Goal: Task Accomplishment & Management: Complete application form

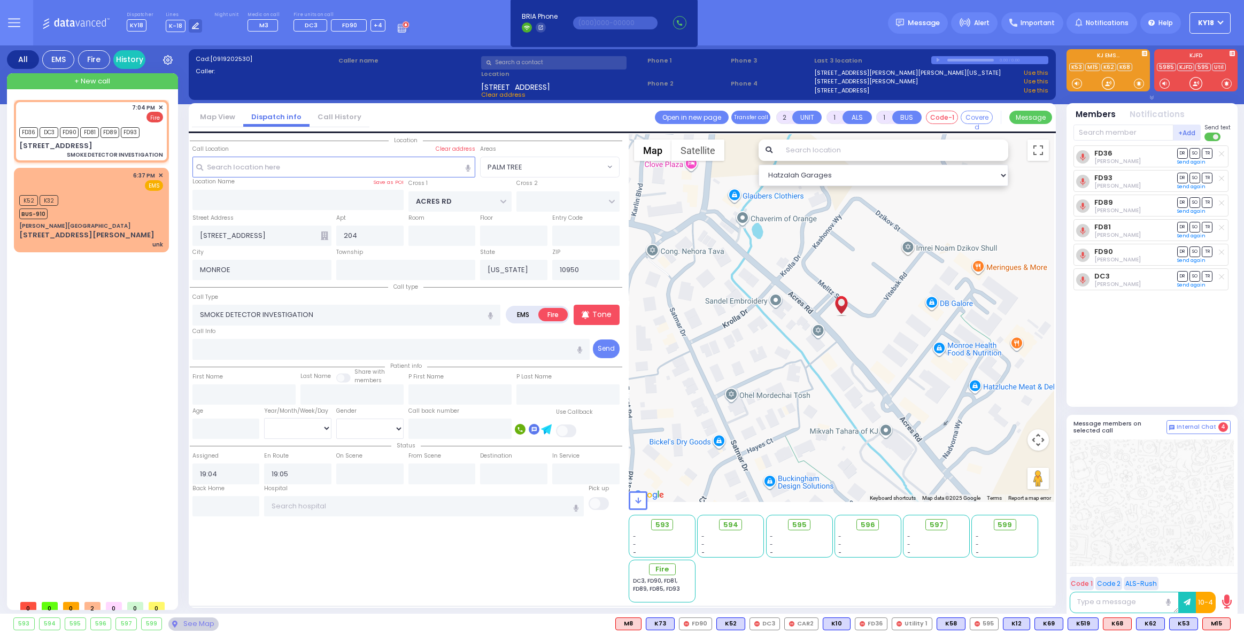
select select "PALM TREE"
select select
click at [161, 107] on span "✕" at bounding box center [160, 107] width 5 height 9
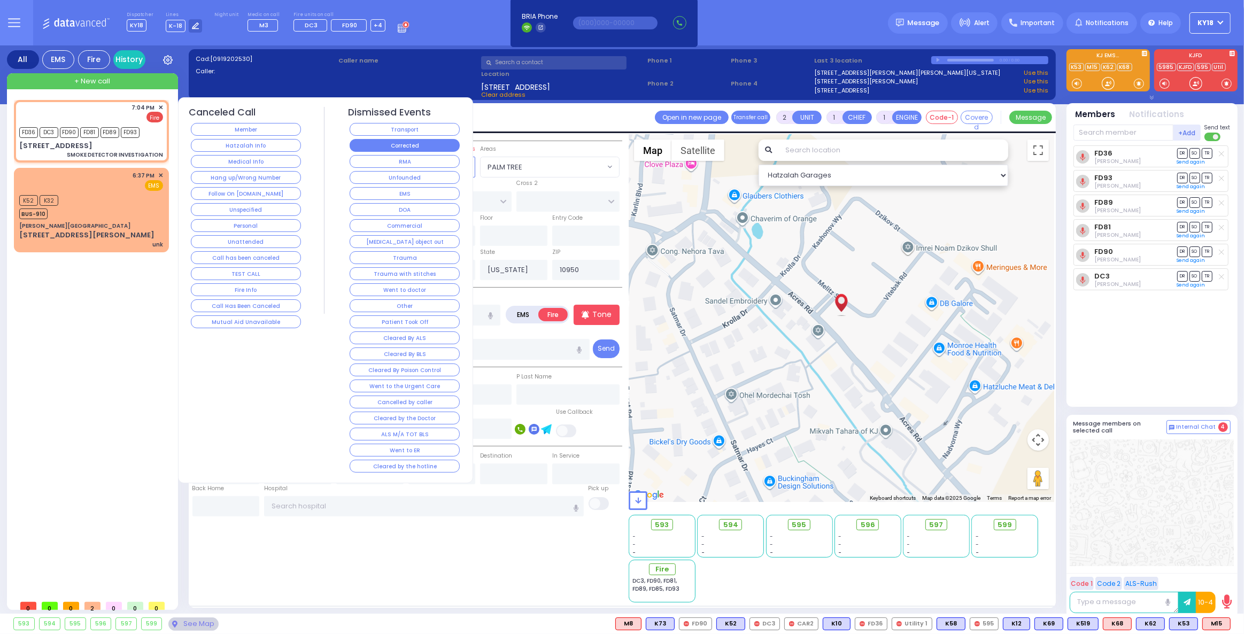
click at [359, 150] on div "Corrected" at bounding box center [405, 145] width 114 height 16
click at [360, 148] on button "Corrected" at bounding box center [405, 145] width 110 height 13
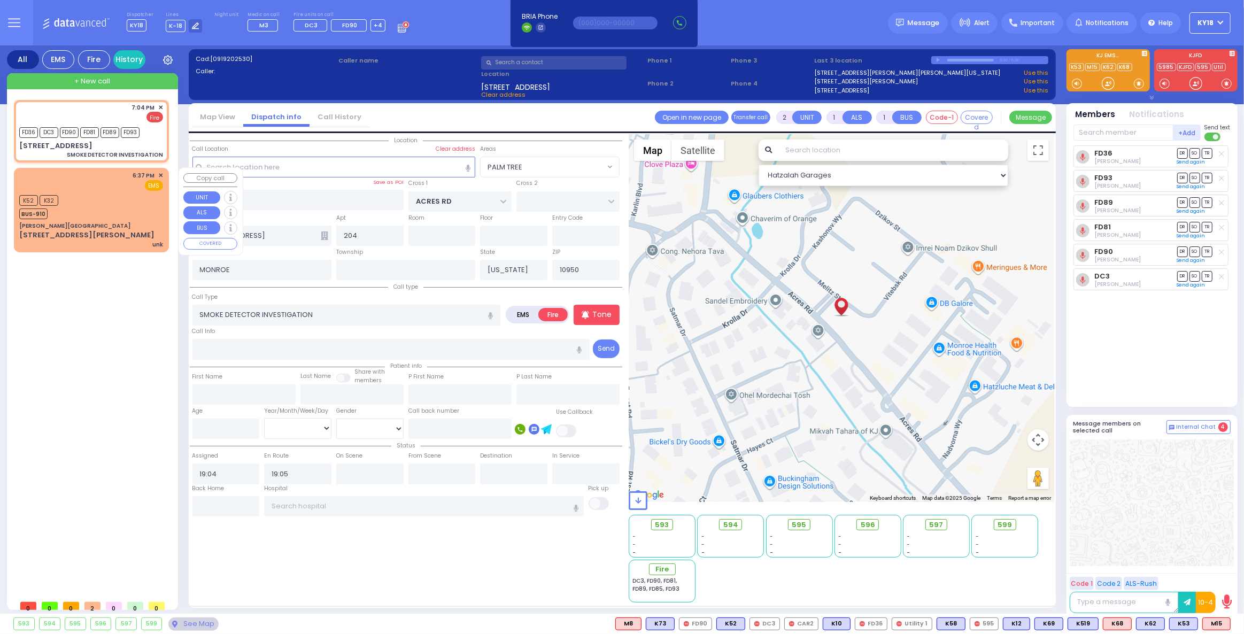
select select
radio input "true"
select select
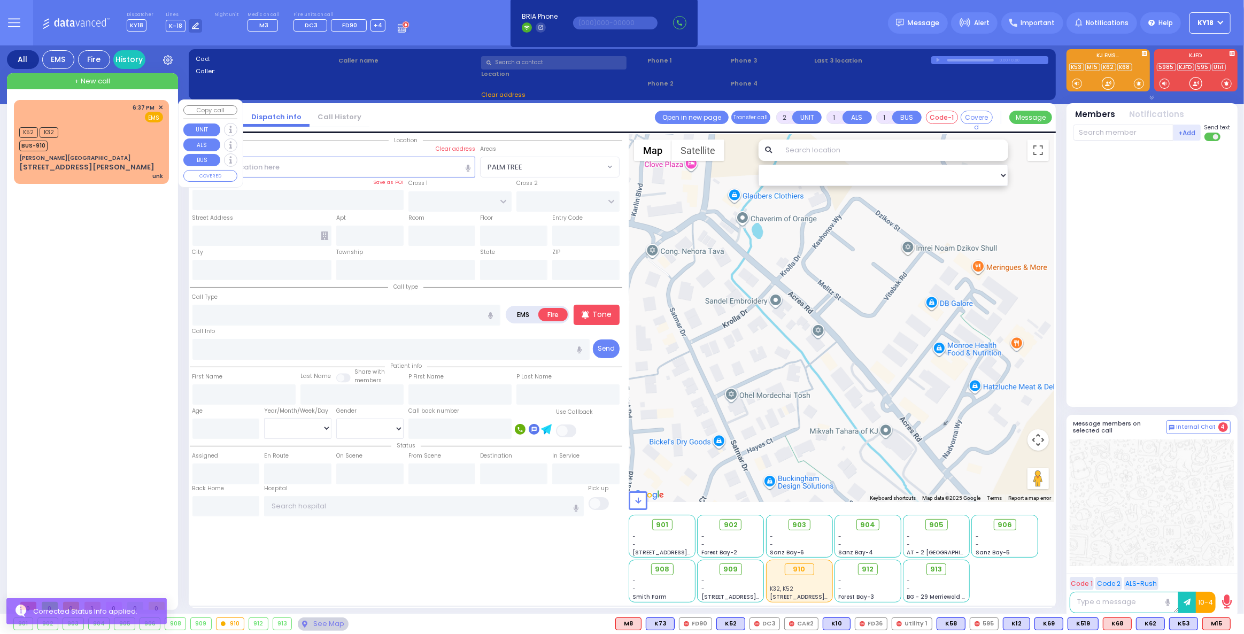
click at [144, 165] on div "[STREET_ADDRESS][PERSON_NAME] unk" at bounding box center [91, 171] width 144 height 19
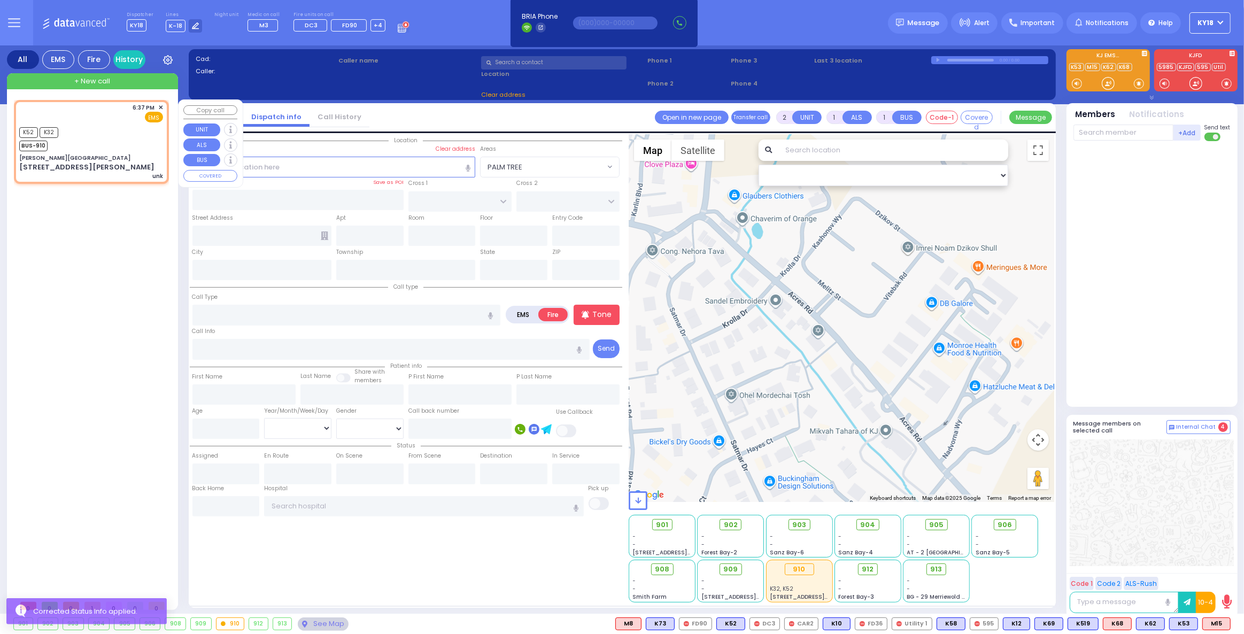
select select
type input "unk"
radio input "true"
select select
type input "18:37"
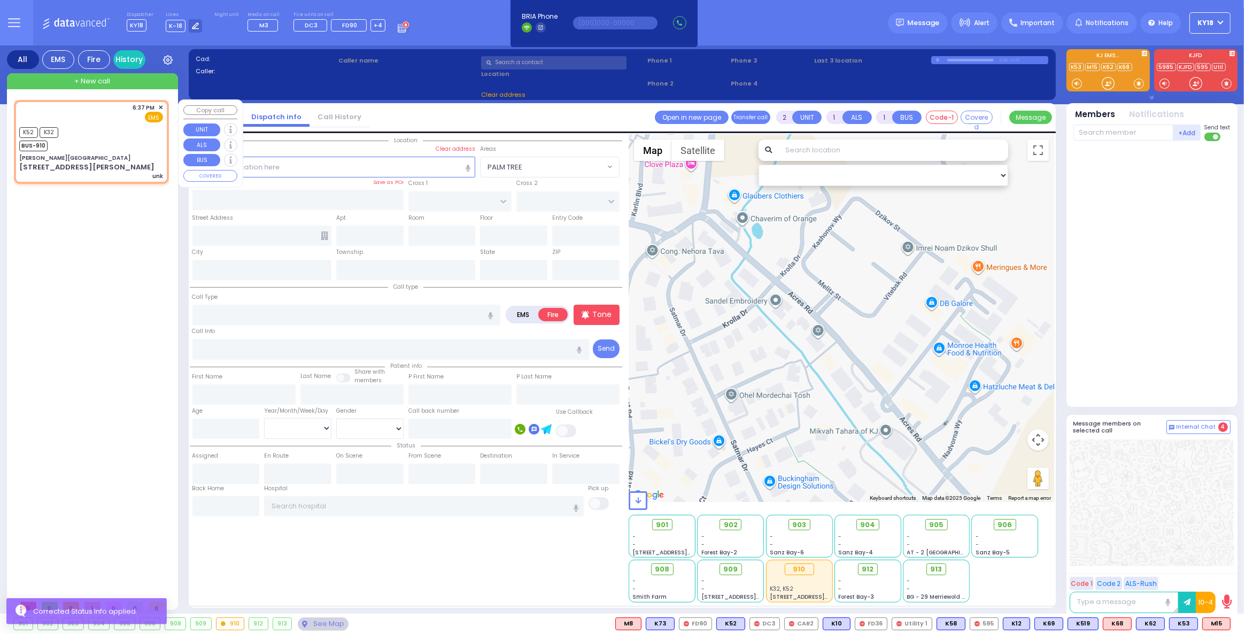
type input "18:37"
select select "Hatzalah Garages"
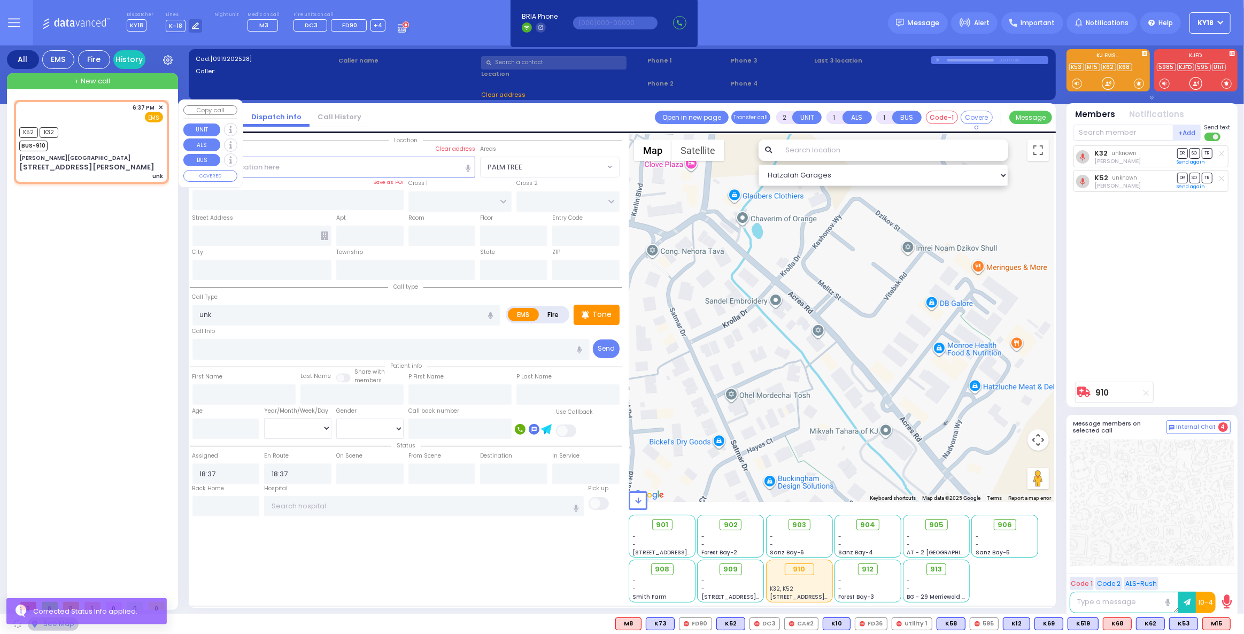
type input "[PERSON_NAME][GEOGRAPHIC_DATA]"
type input "CENTRAL VALLEY LINE"
type input "[PERSON_NAME][GEOGRAPHIC_DATA]"
type input "[STREET_ADDRESS][PERSON_NAME]"
type input "Monroe"
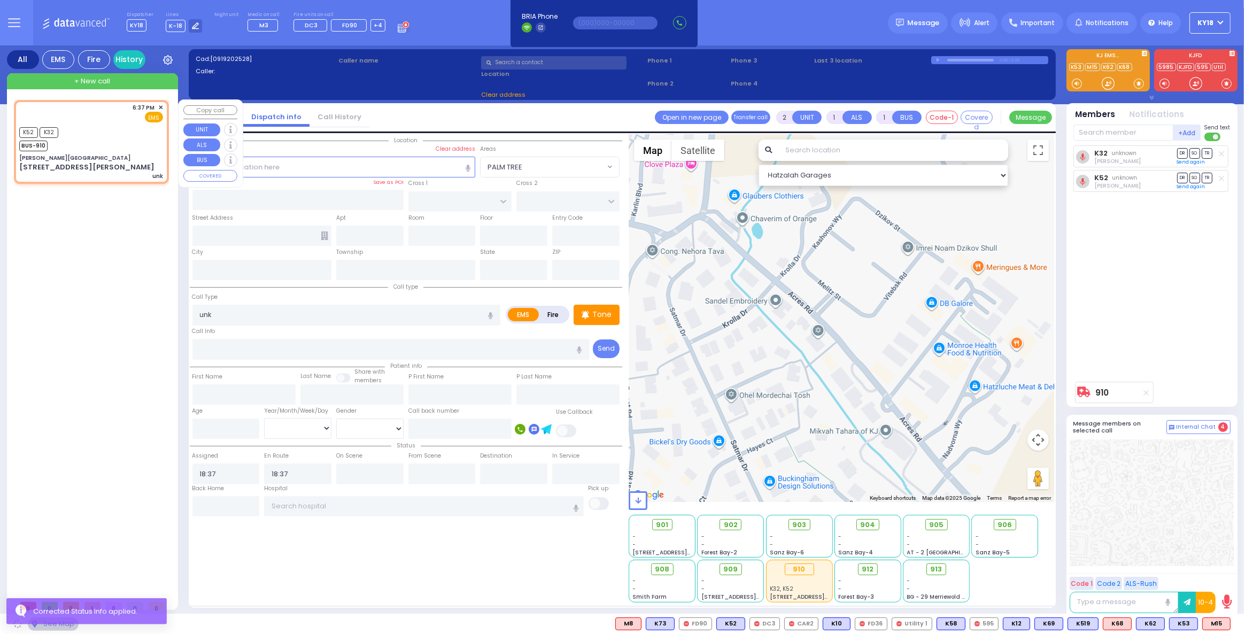
type input "[US_STATE]"
type input "10950"
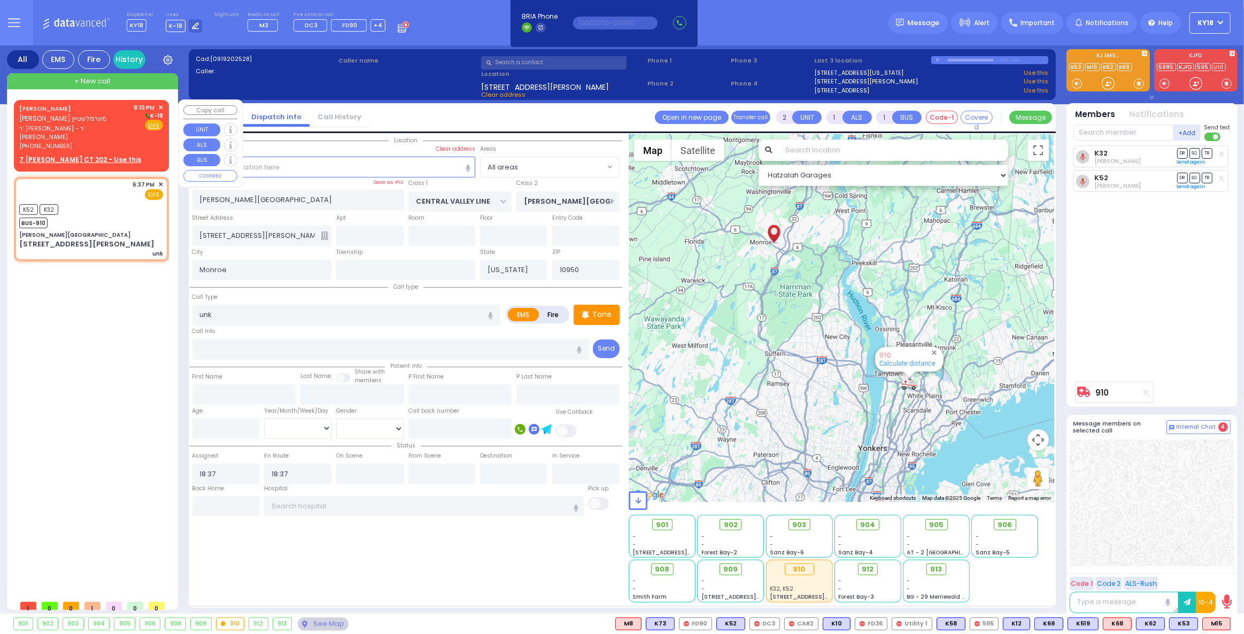
click at [55, 127] on span "ר' [PERSON_NAME] - ר' [PERSON_NAME]" at bounding box center [74, 133] width 111 height 18
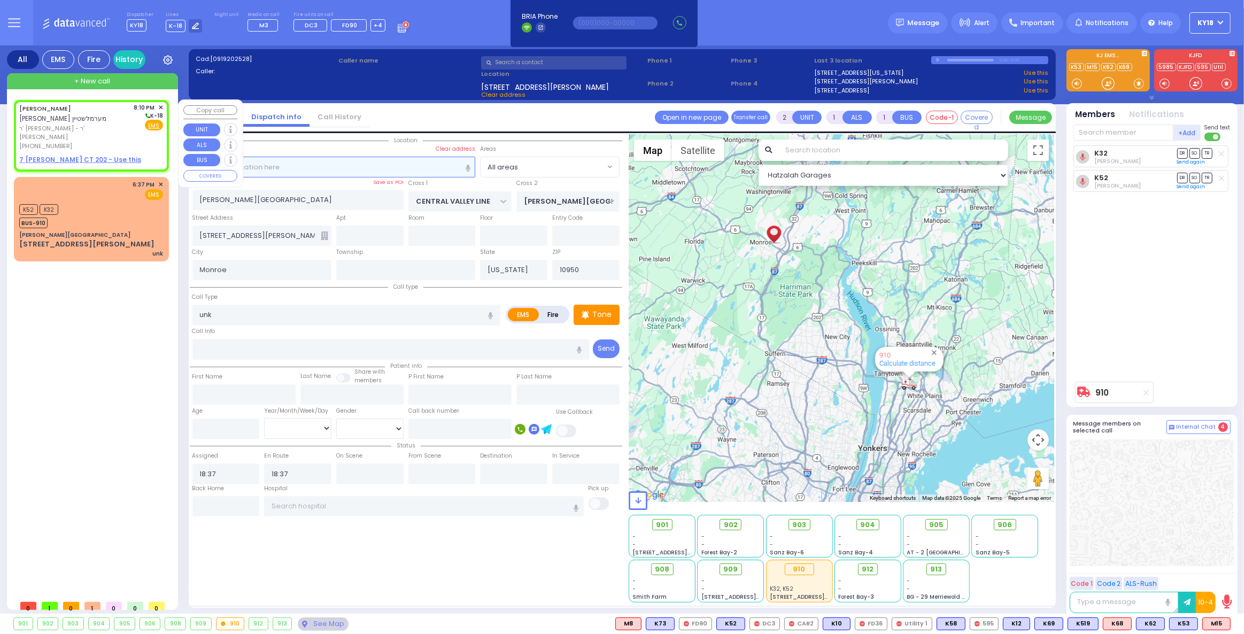
select select
radio input "true"
type input "[PERSON_NAME]"
select select
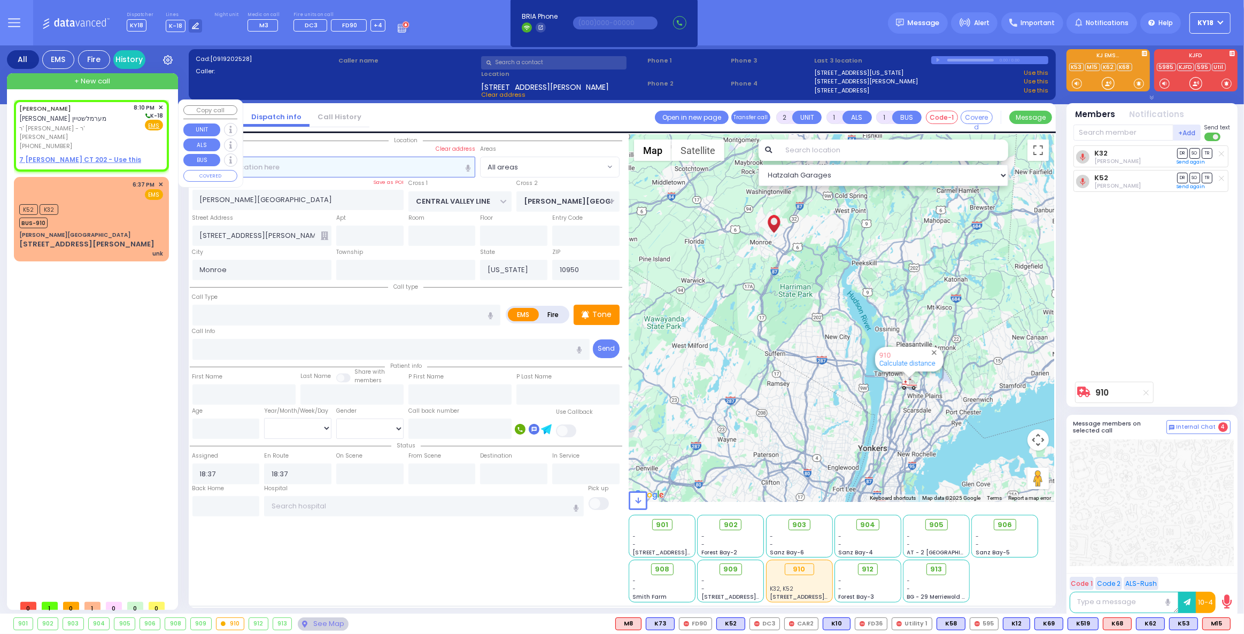
type input "20:10"
select select "Hatzalah Garages"
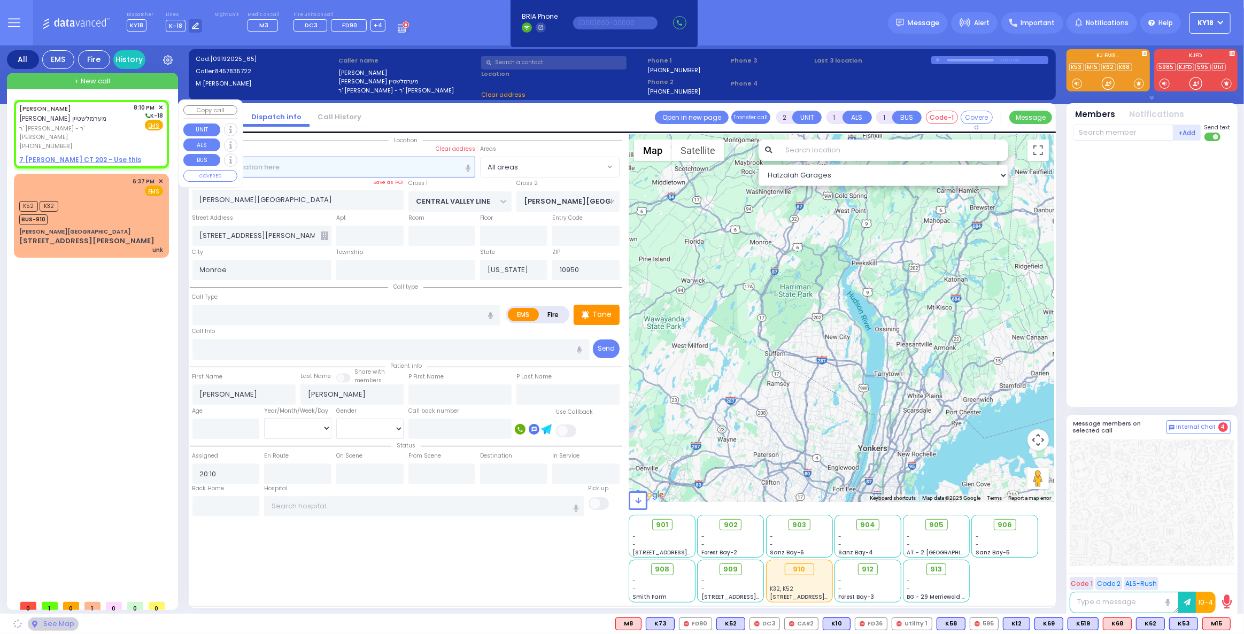
select select
radio input "true"
select select
select select "Hatzalah Garages"
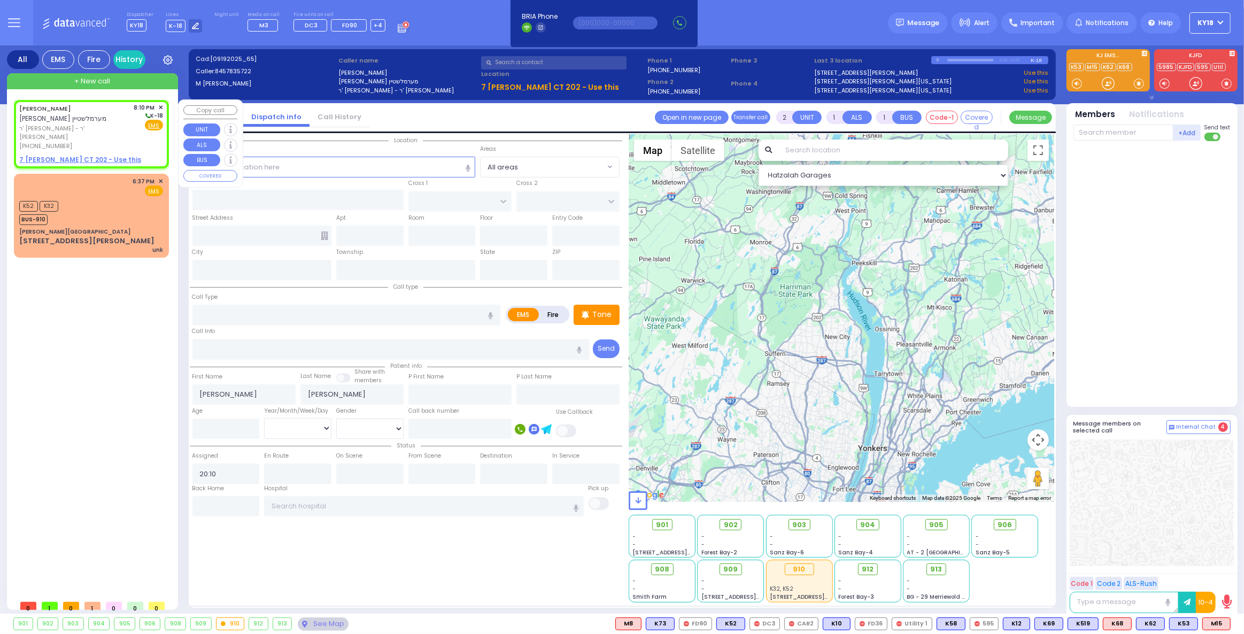
click at [68, 155] on u "7 [PERSON_NAME] CT 202 - Use this" at bounding box center [80, 159] width 122 height 9
select select
radio input "true"
select select
select select "Hatzalah Garages"
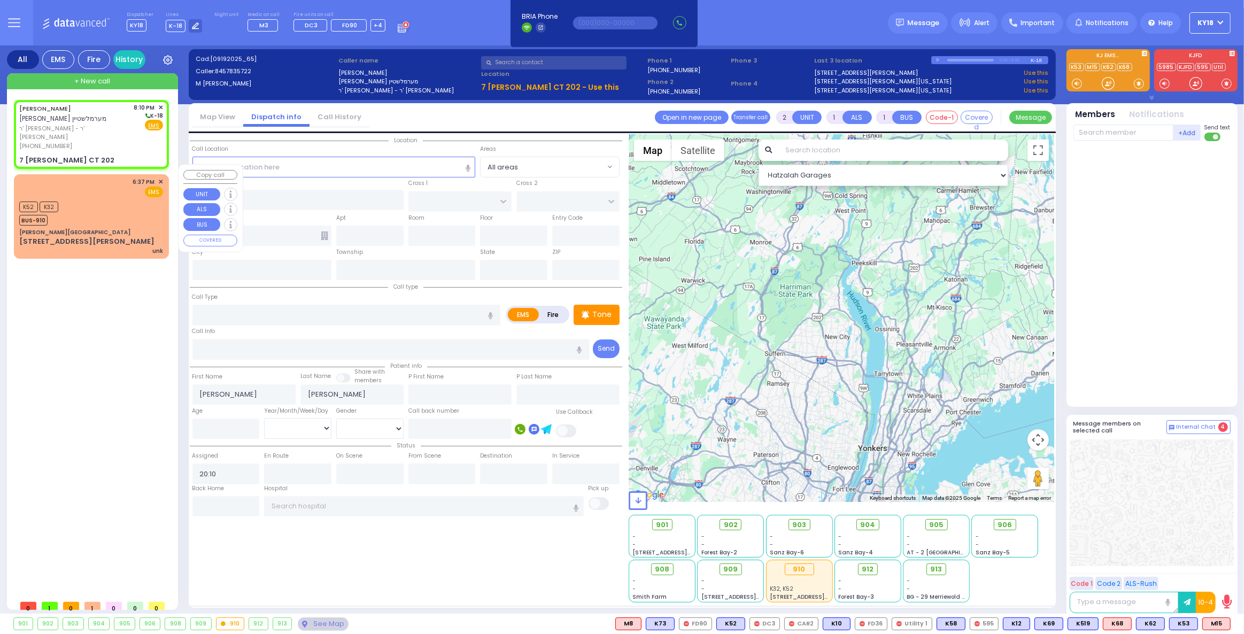
select select
radio input "true"
select select
type input "[PERSON_NAME] COURT"
type input "SCHUNNEMUNK RD"
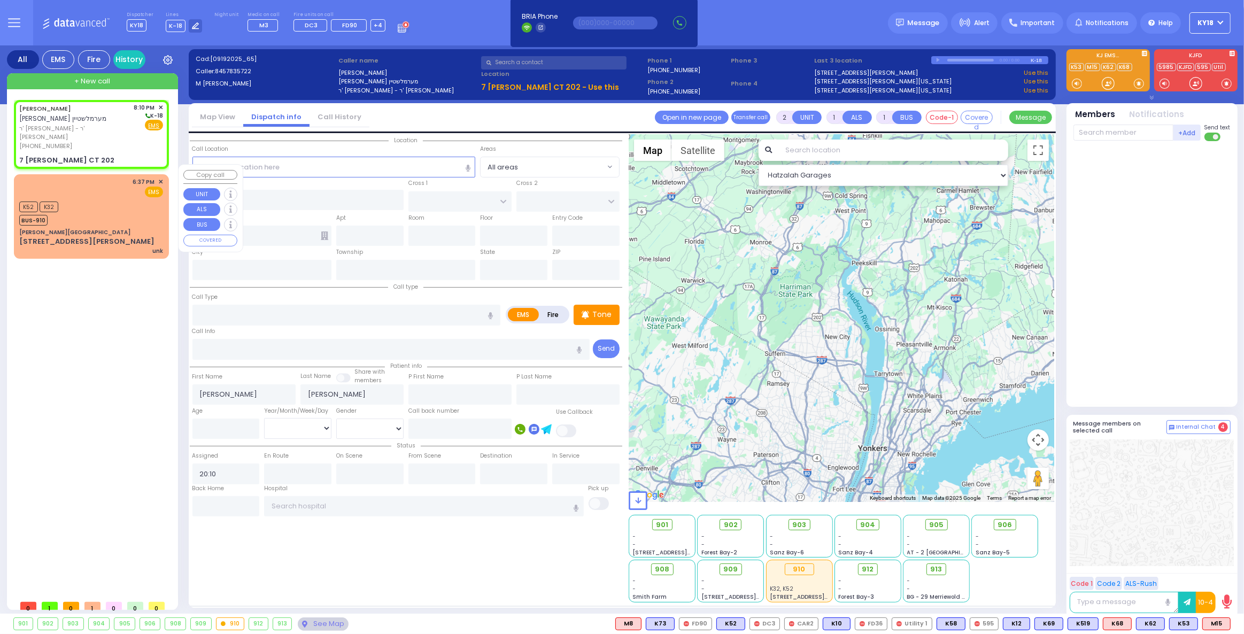
type input "7 [PERSON_NAME] CT"
type input "202"
type input "Monroe"
type input "[US_STATE]"
type input "10950"
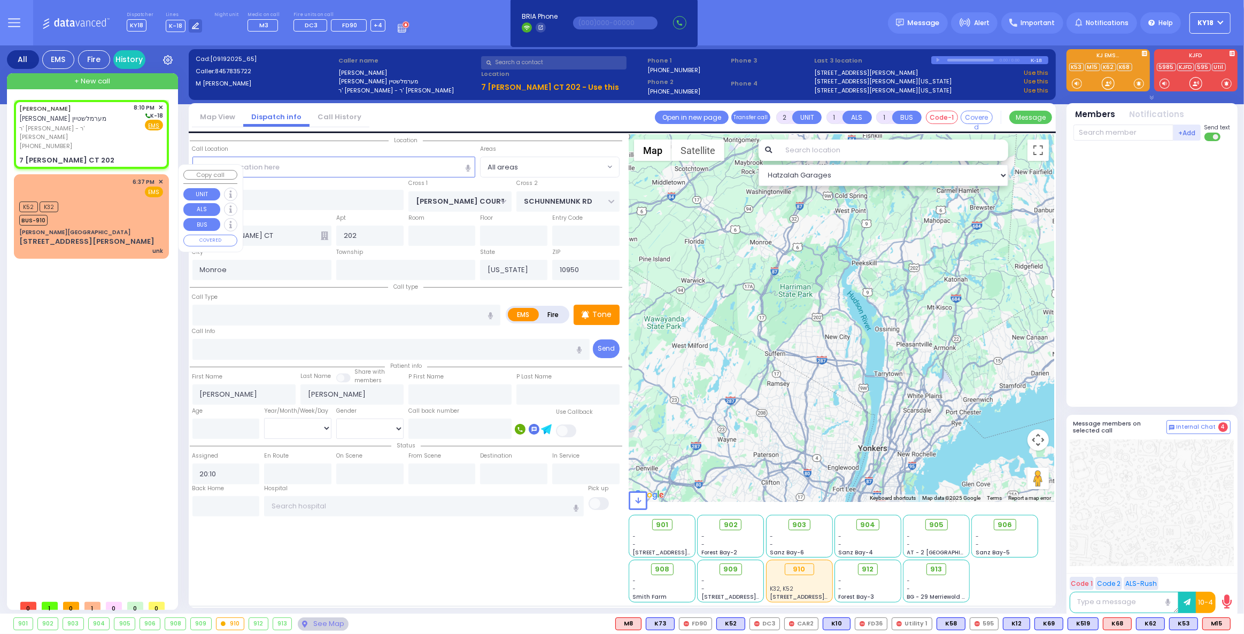
select select "Hatzalah Garages"
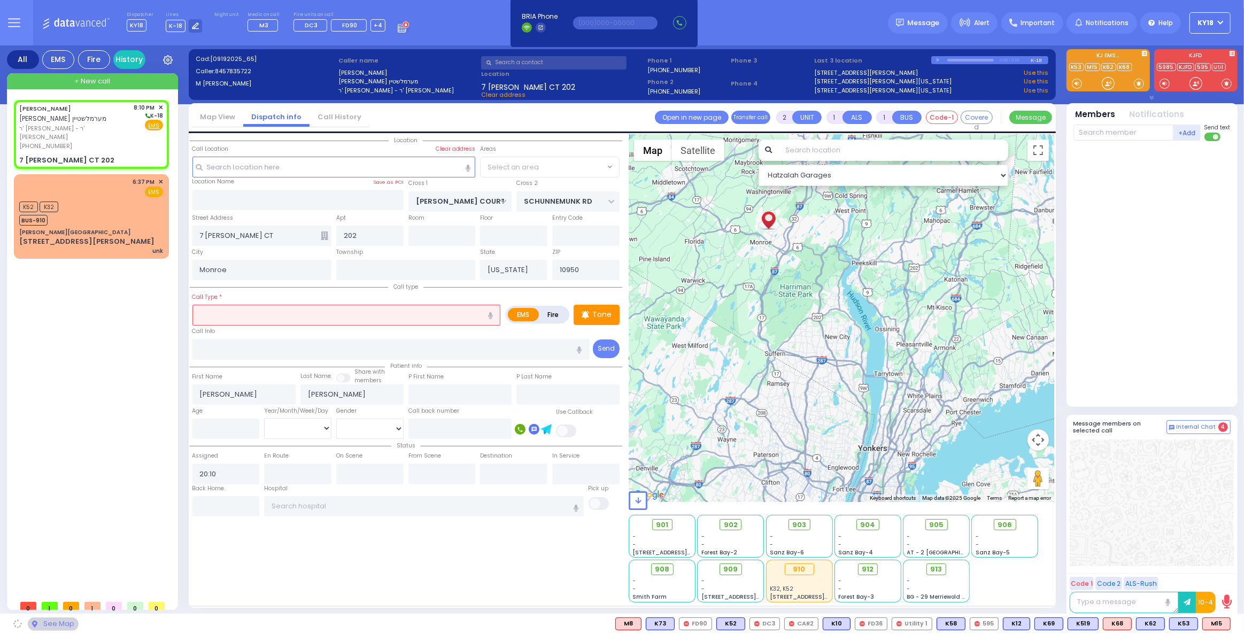
select select "SECTION 5"
click at [229, 311] on input "text" at bounding box center [346, 315] width 308 height 20
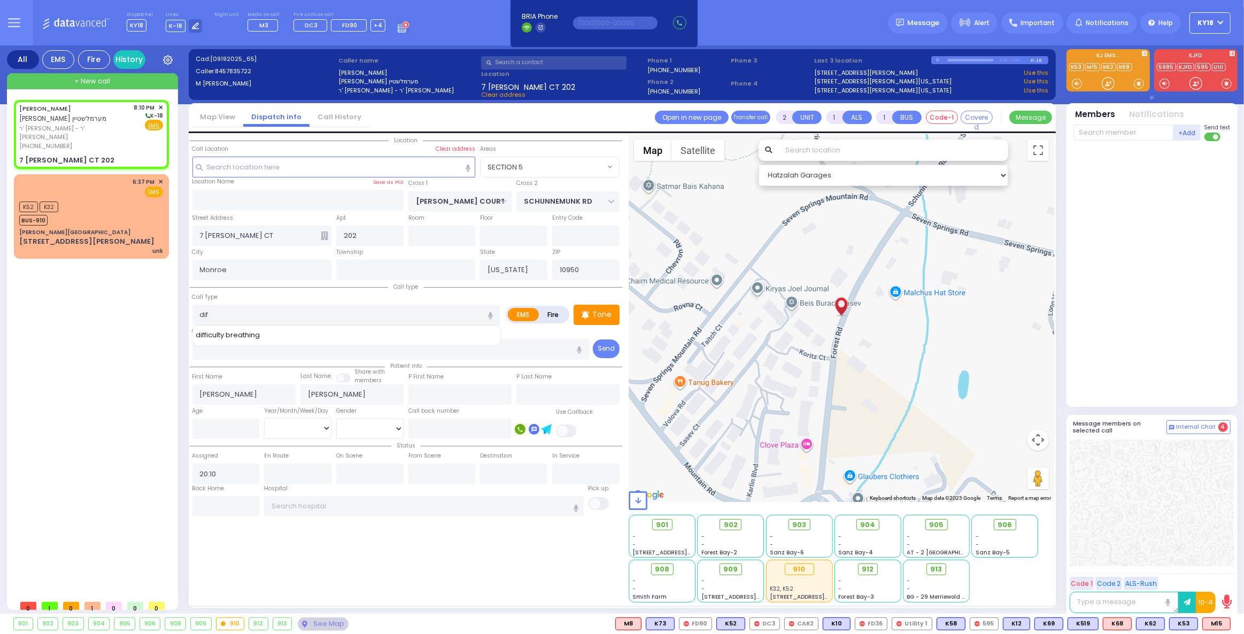
click at [243, 335] on span "difficulty breathing" at bounding box center [230, 335] width 68 height 11
type input "difficulty breathing"
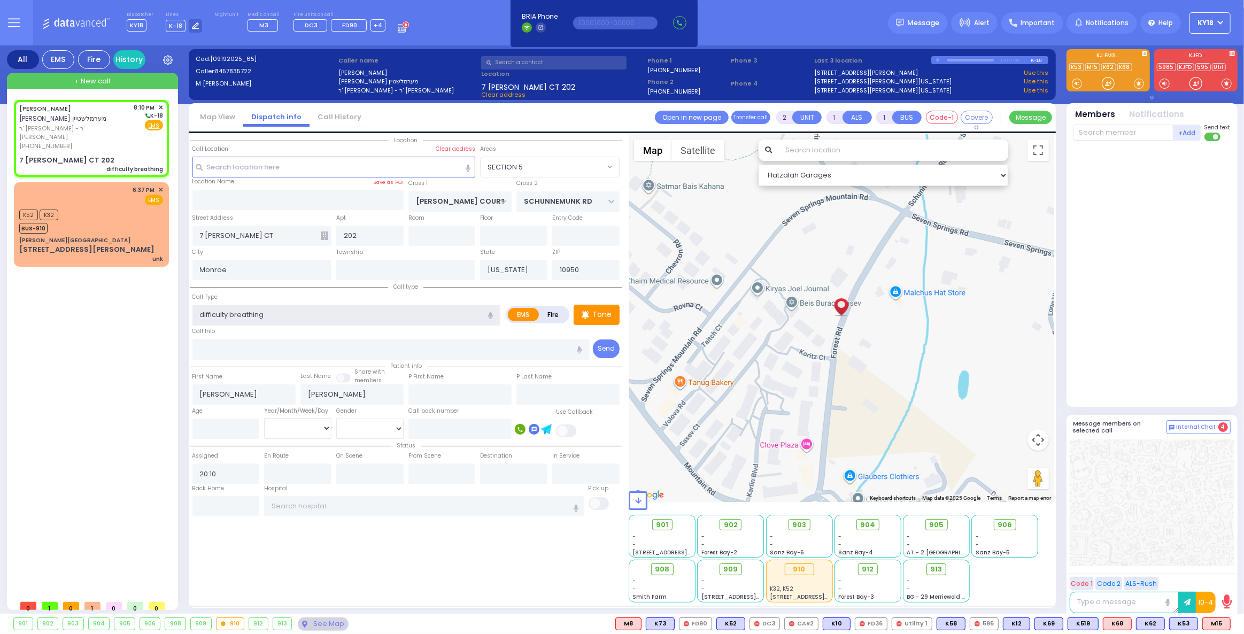
select select
radio input "true"
select select
select select "Hatzalah Garages"
select select "SECTION 5"
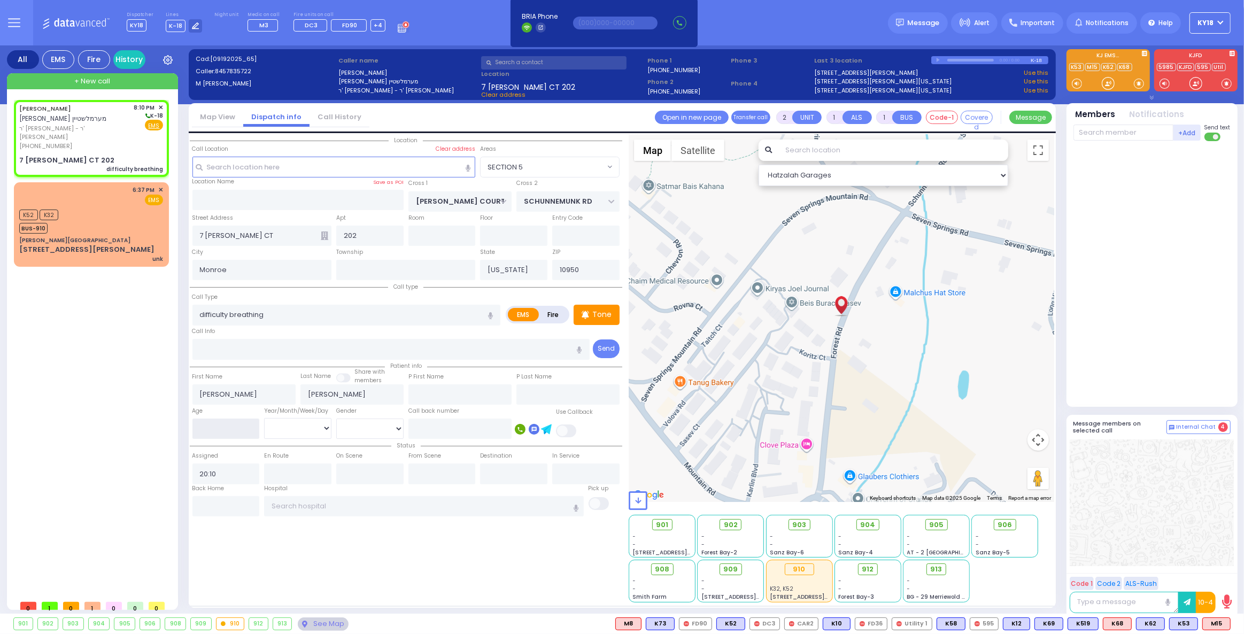
click at [223, 430] on input "number" at bounding box center [225, 428] width 67 height 20
select select
radio input "true"
select select
select select "Hatzalah Garages"
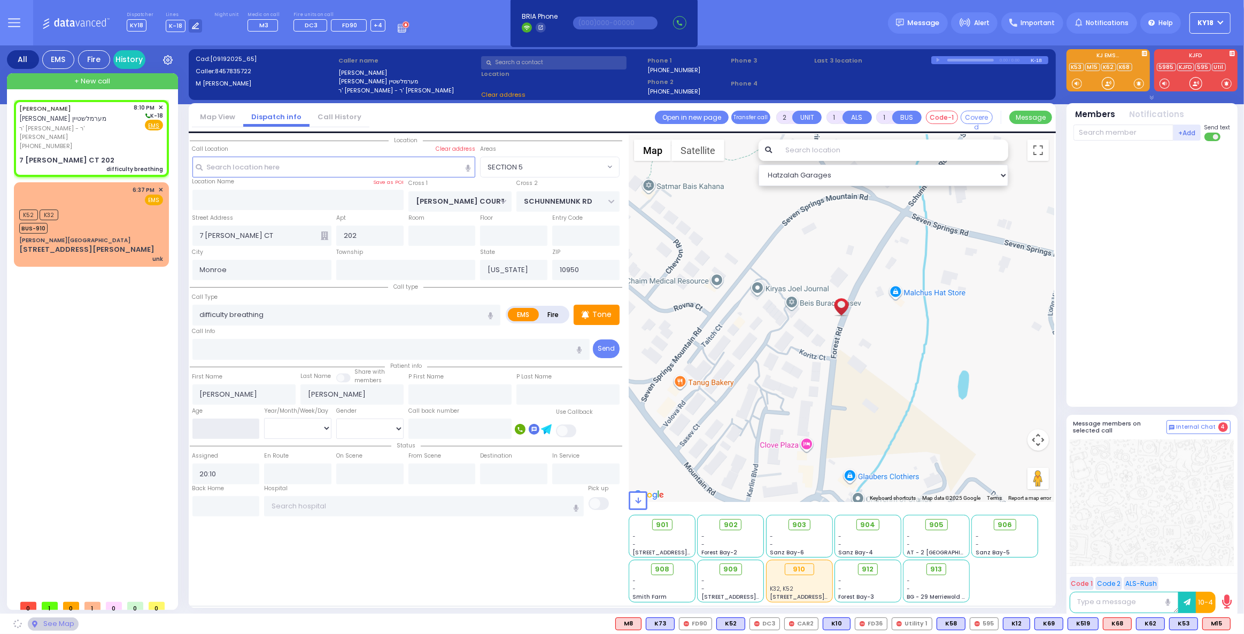
select select "SECTION 5"
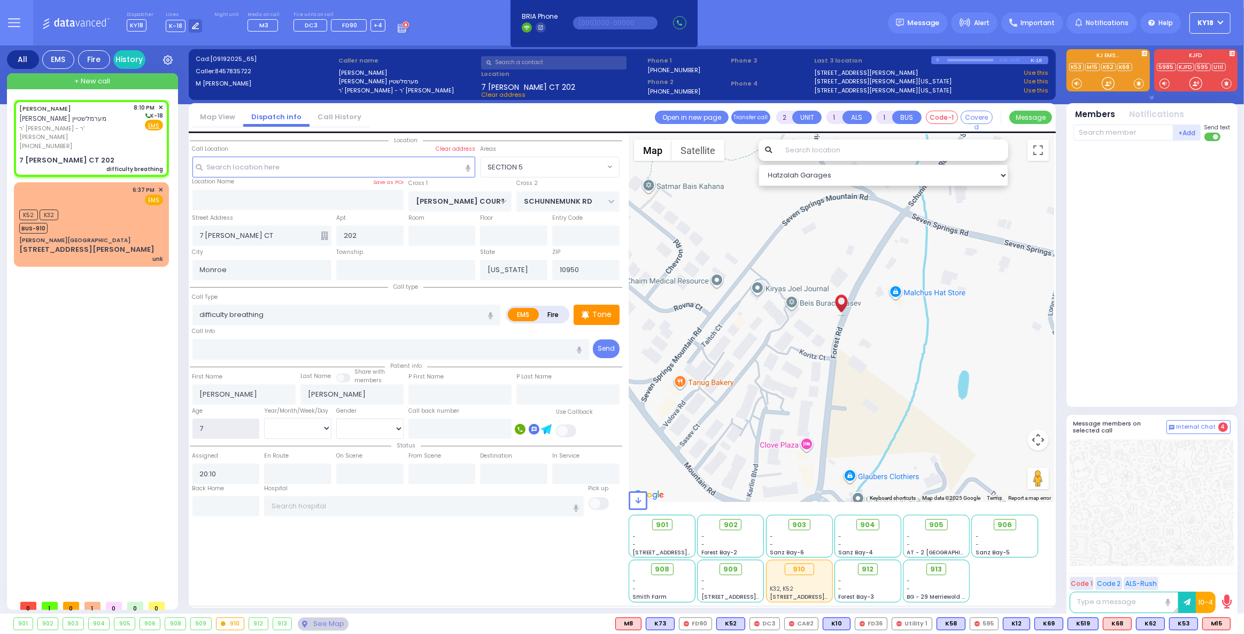
type input "7"
click at [293, 423] on select "Year Month Week Day" at bounding box center [297, 428] width 67 height 20
select select
radio input "true"
select select
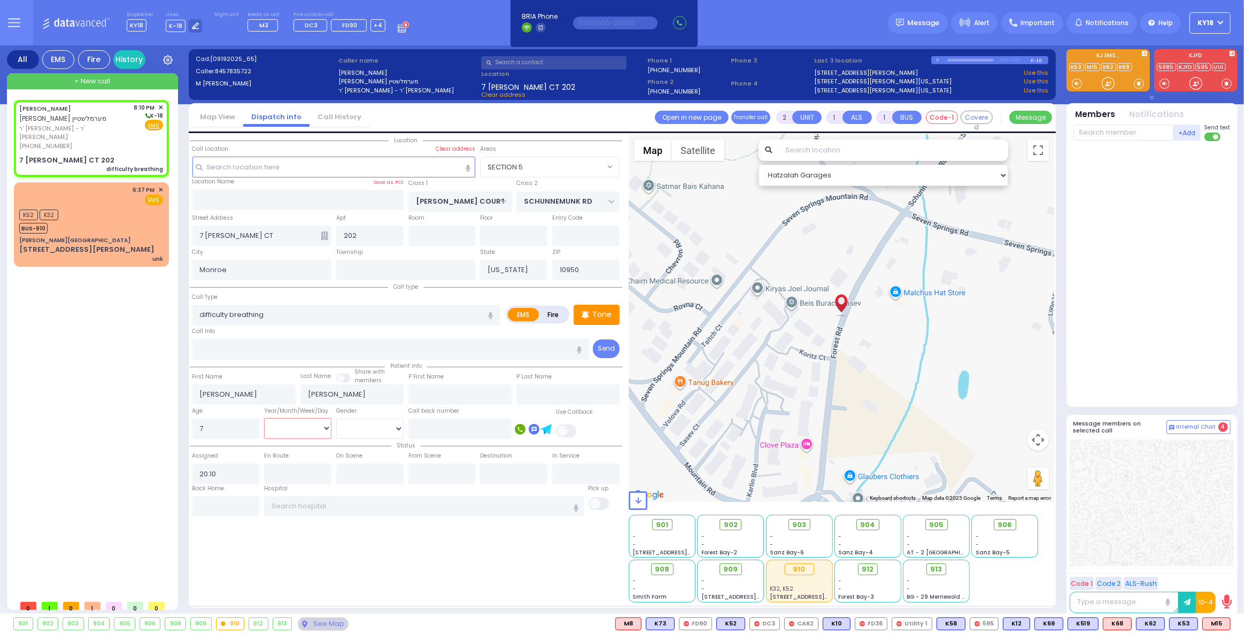
select select "Hatzalah Garages"
select select "Month"
click at [264, 418] on select "Year Month Week Day" at bounding box center [297, 428] width 67 height 20
select select "SECTION 5"
select select
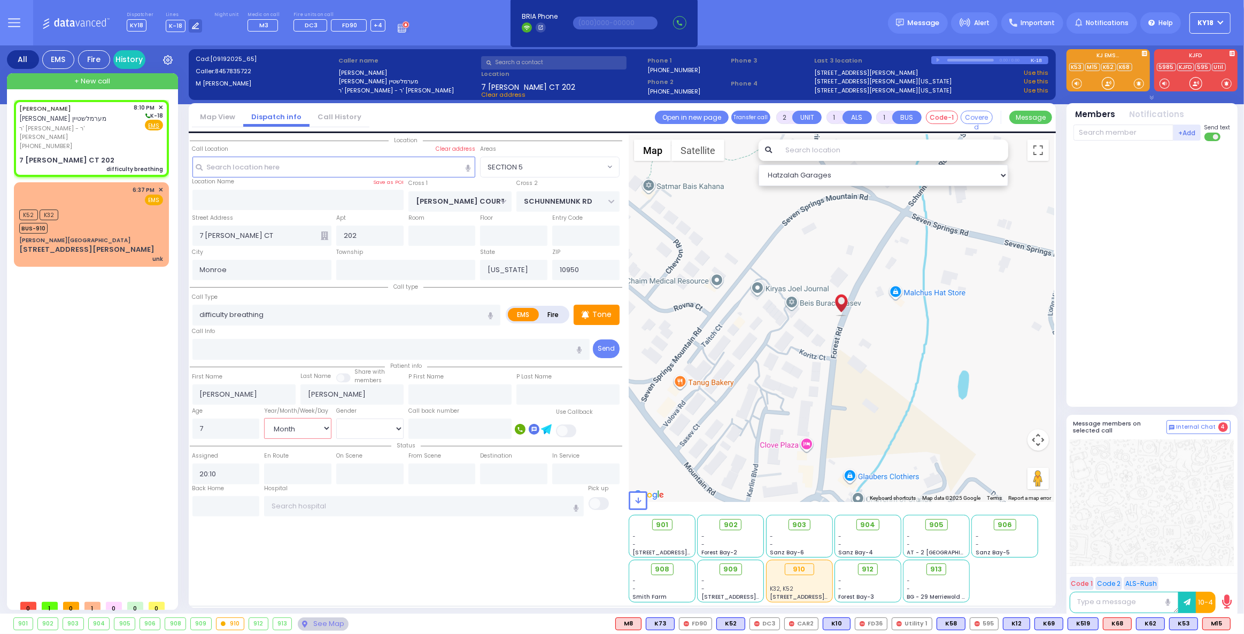
radio input "true"
select select "Month"
select select "SECTION 5"
select select "Hatzalah Garages"
click at [106, 142] on div "[PHONE_NUMBER]" at bounding box center [74, 146] width 111 height 9
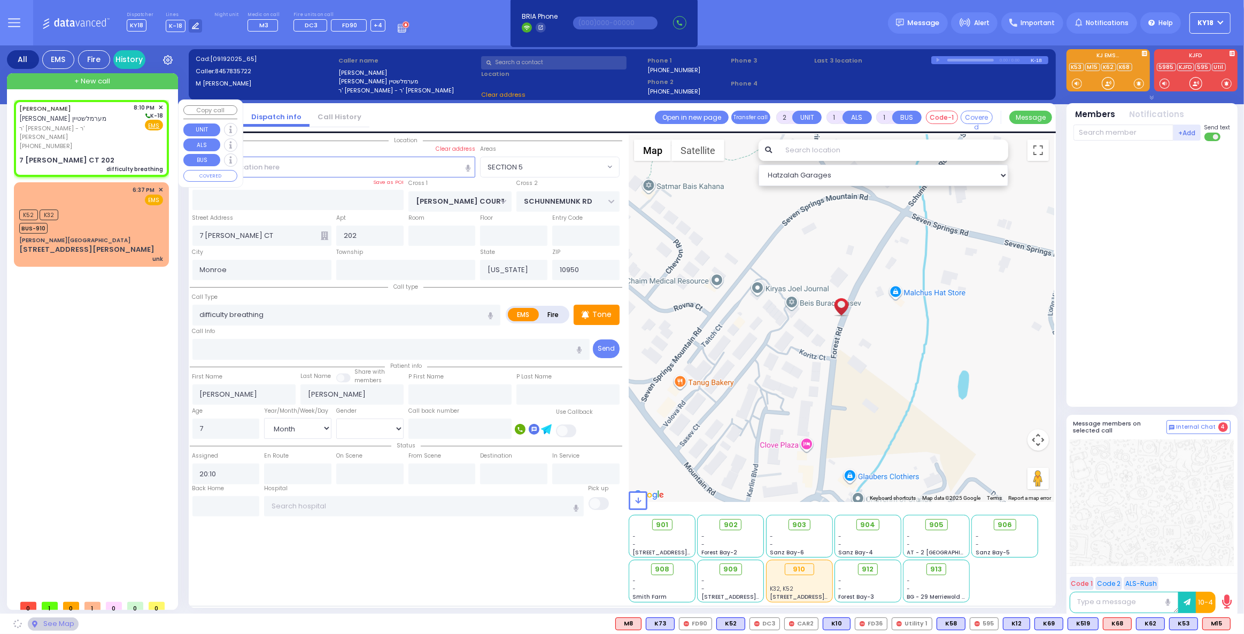
select select
radio input "true"
select select "Month"
select select "Hatzalah Garages"
select select "SECTION 5"
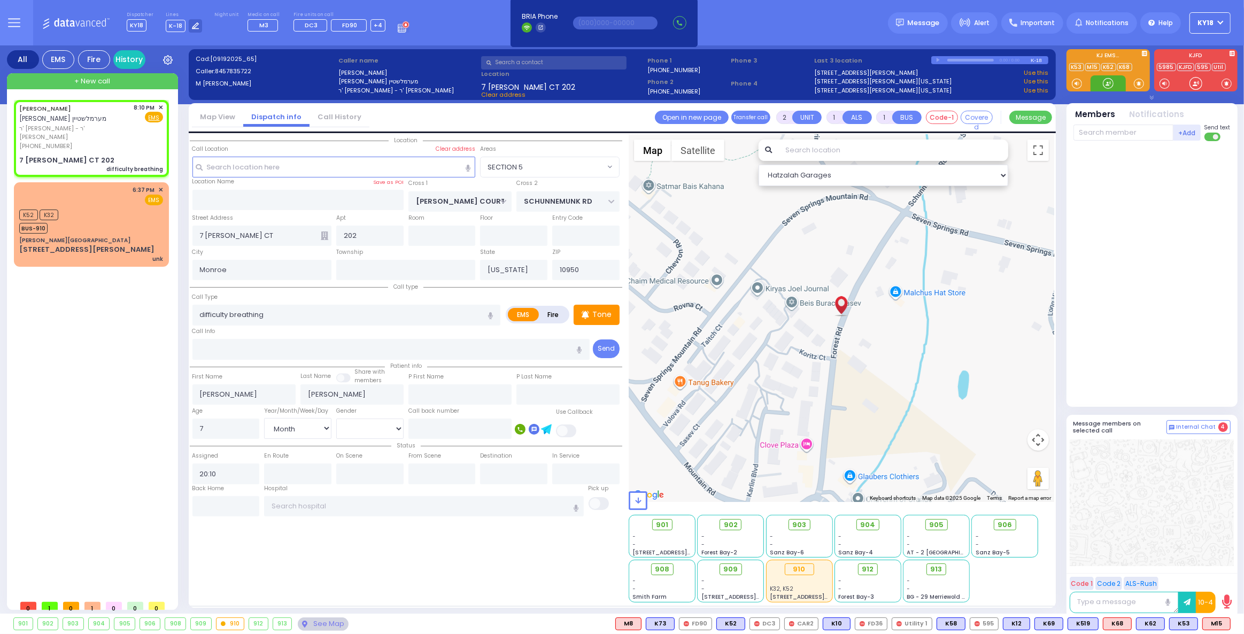
select select
radio input "true"
select select "Month"
select select "Hatzalah Garages"
select select "SECTION 5"
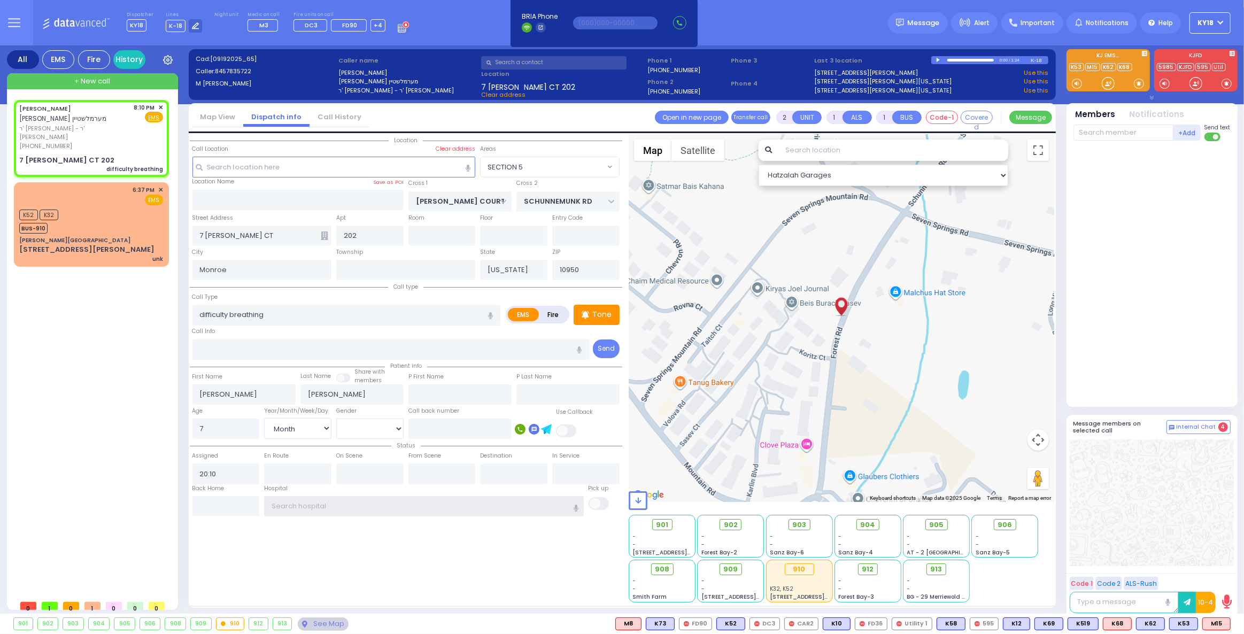
click at [326, 502] on input "text" at bounding box center [423, 506] width 319 height 20
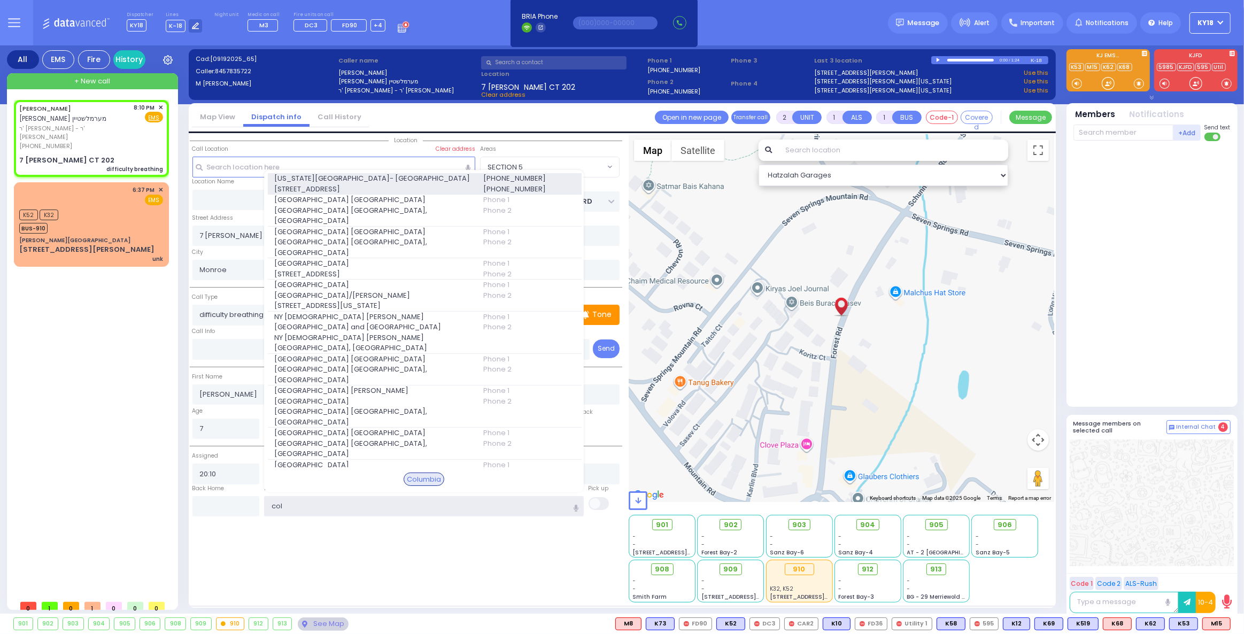
type input "col"
click at [363, 188] on span "[STREET_ADDRESS]" at bounding box center [372, 189] width 196 height 11
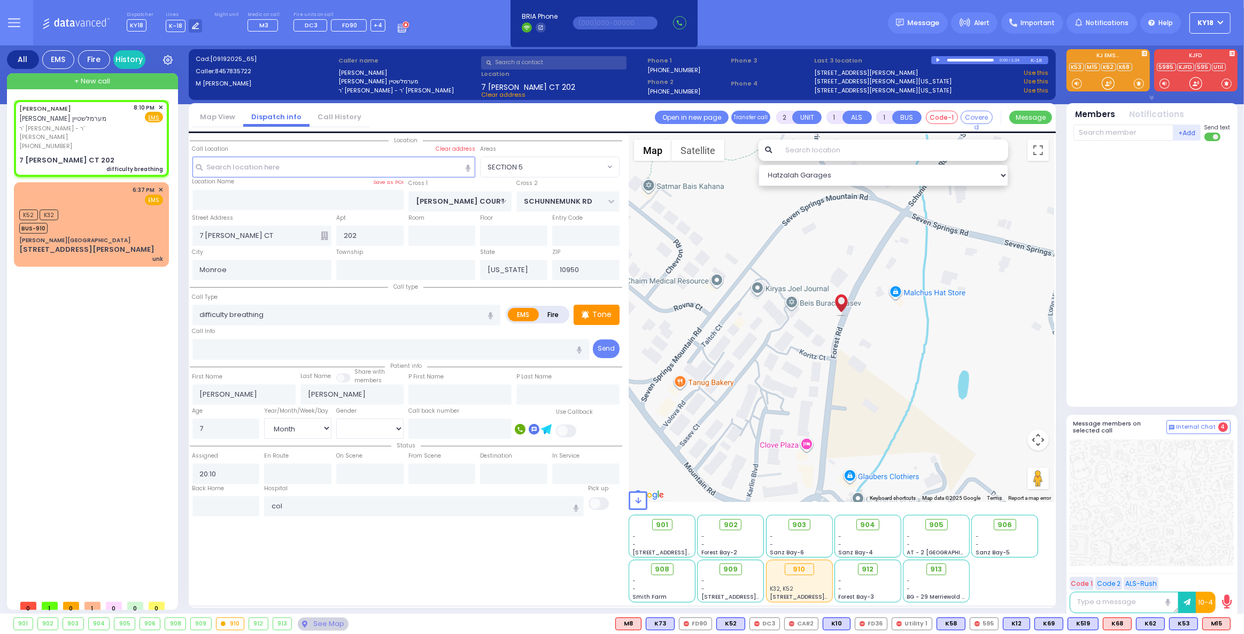
select select
radio input "true"
select select "Month"
type input "[US_STATE][GEOGRAPHIC_DATA]- [GEOGRAPHIC_DATA]"
select select "Hatzalah Garages"
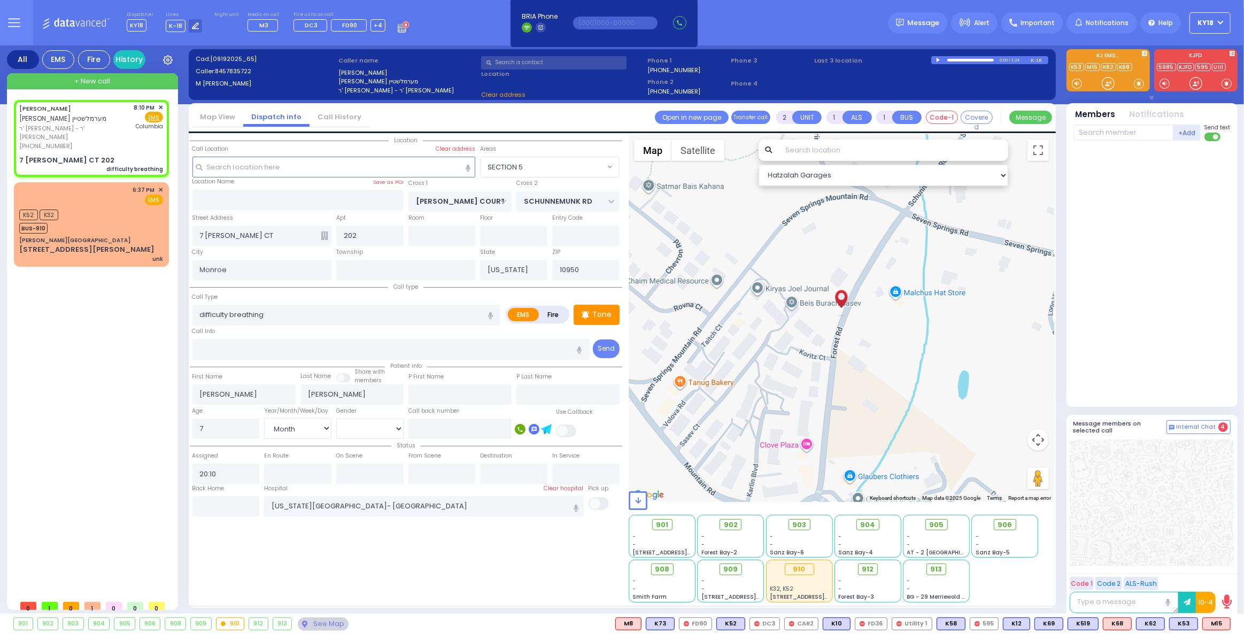
select select "SECTION 5"
click at [599, 314] on p "Tone" at bounding box center [601, 314] width 19 height 11
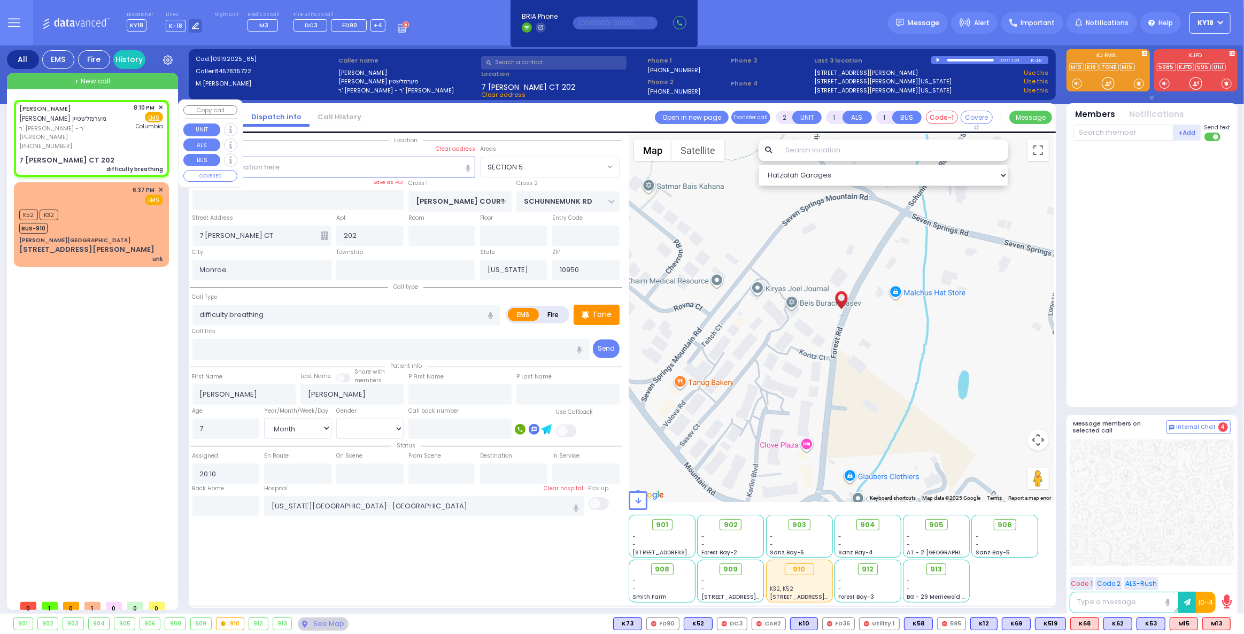
click at [118, 142] on div "[PHONE_NUMBER]" at bounding box center [74, 146] width 111 height 9
select select
radio input "true"
select select "Month"
select select "SECTION 5"
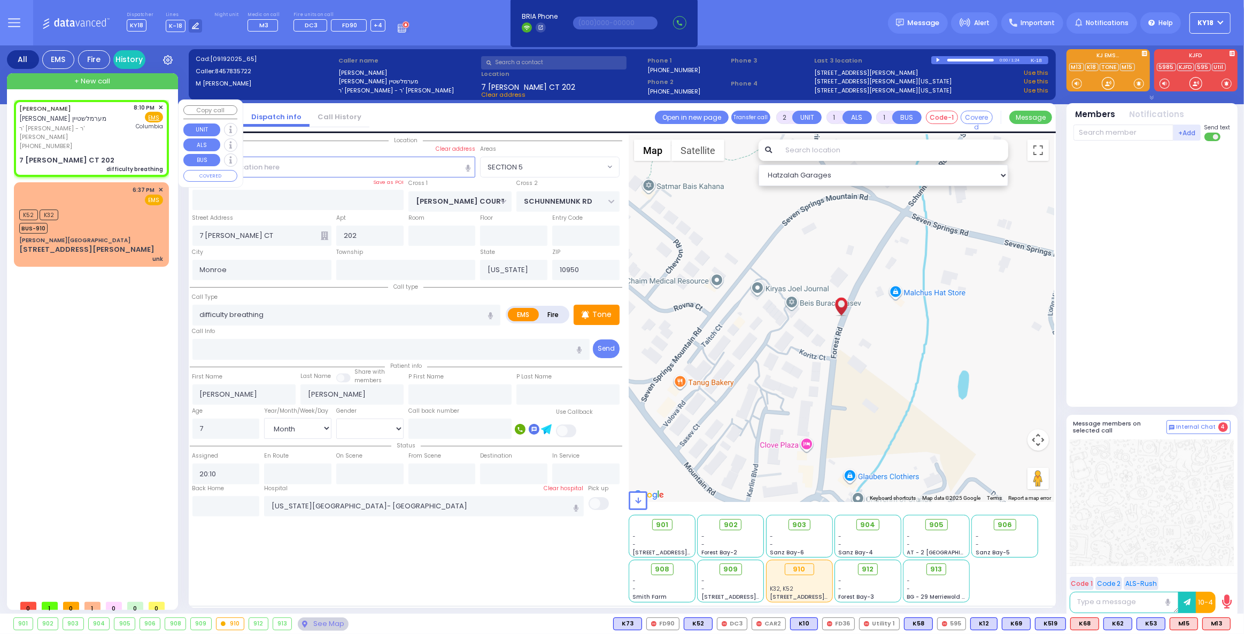
select select "Hatzalah Garages"
click at [1212, 621] on span "M13" at bounding box center [1216, 624] width 27 height 12
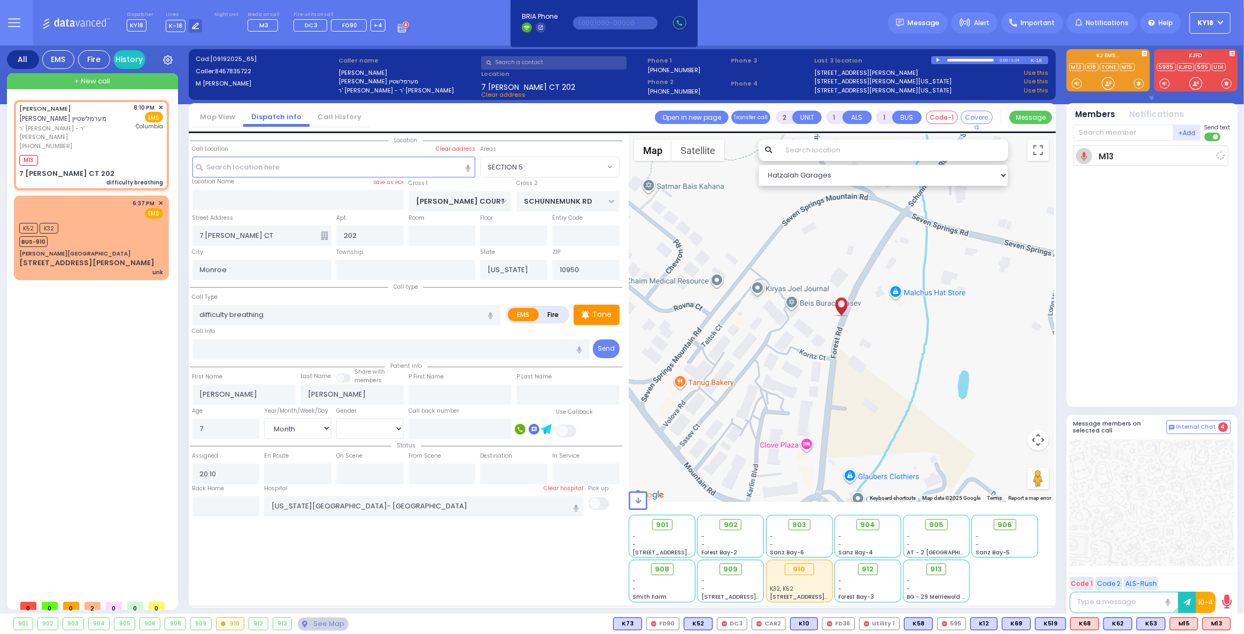
select select
radio input "true"
select select "Month"
type input "20:12"
select select "Hatzalah Garages"
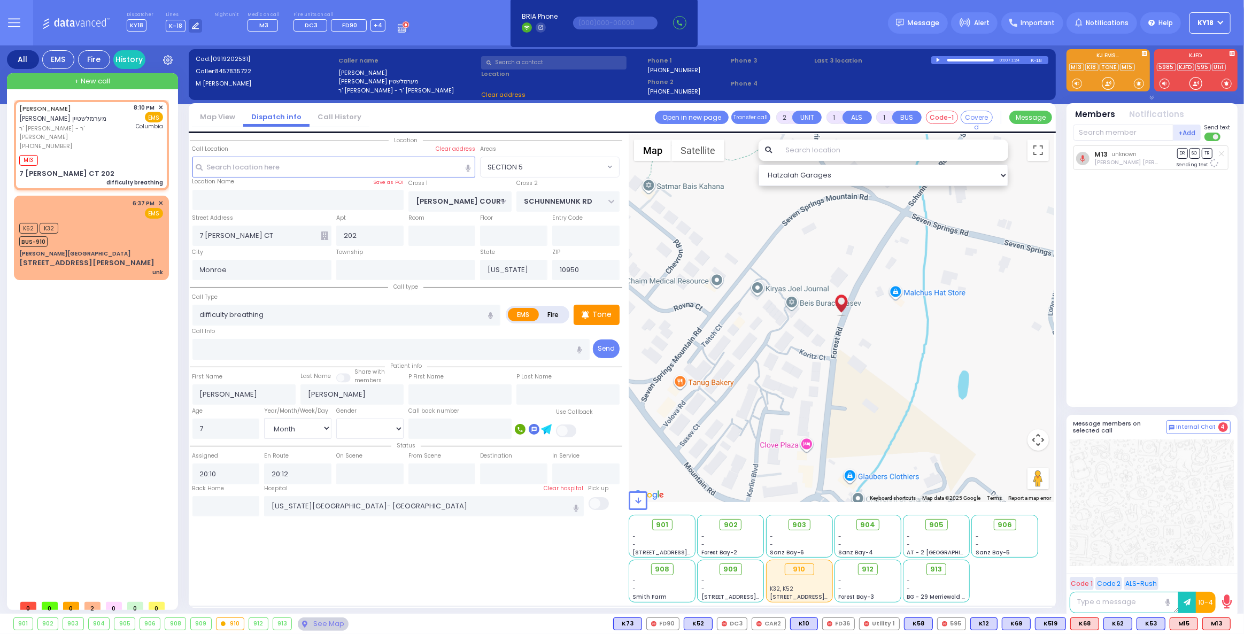
select select "SECTION 5"
click at [96, 250] on div "[PERSON_NAME][GEOGRAPHIC_DATA]" at bounding box center [91, 254] width 144 height 8
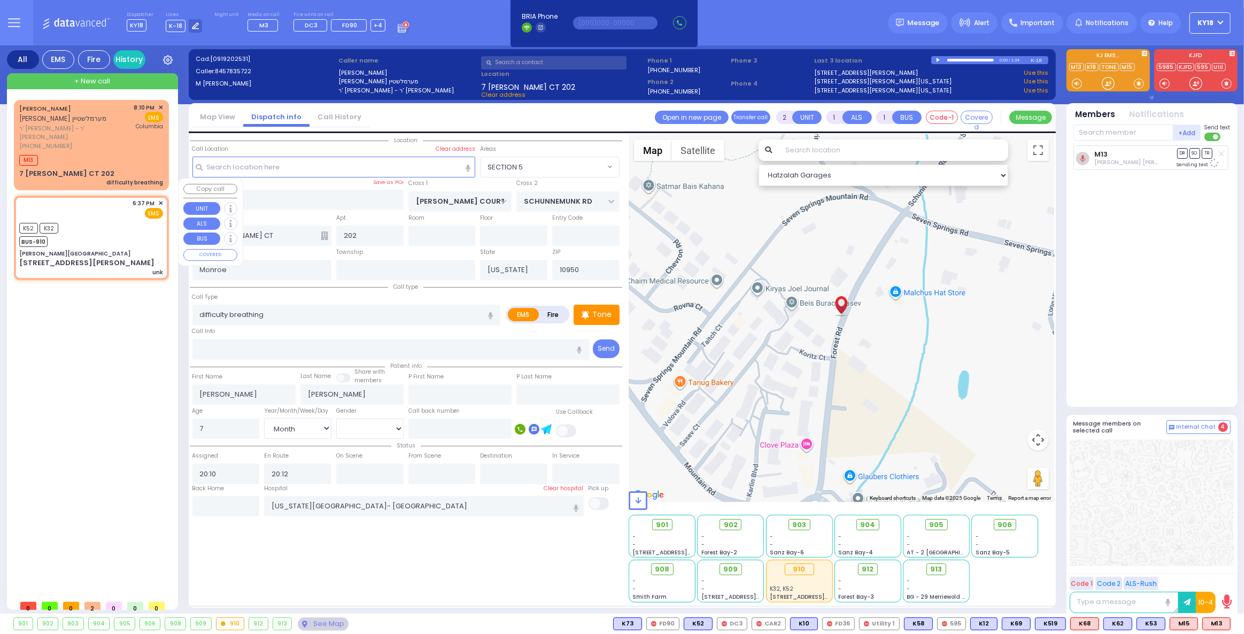
select select
type input "unk"
radio input "true"
select select
type input "18:37"
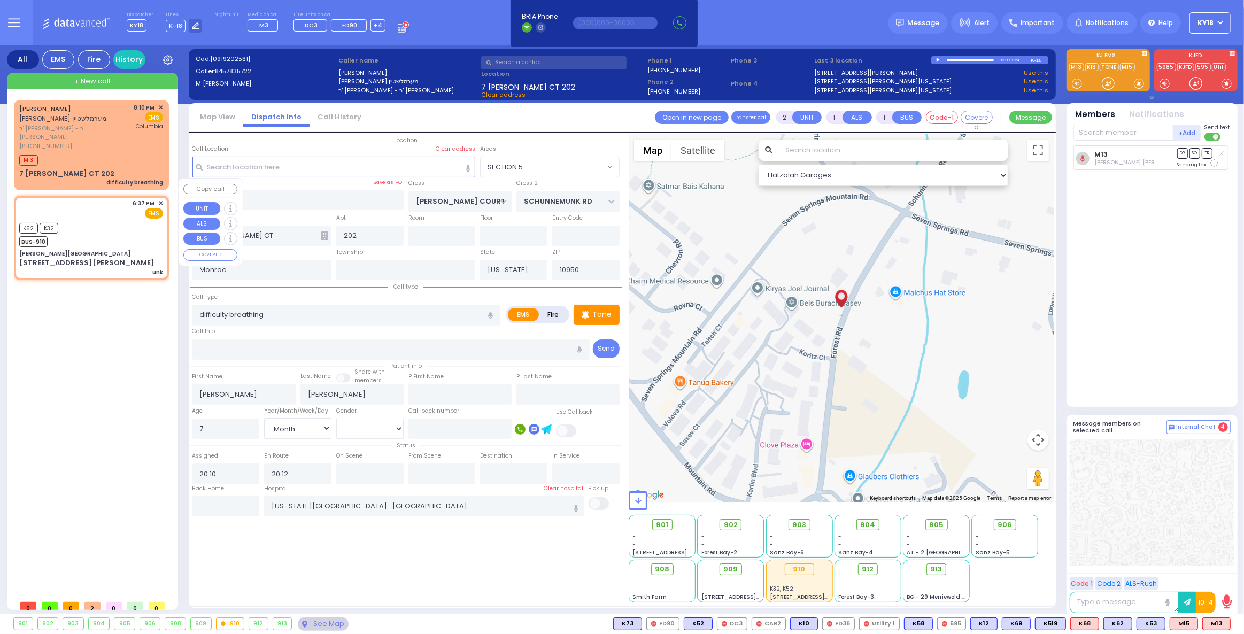
type input "18:37"
select select "Hatzalah Garages"
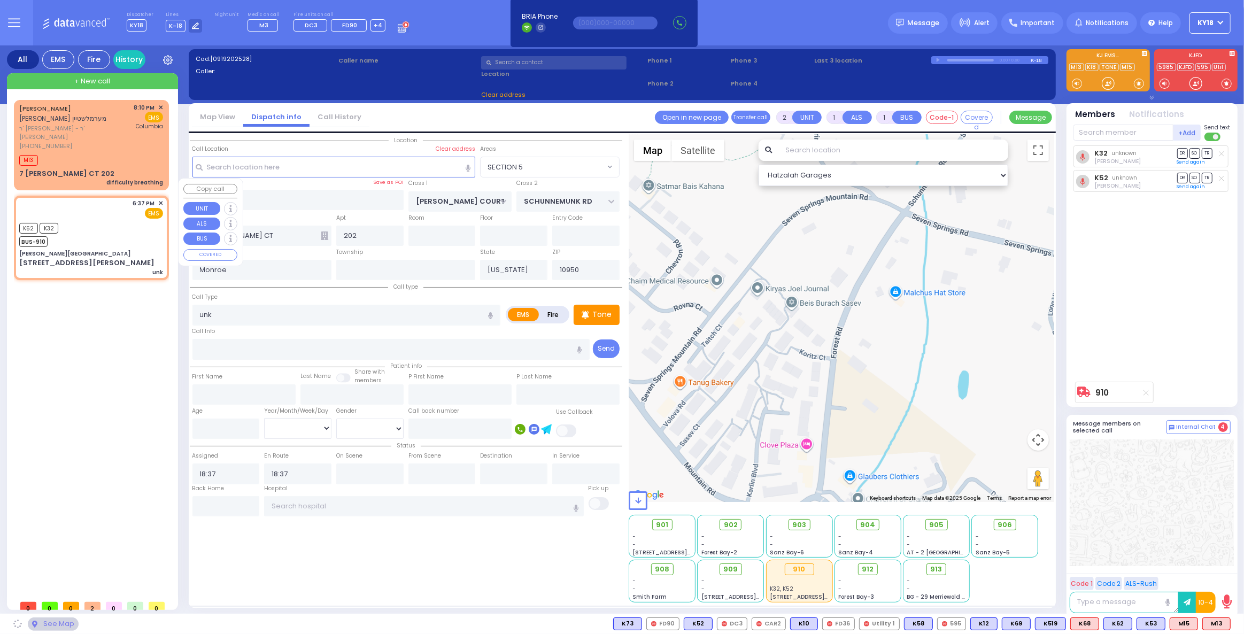
type input "[PERSON_NAME][GEOGRAPHIC_DATA]"
type input "CENTRAL VALLEY LINE"
type input "[PERSON_NAME][GEOGRAPHIC_DATA]"
type input "[STREET_ADDRESS][PERSON_NAME]"
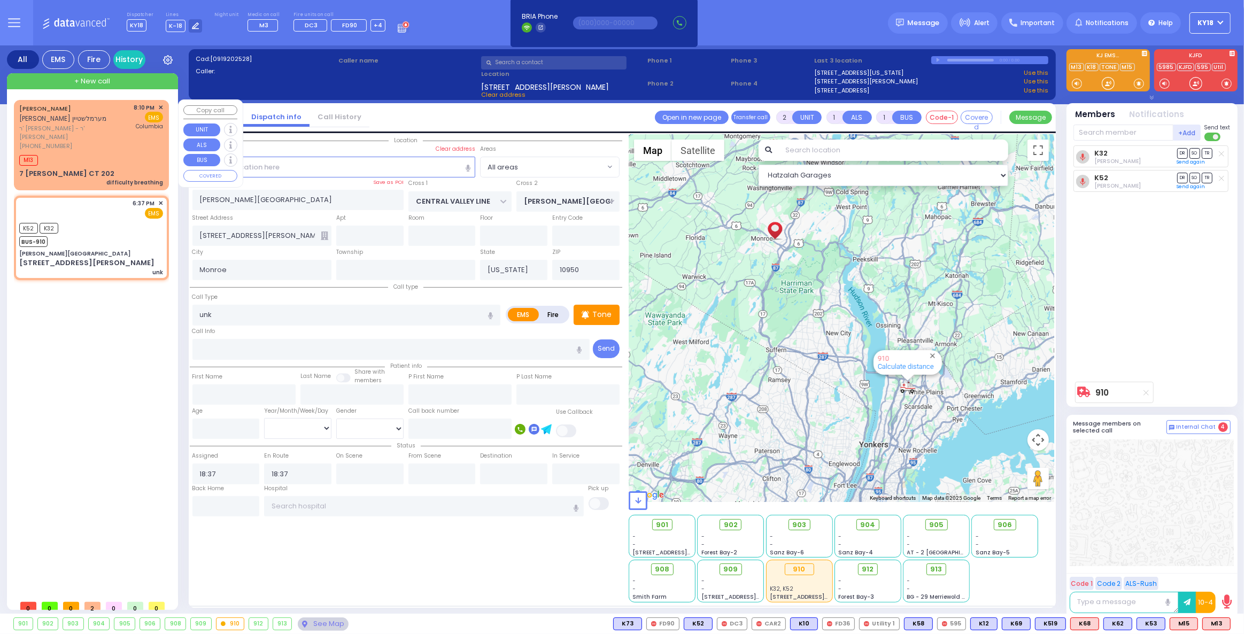
click at [111, 152] on div "M13" at bounding box center [91, 158] width 144 height 13
select select
type input "difficulty breathing"
radio input "true"
type input "[PERSON_NAME]"
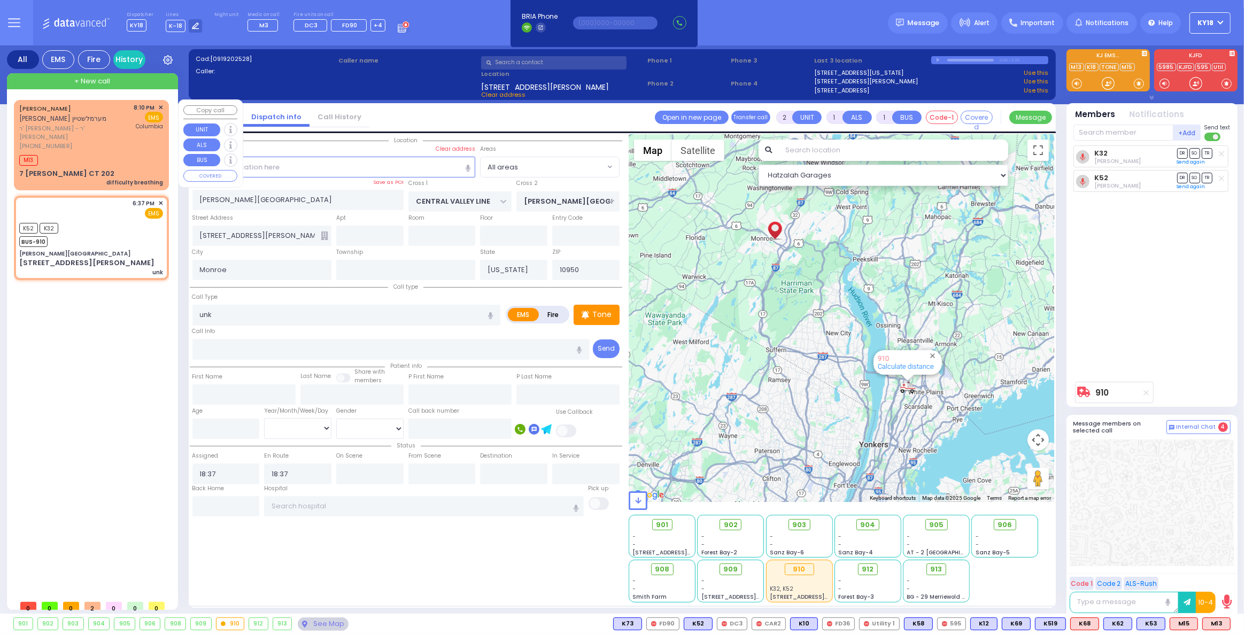
type input "[PERSON_NAME]"
type input "7"
select select "Month"
type input "20:10"
type input "20:12"
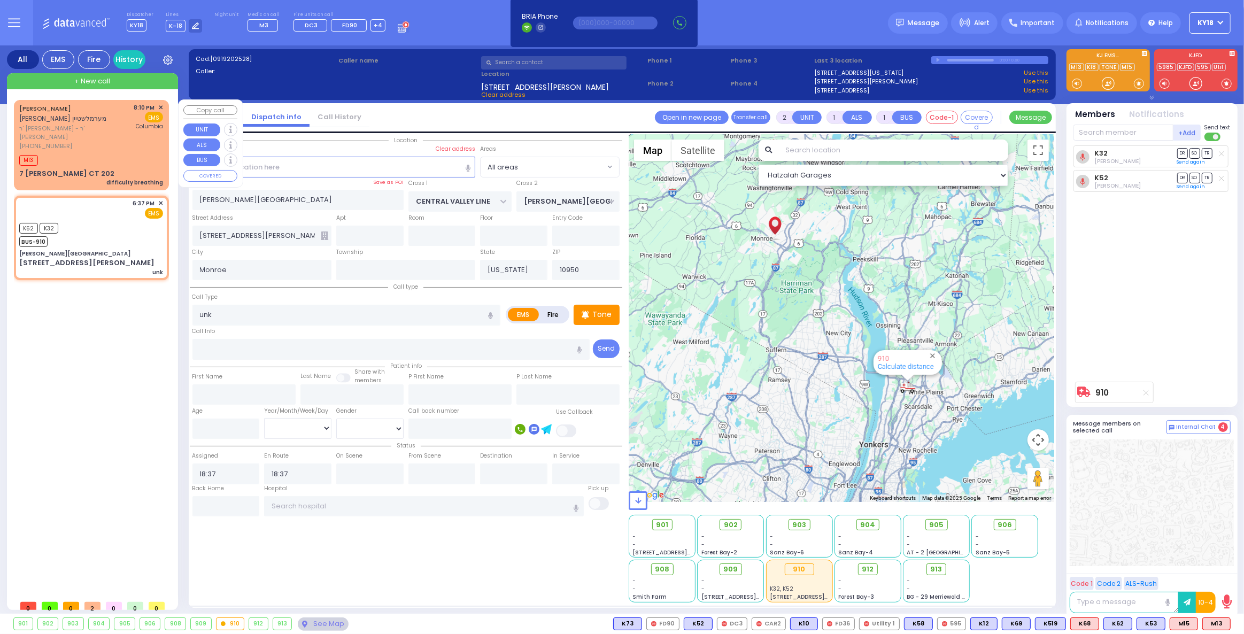
type input "[US_STATE][GEOGRAPHIC_DATA]- [GEOGRAPHIC_DATA]"
select select "Hatzalah Garages"
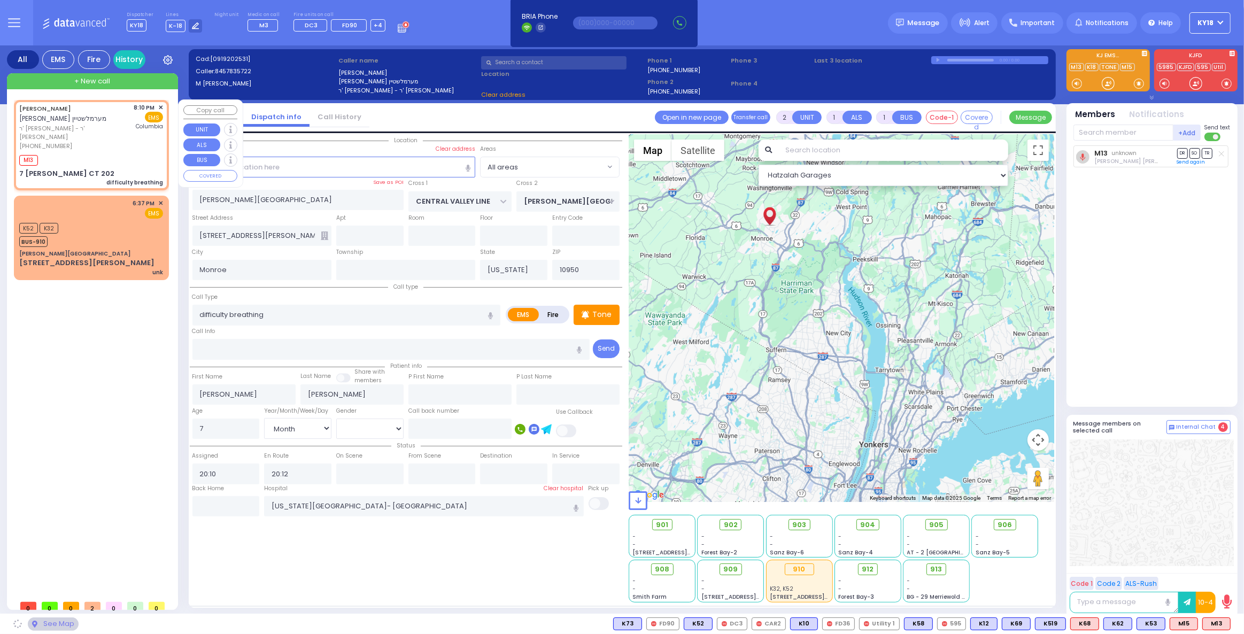
type input "[PERSON_NAME] COURT"
type input "SCHUNNEMUNK RD"
type input "7 [PERSON_NAME] CT"
type input "202"
select select "SECTION 5"
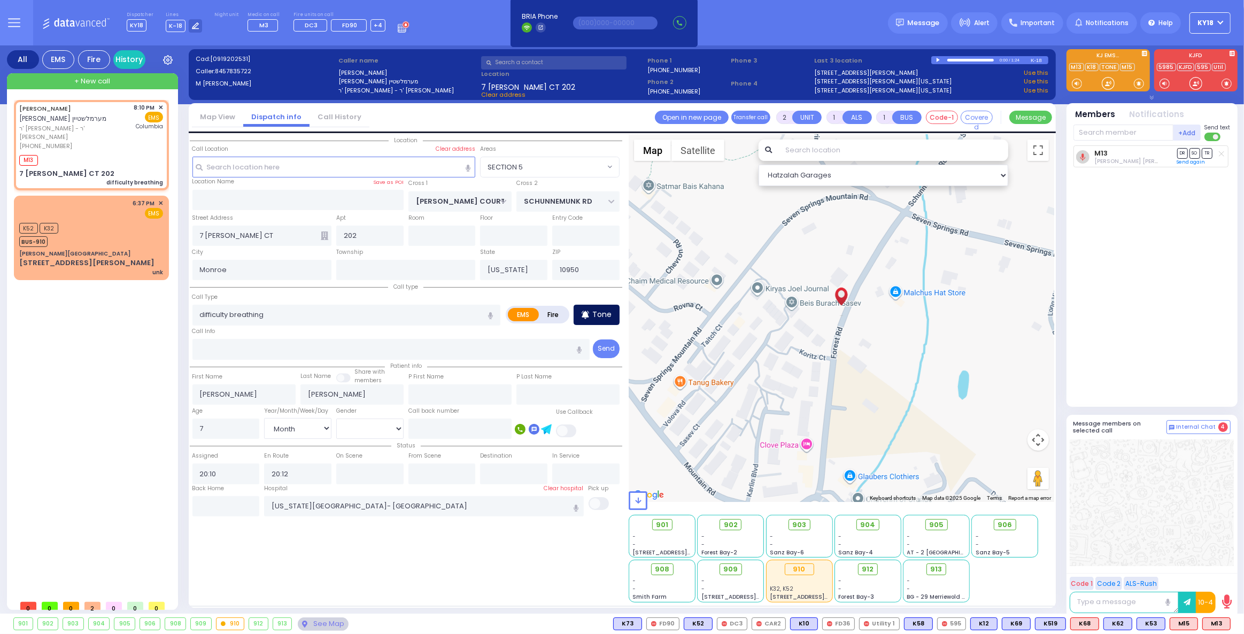
click at [602, 319] on p "Tone" at bounding box center [601, 314] width 19 height 11
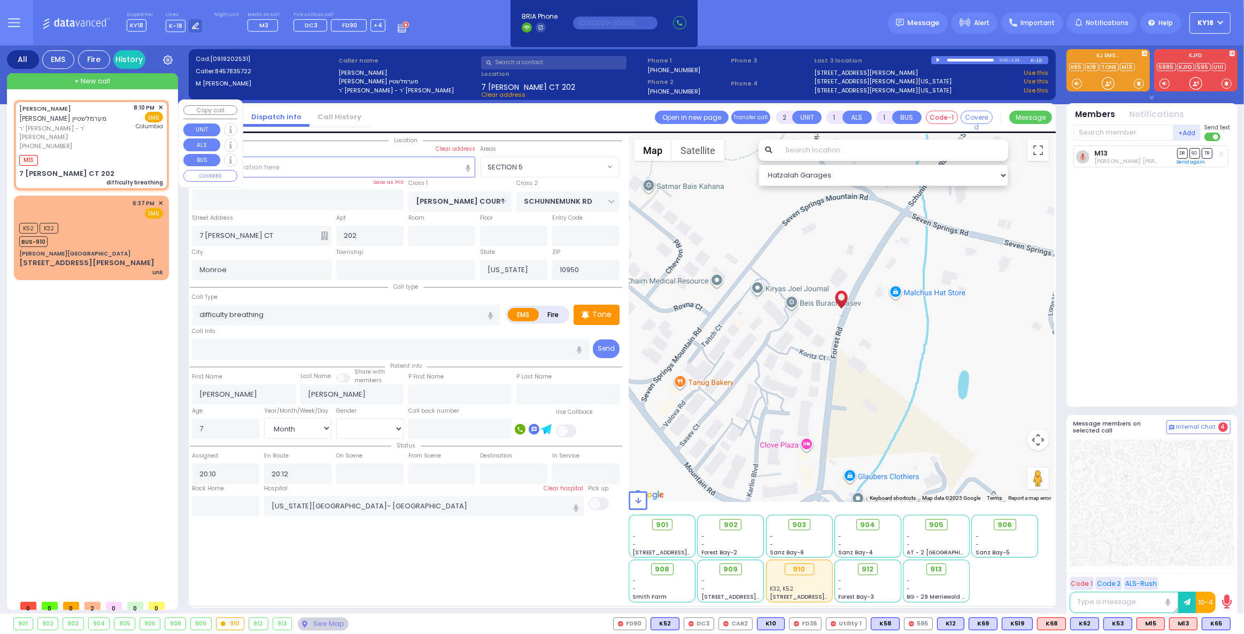
click at [100, 142] on div "[PHONE_NUMBER]" at bounding box center [74, 146] width 111 height 9
select select
radio input "true"
select select "Month"
select select "Hatzalah Garages"
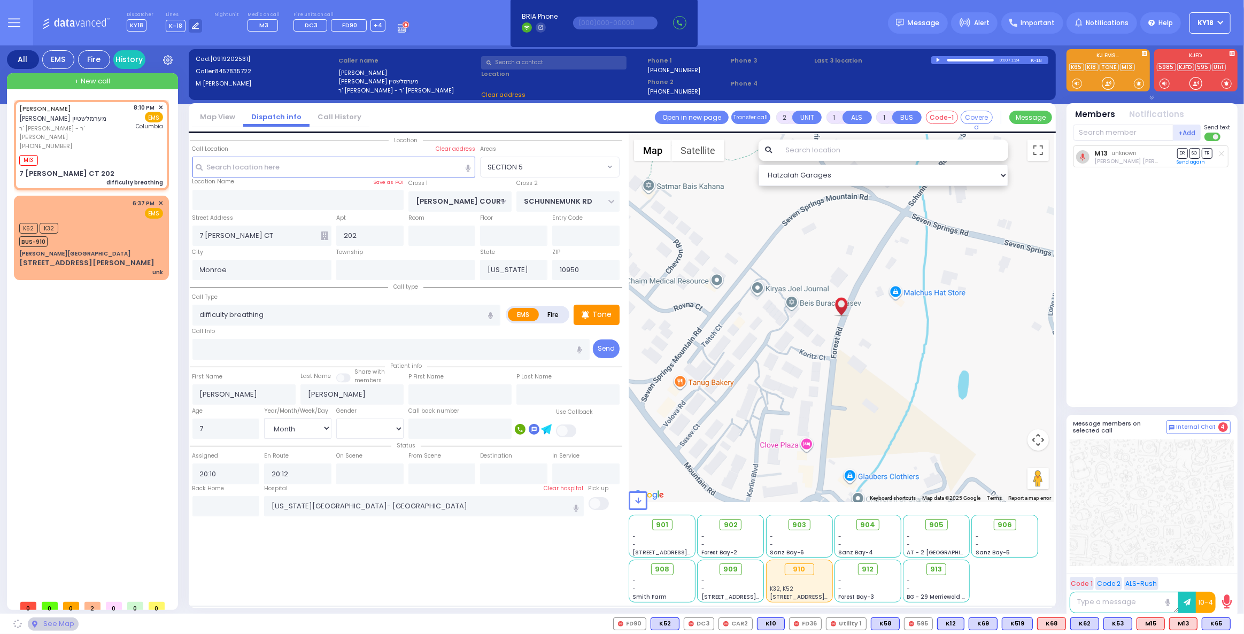
select select "SECTION 5"
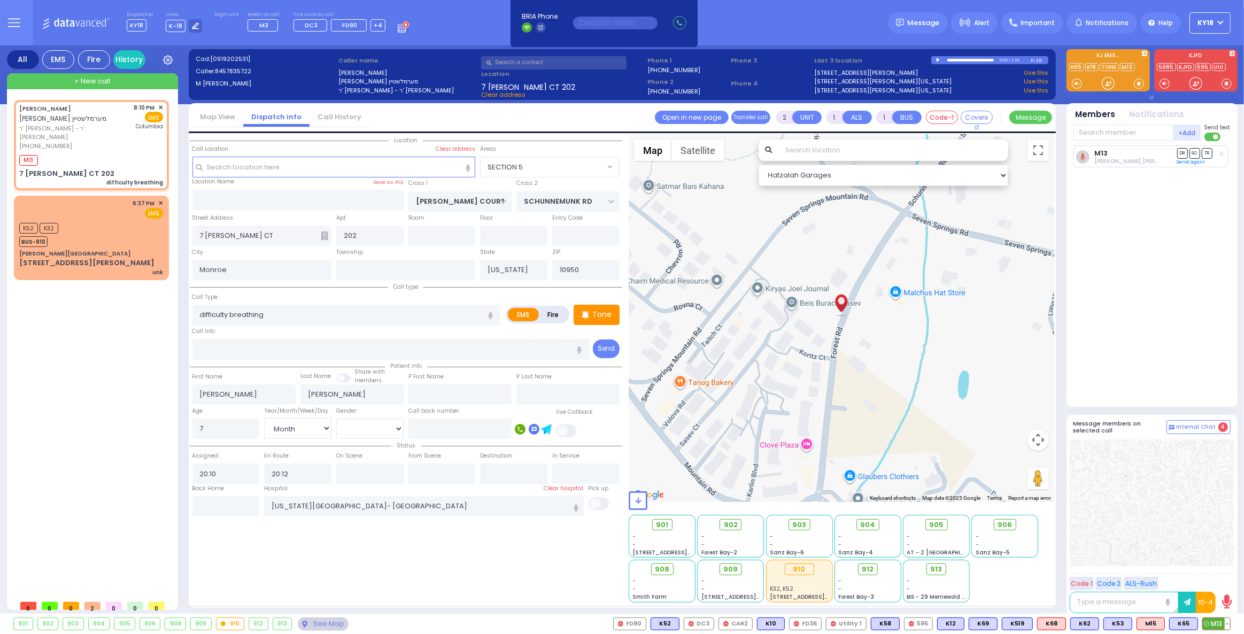
click at [1211, 623] on span "M13" at bounding box center [1216, 624] width 27 height 12
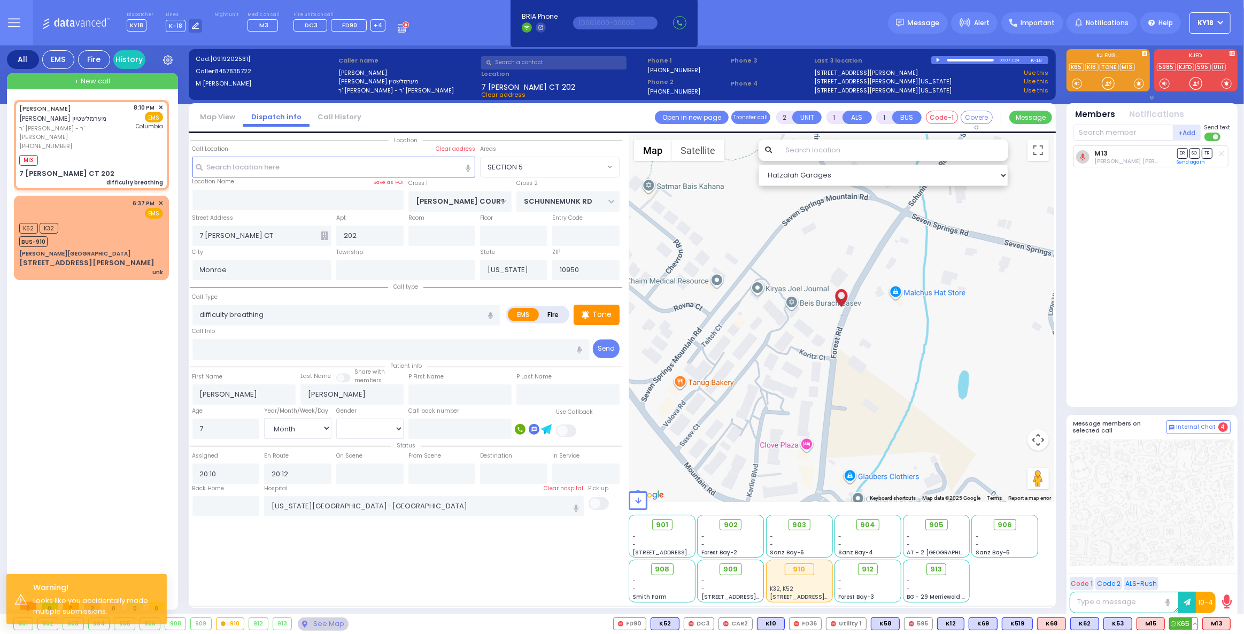
click at [1189, 624] on span "K65" at bounding box center [1183, 624] width 28 height 12
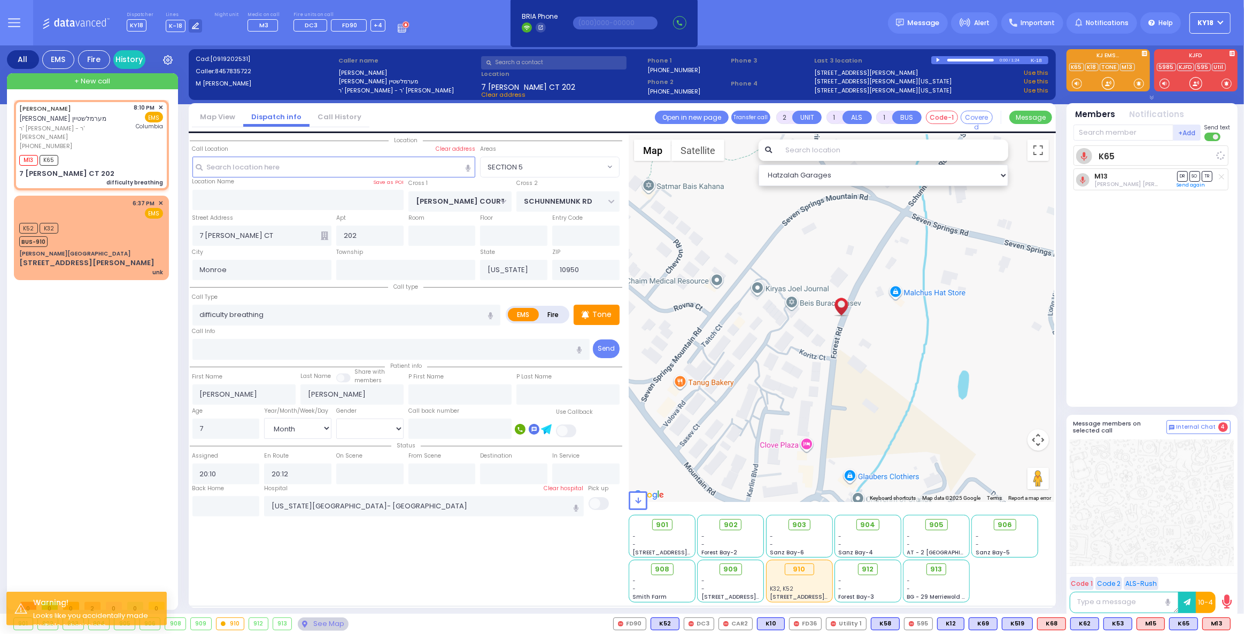
select select
radio input "true"
select select "Month"
select select "Hatzalah Garages"
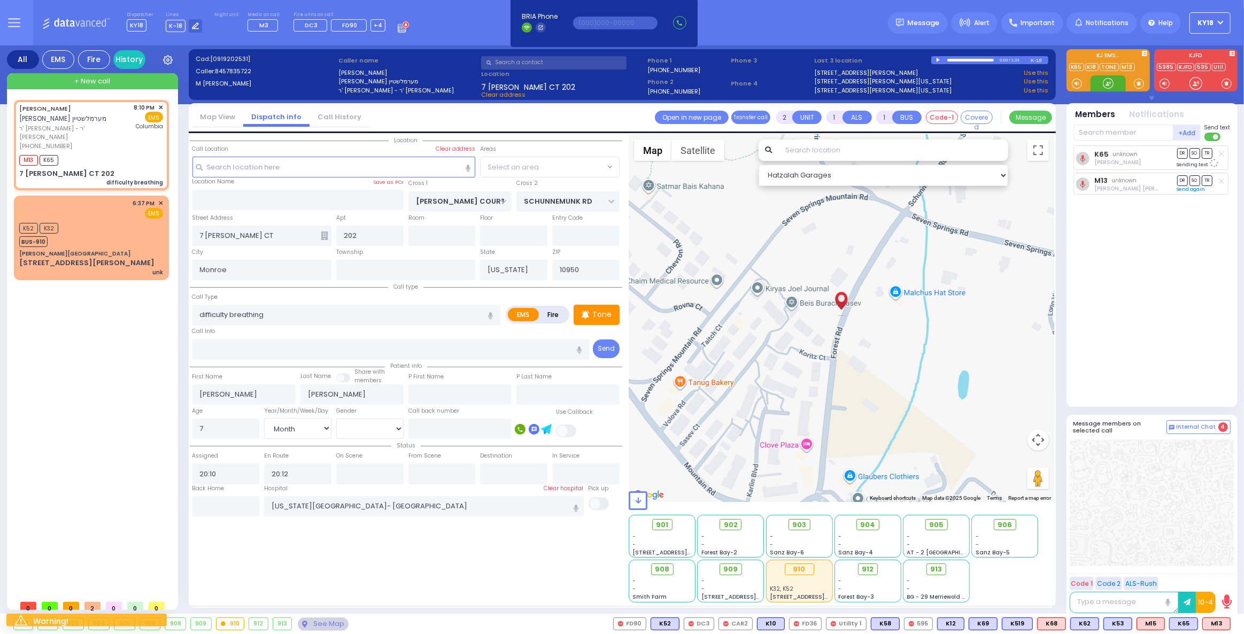
select select "SECTION 5"
click at [1129, 133] on input "text" at bounding box center [1123, 133] width 100 height 16
type input "61"
click at [1135, 153] on div "KY61" at bounding box center [1108, 154] width 53 height 11
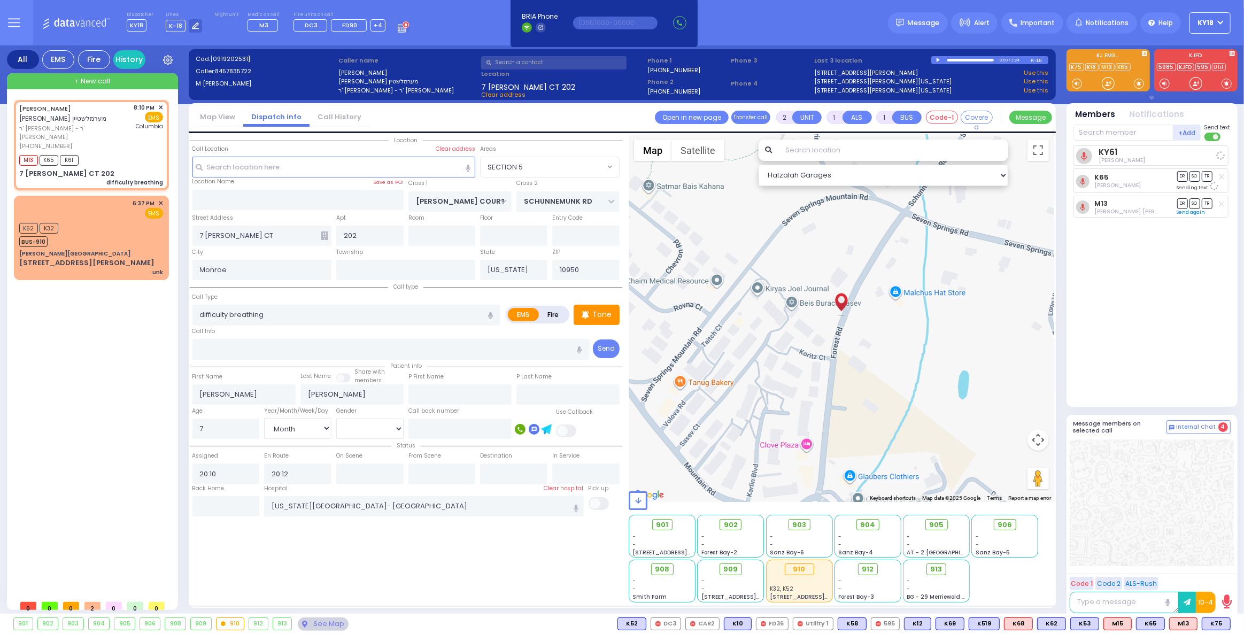
select select
radio input "true"
select select "Month"
select select "Hatzalah Garages"
select select "SECTION 5"
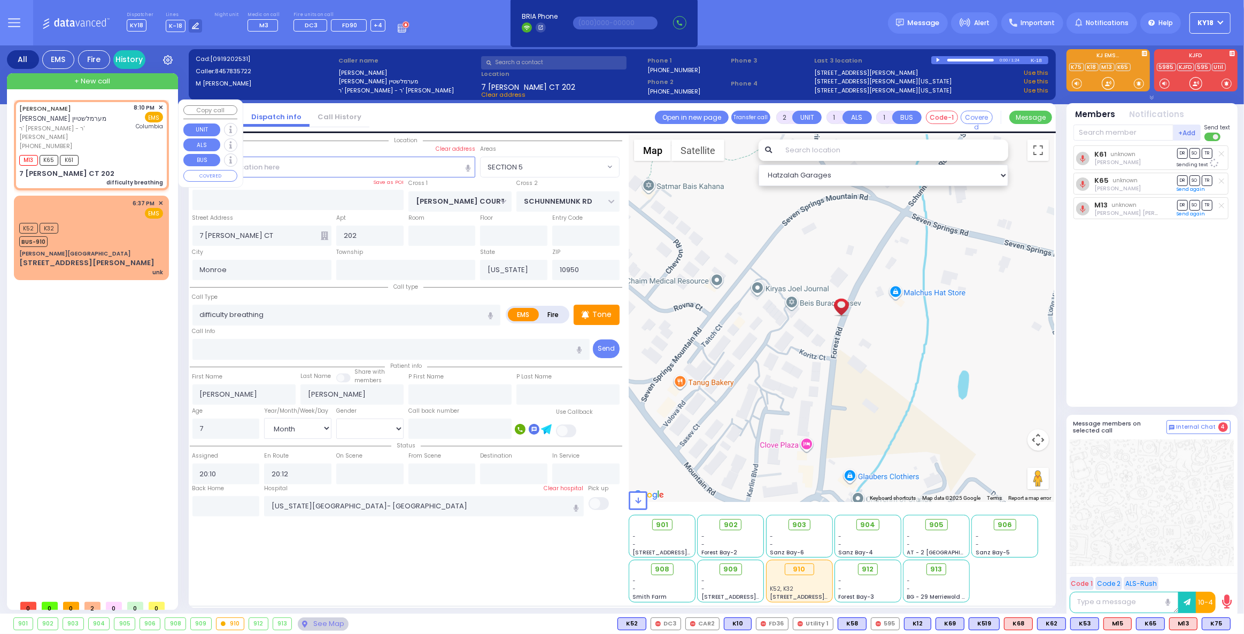
click at [94, 142] on div "[PHONE_NUMBER]" at bounding box center [74, 146] width 111 height 9
select select
radio input "true"
select select "Month"
select select "Hatzalah Garages"
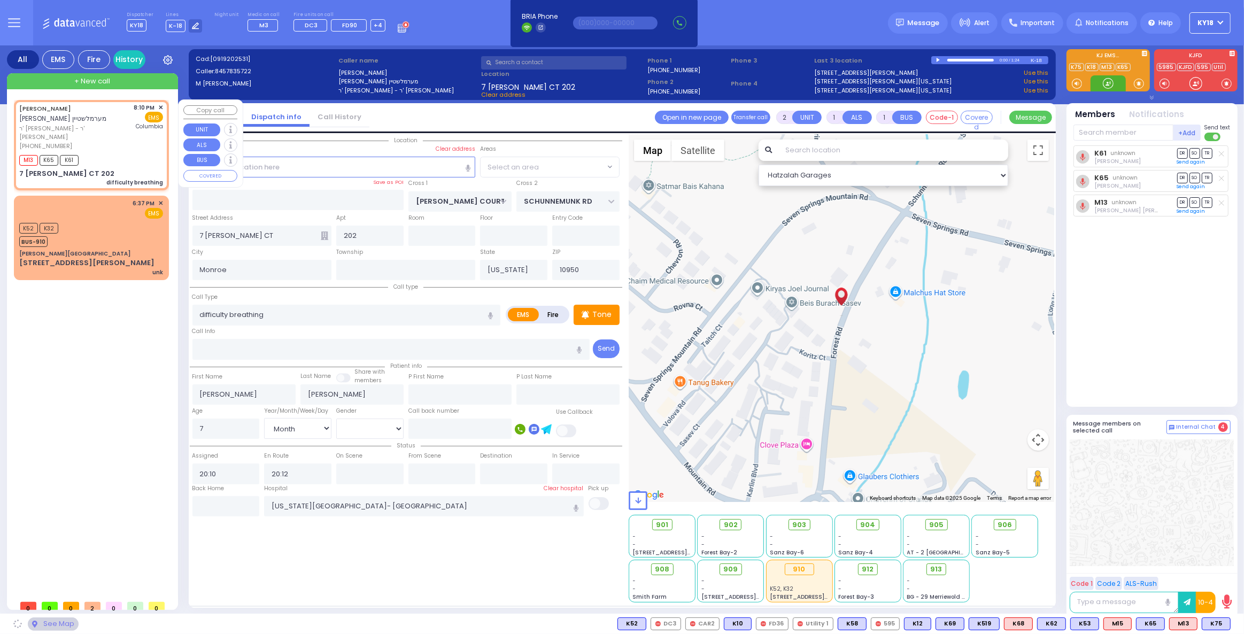
select select "SECTION 5"
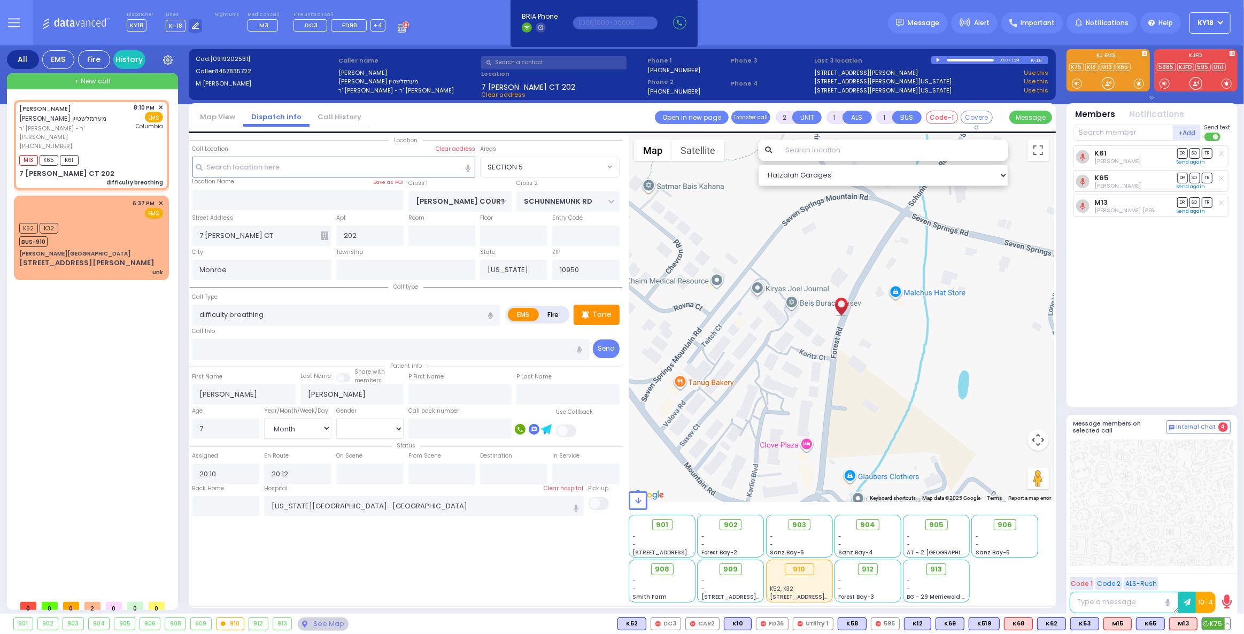
click at [1213, 623] on span "K75" at bounding box center [1216, 624] width 28 height 12
select select
radio input "true"
select select "Month"
select select "Hatzalah Garages"
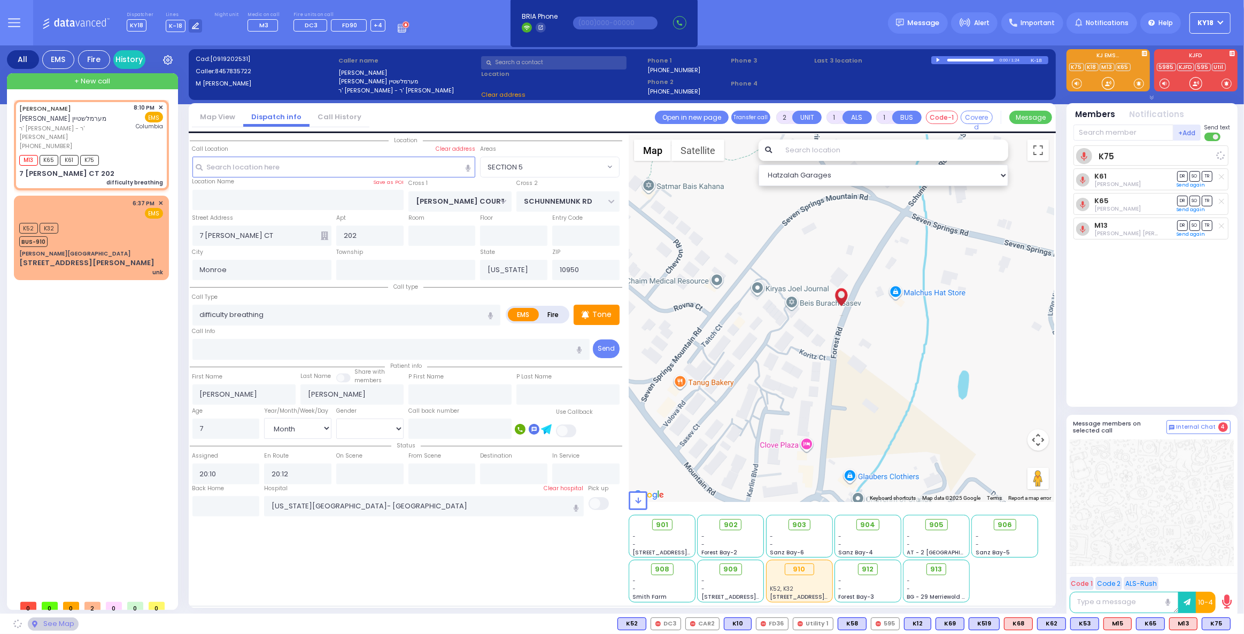
select select "SECTION 5"
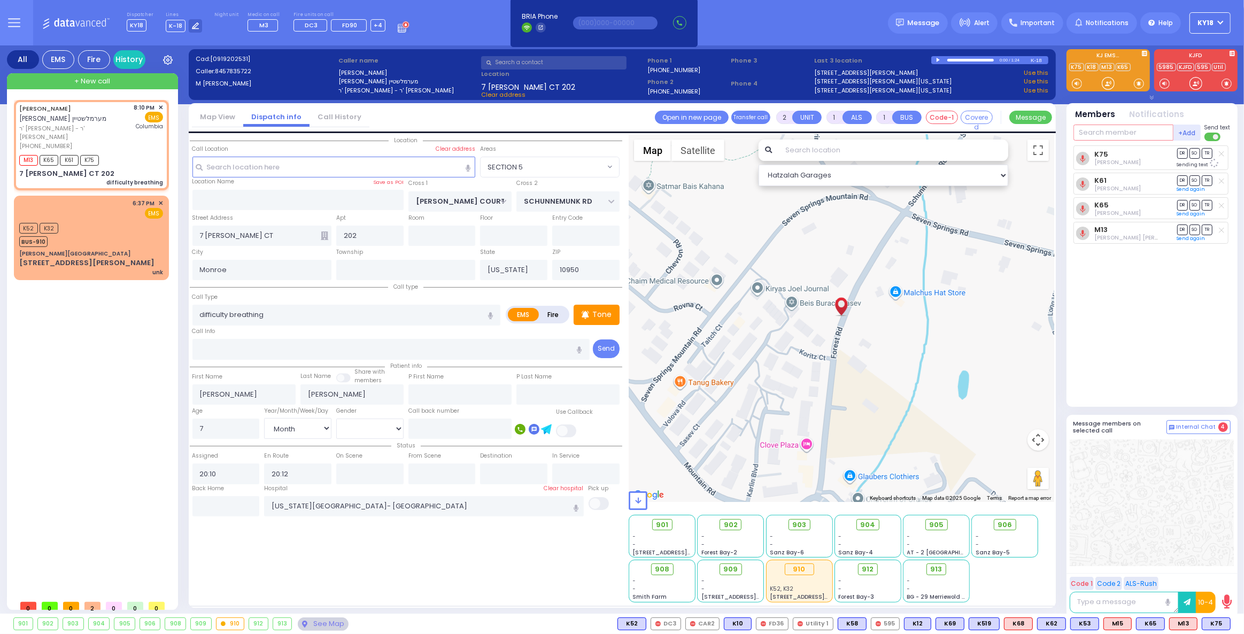
click at [1112, 137] on input "text" at bounding box center [1123, 133] width 100 height 16
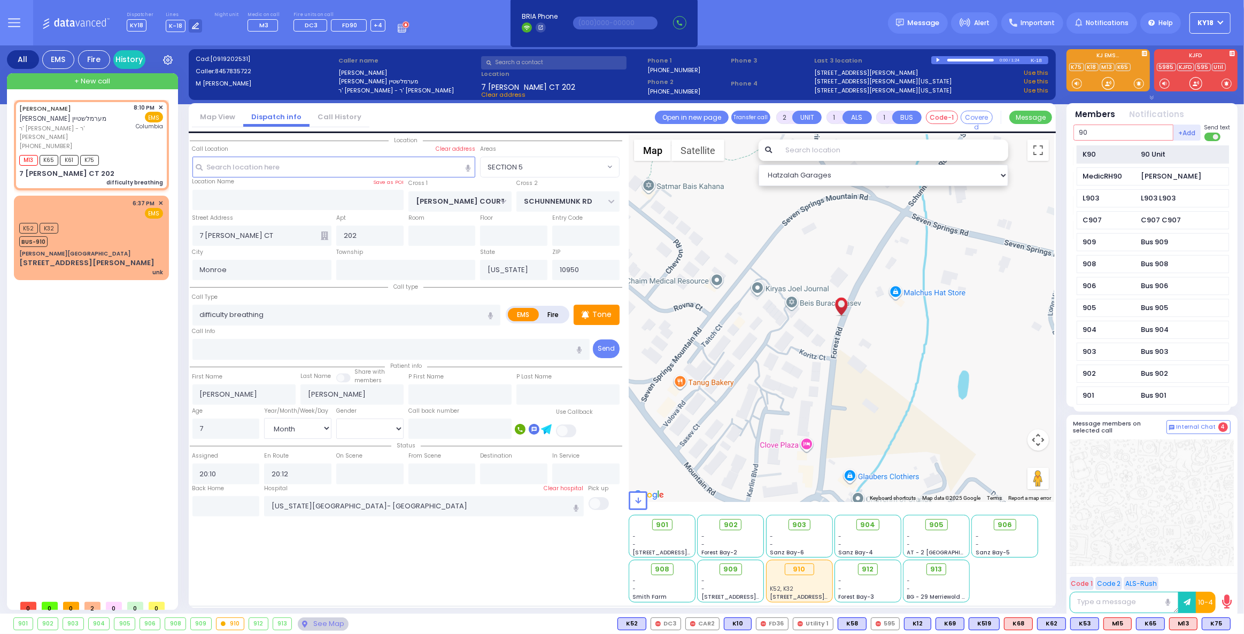
type input "90"
click at [1126, 148] on div "K90 90 Unit" at bounding box center [1152, 154] width 152 height 19
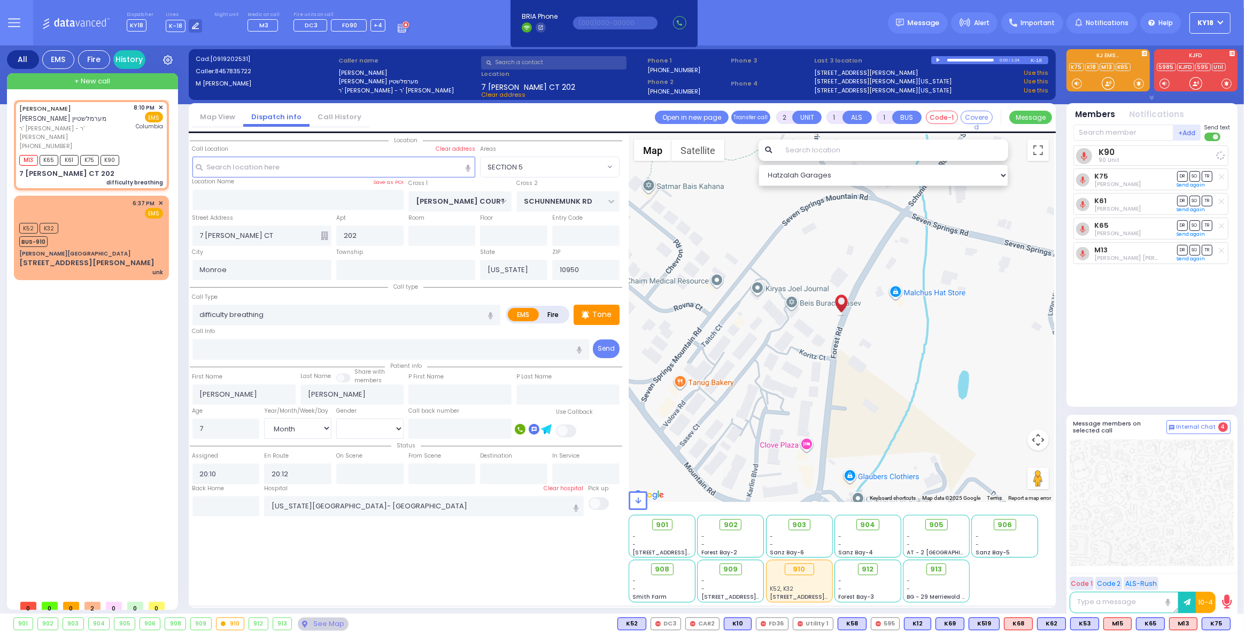
select select
radio input "true"
select select "Month"
select select "SECTION 5"
select select "Hatzalah Garages"
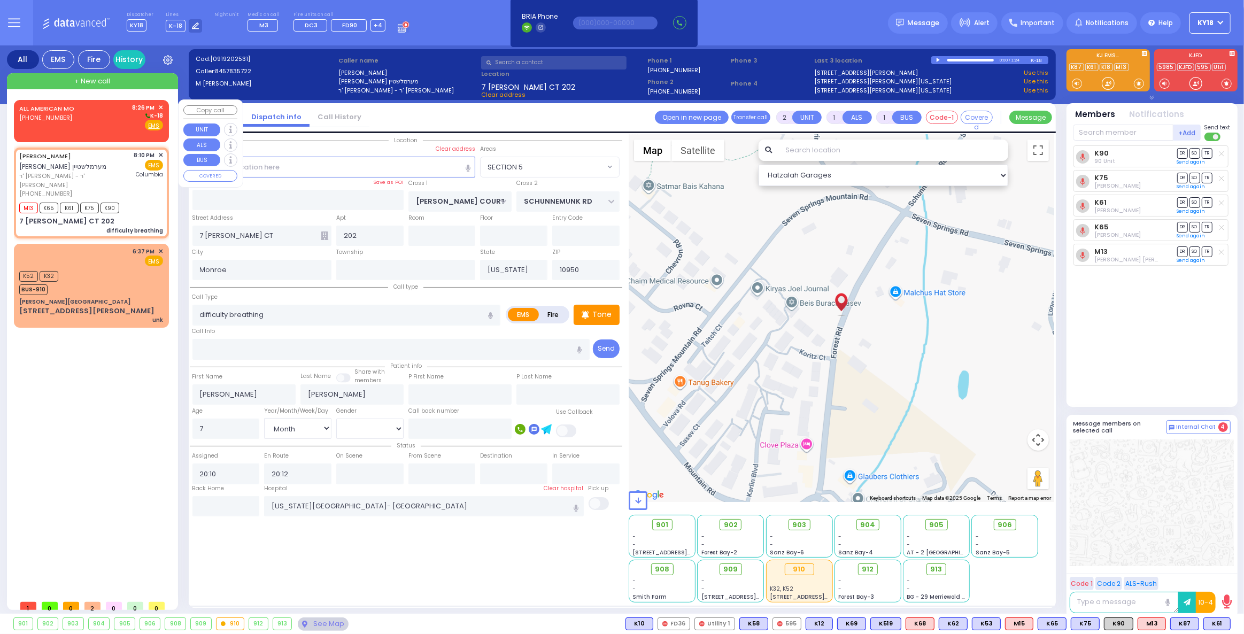
click at [51, 122] on div "ALL AMERICAN MO [PHONE_NUMBER]" at bounding box center [48, 117] width 59 height 28
select select
radio input "true"
select select
type input "20:26"
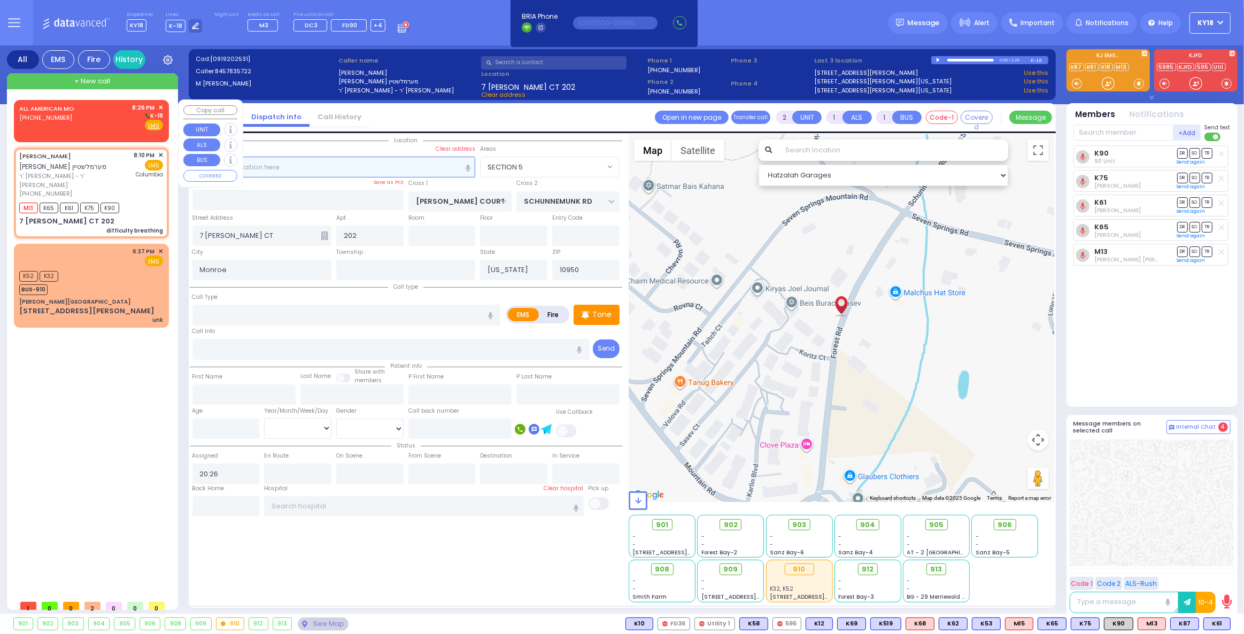
select select "Hatzalah Garages"
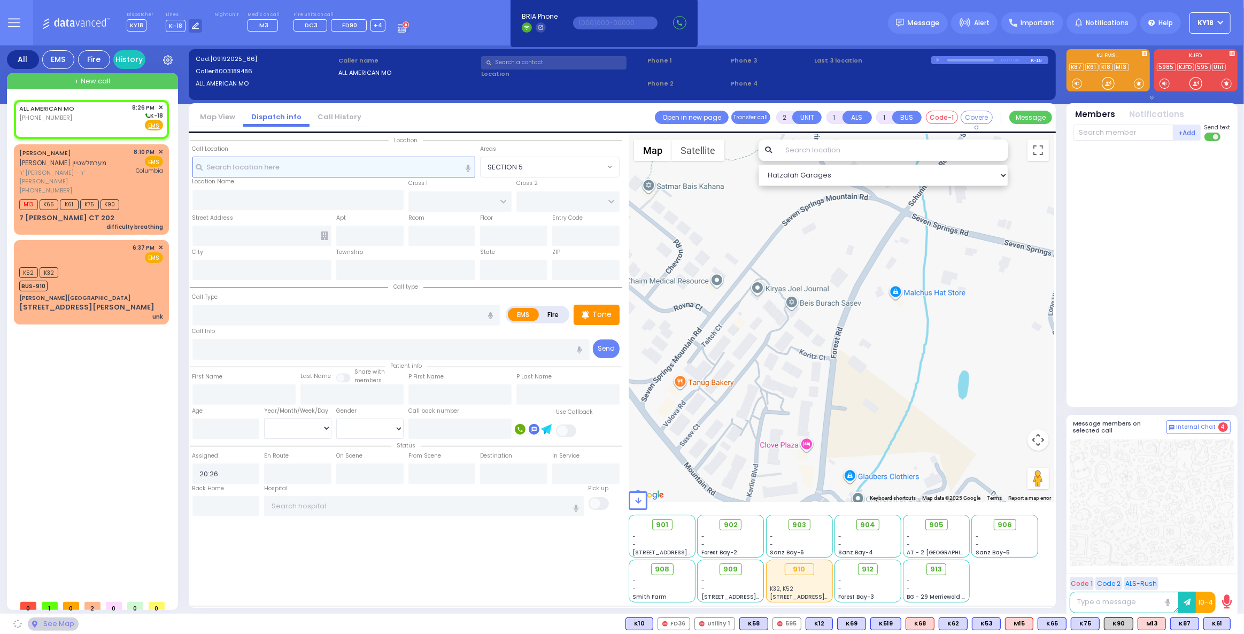
click at [333, 164] on input "text" at bounding box center [333, 167] width 283 height 20
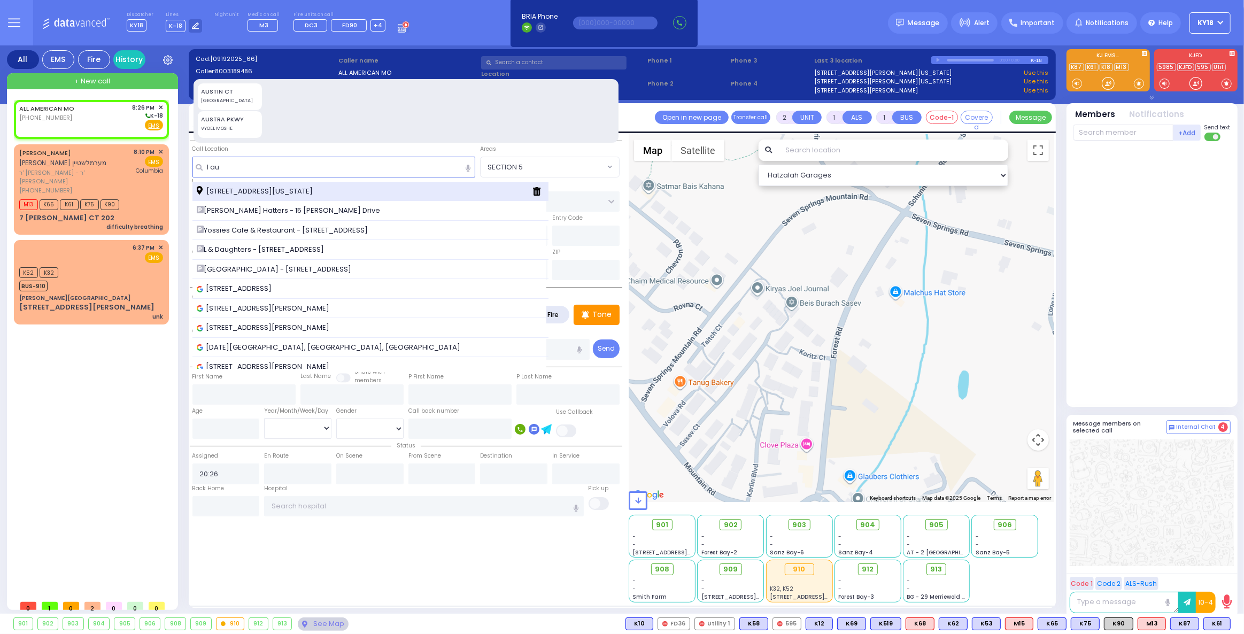
click at [307, 193] on span "[STREET_ADDRESS][US_STATE]" at bounding box center [257, 191] width 120 height 11
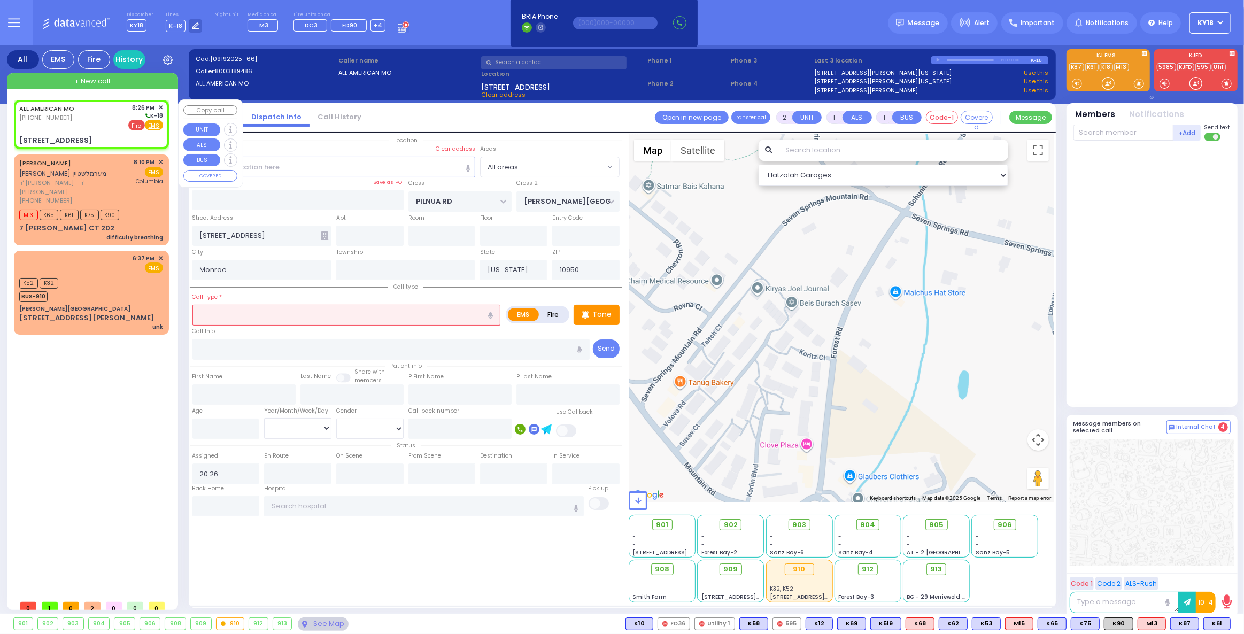
click at [137, 125] on span "Fire" at bounding box center [136, 125] width 17 height 11
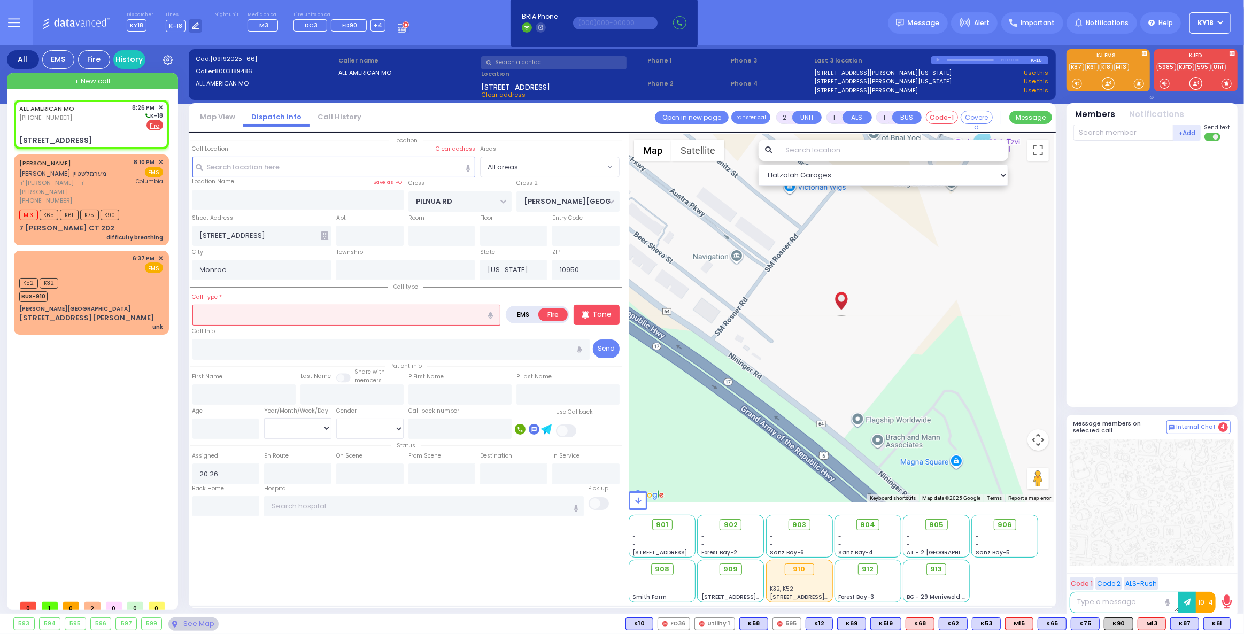
click at [232, 321] on input "text" at bounding box center [346, 315] width 308 height 20
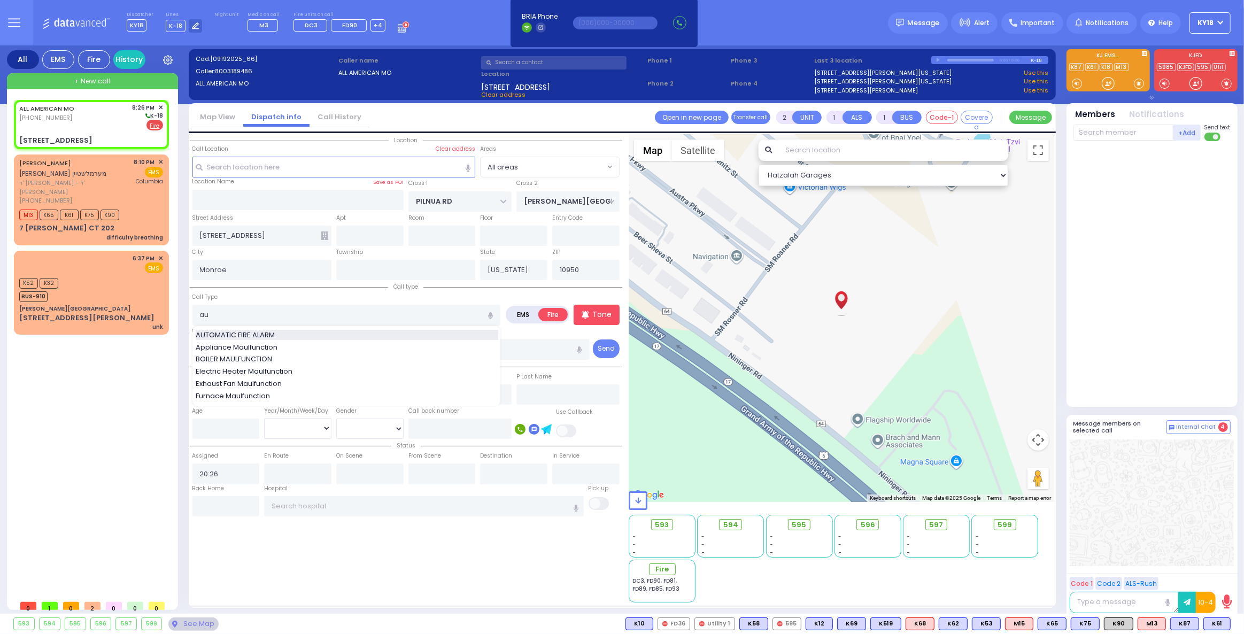
click at [256, 336] on span "AUTOMATIC FIRE ALARM" at bounding box center [237, 335] width 83 height 11
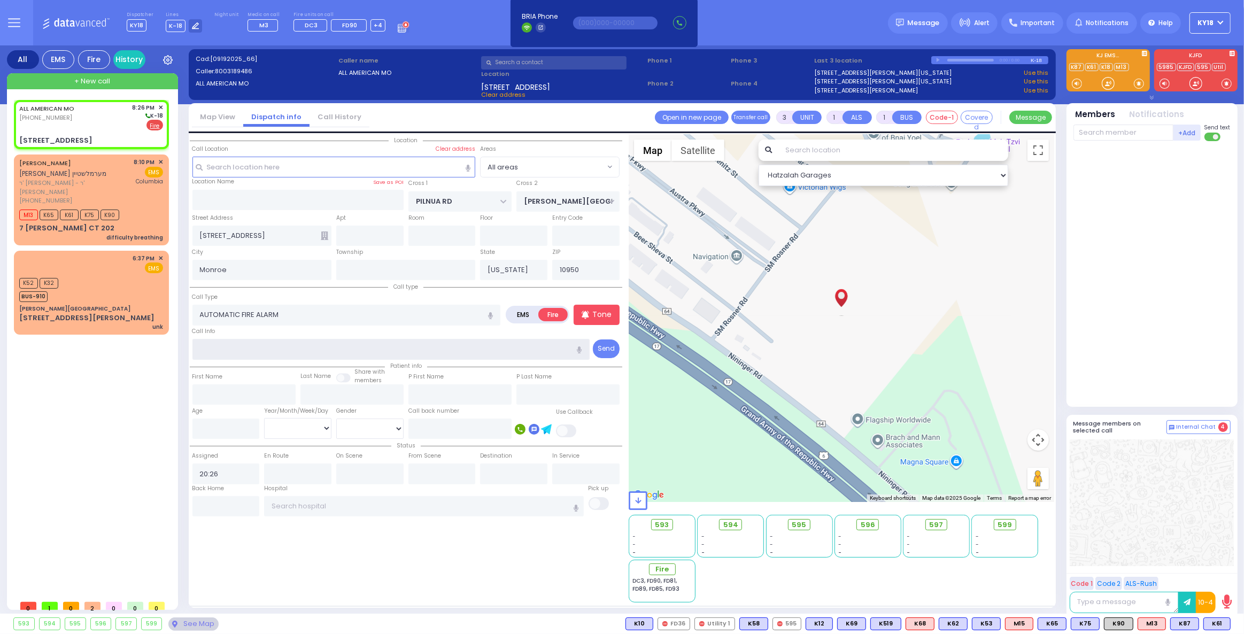
click at [226, 350] on input "text" at bounding box center [390, 349] width 397 height 20
click at [118, 125] on div "ALL AMERICAN MO [PHONE_NUMBER] 8:26 PM ✕ K-18" at bounding box center [91, 117] width 144 height 28
click at [654, 567] on icon at bounding box center [654, 569] width 6 height 6
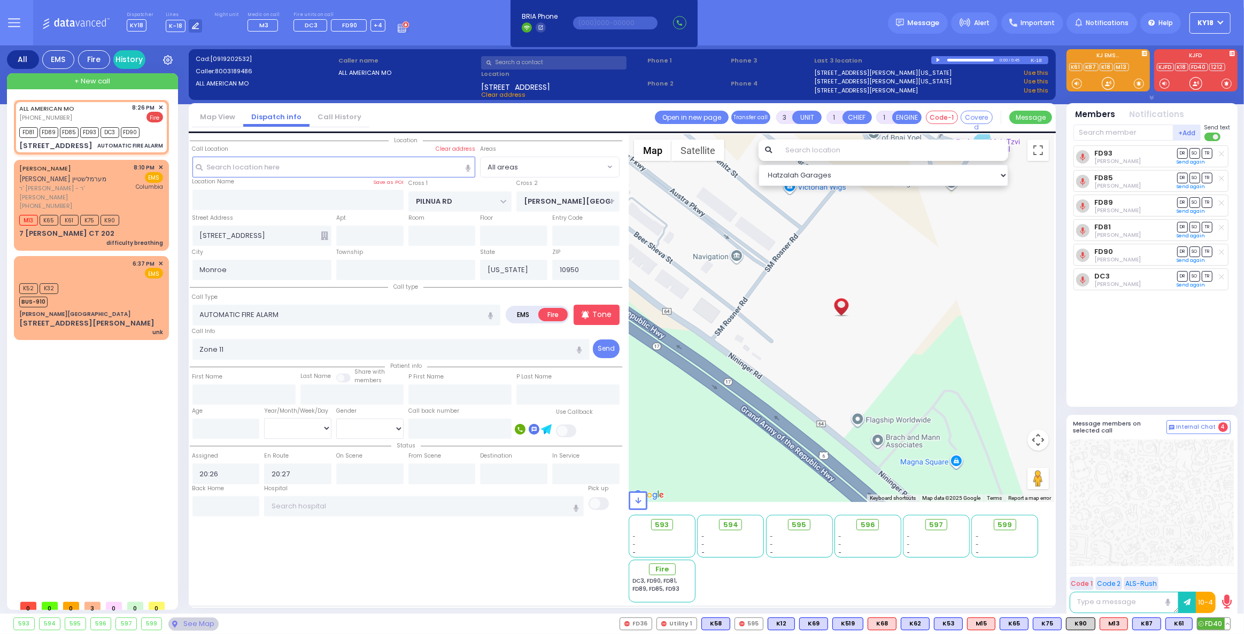
click at [1210, 622] on span "FD40" at bounding box center [1213, 624] width 33 height 12
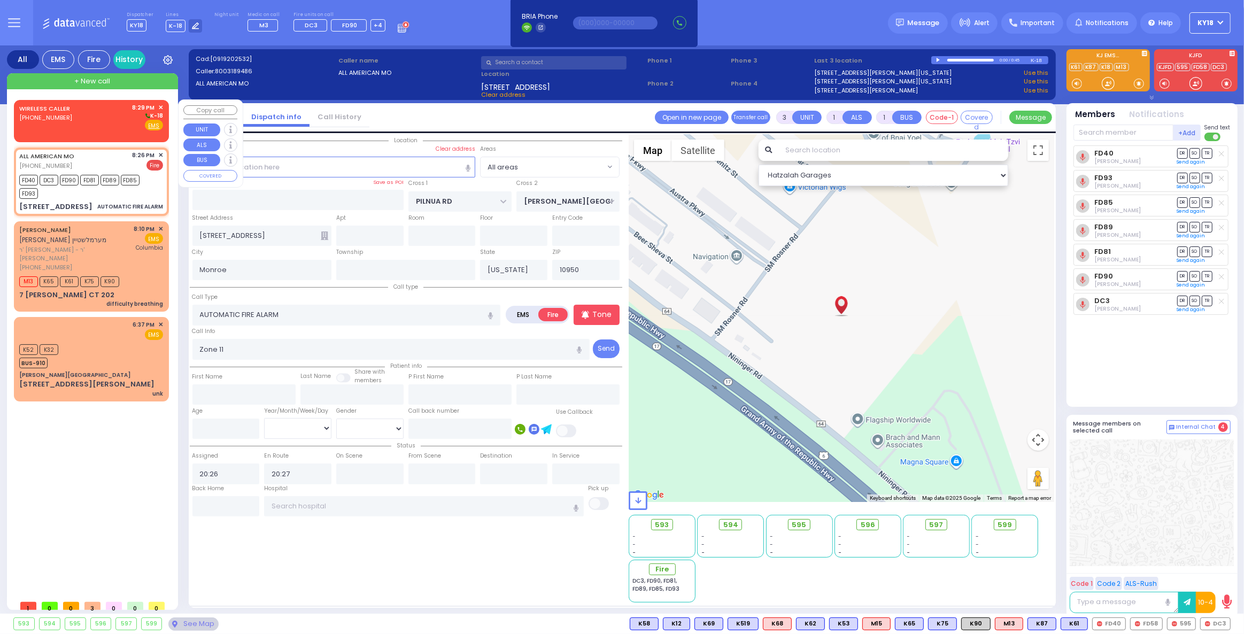
click at [161, 106] on span "✕" at bounding box center [160, 107] width 5 height 9
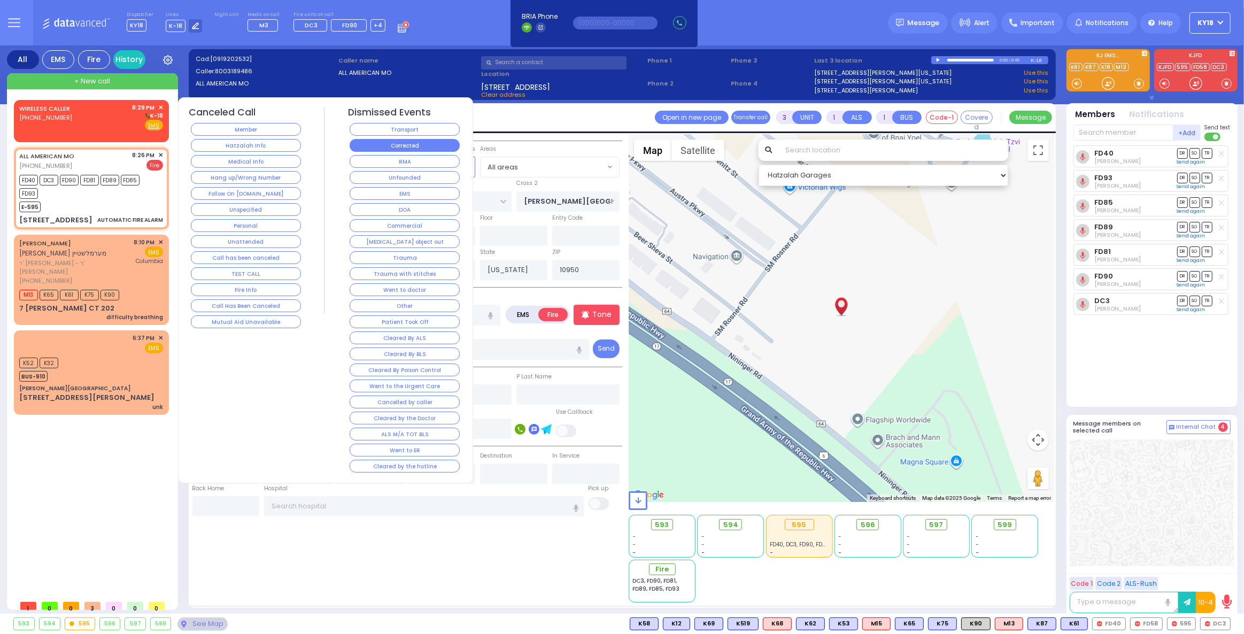
click at [402, 139] on button "Corrected" at bounding box center [405, 145] width 110 height 13
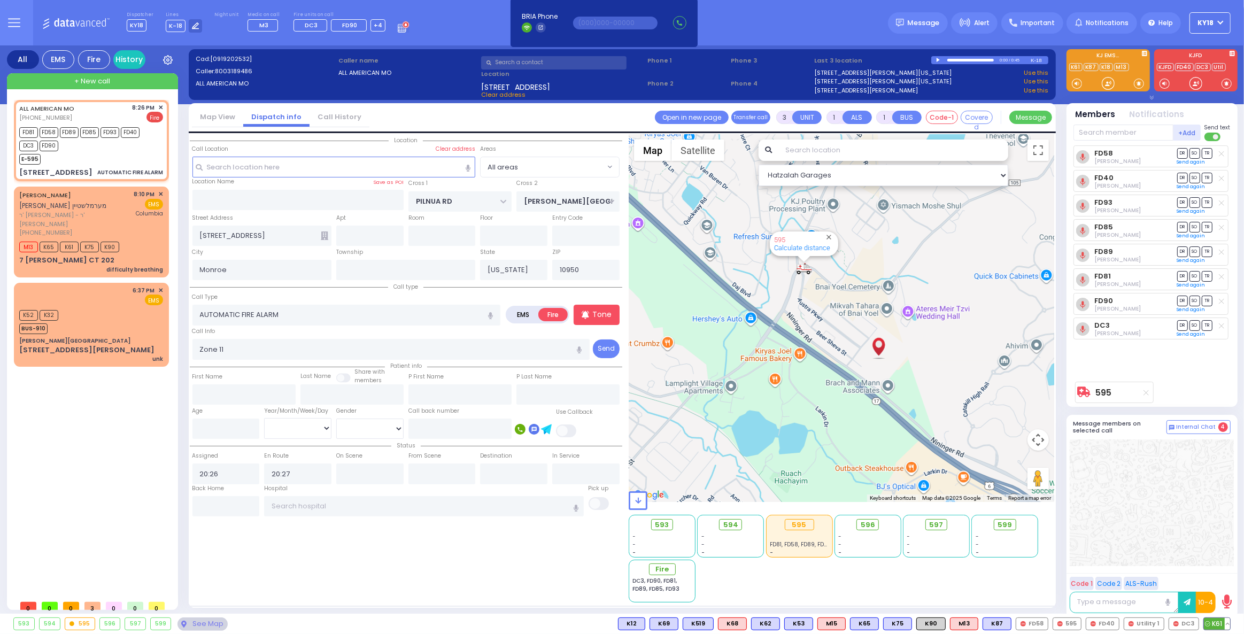
click at [1228, 624] on button at bounding box center [1226, 624] width 5 height 12
click at [1198, 627] on button at bounding box center [1196, 624] width 5 height 12
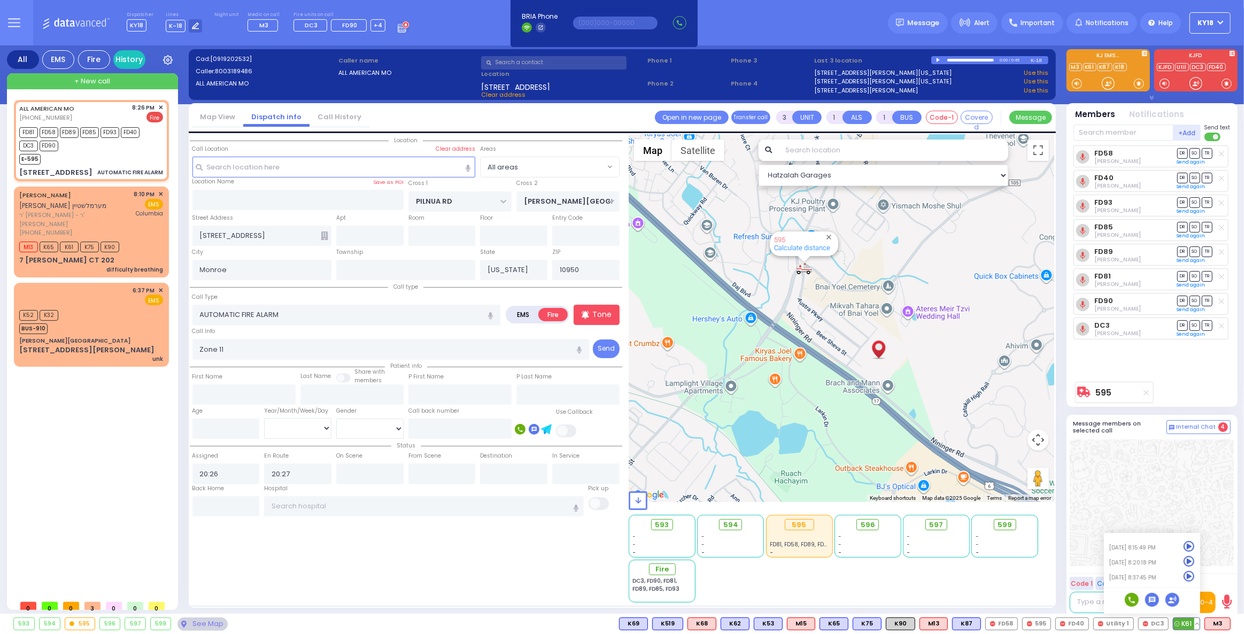
click at [1190, 573] on icon at bounding box center [1188, 576] width 11 height 11
click at [98, 217] on span "ר' [PERSON_NAME] - ר' [PERSON_NAME]" at bounding box center [74, 220] width 111 height 18
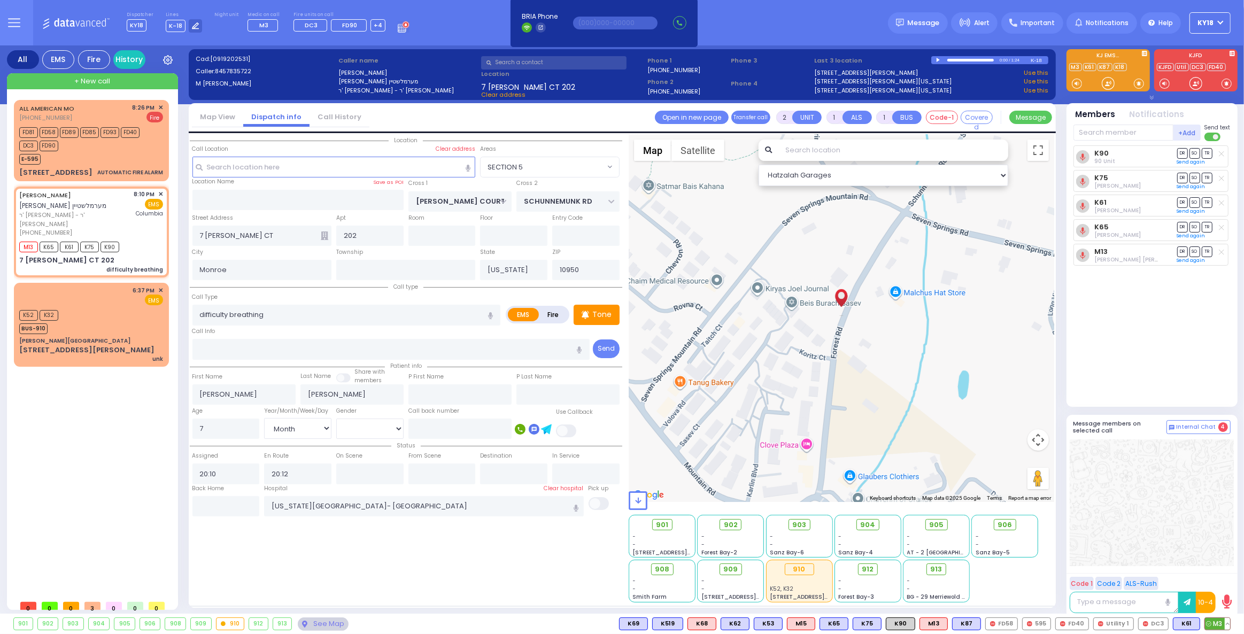
click at [1214, 623] on span "M3" at bounding box center [1217, 624] width 25 height 12
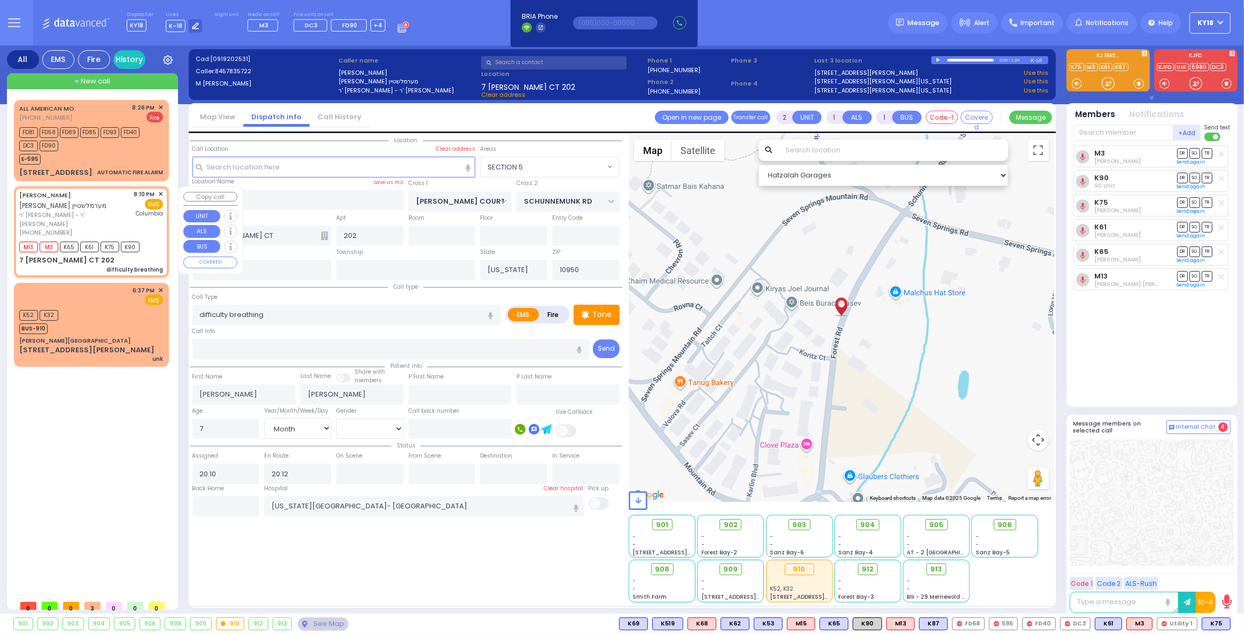
click at [96, 214] on span "ר' [PERSON_NAME] - ר' [PERSON_NAME]" at bounding box center [74, 220] width 111 height 18
click at [865, 571] on div "912" at bounding box center [868, 569] width 28 height 12
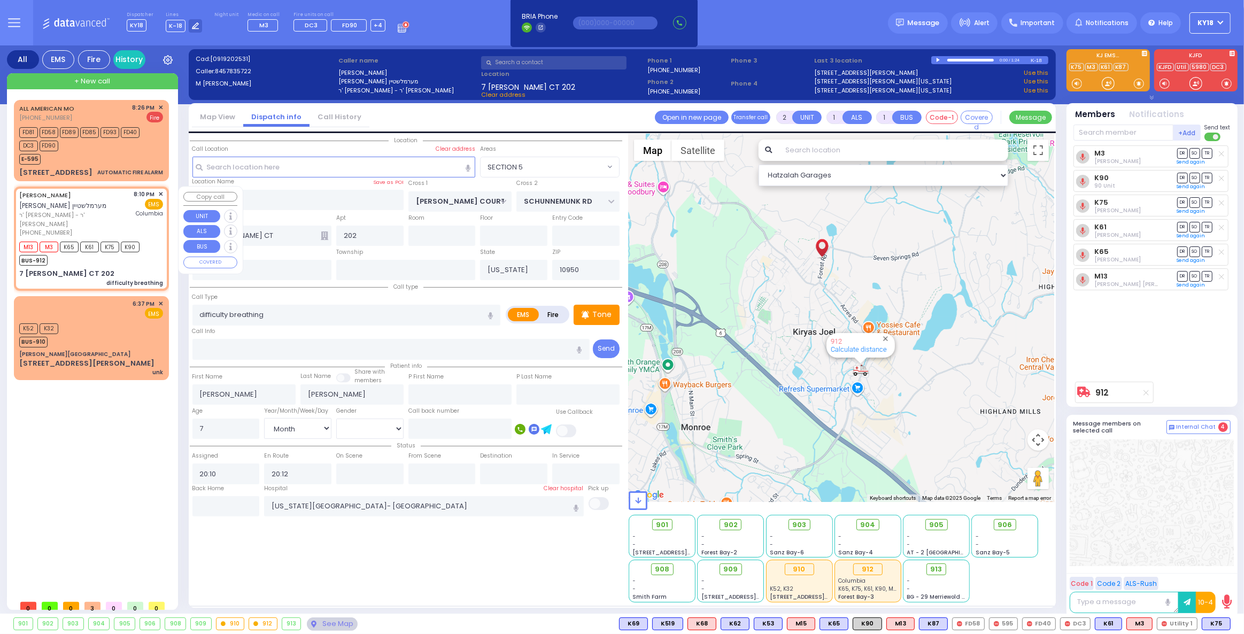
click at [95, 258] on div "[PERSON_NAME] [PERSON_NAME] מערמלשטיין ר' יהוסף אלעזר - ר' [PERSON_NAME] [PHONE…" at bounding box center [91, 238] width 151 height 100
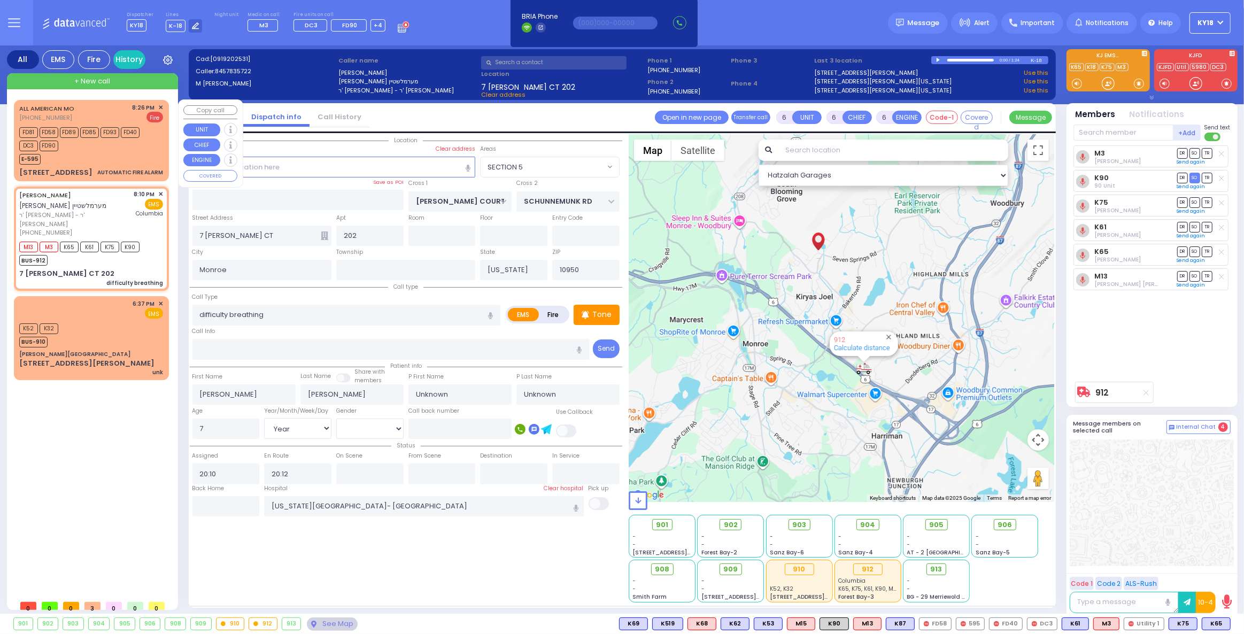
click at [158, 106] on span "✕" at bounding box center [160, 107] width 5 height 9
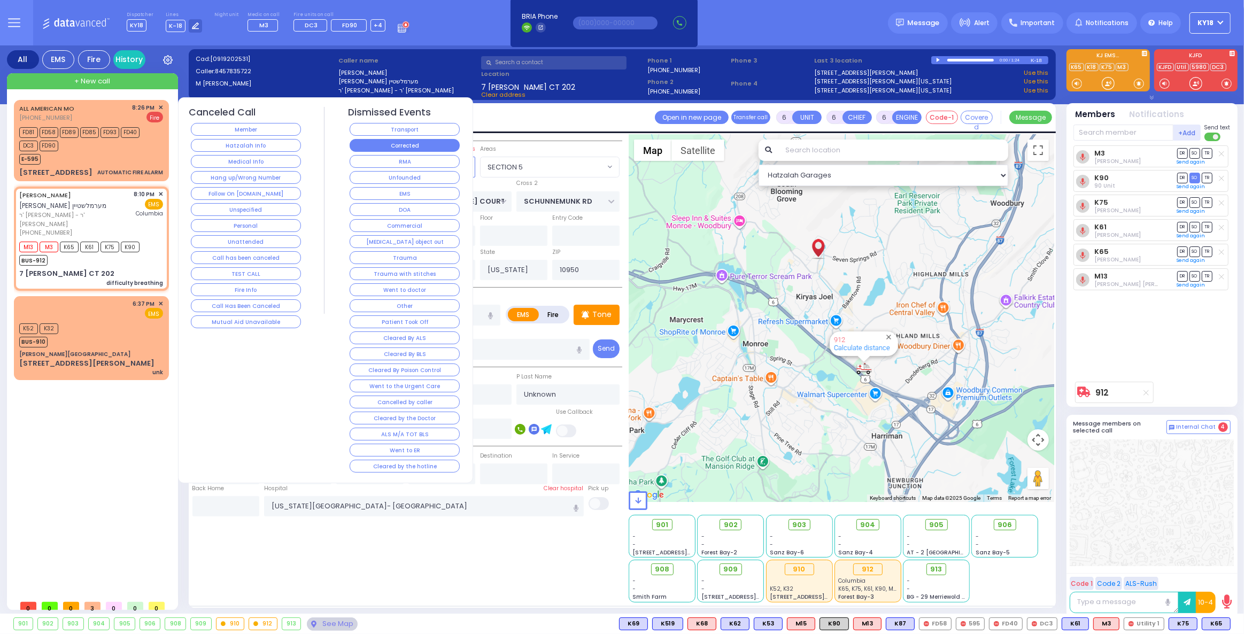
click at [399, 145] on button "Corrected" at bounding box center [405, 145] width 110 height 13
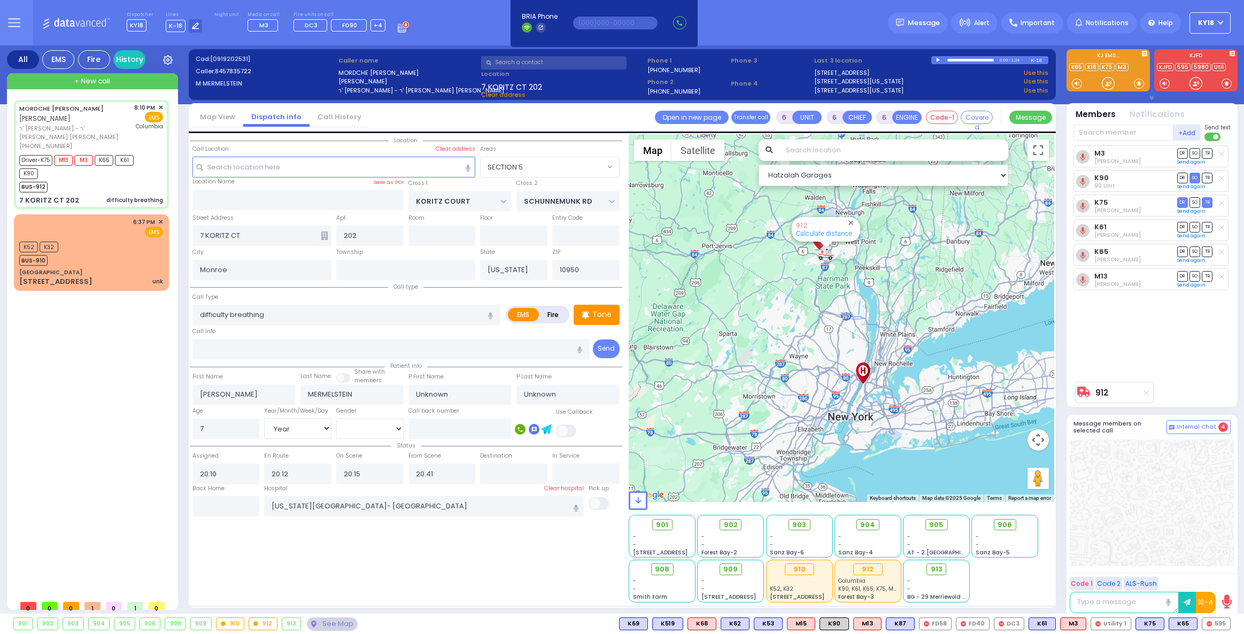
select select "SECTION 5"
select select "Year"
select select
radio input "true"
type input "[PERSON_NAME]"
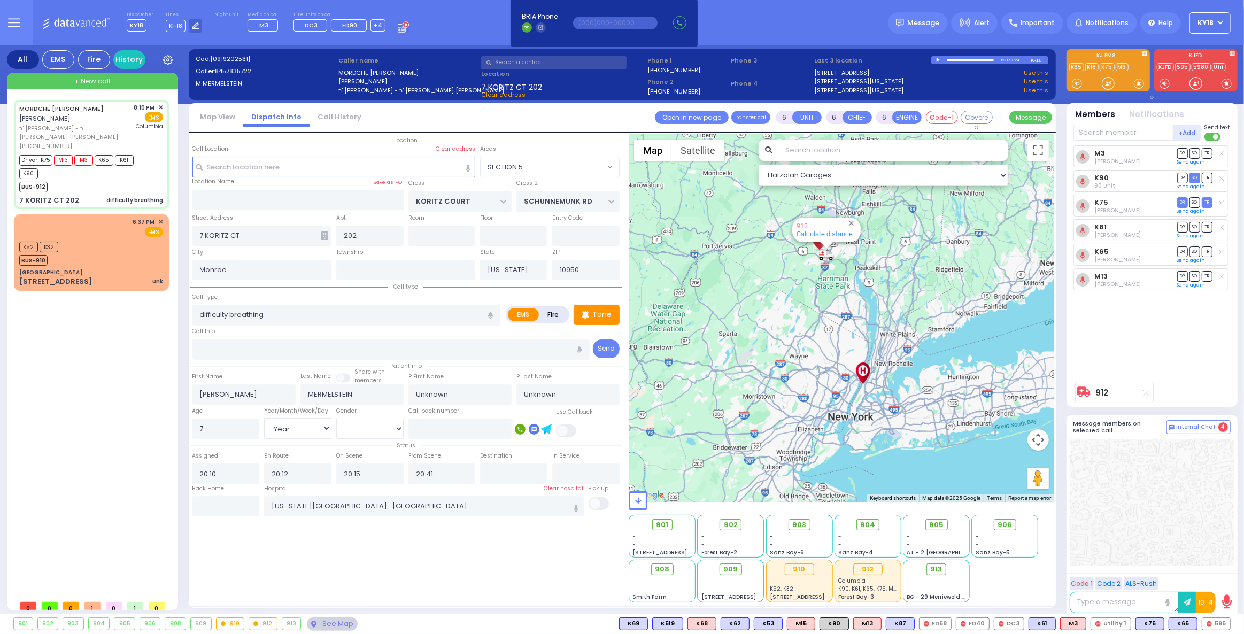
type input "Daskal"
select select "Month"
select select "[DEMOGRAPHIC_DATA]"
select select "Hatzalah Garages"
select select "SECTION 5"
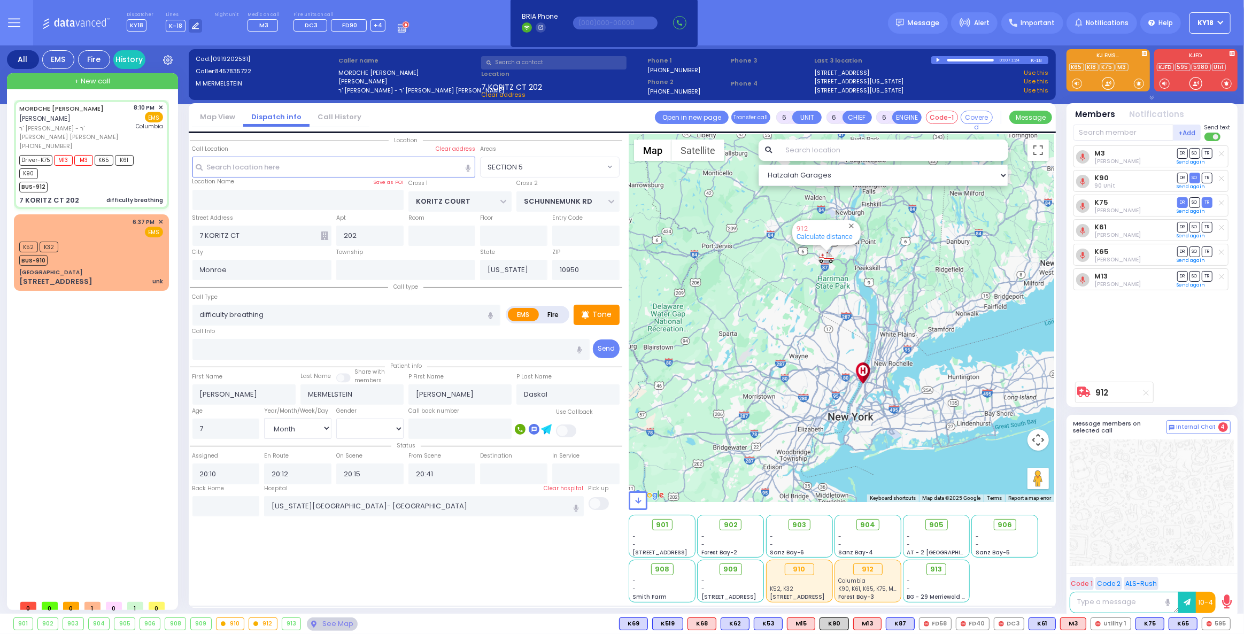
select select
radio input "true"
select select "Month"
select select "[DEMOGRAPHIC_DATA]"
select select "Hatzalah Garages"
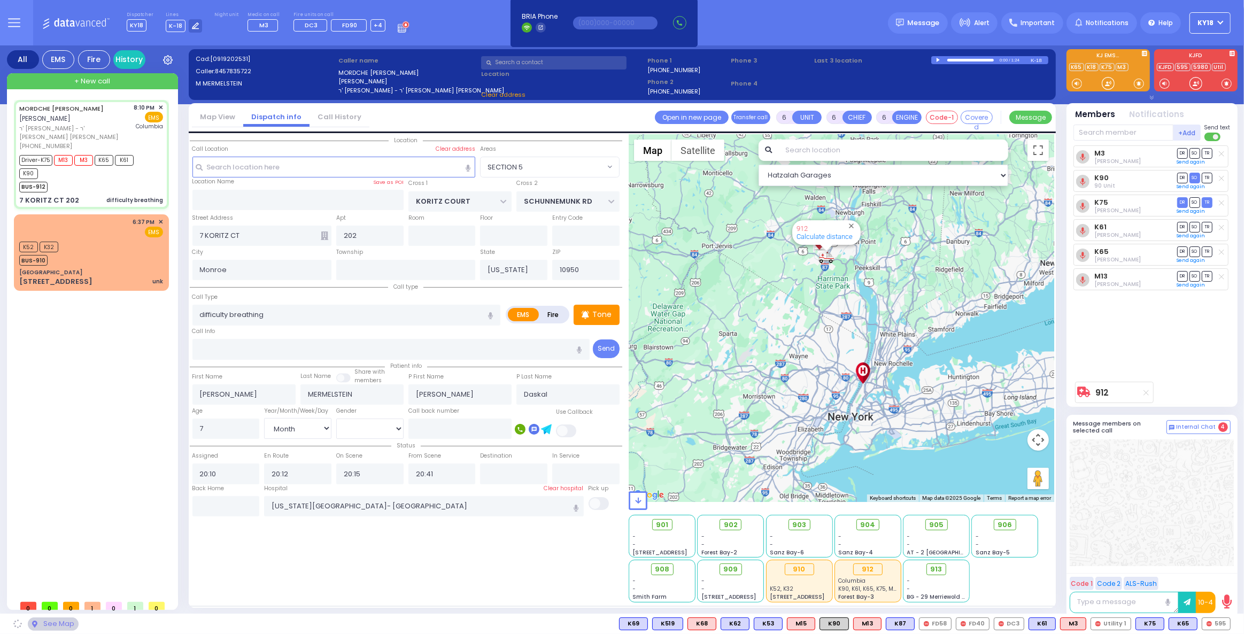
select select "SECTION 5"
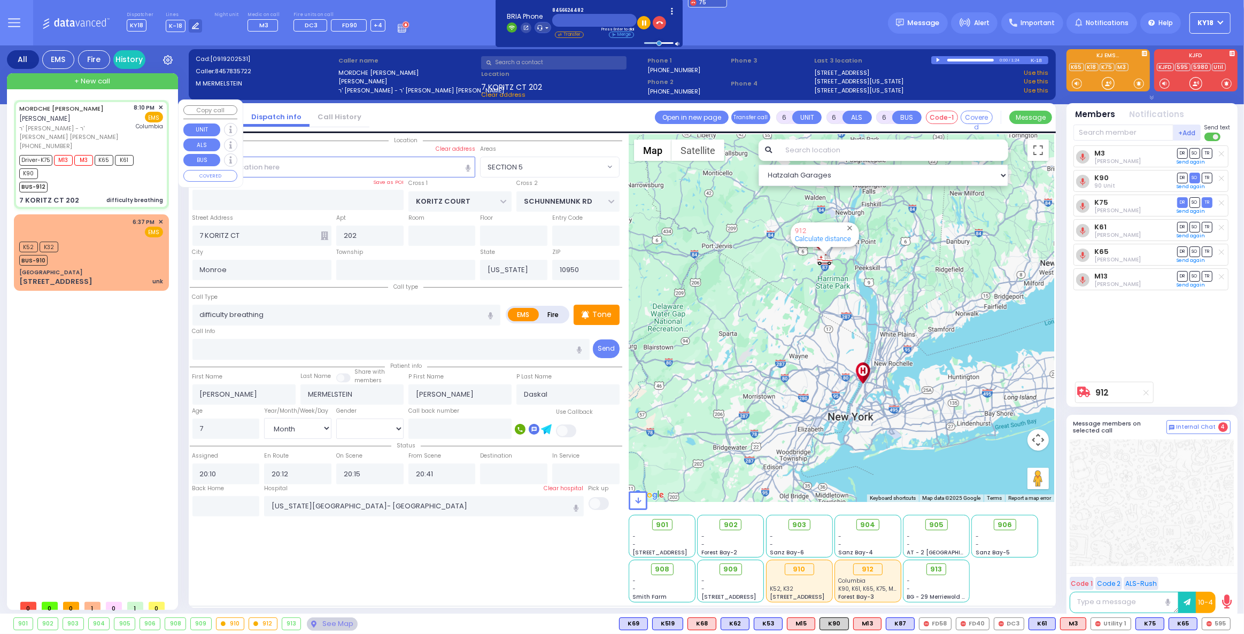
select select
radio input "true"
select select "Month"
select select "[DEMOGRAPHIC_DATA]"
select select "Hatzalah Garages"
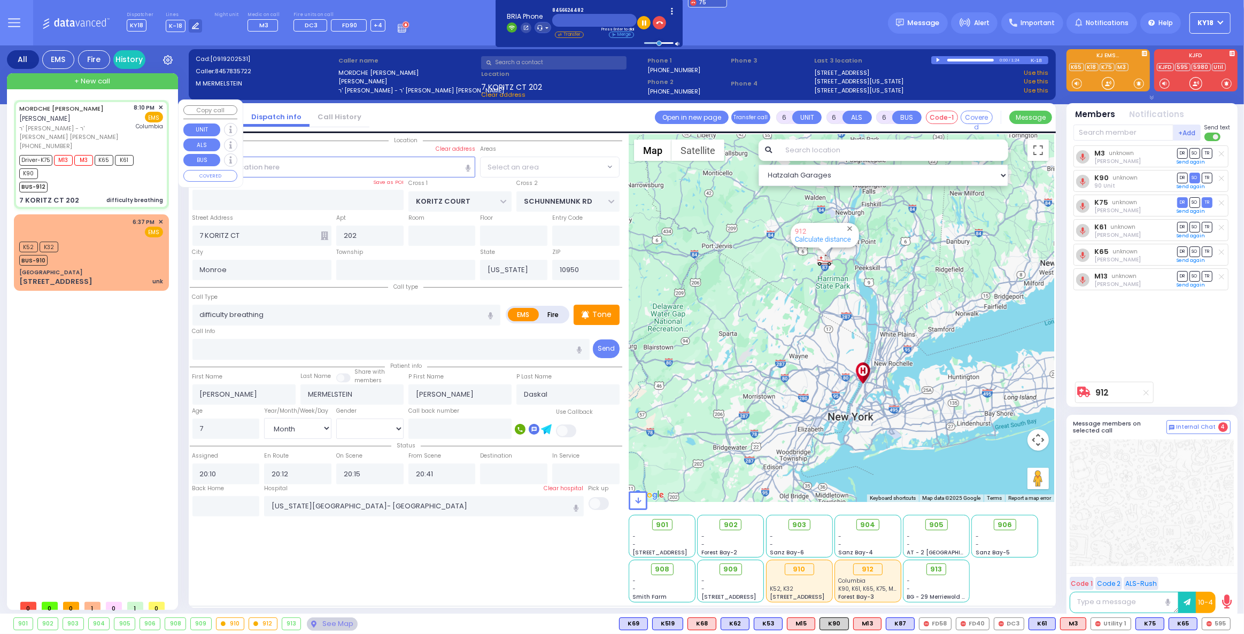
select select
radio input "true"
select select "Month"
select select "[DEMOGRAPHIC_DATA]"
select select "Hatzalah Garages"
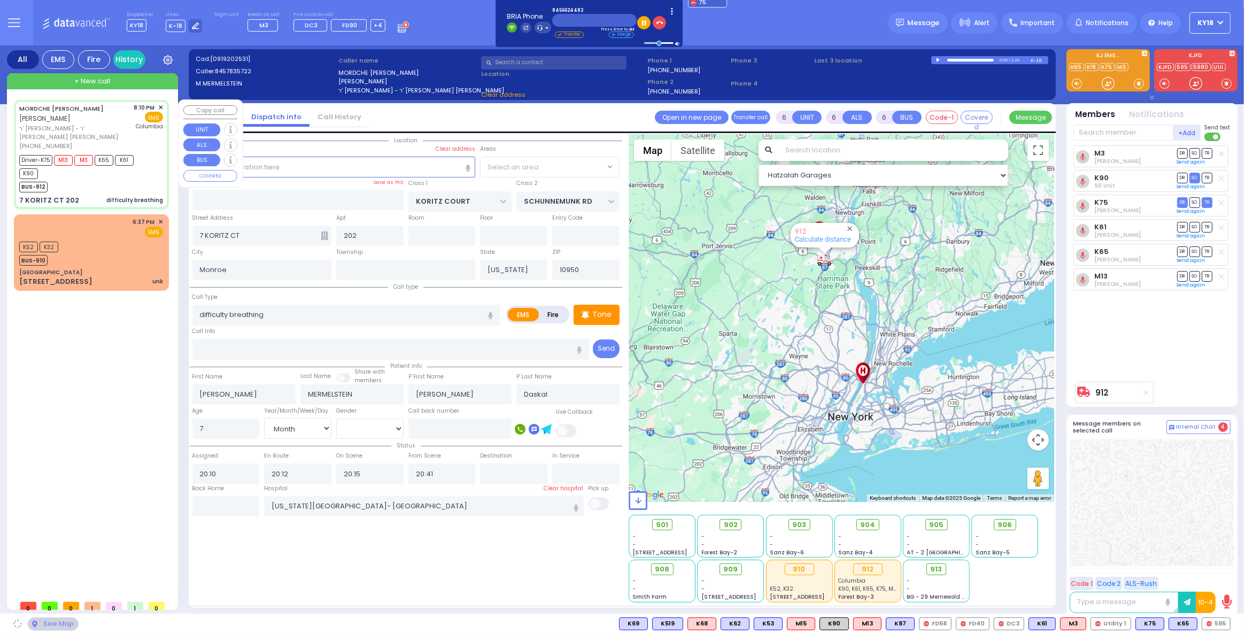
select select "SECTION 5"
select select
radio input "true"
select select "Month"
select select "[DEMOGRAPHIC_DATA]"
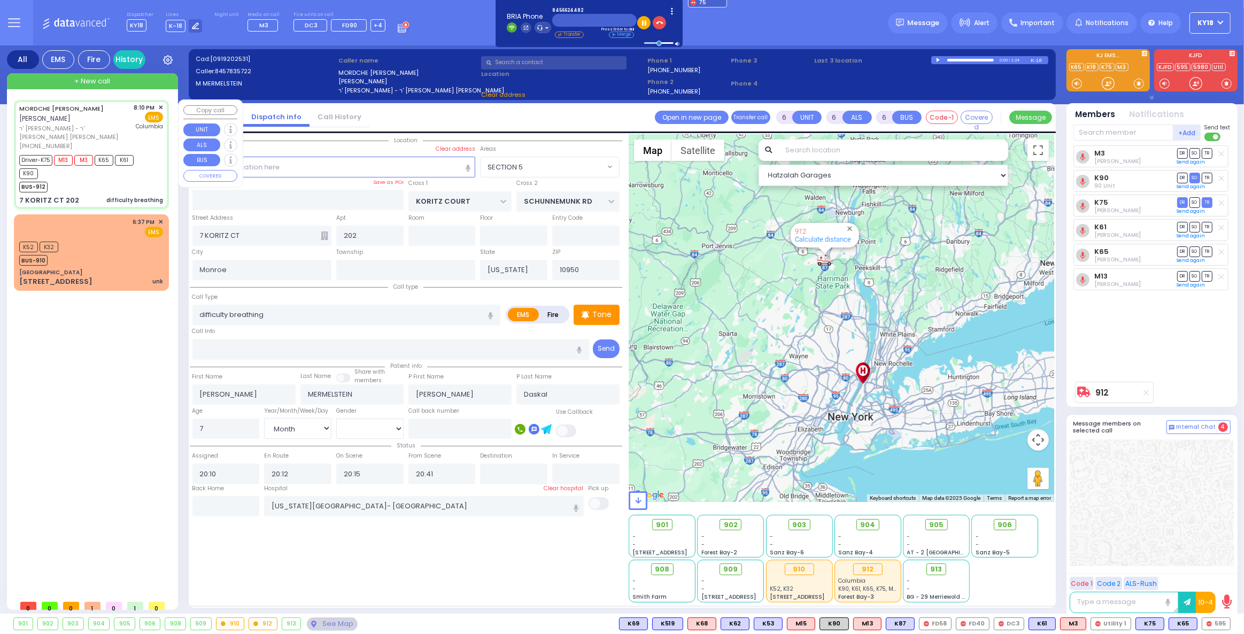
select select "Hatzalah Garages"
select select "SECTION 5"
click at [91, 83] on span "+ New call" at bounding box center [92, 81] width 36 height 11
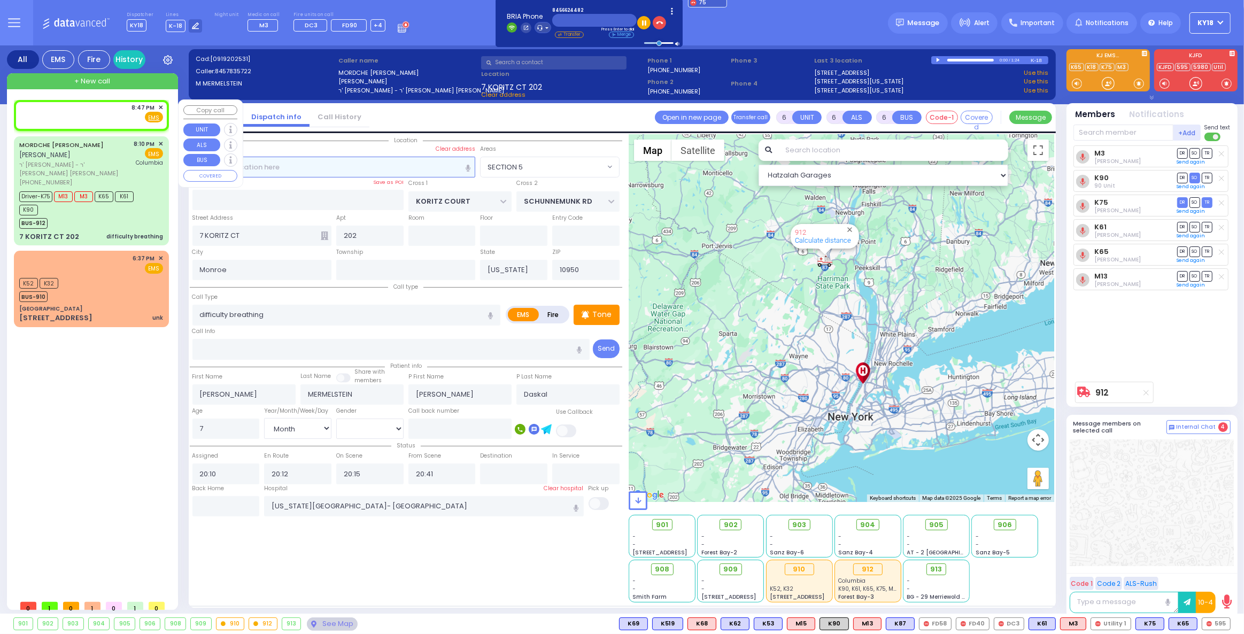
type input "2"
type input "1"
select select
radio input "true"
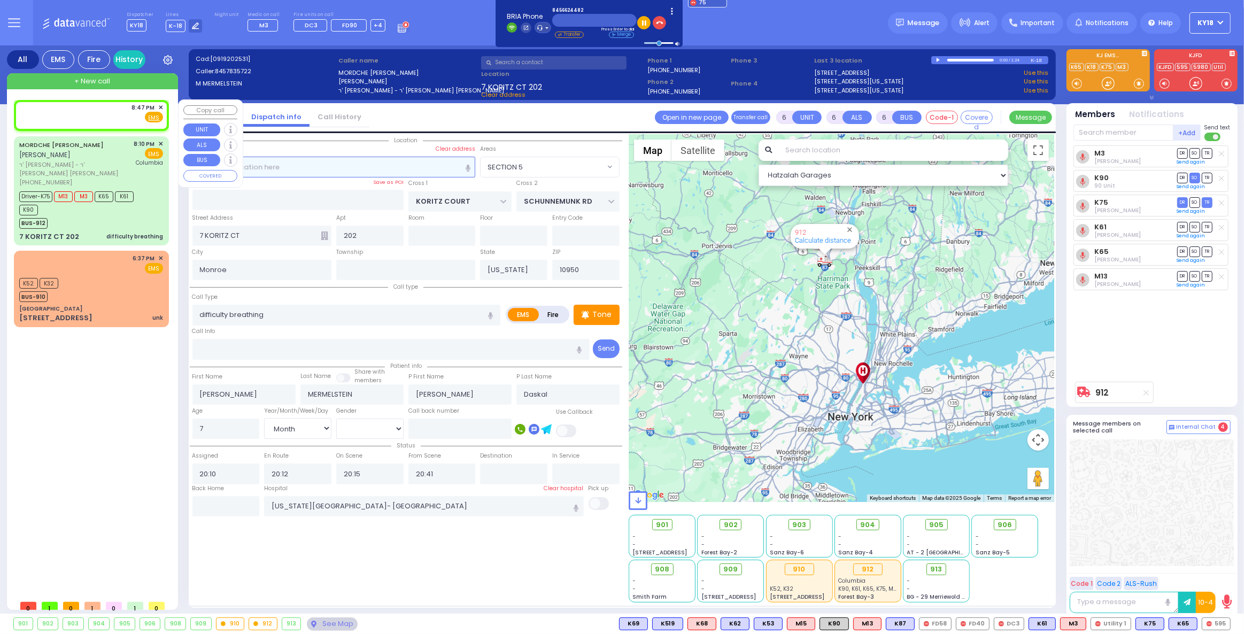
select select
type input "20:47"
select select "Hatzalah Garages"
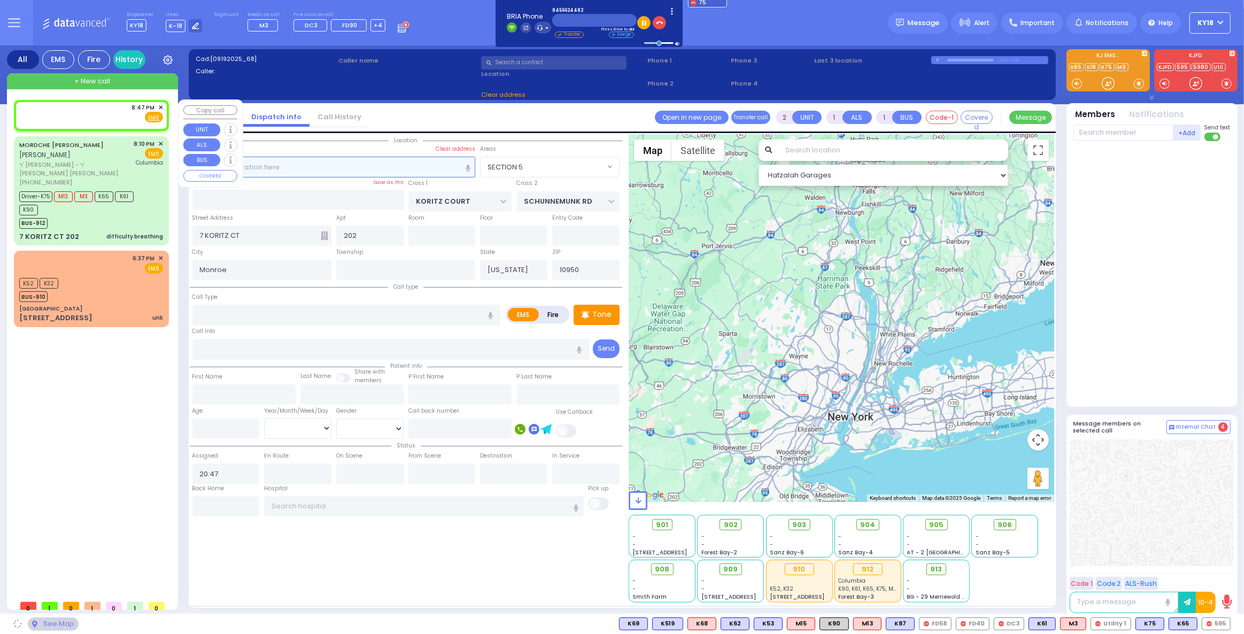
select select
radio input "true"
select select
select select "Hatzalah Garages"
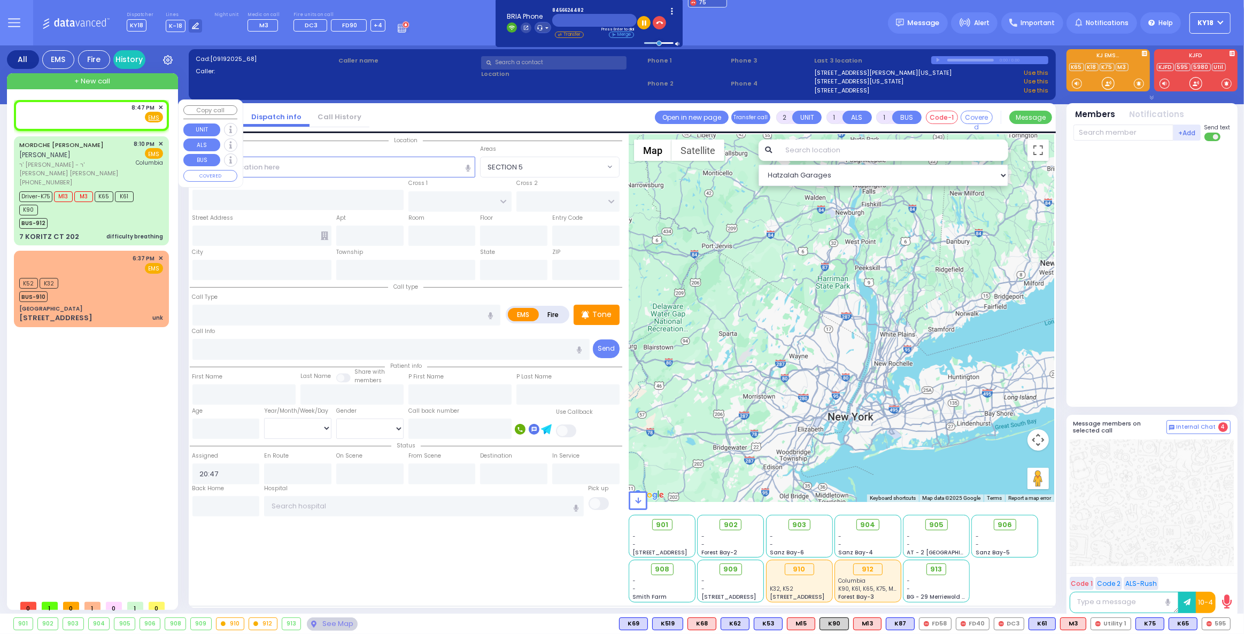
click at [161, 106] on span "✕" at bounding box center [160, 107] width 5 height 9
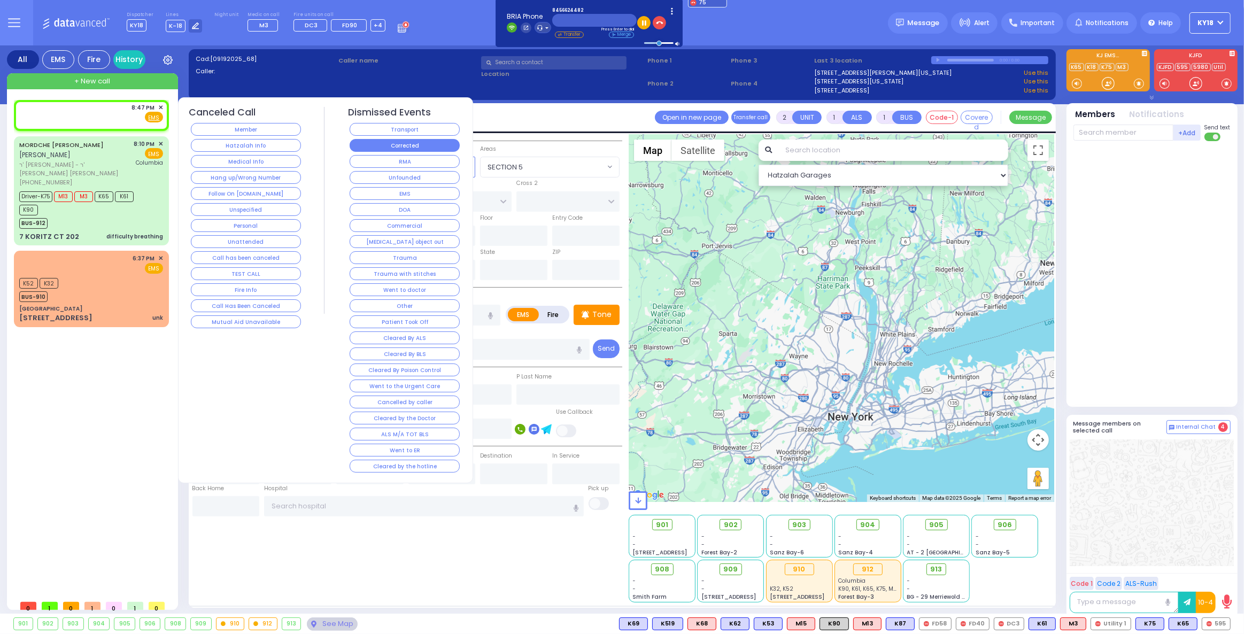
click at [415, 139] on button "Corrected" at bounding box center [405, 145] width 110 height 13
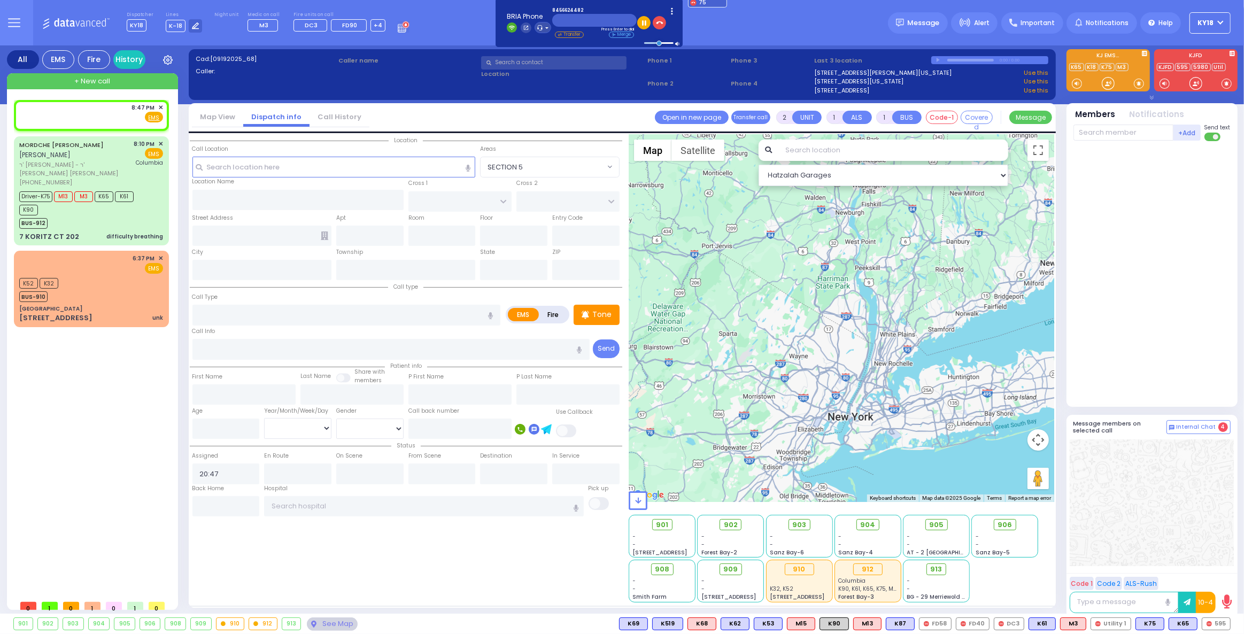
select select
radio input "true"
select select
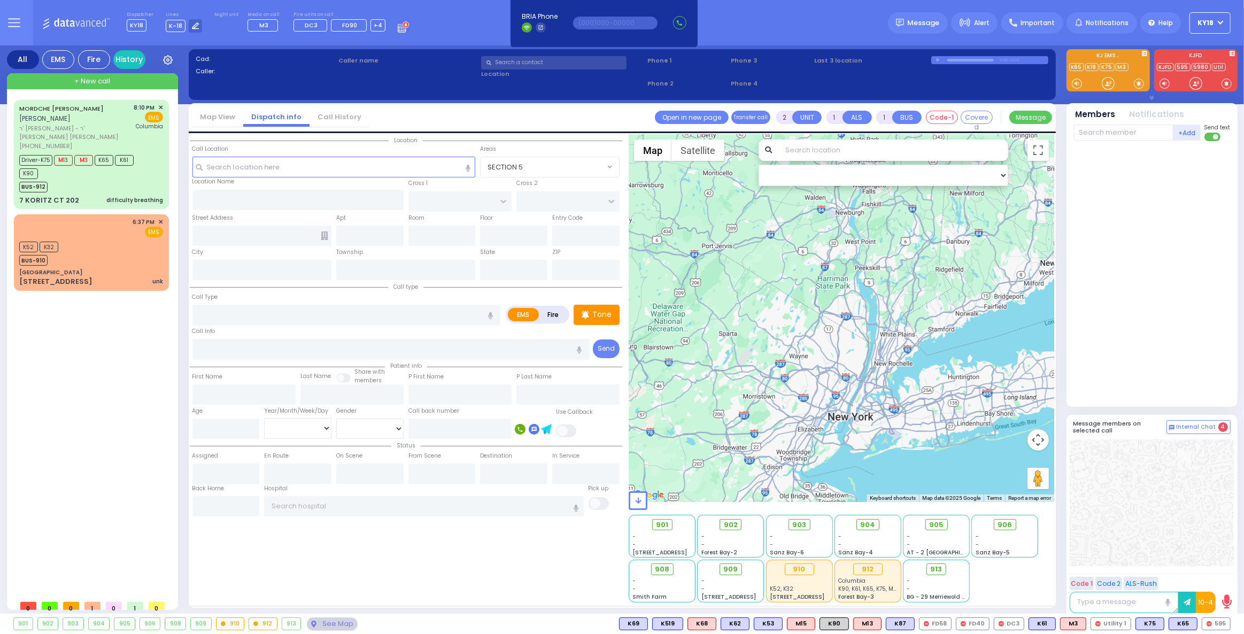
click at [526, 64] on input "text" at bounding box center [553, 62] width 145 height 13
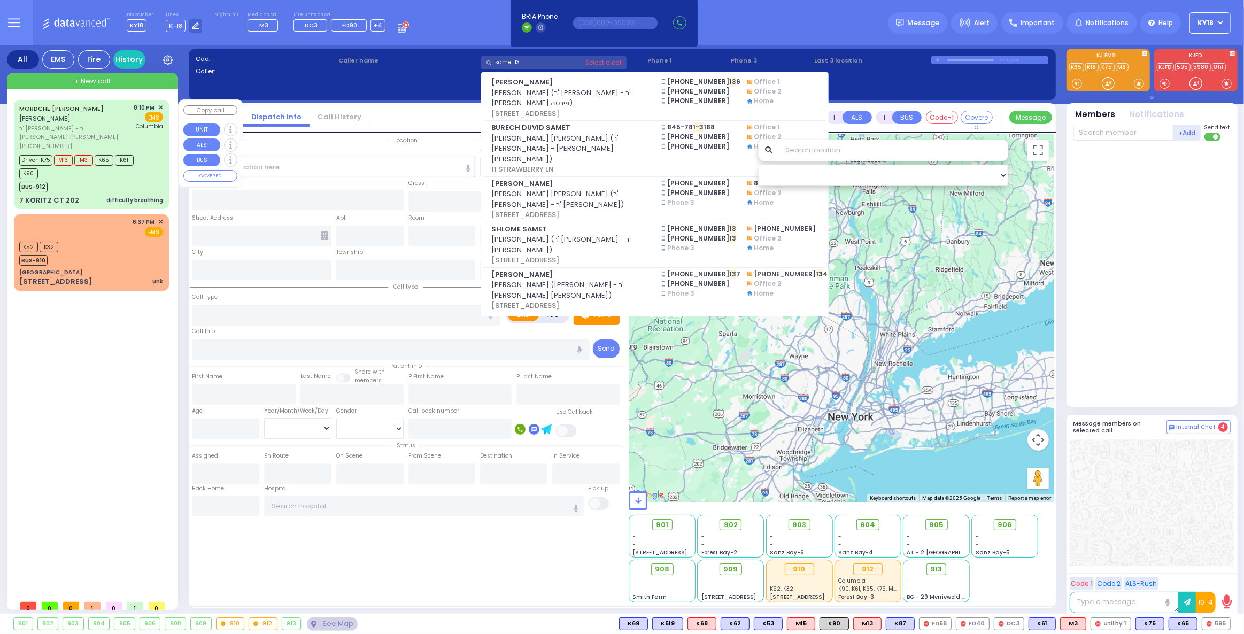
type input "samet 13"
click at [147, 169] on div "Driver-K75 M13 M3 K65 K61 K90" at bounding box center [86, 165] width 134 height 27
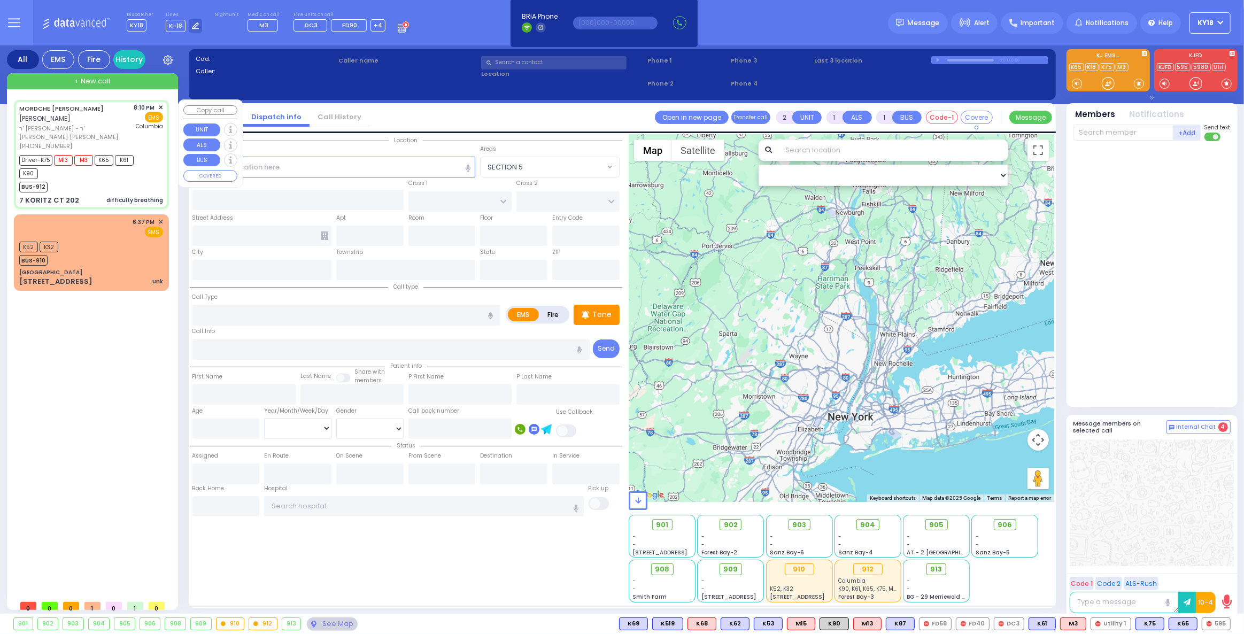
type input "6"
select select
type input "difficulty breathing"
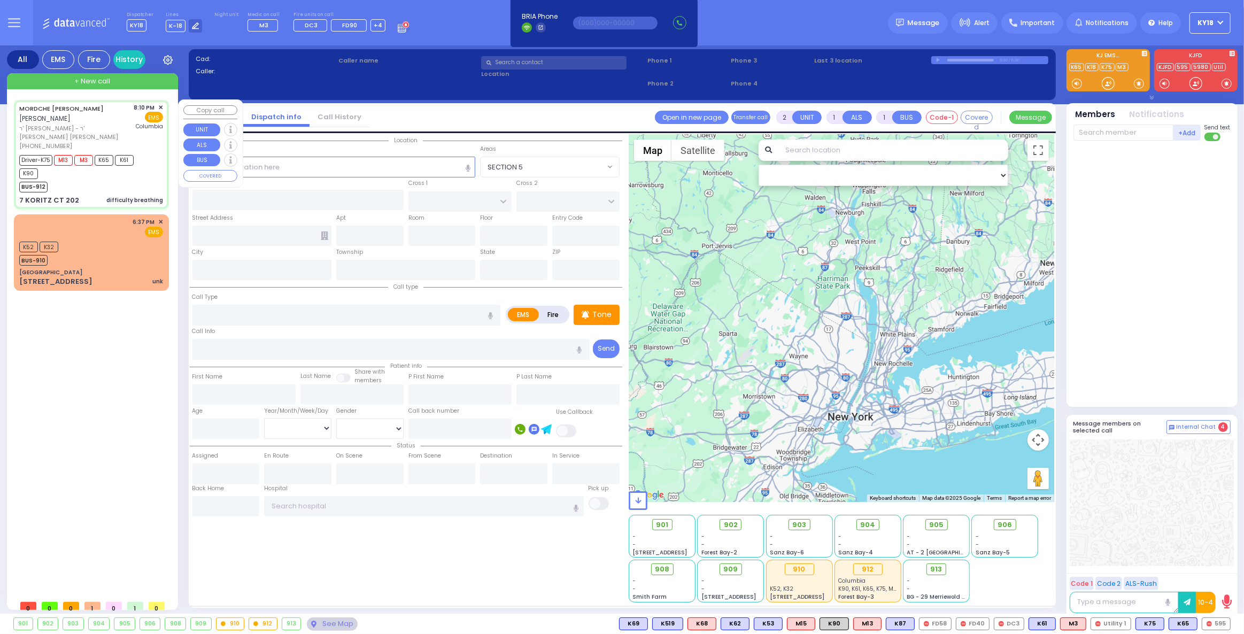
radio input "true"
type input "[PERSON_NAME]"
type input "Aron"
type input "Daskal"
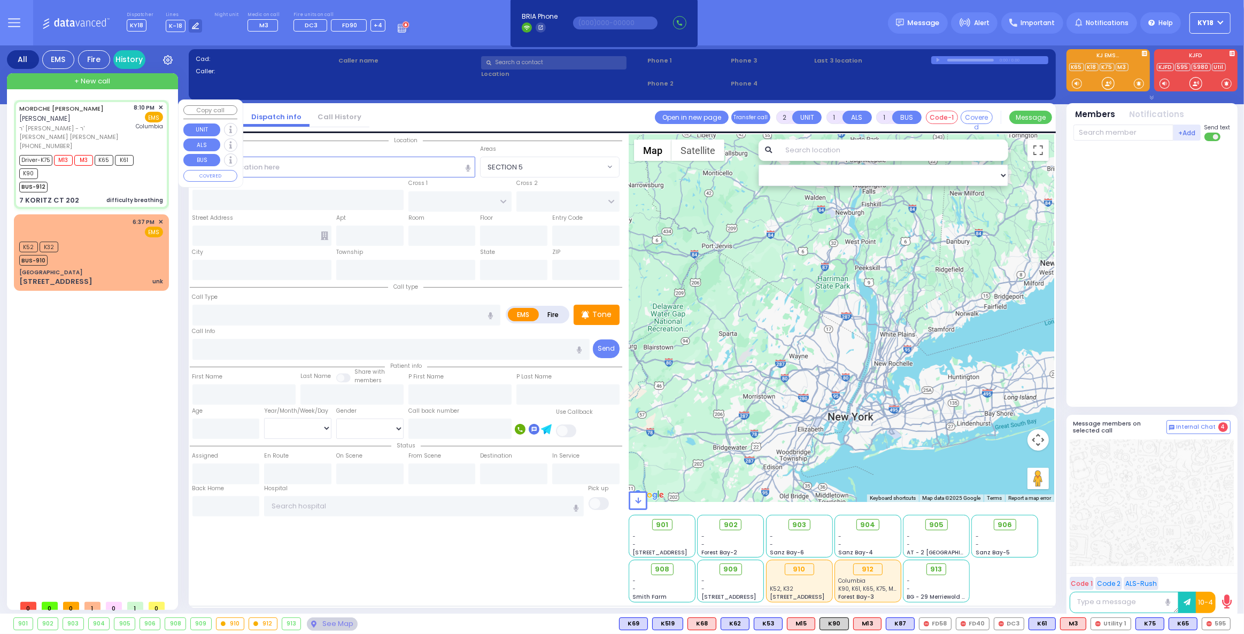
type input "7"
select select "Month"
select select "[DEMOGRAPHIC_DATA]"
type input "20:10"
type input "20:12"
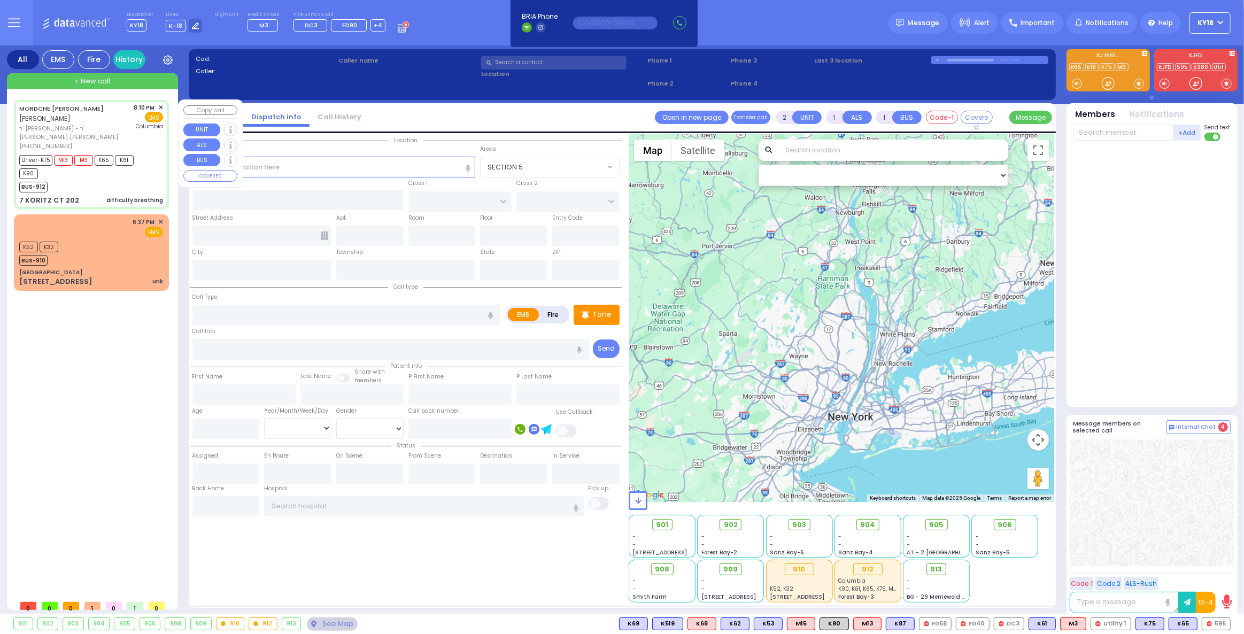
type input "20:15"
type input "20:41"
type input "[US_STATE][GEOGRAPHIC_DATA]- [GEOGRAPHIC_DATA]"
type input "[PERSON_NAME] COURT"
type input "SCHUNNEMUNK RD"
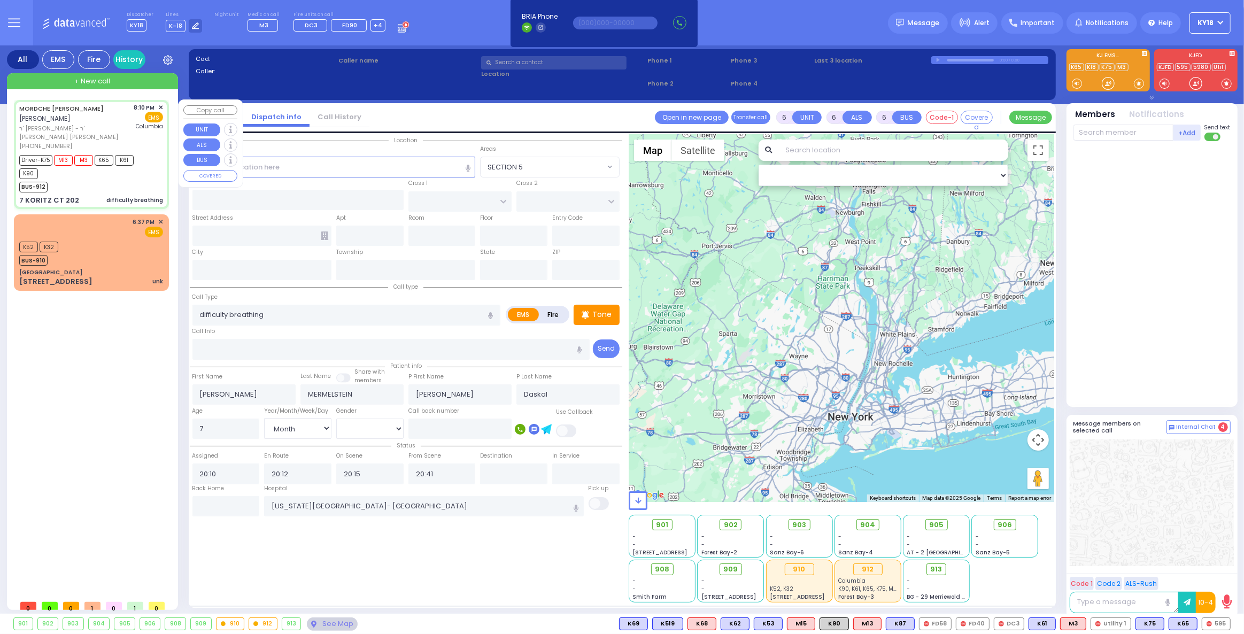
type input "7 [PERSON_NAME] CT"
type input "202"
type input "Monroe"
type input "[US_STATE]"
type input "10950"
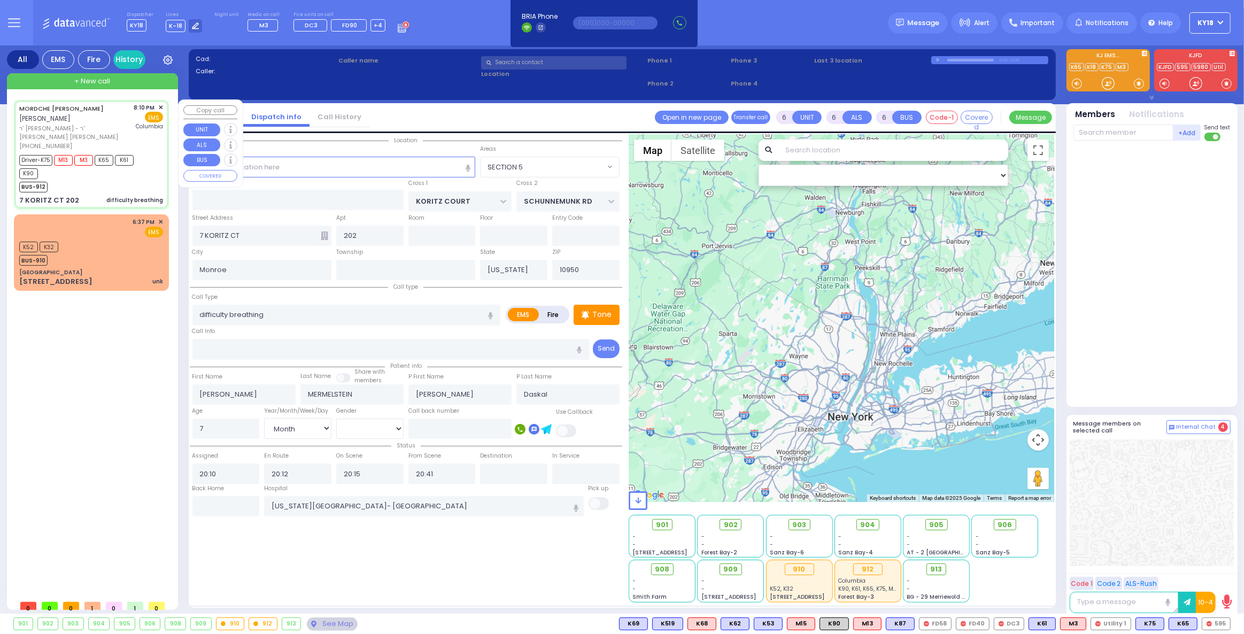
select select "Hatzalah Garages"
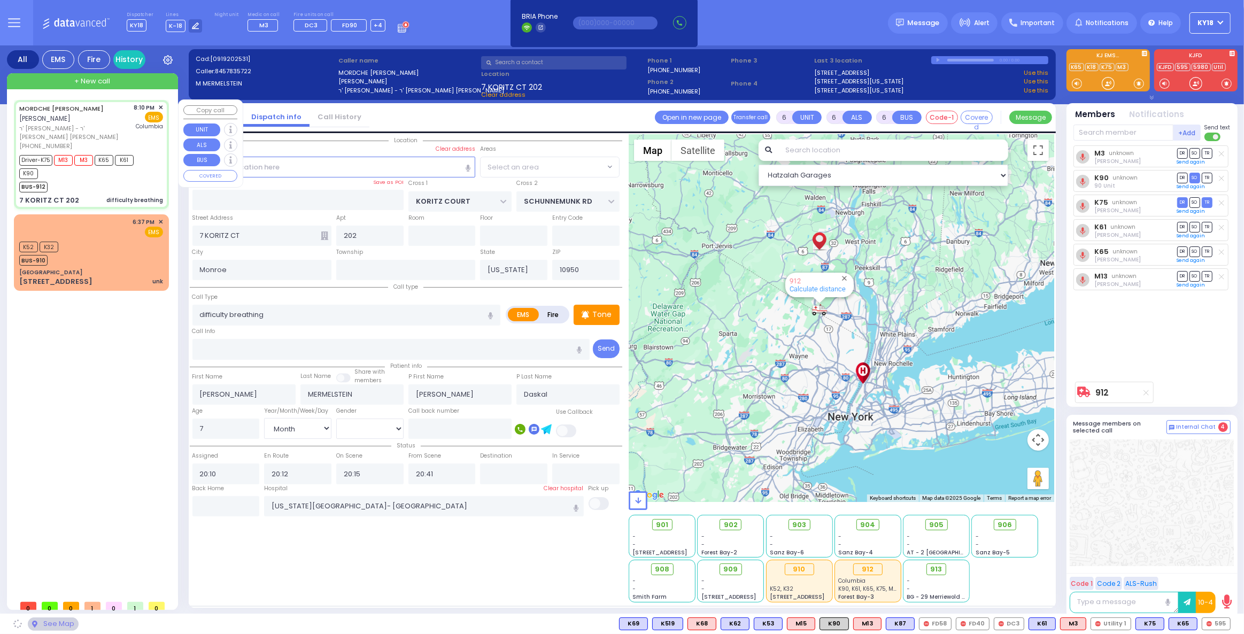
select select "SECTION 5"
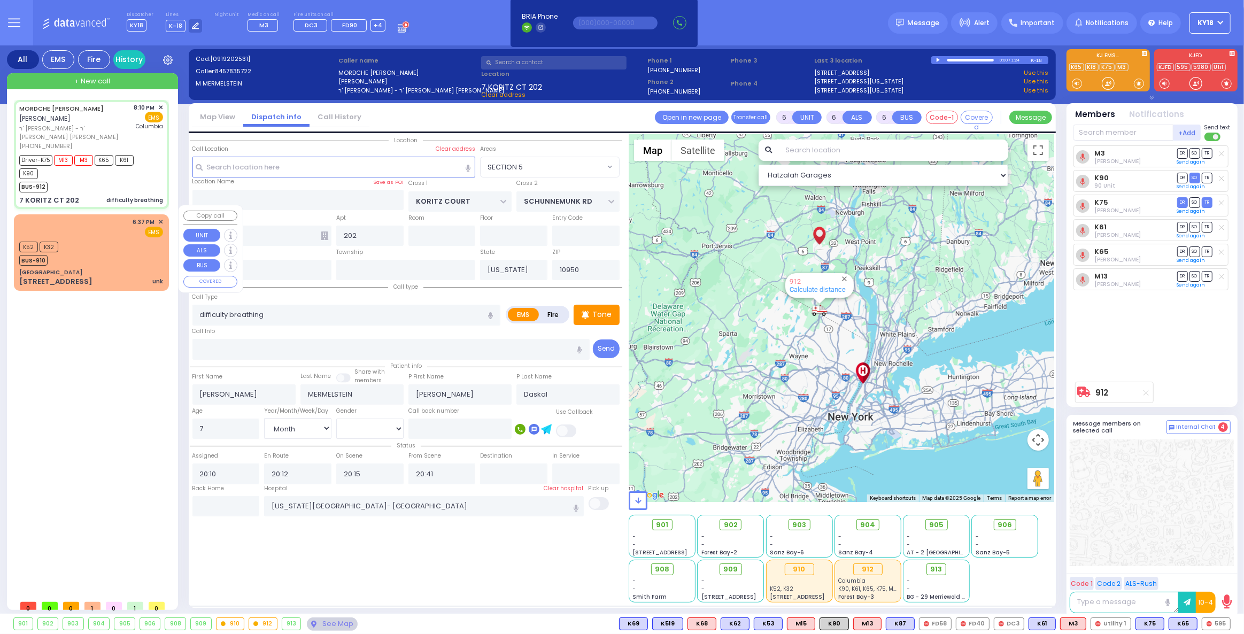
click at [98, 227] on div "6:37 PM ✕ EMS" at bounding box center [91, 228] width 144 height 20
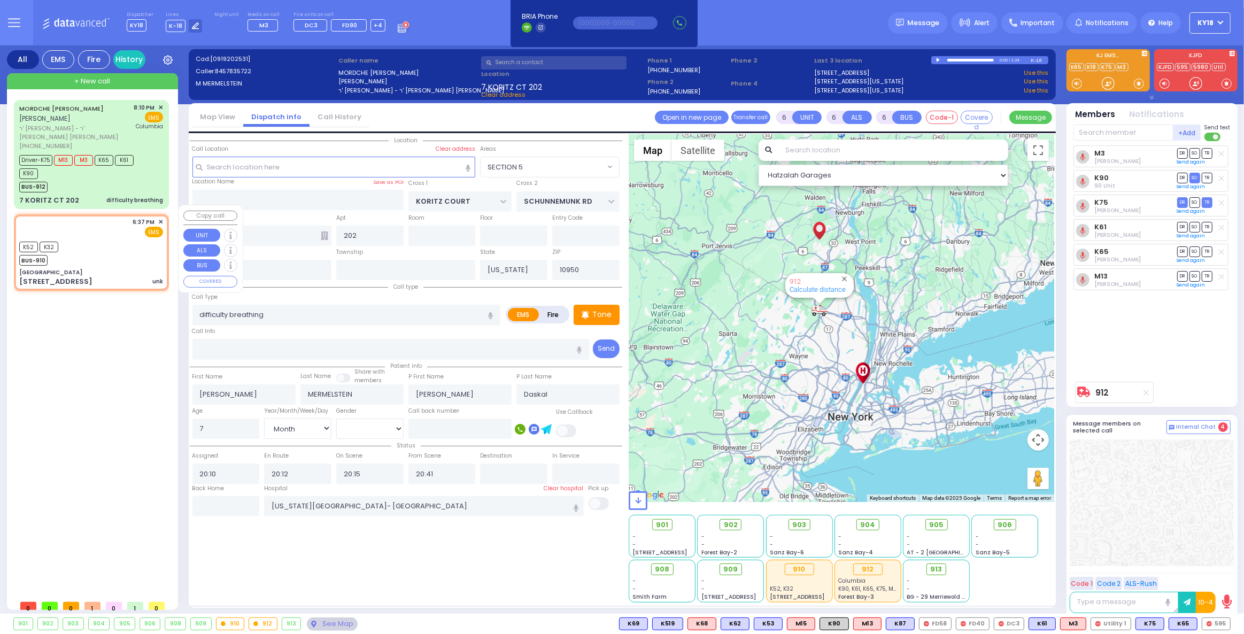
type input "2"
type input "1"
select select
type input "unk"
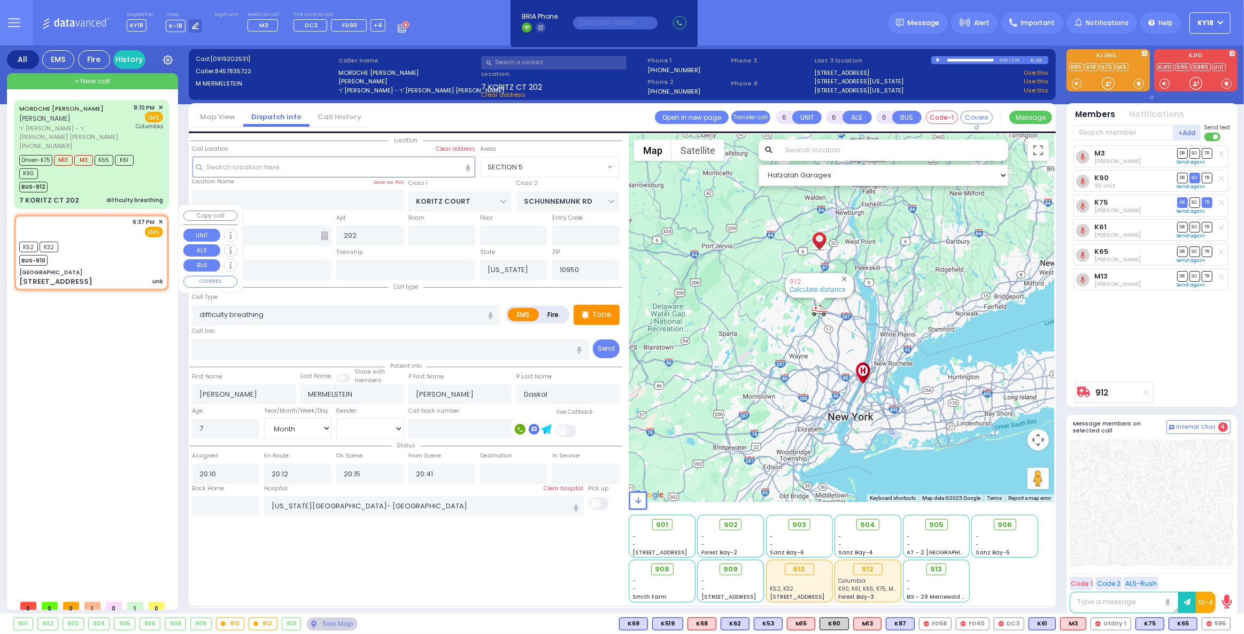
radio input "true"
select select
type input "18:37"
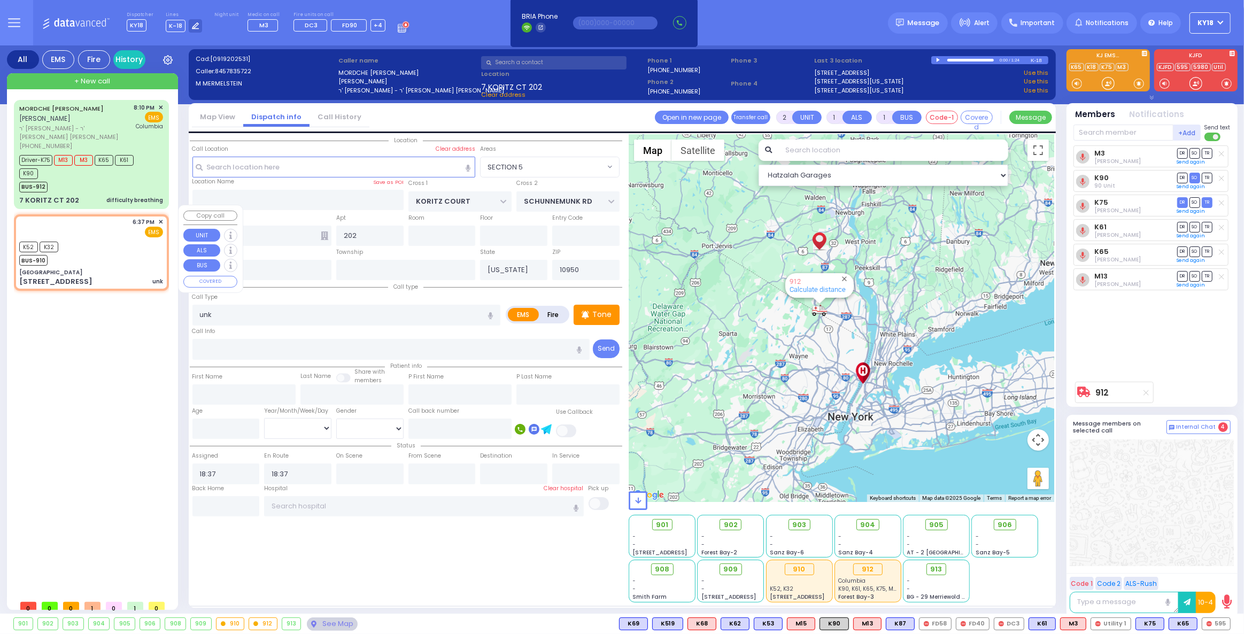
select select "Hatzalah Garages"
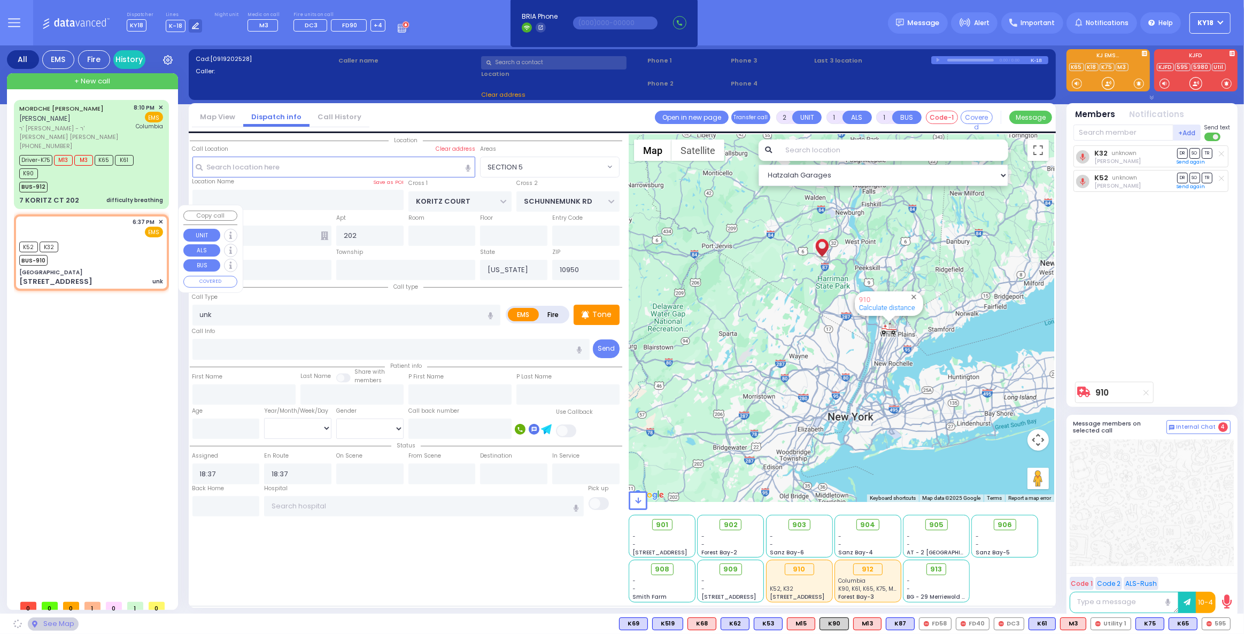
type input "[PERSON_NAME][GEOGRAPHIC_DATA]"
type input "CENTRAL VALLEY LINE"
type input "[PERSON_NAME][GEOGRAPHIC_DATA]"
type input "[STREET_ADDRESS][PERSON_NAME]"
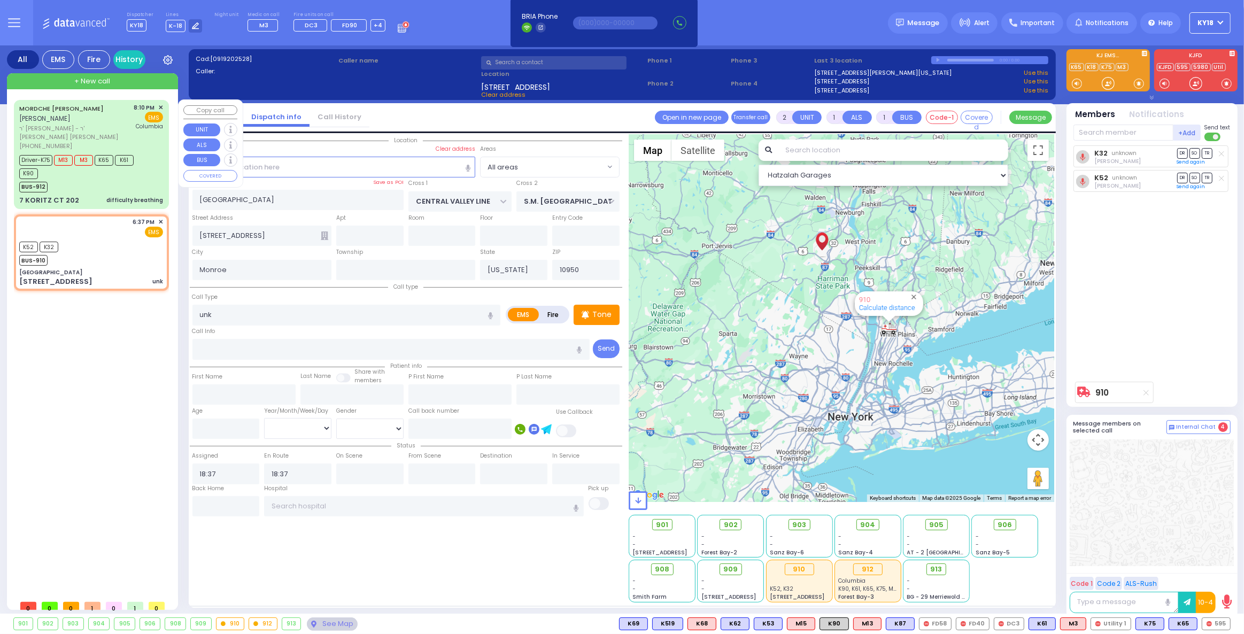
click at [121, 181] on div "BUS-912" at bounding box center [86, 185] width 134 height 13
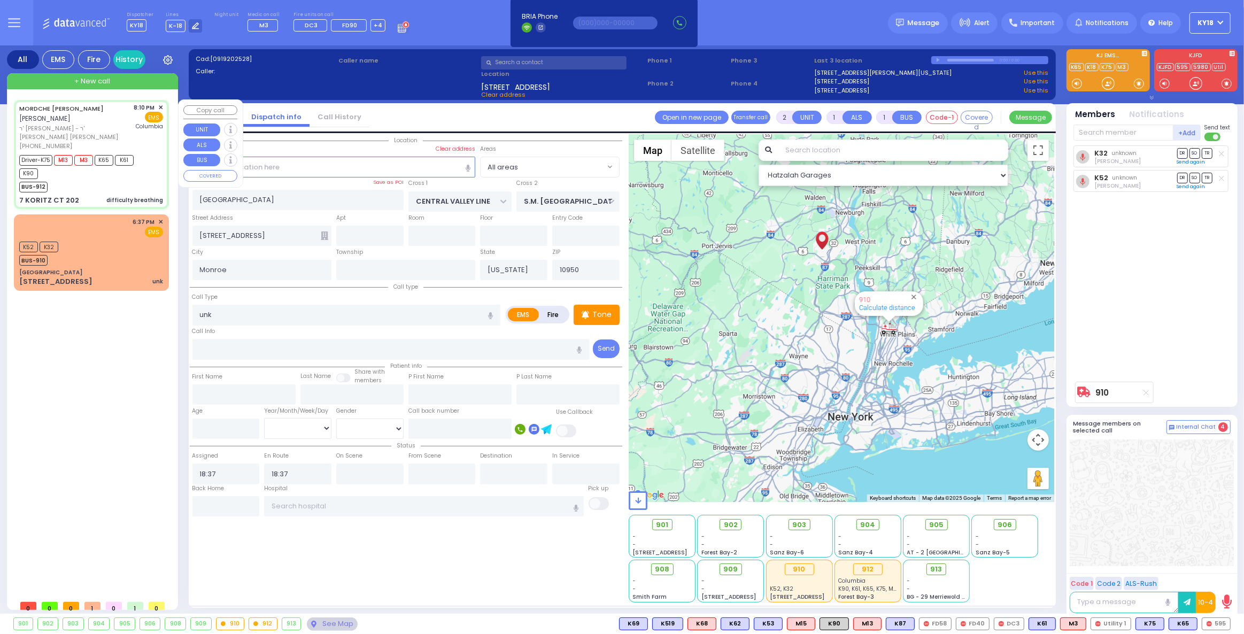
type input "6"
select select
type input "difficulty breathing"
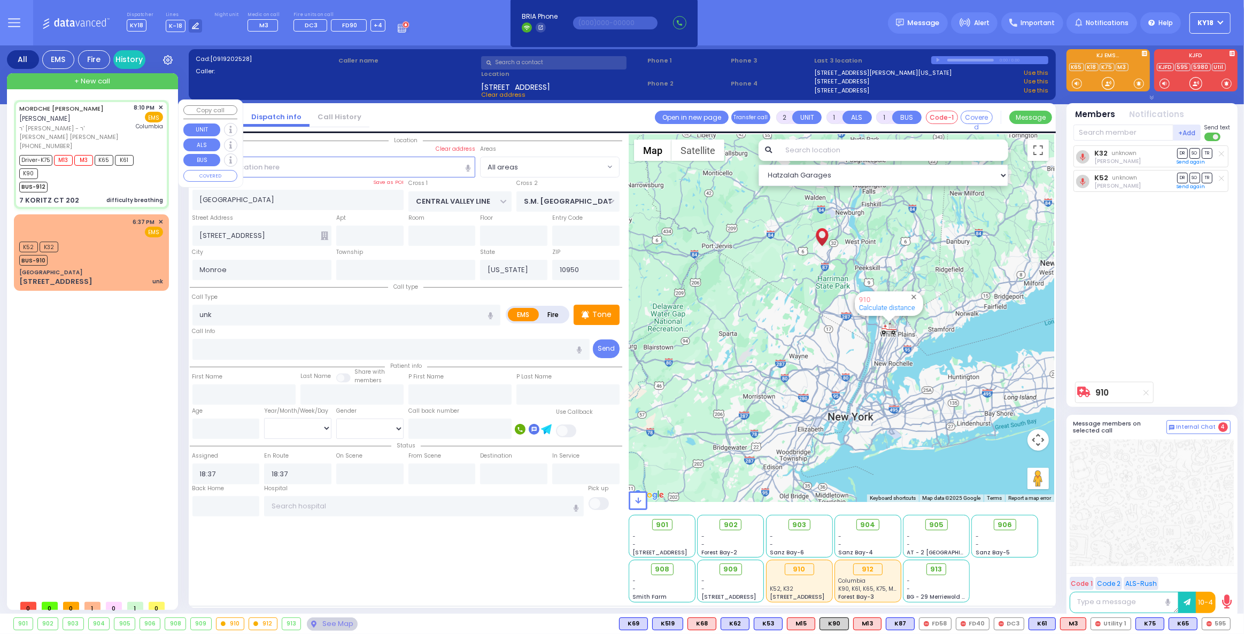
radio input "true"
type input "[PERSON_NAME]"
type input "Aron"
type input "Daskal"
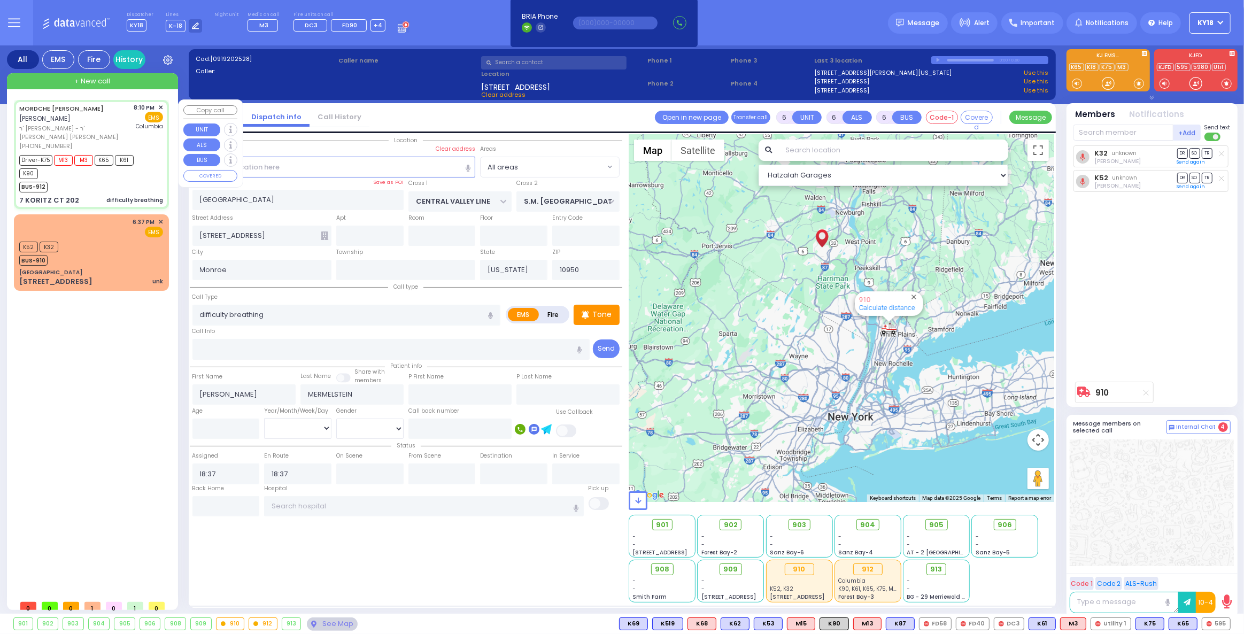
type input "7"
select select "Month"
select select "[DEMOGRAPHIC_DATA]"
type input "20:10"
type input "20:12"
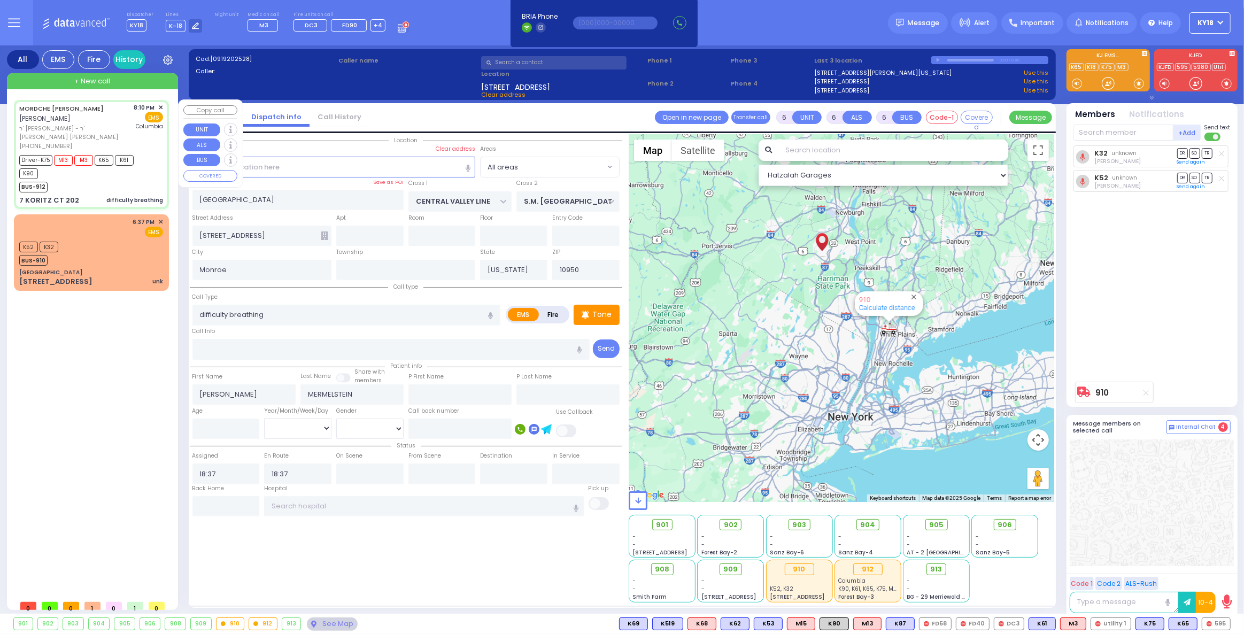
type input "20:15"
type input "20:41"
type input "[US_STATE][GEOGRAPHIC_DATA]- [GEOGRAPHIC_DATA]"
type input "[PERSON_NAME] COURT"
type input "SCHUNNEMUNK RD"
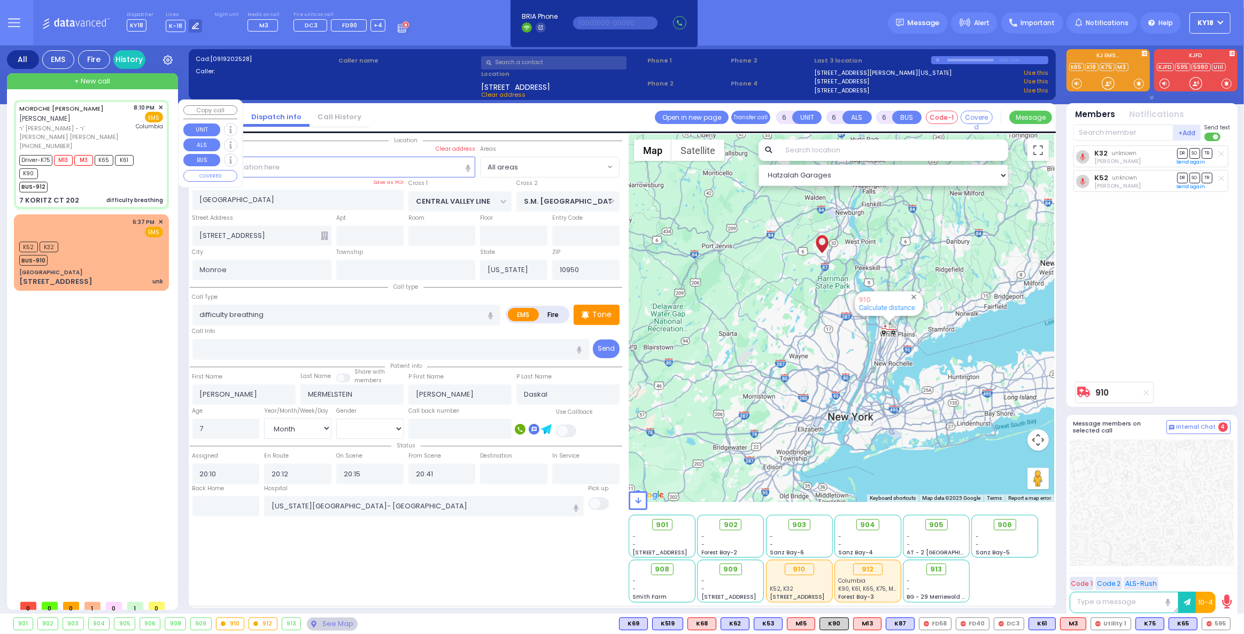
type input "7 [PERSON_NAME] CT"
type input "202"
select select "SECTION 5"
select select "Hatzalah Garages"
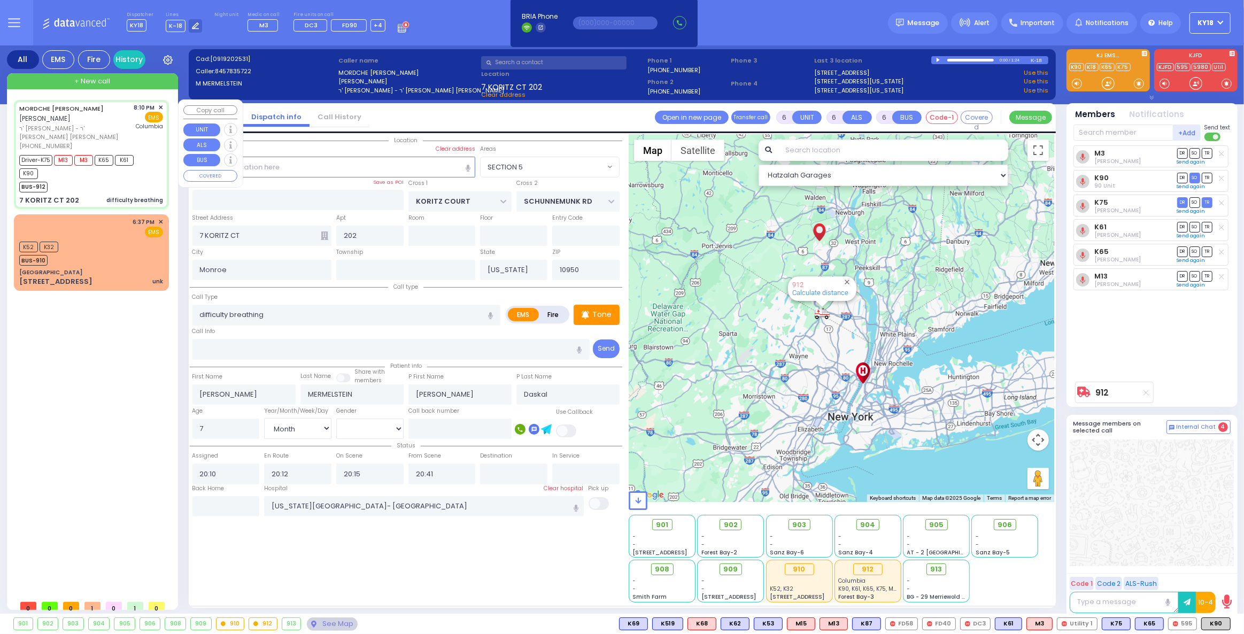
select select
radio input "true"
select select "Month"
select select "[DEMOGRAPHIC_DATA]"
select select "Hatzalah Garages"
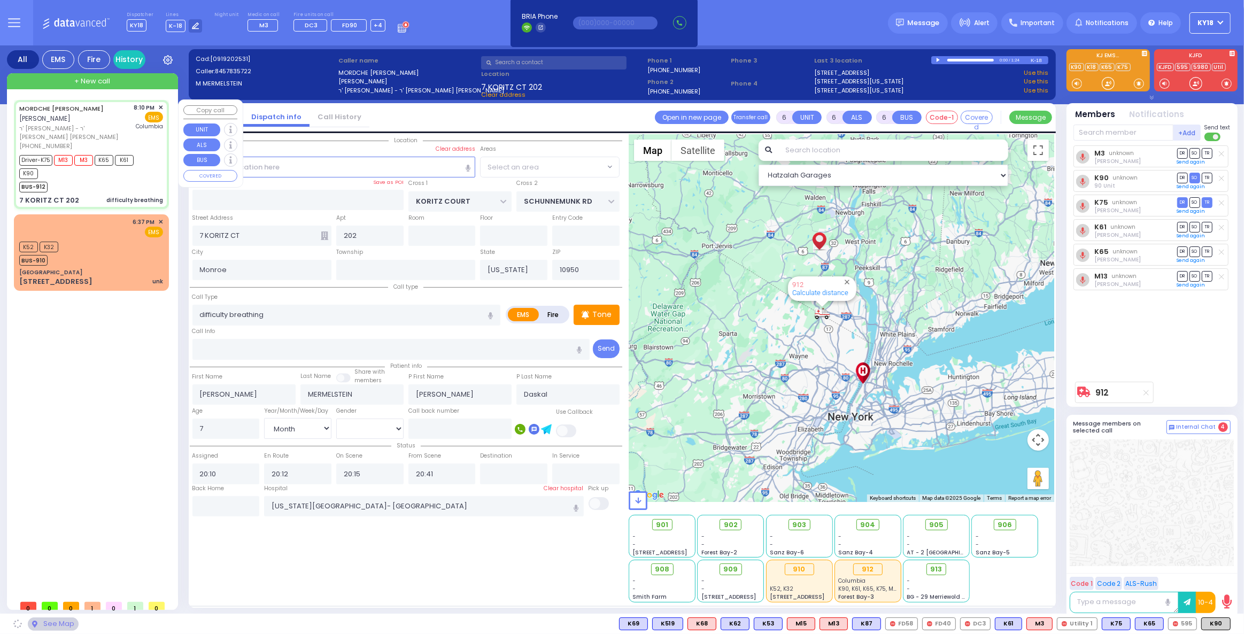
select select "SECTION 5"
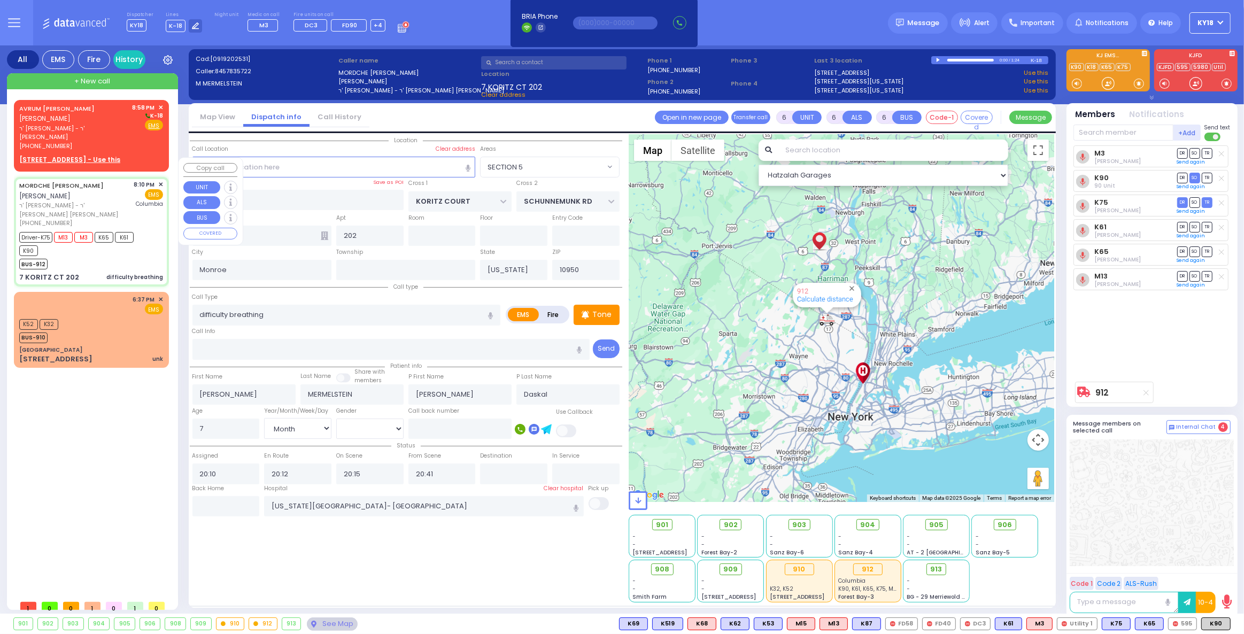
select select
radio input "true"
select select "Month"
select select "[DEMOGRAPHIC_DATA]"
select select "Hatzalah Garages"
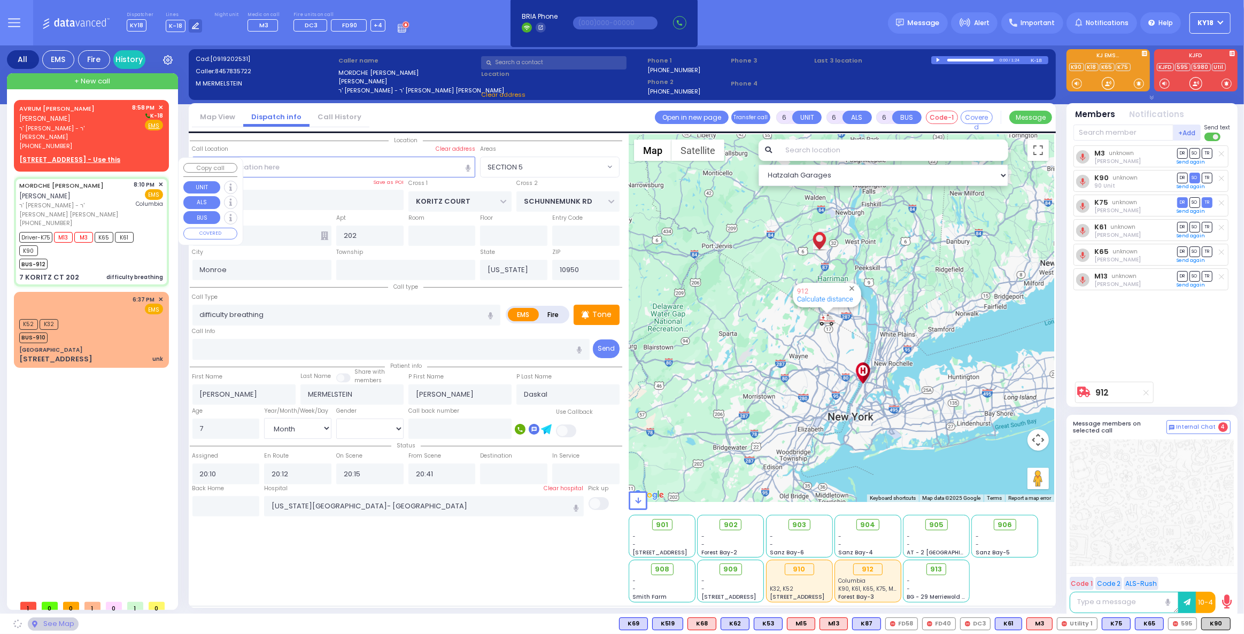
select select "SECTION 5"
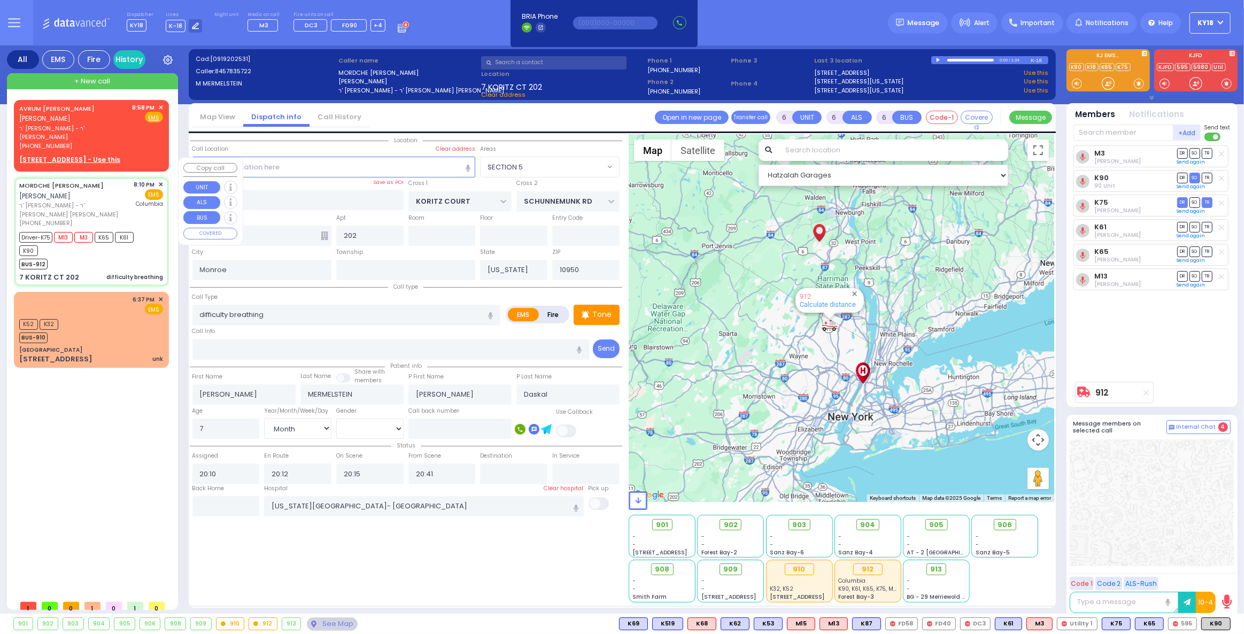
select select
radio input "true"
select select "Month"
select select "[DEMOGRAPHIC_DATA]"
select select "Hatzalah Garages"
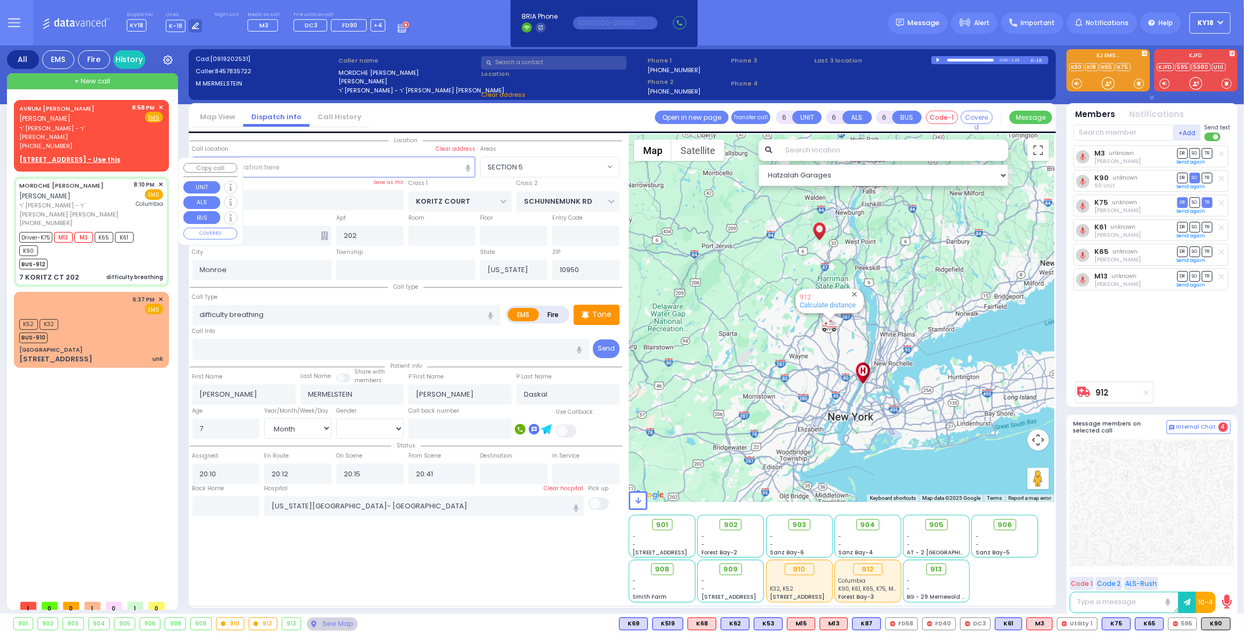
select select "SECTION 5"
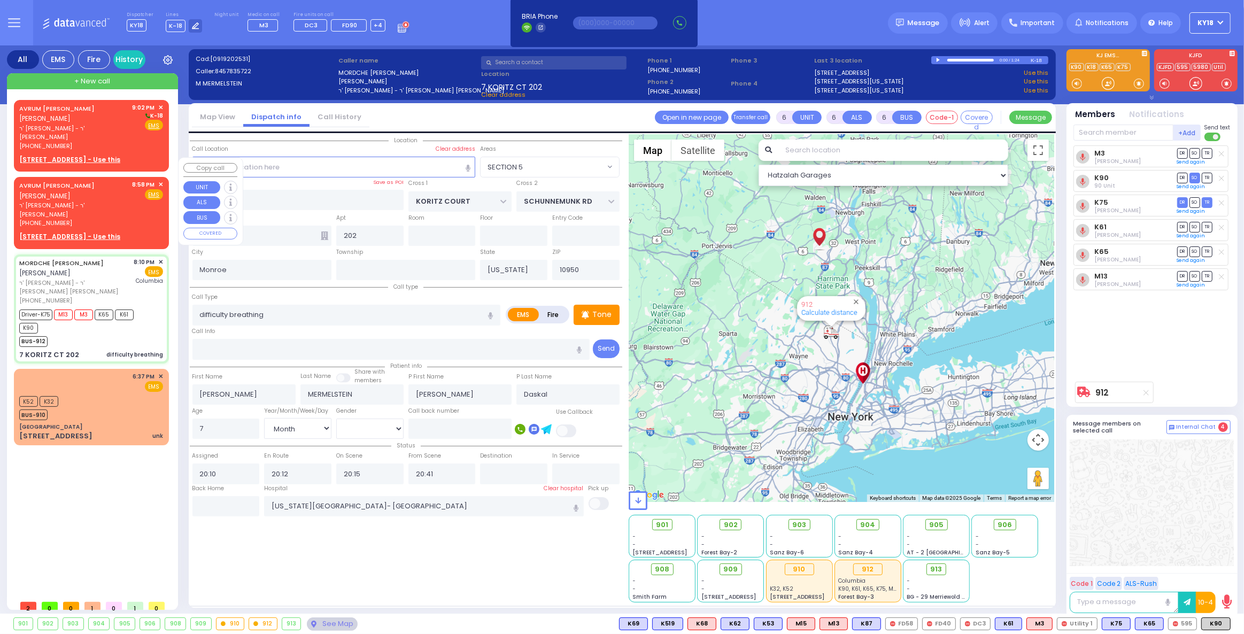
click at [84, 201] on span "ר' שלום נחמן - ר' אהרן כהן" at bounding box center [74, 210] width 110 height 18
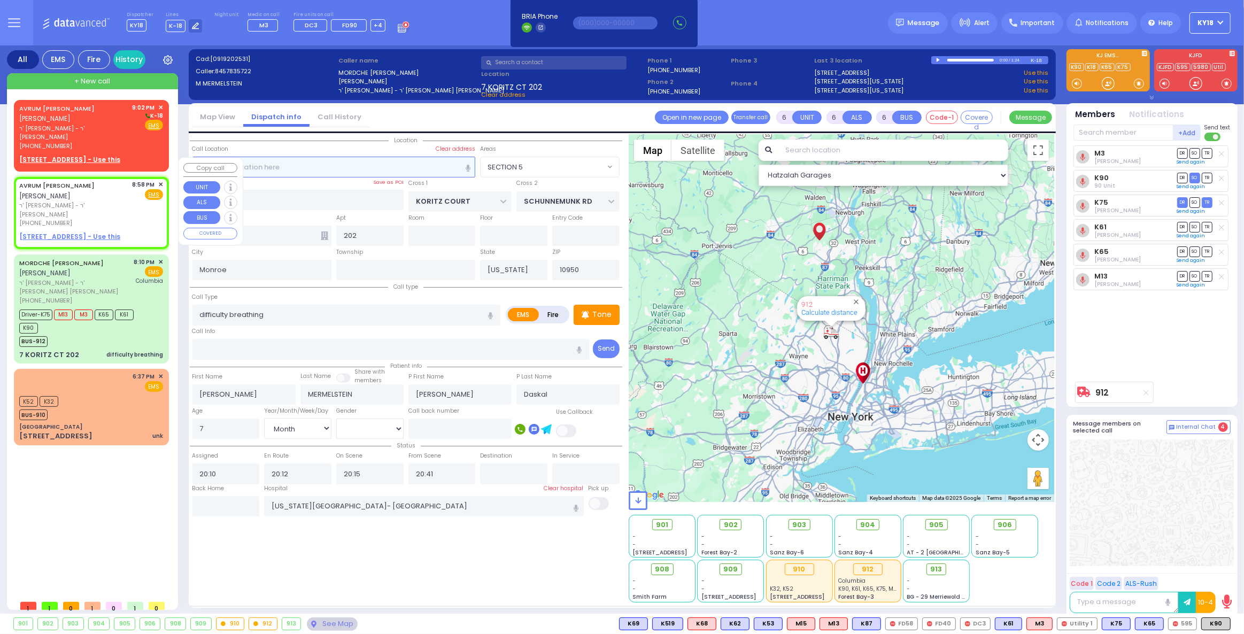
type input "2"
type input "1"
select select
radio input "true"
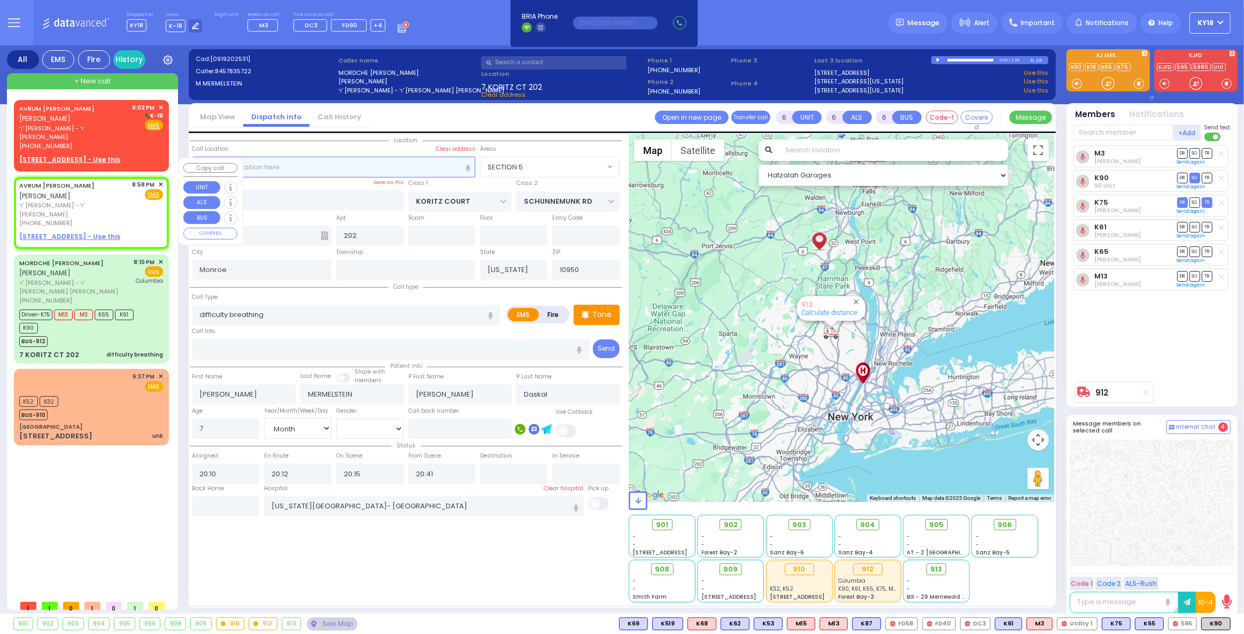
type input "AVRUM"
type input "FULOP"
select select
type input "20:58"
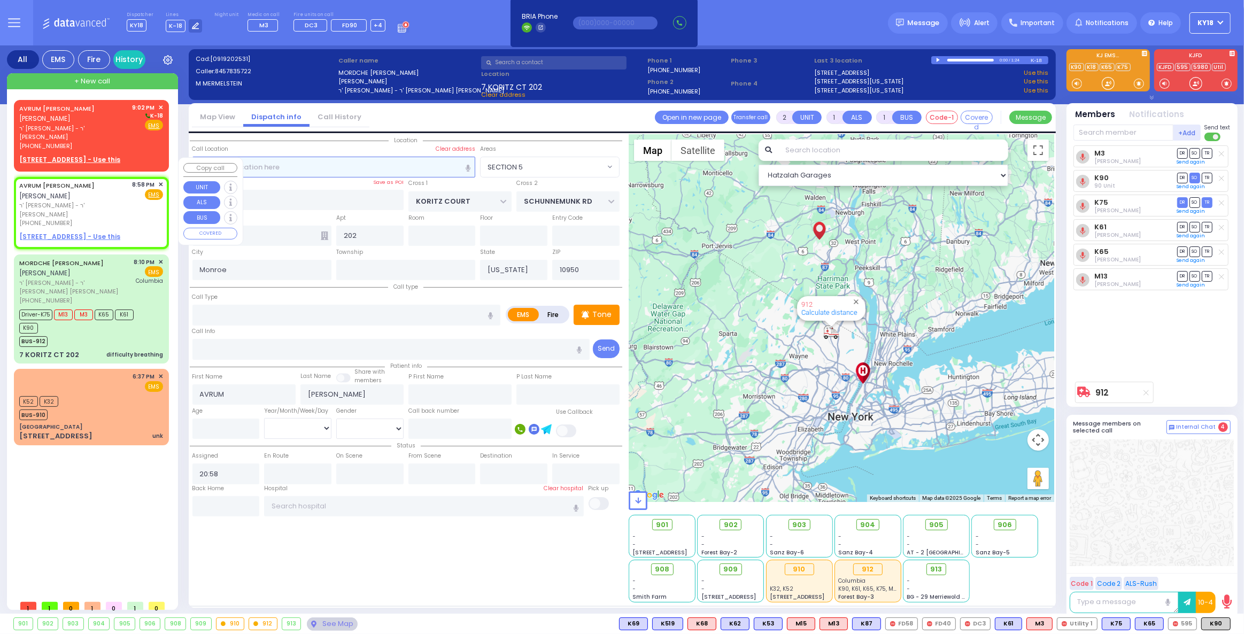
select select "Hatzalah Garages"
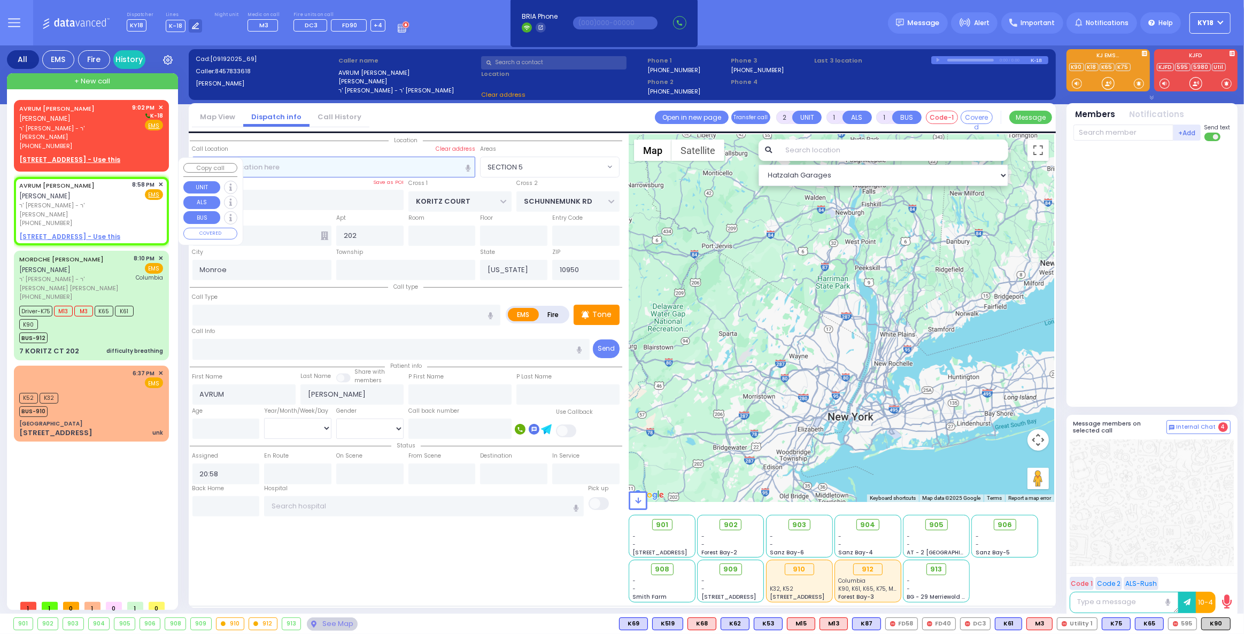
select select
radio input "true"
select select
select select "Hatzalah Garages"
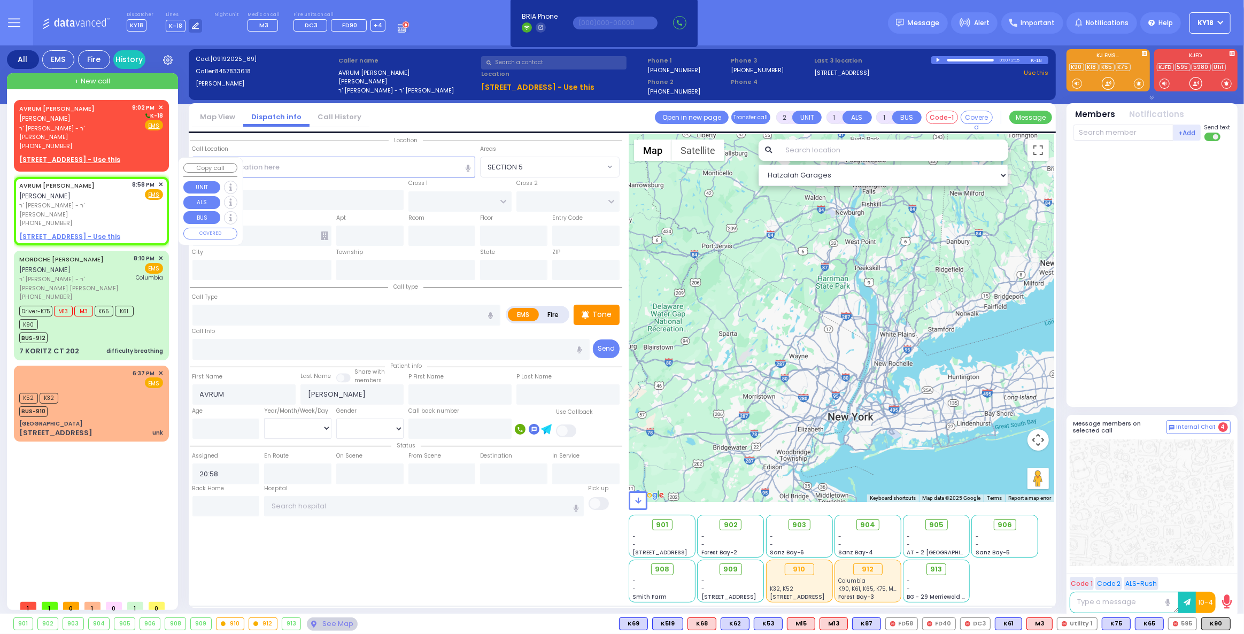
click at [83, 232] on u "5 ZENTA RD 302 - Use this" at bounding box center [69, 236] width 101 height 9
select select
radio input "true"
select select
select select "Hatzalah Garages"
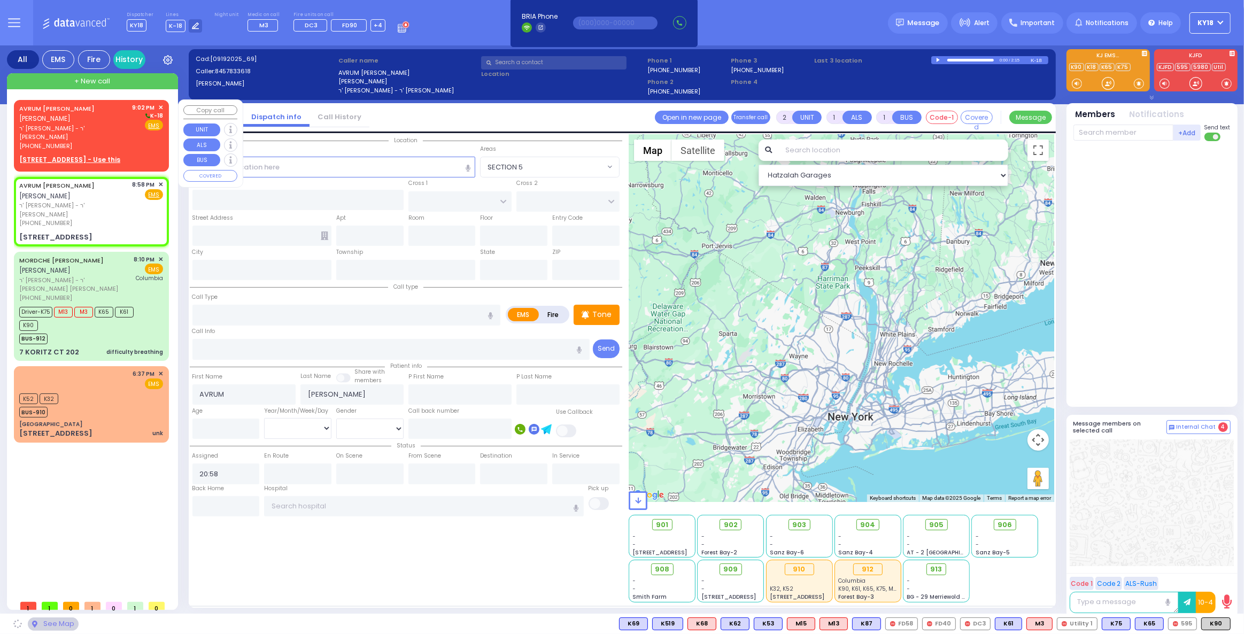
select select
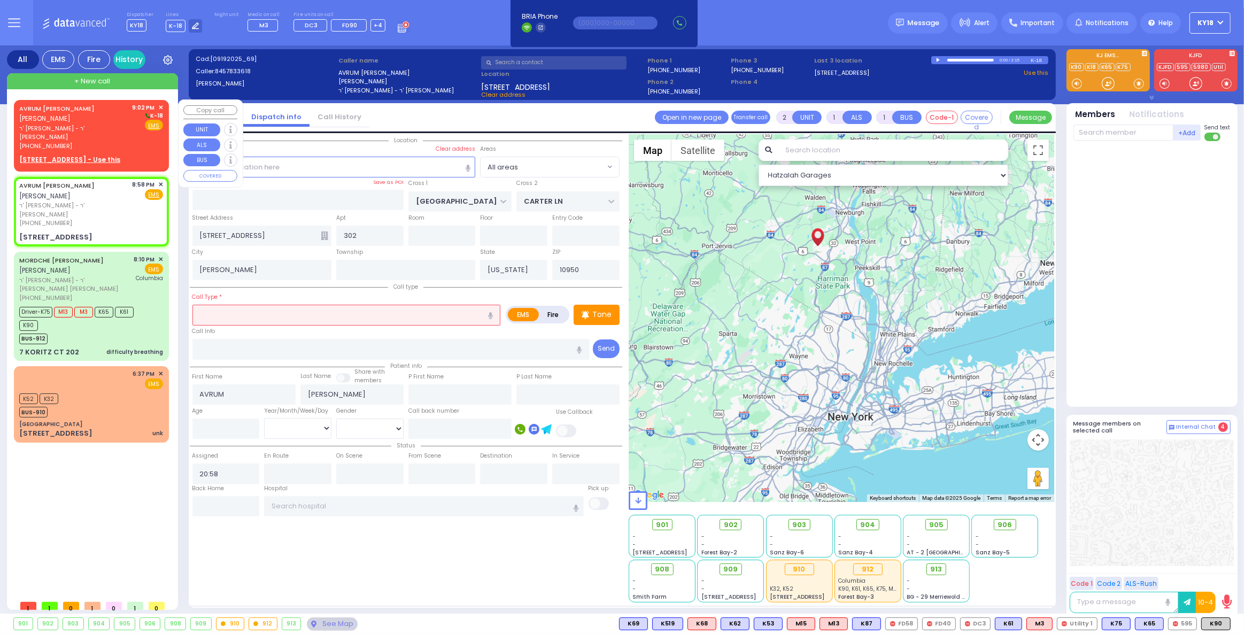
click at [161, 105] on span "✕" at bounding box center [160, 107] width 5 height 9
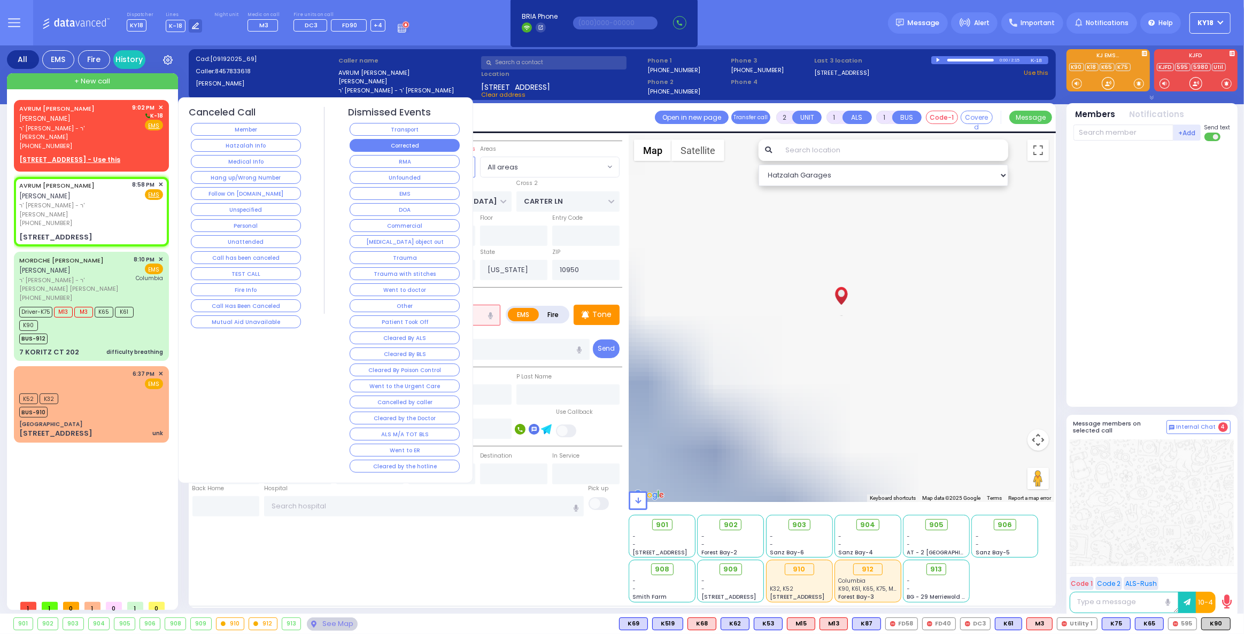
click at [410, 145] on button "Corrected" at bounding box center [405, 145] width 110 height 13
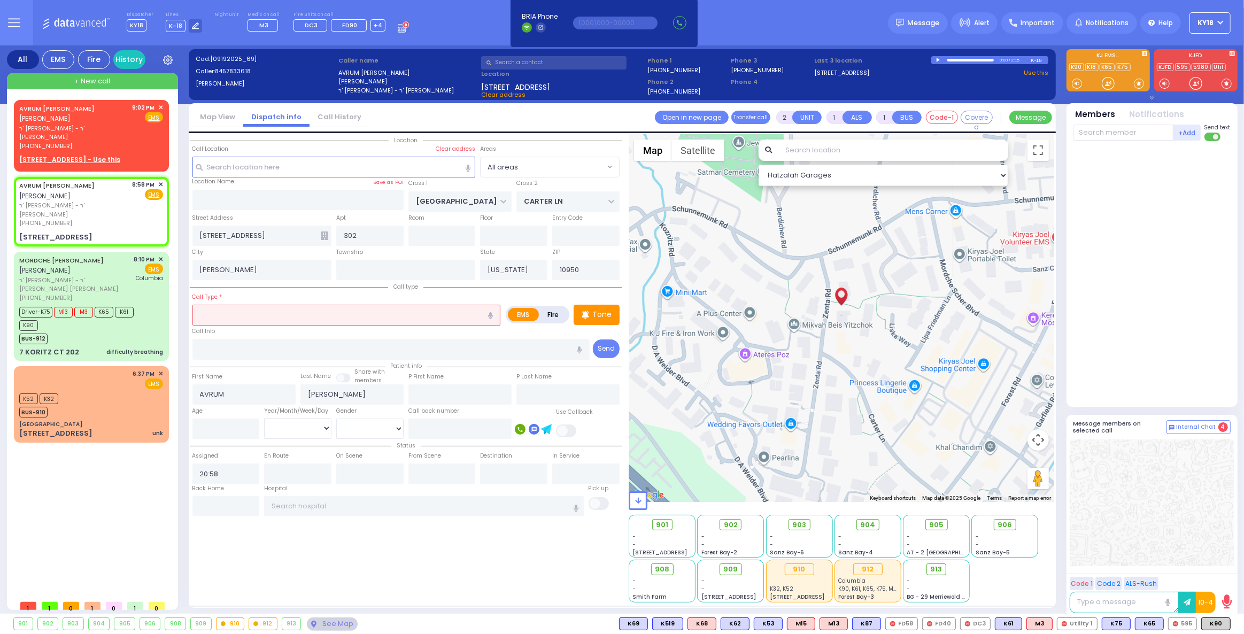
click at [362, 313] on input "text" at bounding box center [346, 315] width 308 height 20
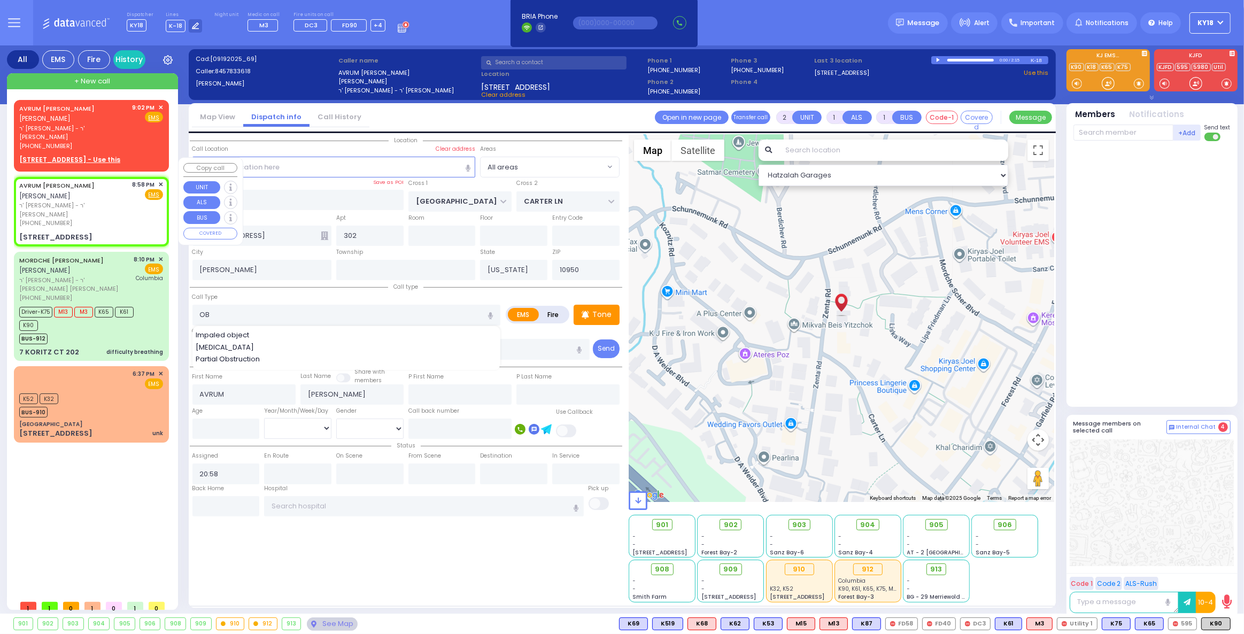
click at [106, 189] on div "AVRUM FULOP אברהם פילאפ ר' שלום נחמן - ר' אהרן כהן (845) 783-3618 8:58 PM ✕ Fir…" at bounding box center [91, 212] width 151 height 66
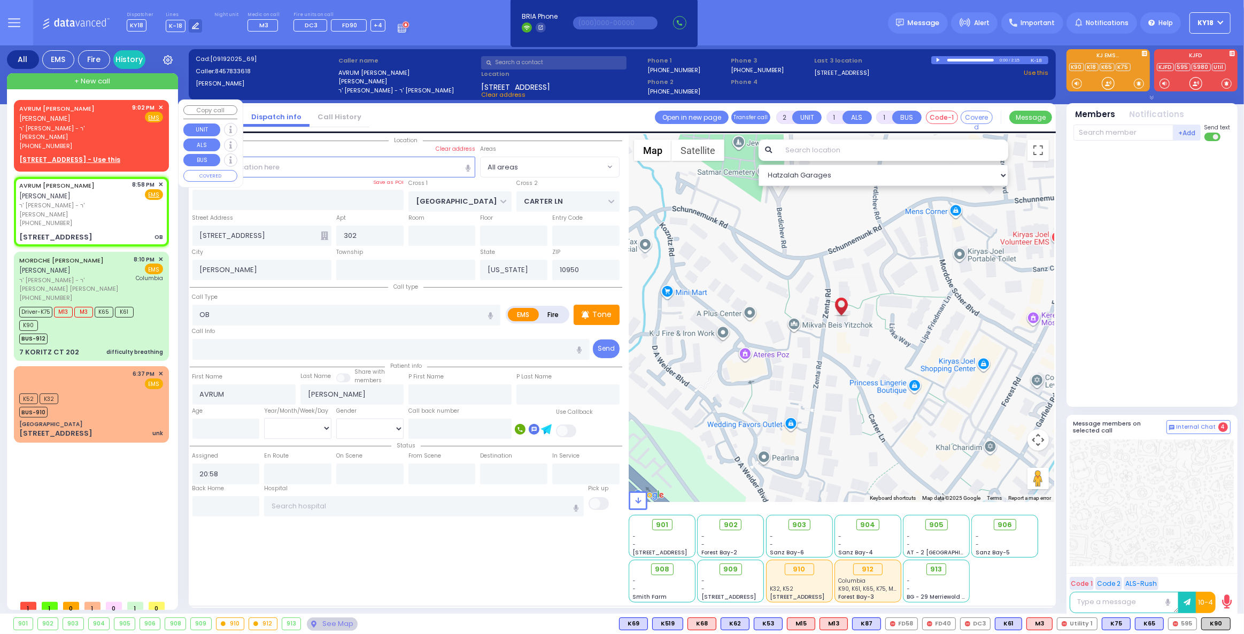
click at [161, 105] on span "✕" at bounding box center [160, 107] width 5 height 9
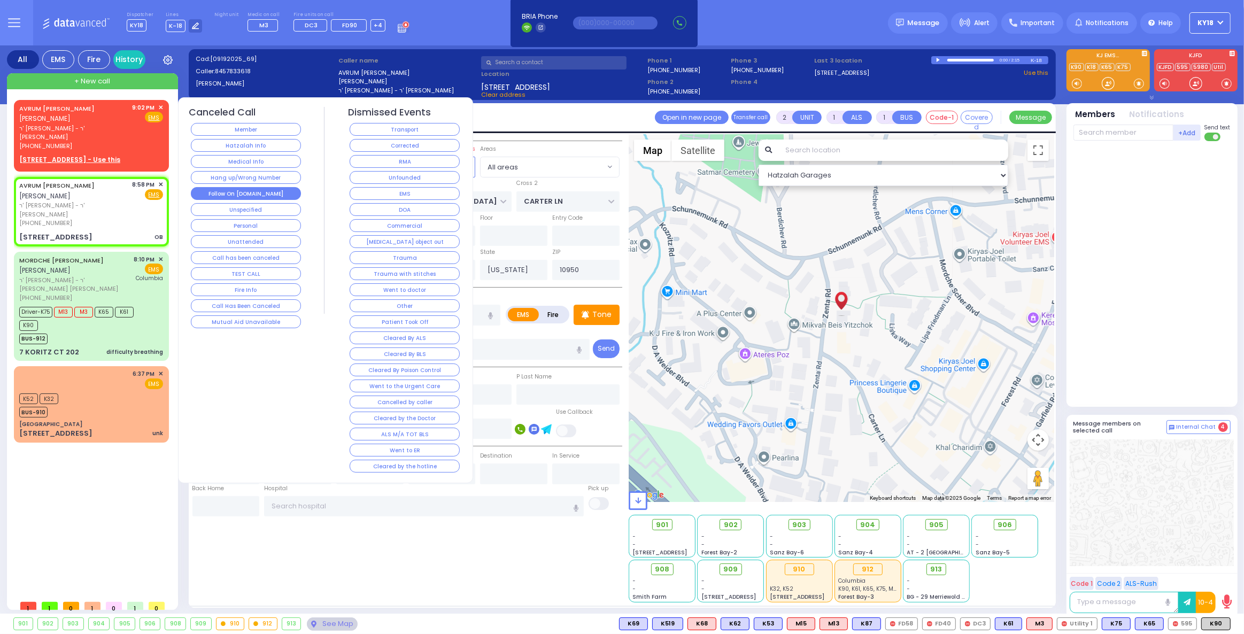
click at [283, 193] on button "Follow On [DOMAIN_NAME]" at bounding box center [246, 193] width 110 height 13
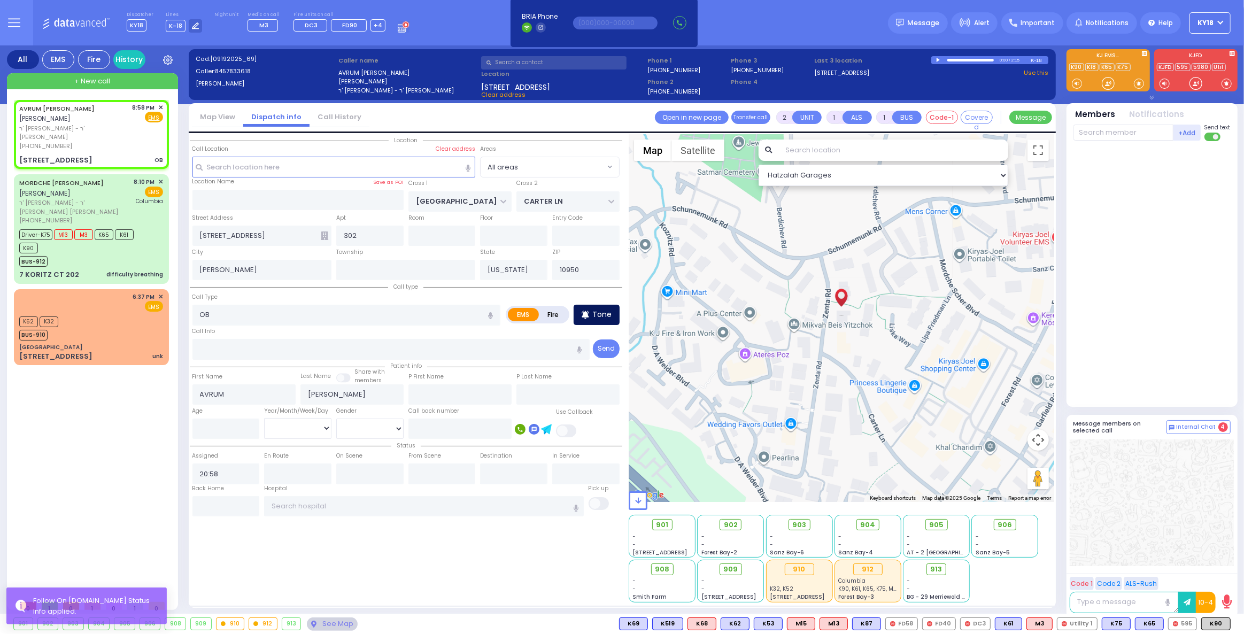
click at [606, 313] on p "Tone" at bounding box center [601, 314] width 19 height 11
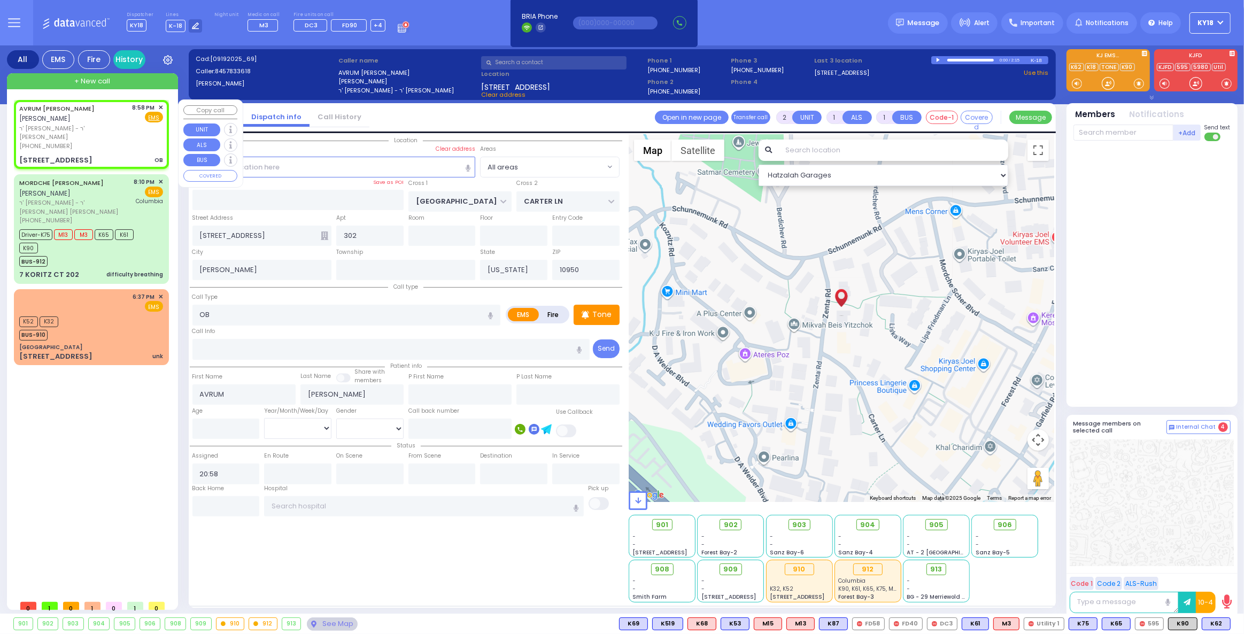
click at [81, 131] on div "AVRUM FULOP אברהם פילאפ ר' שלום נחמן - ר' אהרן כהן (845) 783-3618 8:58 PM ✕ Fir…" at bounding box center [91, 135] width 151 height 66
click at [1213, 622] on span "K62" at bounding box center [1216, 624] width 28 height 12
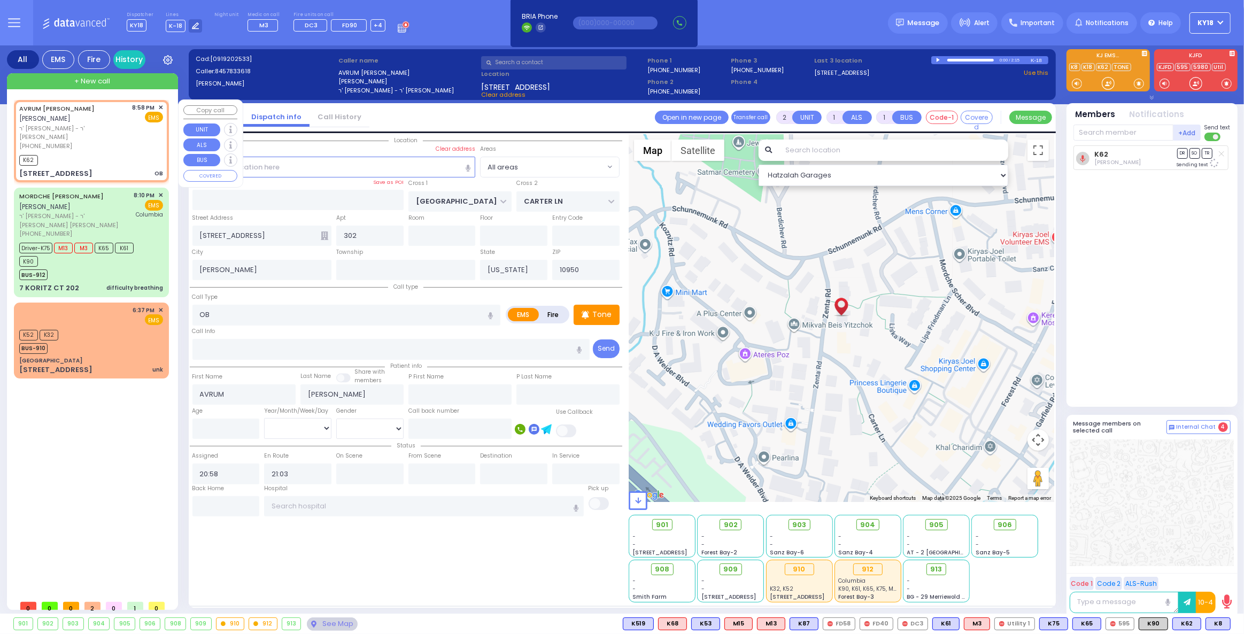
click at [76, 152] on div "K62" at bounding box center [91, 158] width 144 height 13
click at [1214, 623] on span "K8" at bounding box center [1218, 624] width 24 height 12
click at [76, 267] on div "BUS-912" at bounding box center [86, 273] width 134 height 13
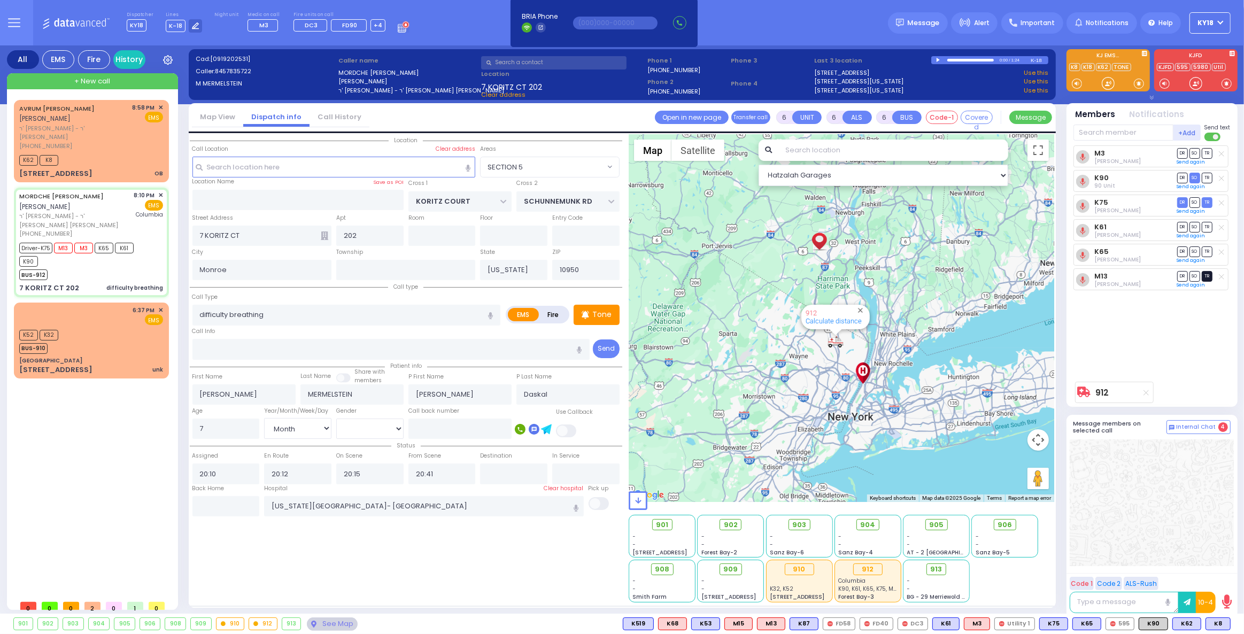
click at [1210, 275] on span "TR" at bounding box center [1207, 276] width 11 height 10
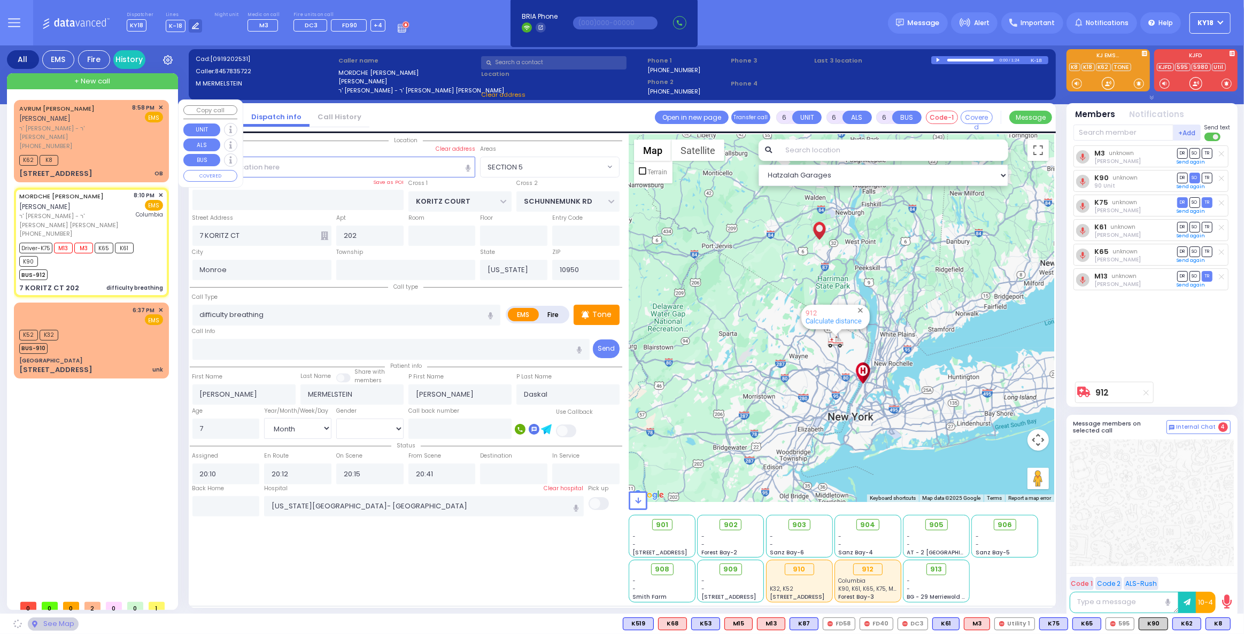
click at [82, 152] on div "K62 K8" at bounding box center [91, 158] width 144 height 13
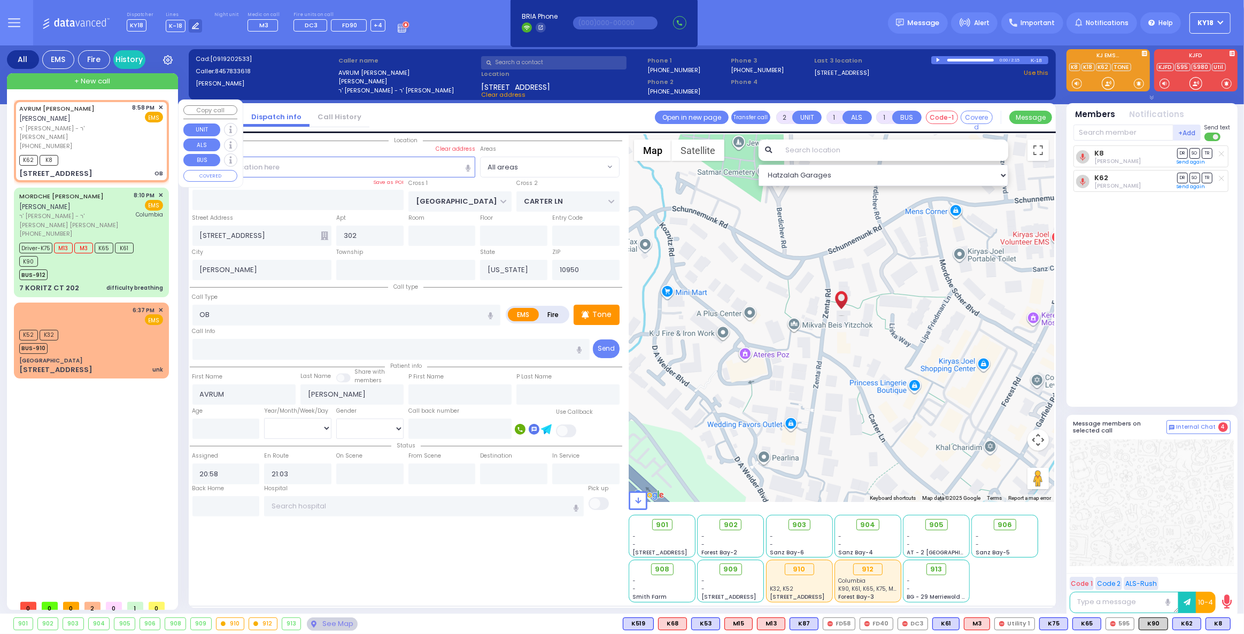
click at [107, 131] on div "AVRUM FULOP אברהם פילאפ ר' שלום נחמן - ר' אהרן כהן (845) 783-3618 8:58 PM ✕ EMS…" at bounding box center [91, 141] width 151 height 79
click at [122, 152] on div "K62 K8" at bounding box center [91, 158] width 144 height 13
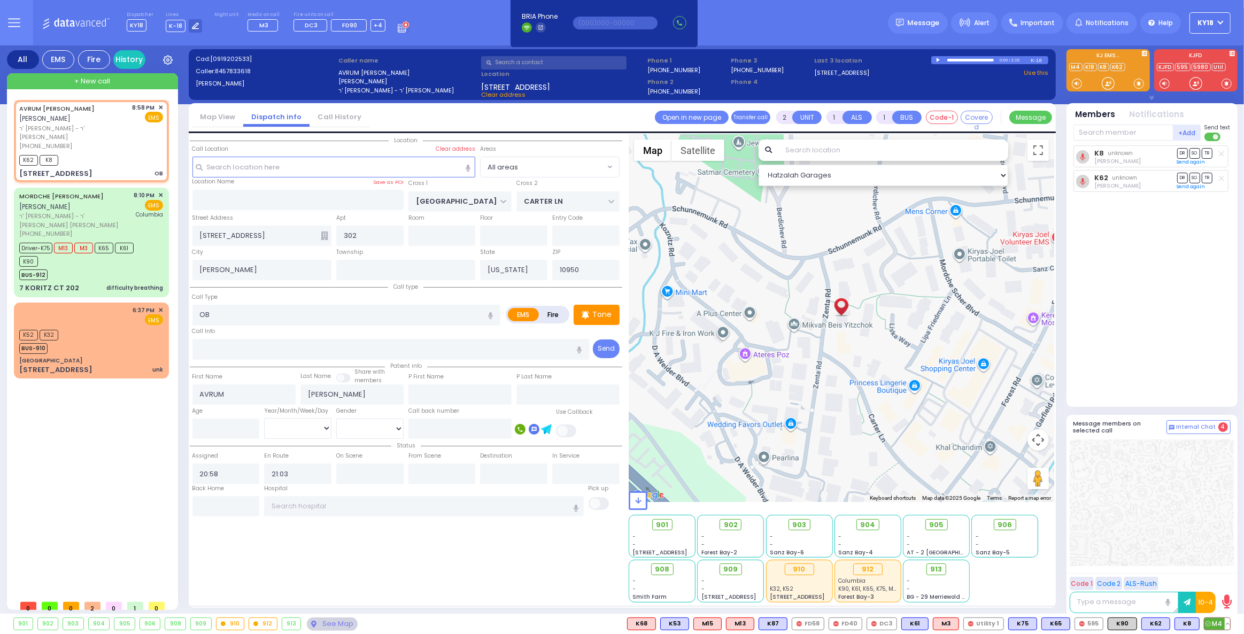
click at [1214, 622] on span "M4" at bounding box center [1217, 624] width 26 height 12
drag, startPoint x: 1119, startPoint y: 624, endPoint x: 1124, endPoint y: 612, distance: 13.2
click at [0, 0] on span "K90" at bounding box center [0, 0] width 0 height 0
click at [517, 60] on input "text" at bounding box center [553, 62] width 145 height 13
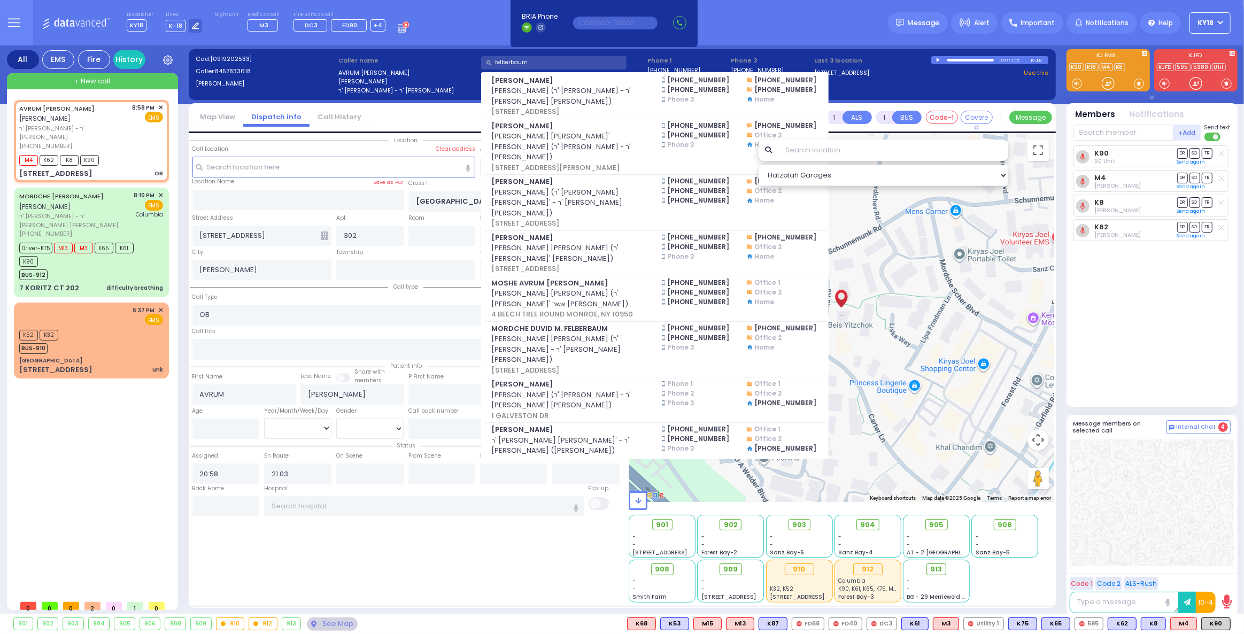
scroll to position [228, 0]
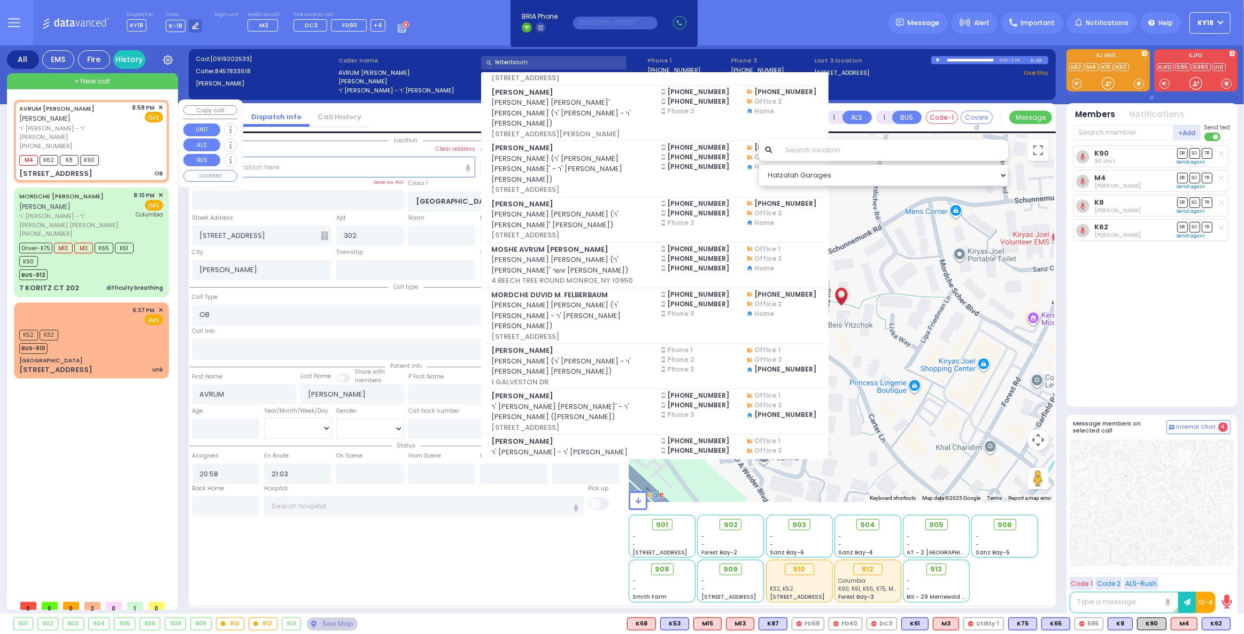
click at [105, 152] on div "M4 K62 K8 K90" at bounding box center [62, 158] width 87 height 13
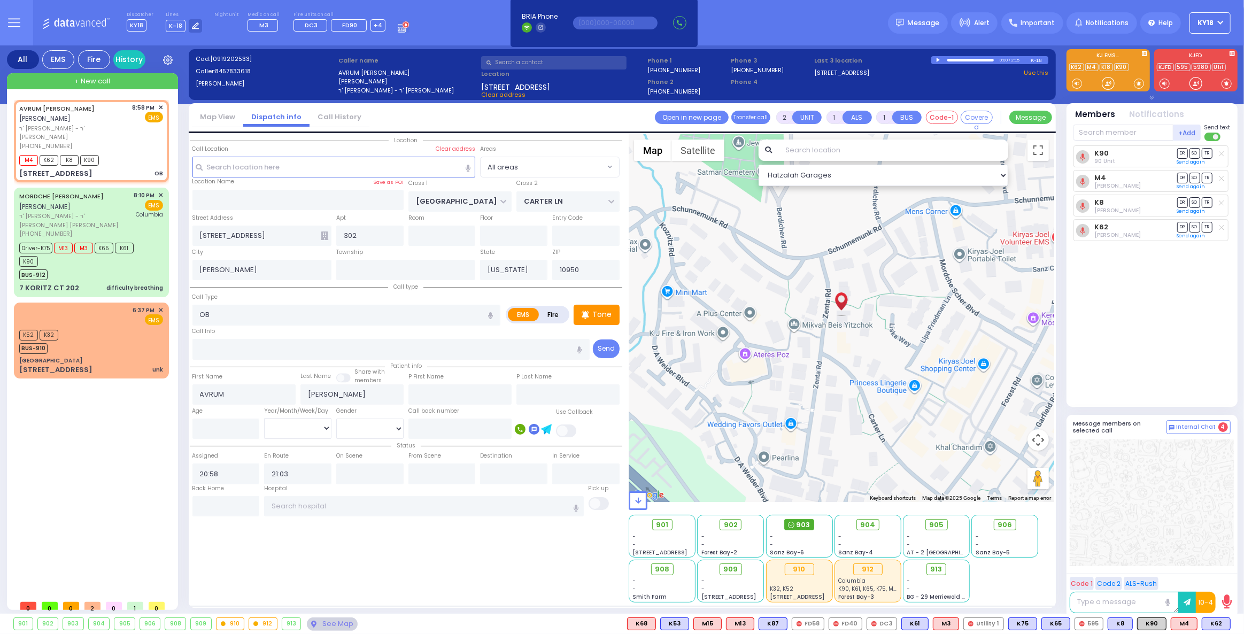
click at [798, 522] on span "903" at bounding box center [803, 525] width 14 height 11
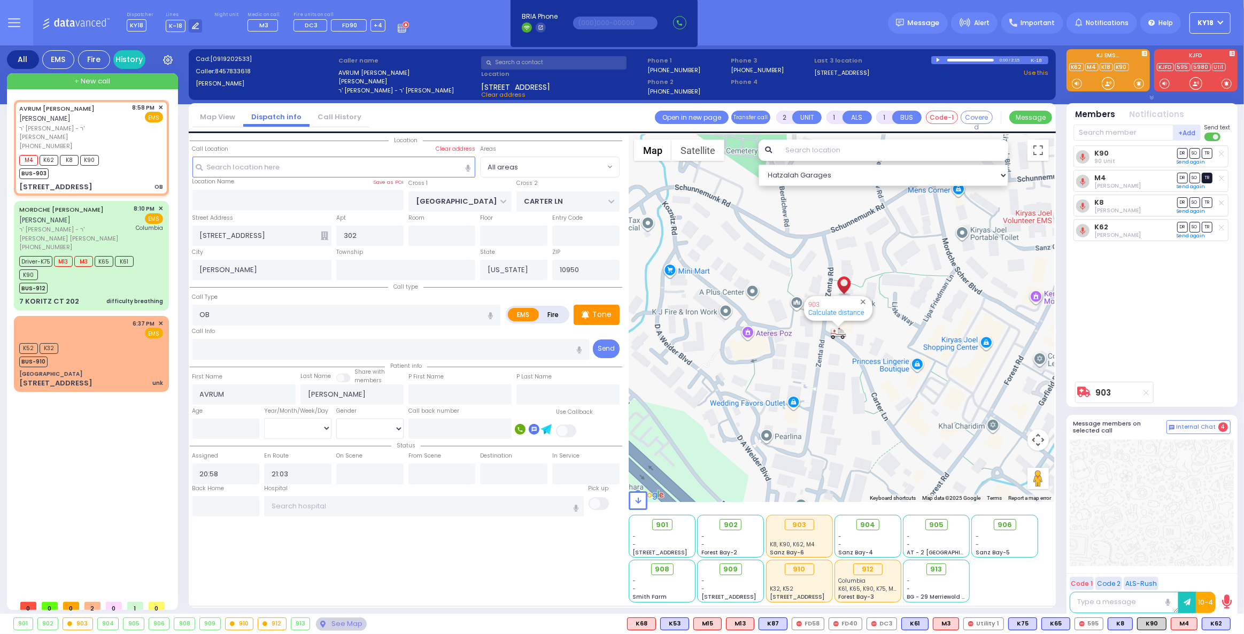
click at [1208, 177] on span "TR" at bounding box center [1207, 178] width 11 height 10
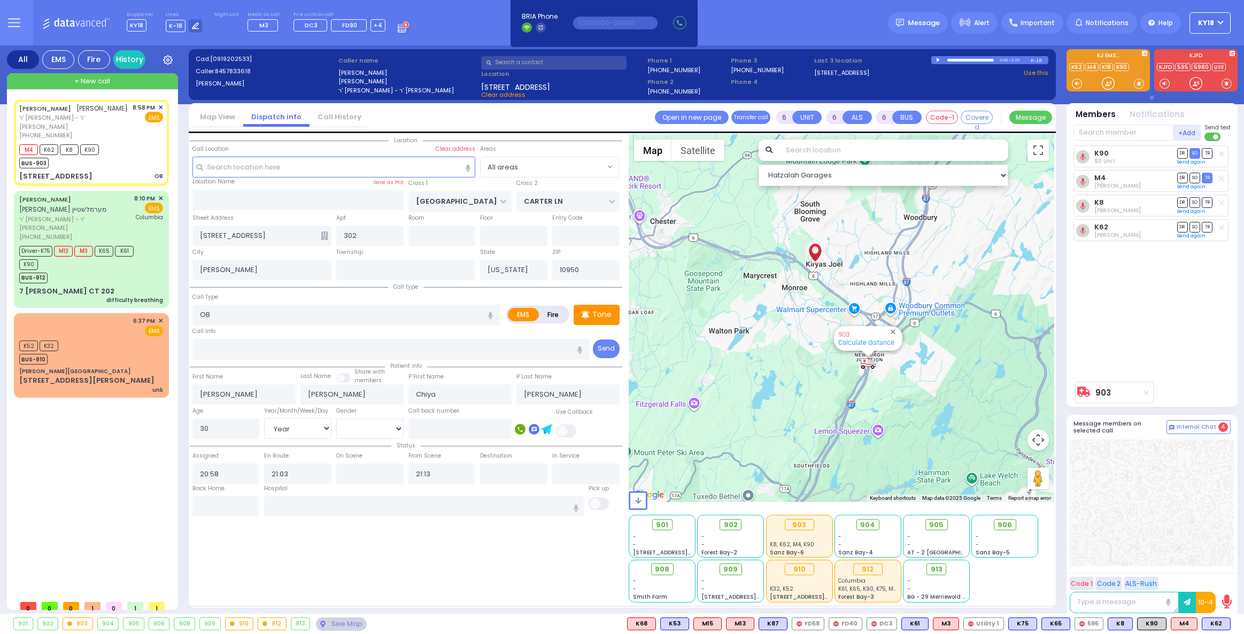
select select "Year"
select select
radio input "true"
select select "Year"
select select "Hatzalah Garages"
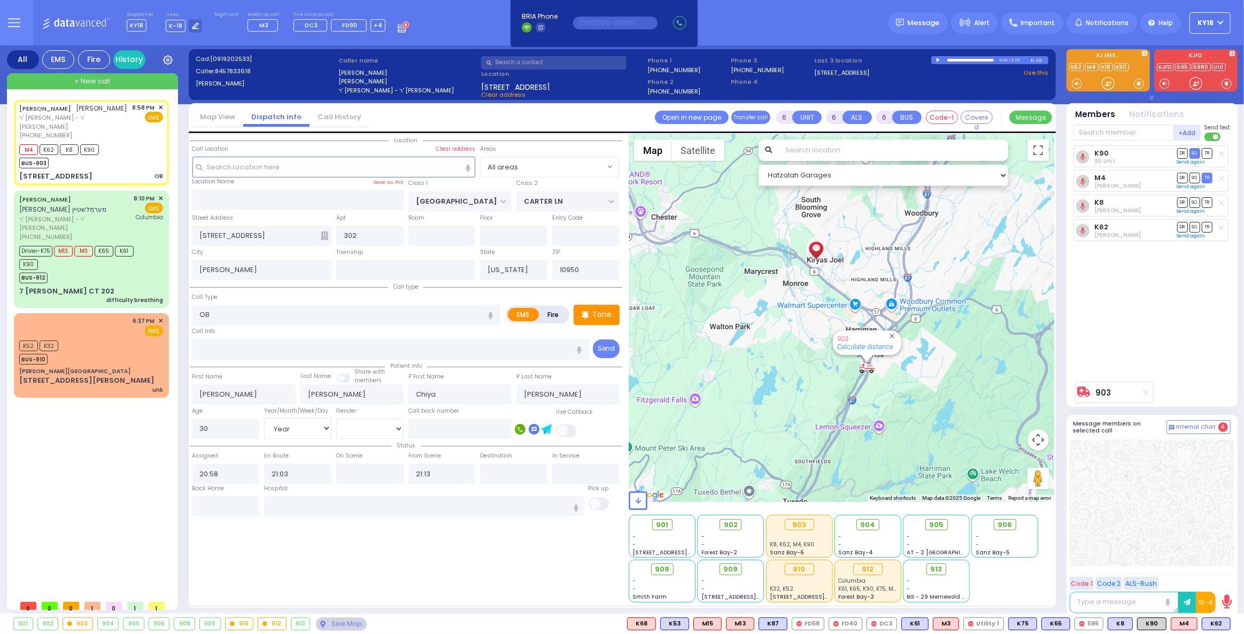
select select
radio input "true"
select select "Year"
select select "Hatzalah Garages"
select select
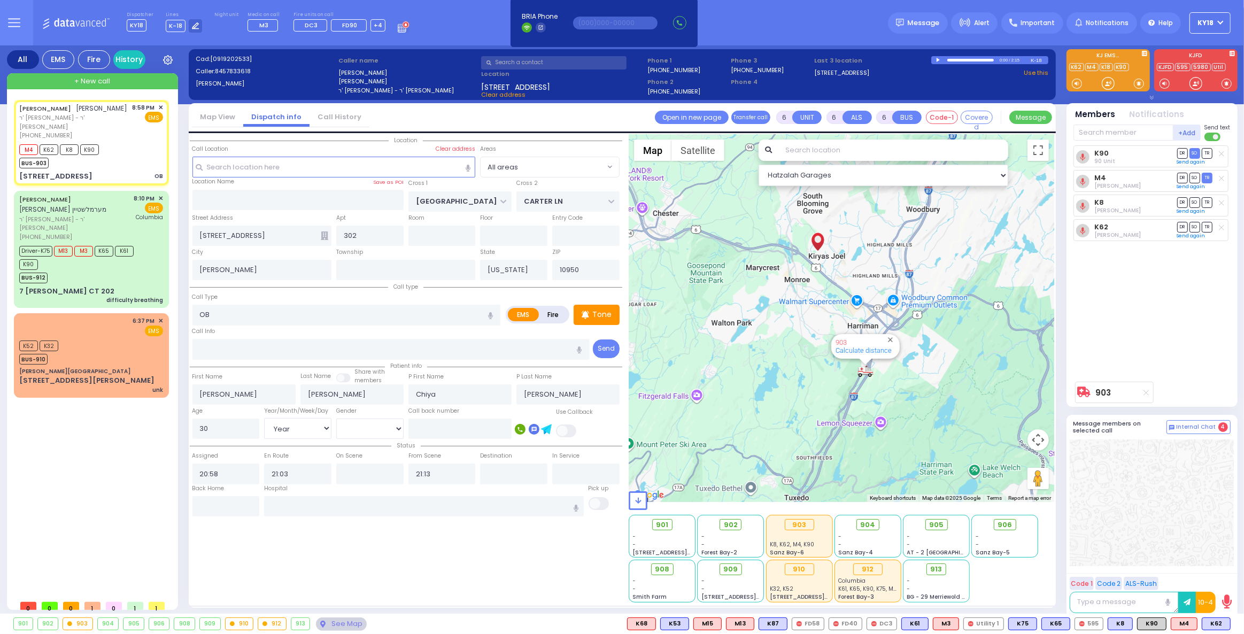
radio input "true"
select select "Year"
select select "Hatzalah Garages"
select select
radio input "true"
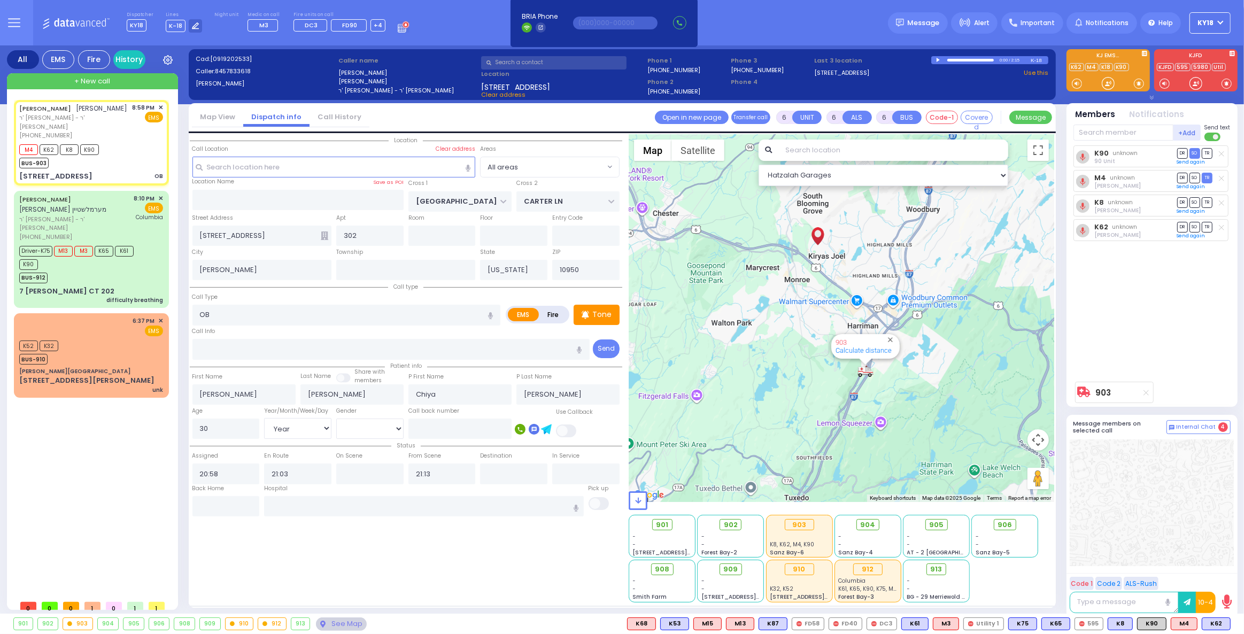
select select "Year"
select select "Hatzalah Garages"
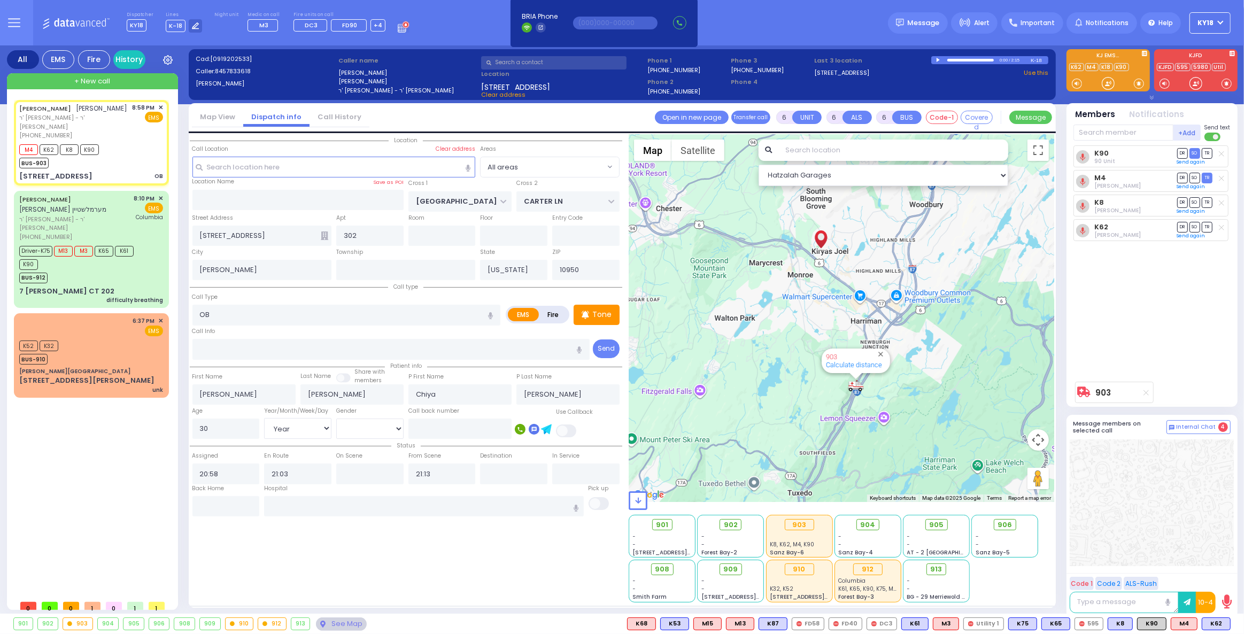
select select
radio input "true"
select select "Year"
type input "21:06"
select select "Hatzalah Garages"
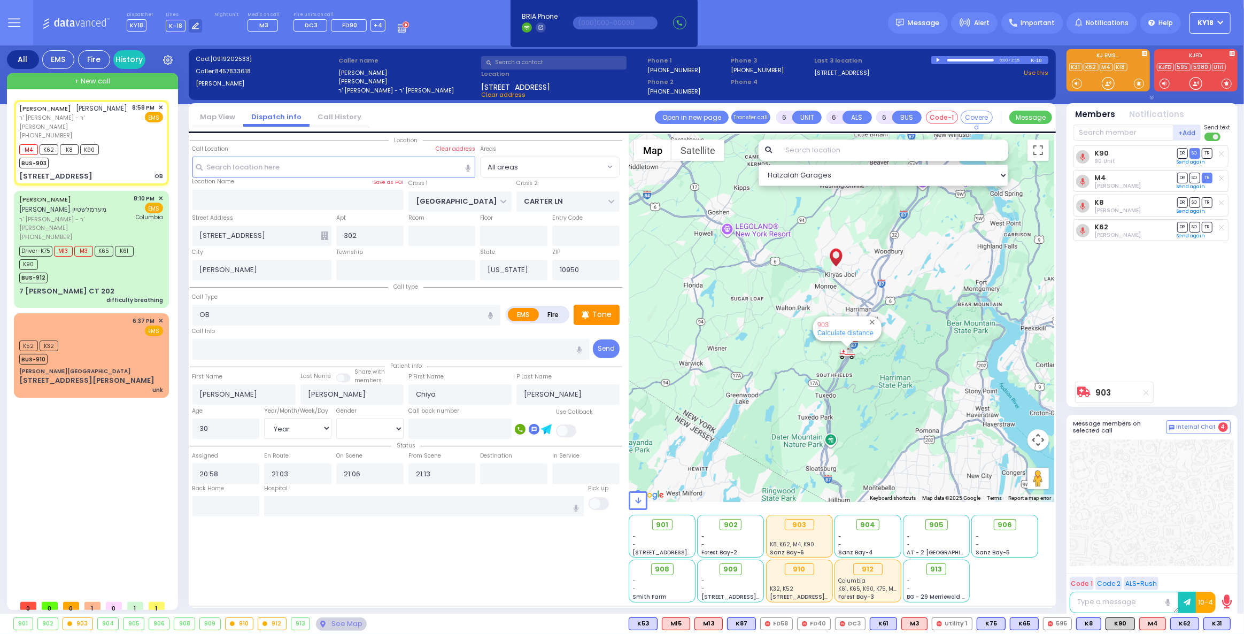
select select
radio input "true"
select select "Year"
select select "[DEMOGRAPHIC_DATA]"
select select "Hatzalah Garages"
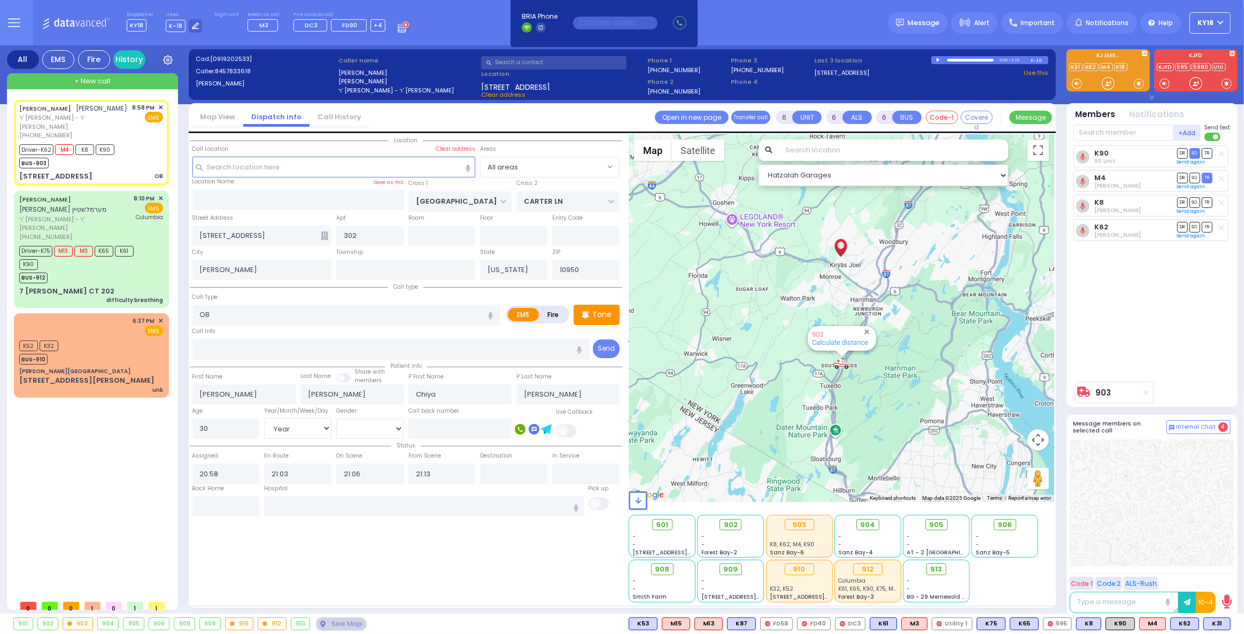
select select
radio input "true"
select select "Year"
select select "[DEMOGRAPHIC_DATA]"
select select "Hatzalah Garages"
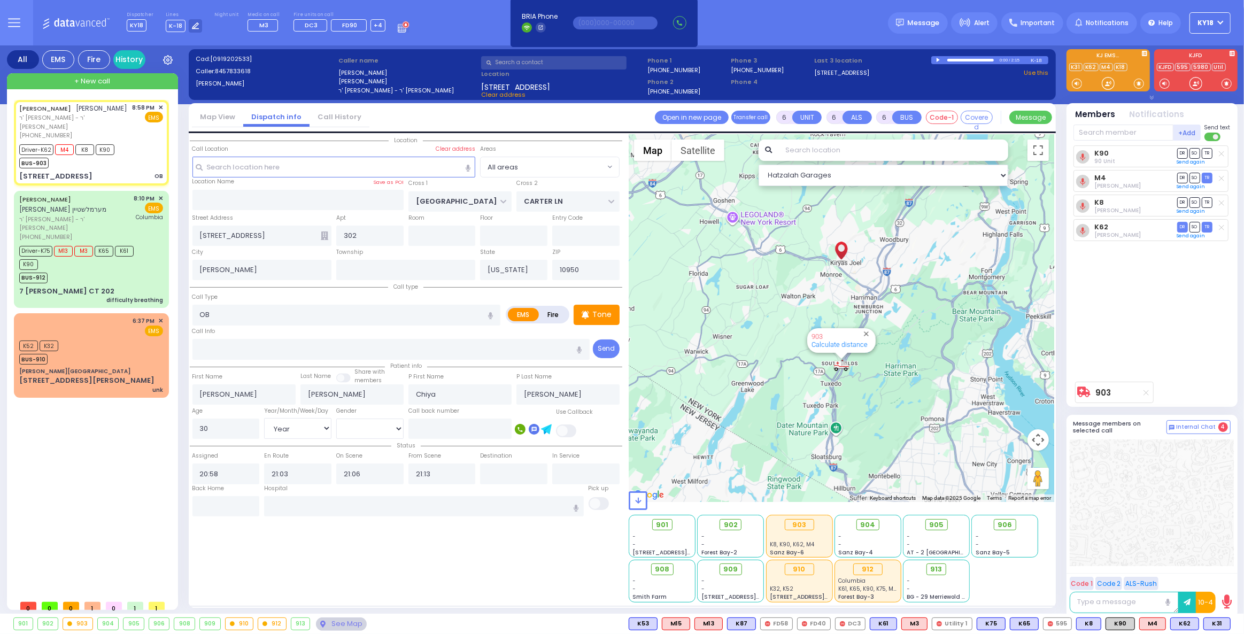
select select
radio input "true"
select select "Year"
select select "[DEMOGRAPHIC_DATA]"
select select "Hatzalah Garages"
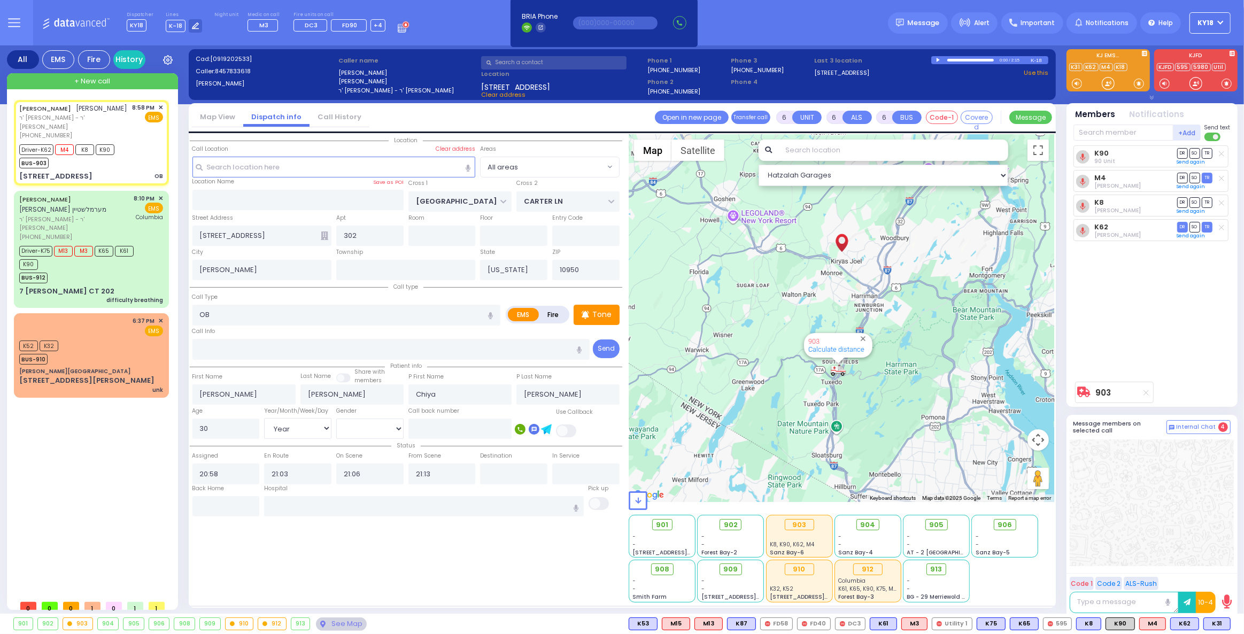
select select
radio input "true"
select select "Year"
select select "[DEMOGRAPHIC_DATA]"
select select "Hatzalah Garages"
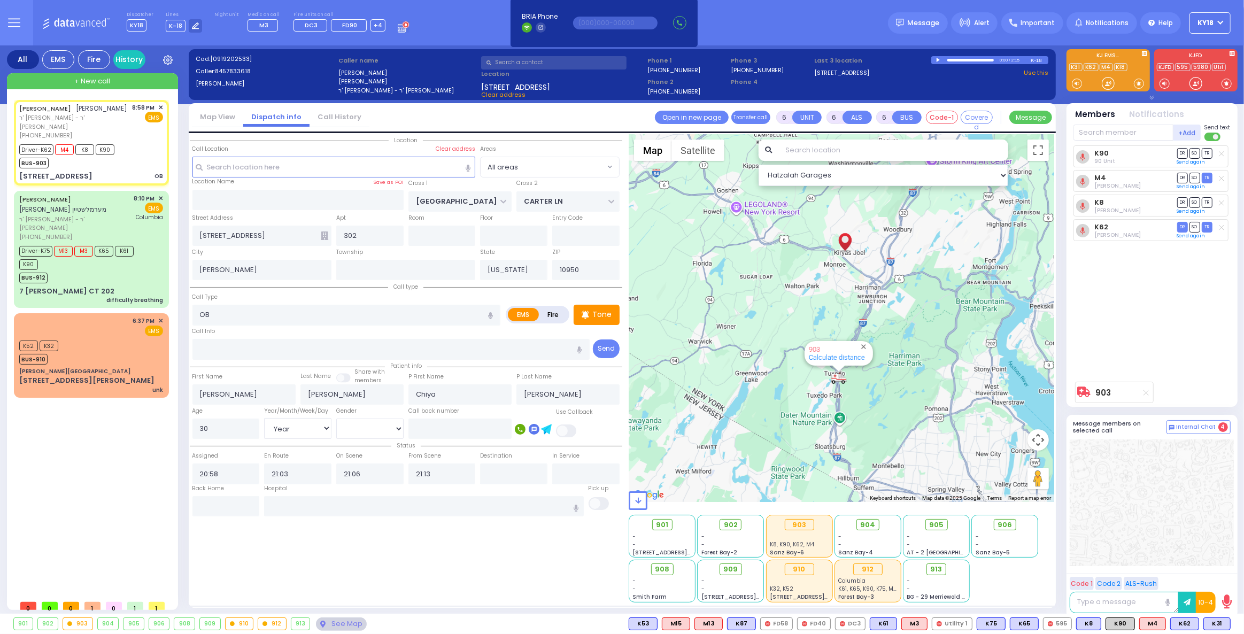
select select
radio input "true"
select select "Year"
select select "[DEMOGRAPHIC_DATA]"
select select "Hatzalah Garages"
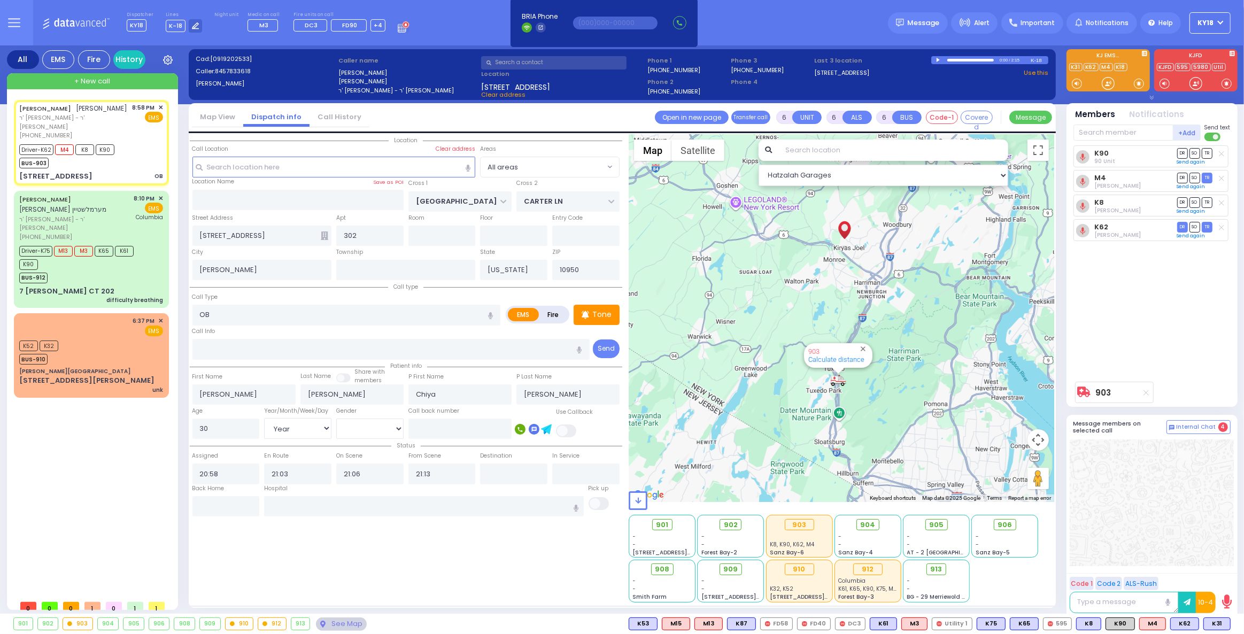
select select
radio input "true"
select select "Year"
select select "[DEMOGRAPHIC_DATA]"
select select "Hatzalah Garages"
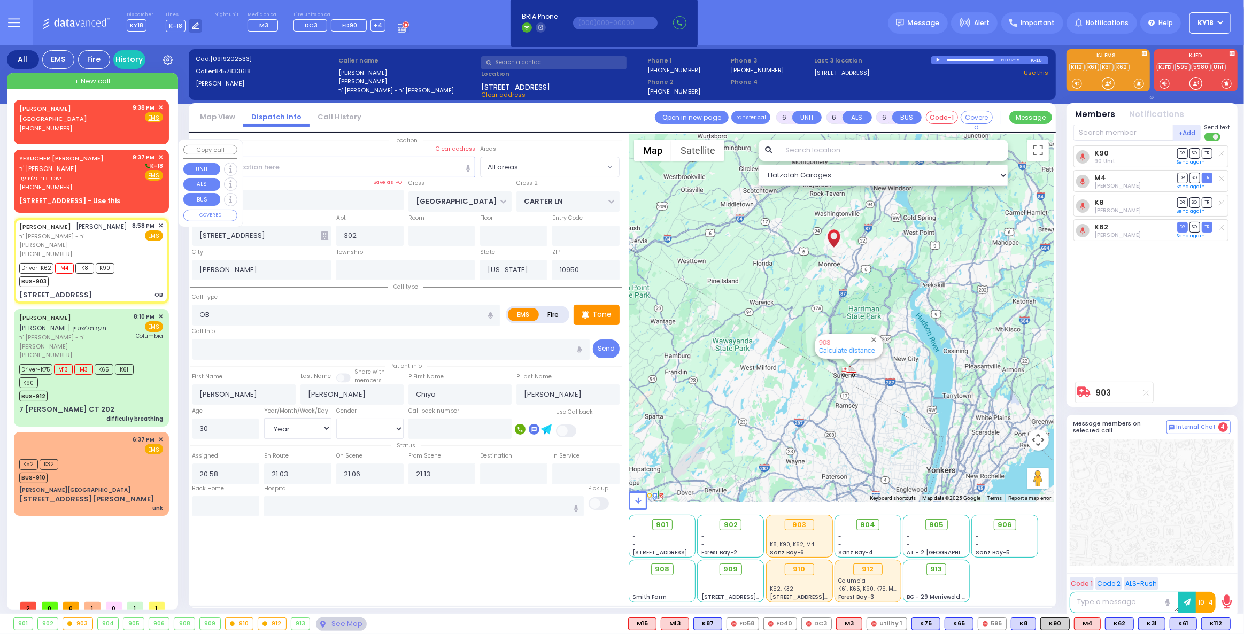
click at [94, 174] on span "ישכר דוב גלויבער" at bounding box center [74, 178] width 110 height 9
type input "2"
type input "1"
select select
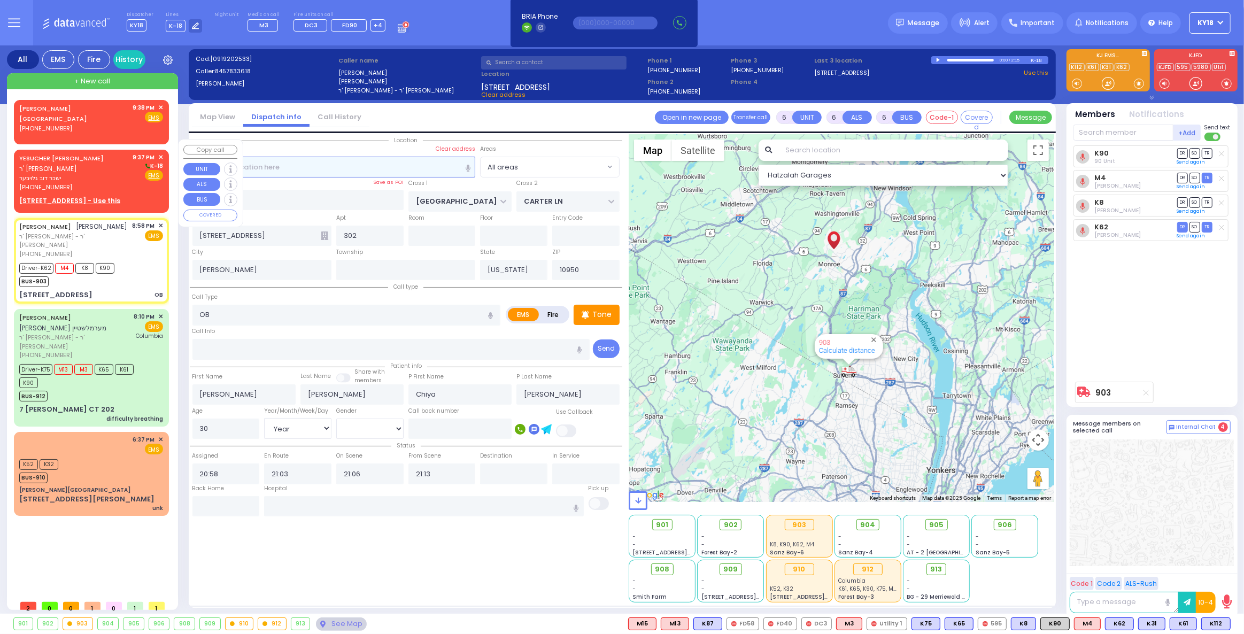
radio input "true"
type input "YESUCHER DOV"
type input "GLAUBER"
select select
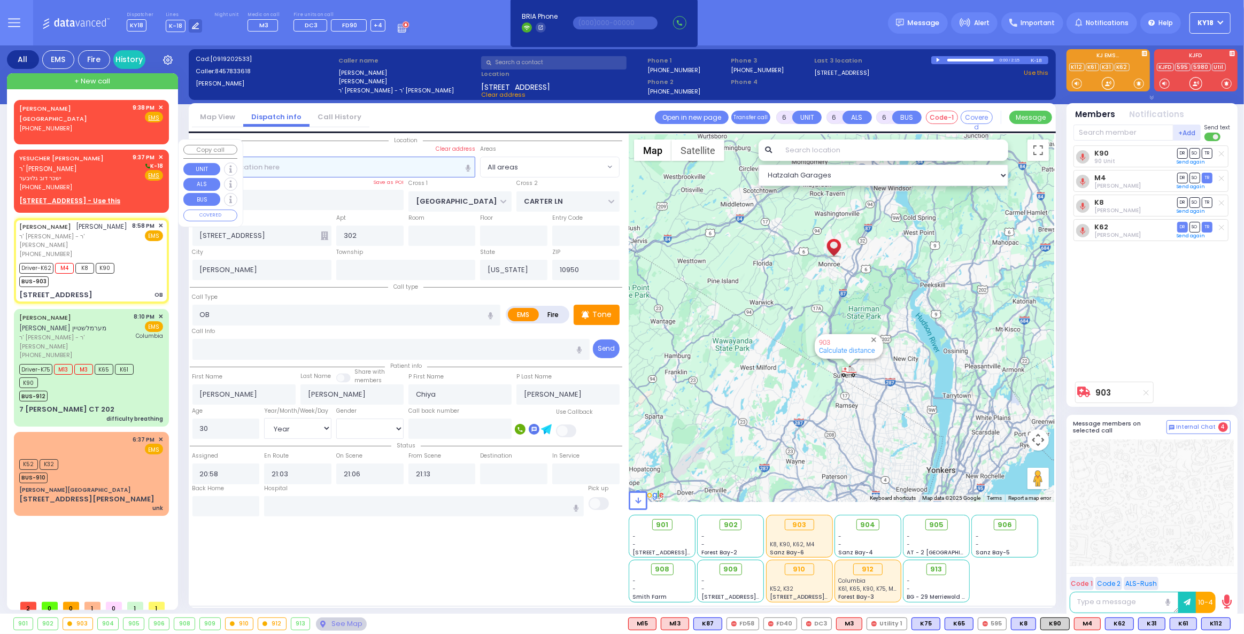
type input "21:37"
select select "Hatzalah Garages"
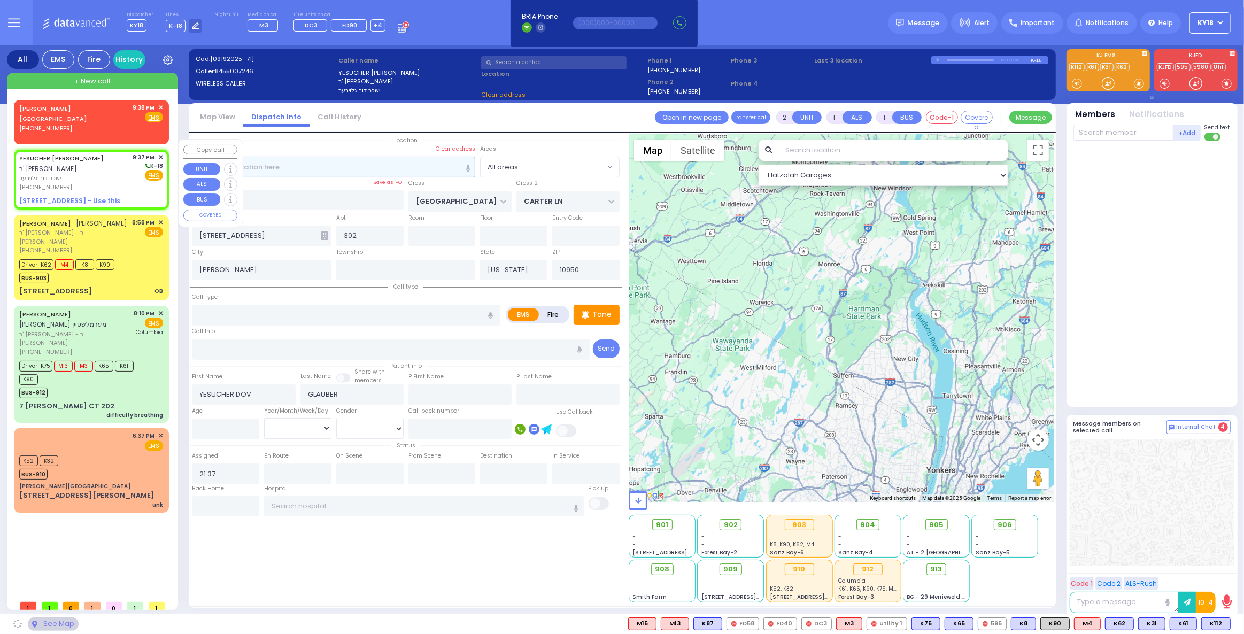
select select
radio input "true"
select select
select select "Hatzalah Garages"
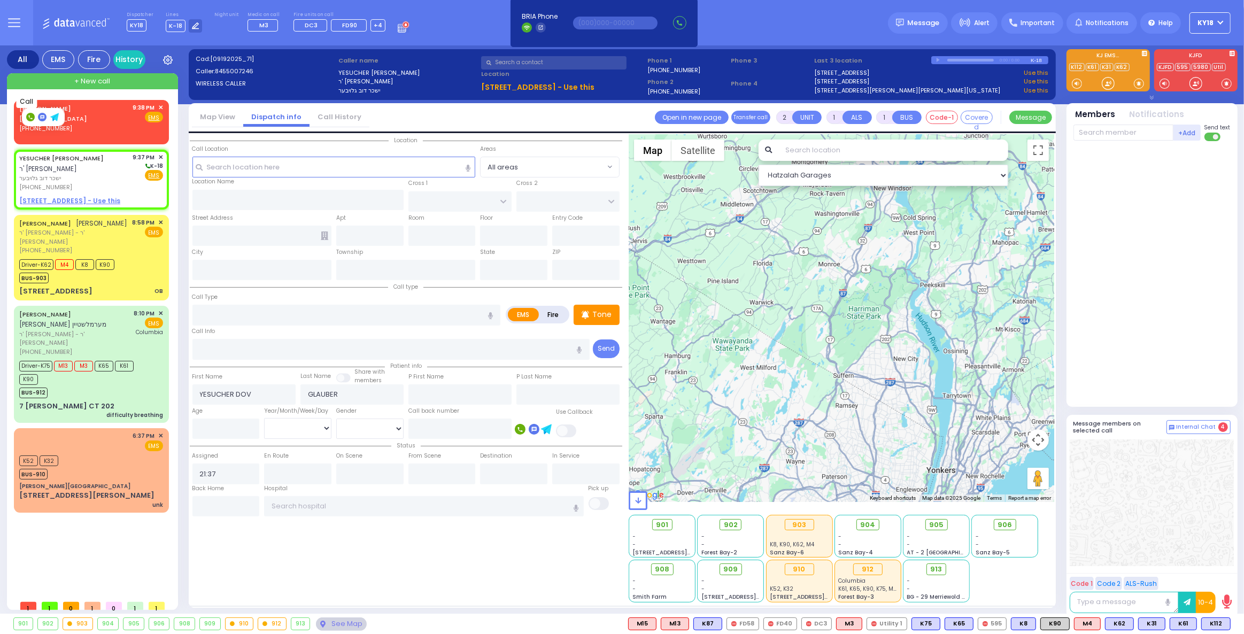
click at [28, 116] on icon at bounding box center [30, 117] width 4 height 4
type input "2035399537"
click at [161, 104] on span "✕" at bounding box center [160, 107] width 5 height 9
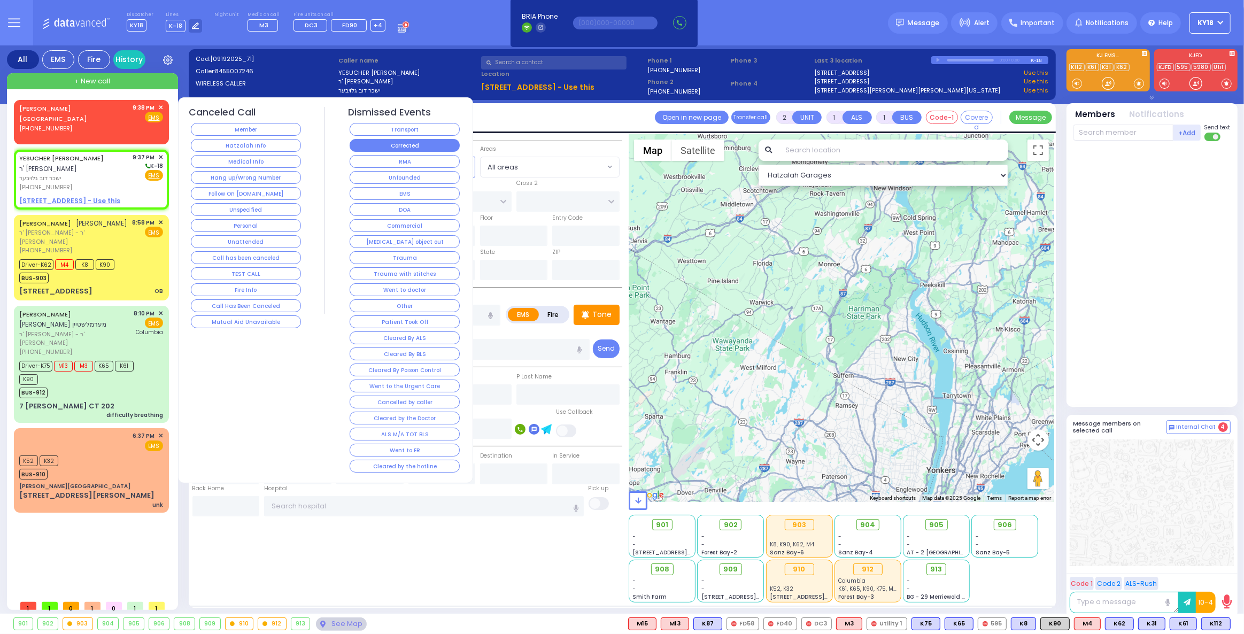
click at [409, 141] on button "Corrected" at bounding box center [405, 145] width 110 height 13
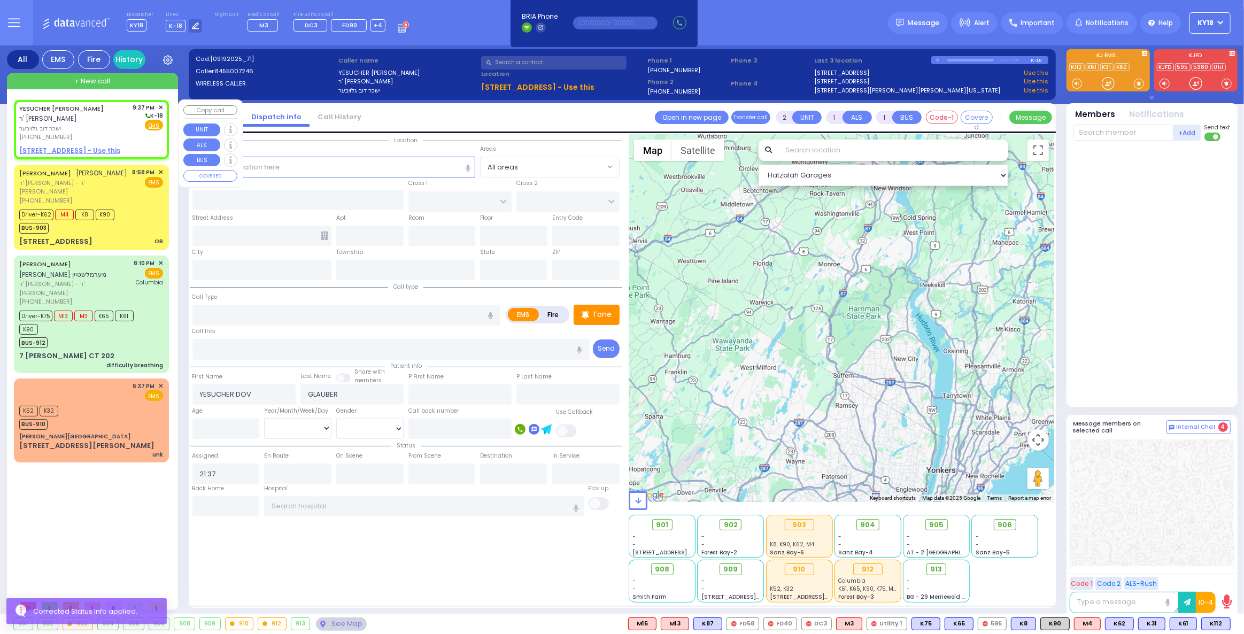
click at [110, 129] on span "ישכר דוב גלויבער" at bounding box center [74, 128] width 110 height 9
select select
radio input "true"
select select
select select "Hatzalah Garages"
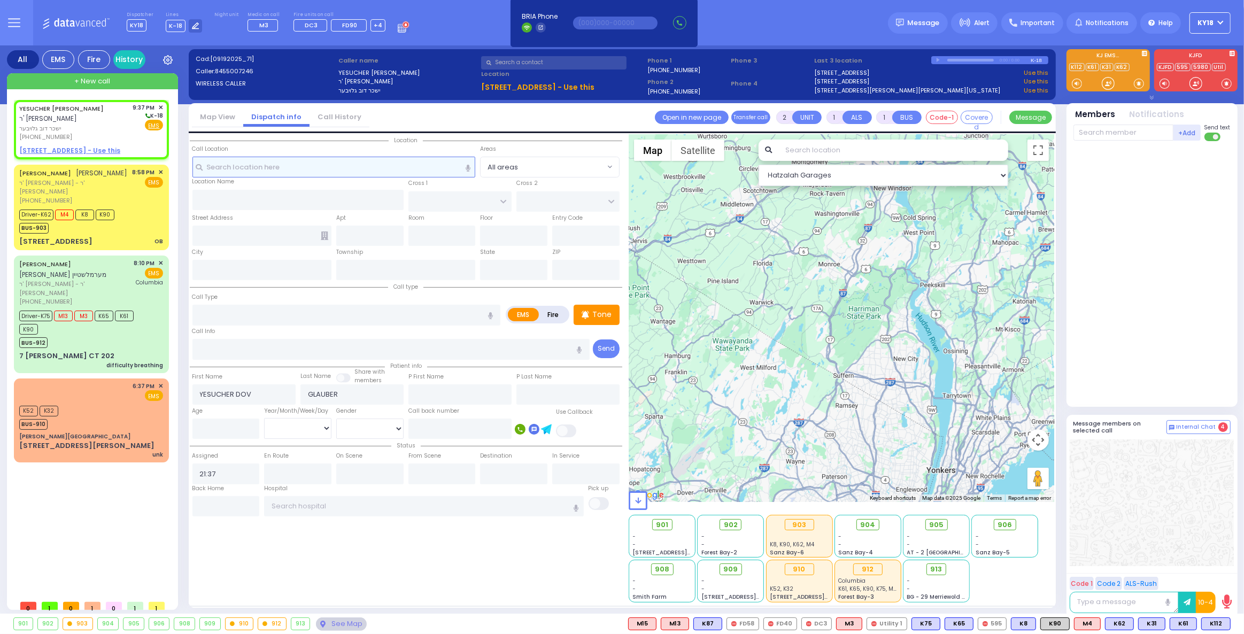
click at [292, 169] on input "text" at bounding box center [333, 167] width 283 height 20
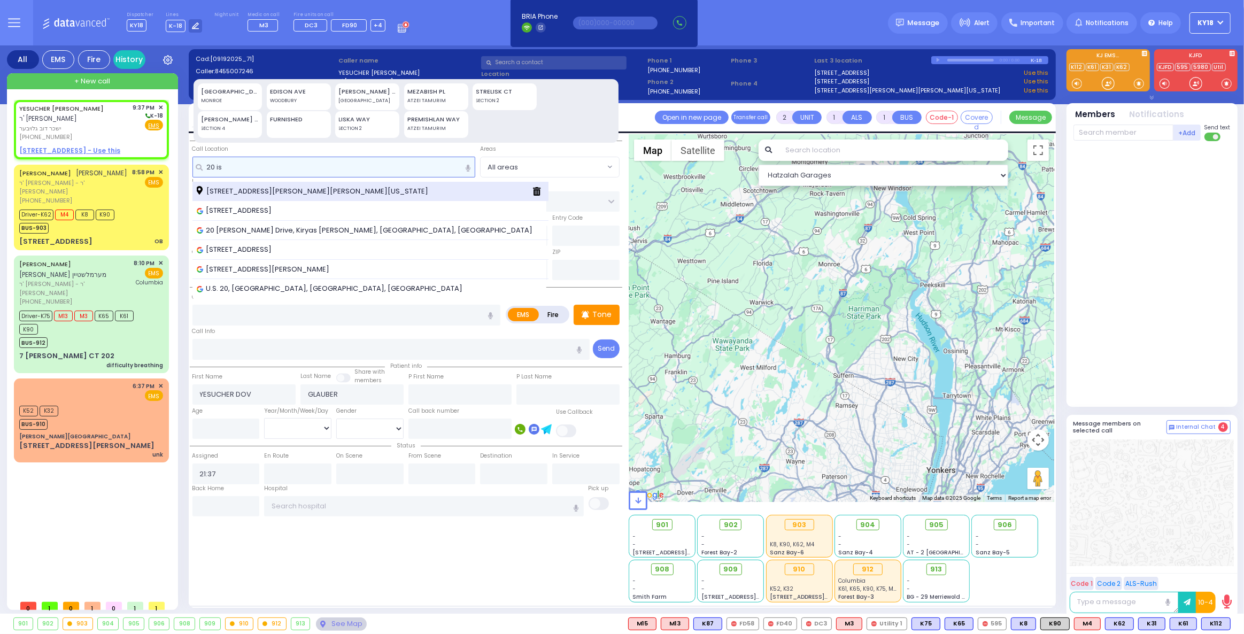
type input "20 is"
click at [288, 183] on div "20 Israel Zupnick Drive Monroe New York 10950" at bounding box center [370, 192] width 356 height 20
click at [285, 192] on span "20 Israel Zupnick Drive Monroe New York 10950" at bounding box center [314, 191] width 235 height 11
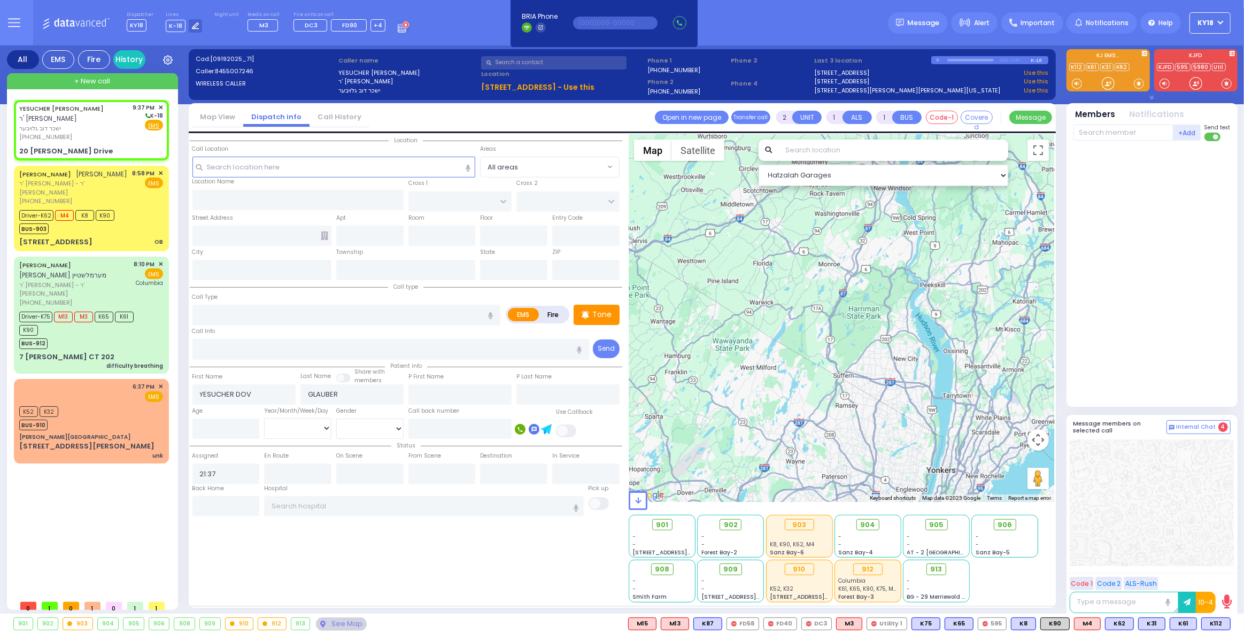
select select
radio input "true"
select select
type input "GETZIL BERGER BLVD"
type input "KAHAN DR"
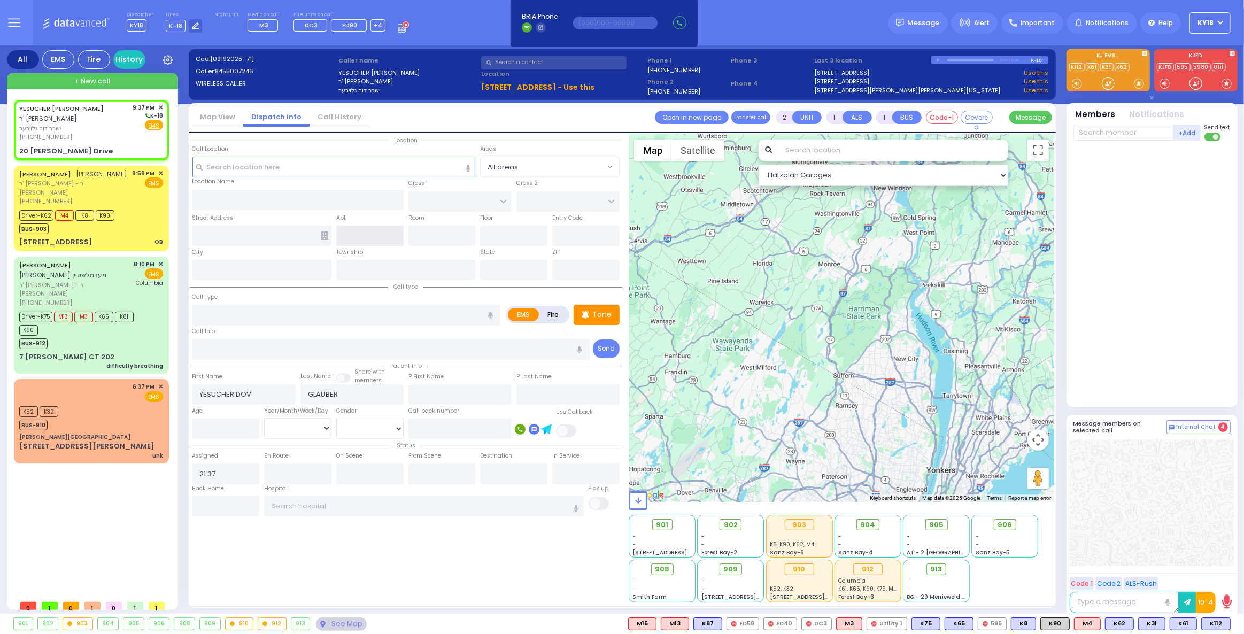
type input "20 Israel Zupnick Drive"
type input "Monroe"
type input "[US_STATE]"
type input "10950"
select select "Hatzalah Garages"
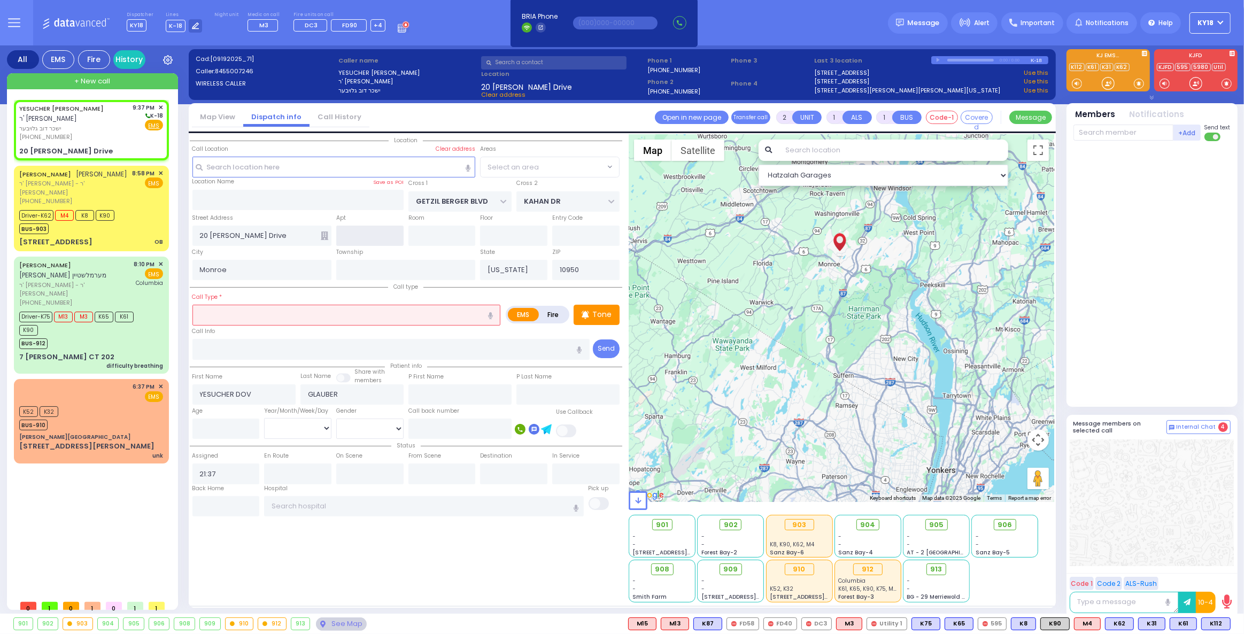
select select "SECTION 4"
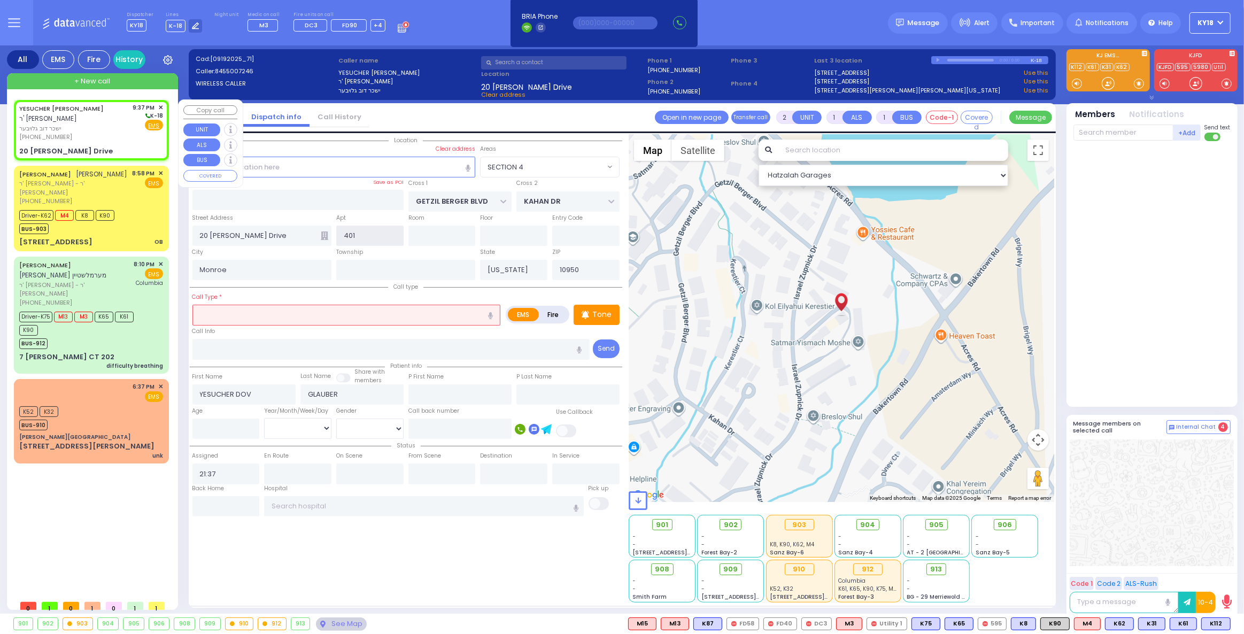
type input "401"
click at [94, 135] on div "(845) 500-7246" at bounding box center [74, 137] width 110 height 9
select select
radio input "true"
select select
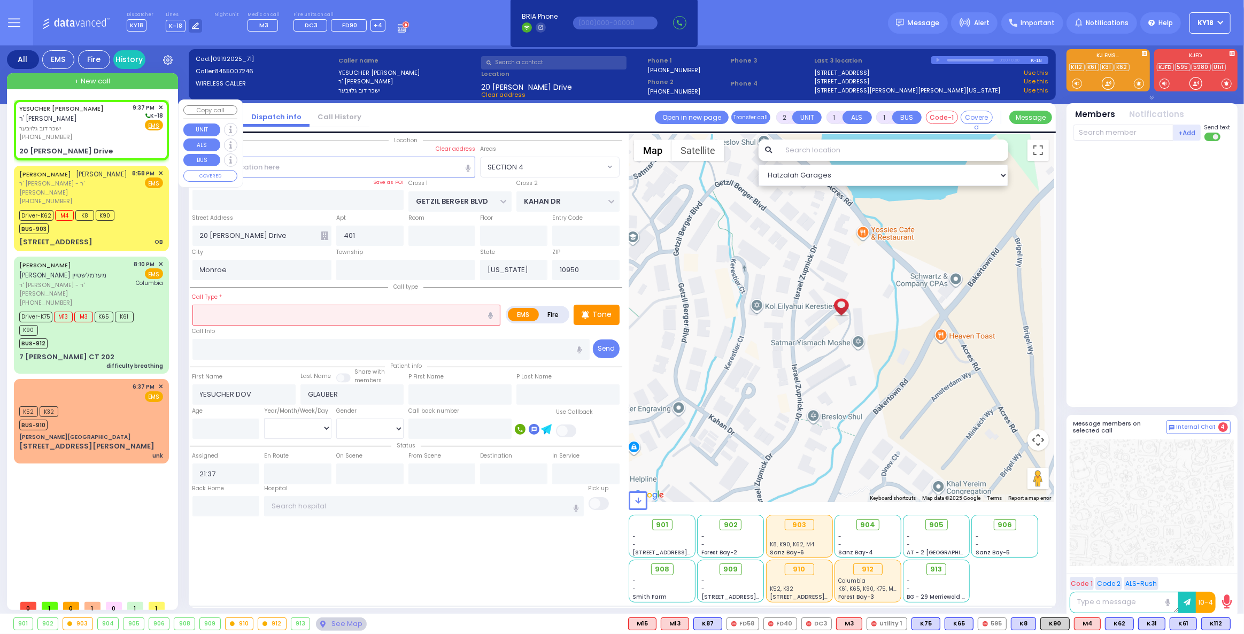
select select "Hatzalah Garages"
select select
radio input "true"
select select
select select "SECTION 4"
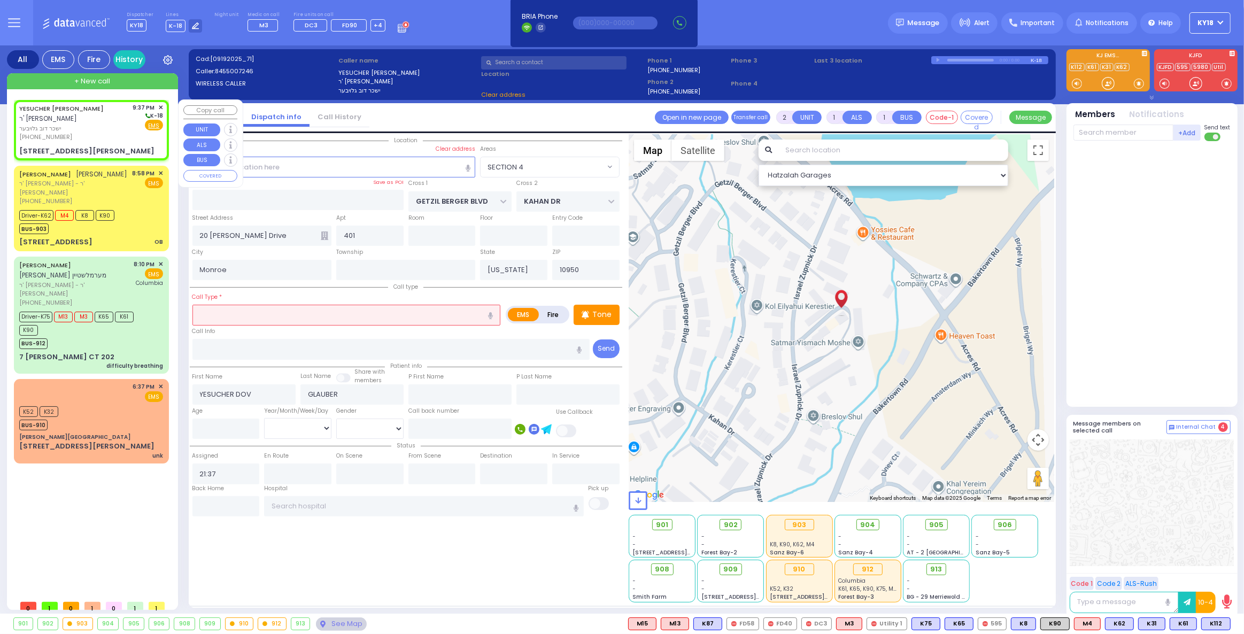
select select "Hatzalah Garages"
select select "SECTION 4"
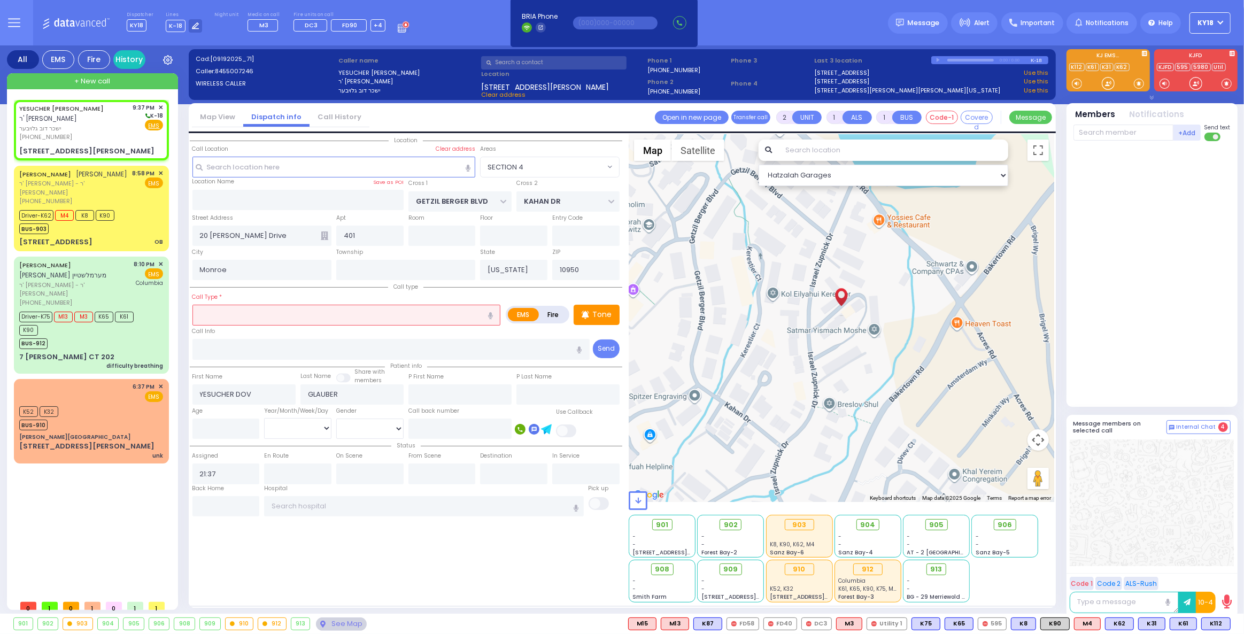
click at [280, 320] on input "text" at bounding box center [346, 315] width 308 height 20
select select
radio input "true"
select select
select select "Hatzalah Garages"
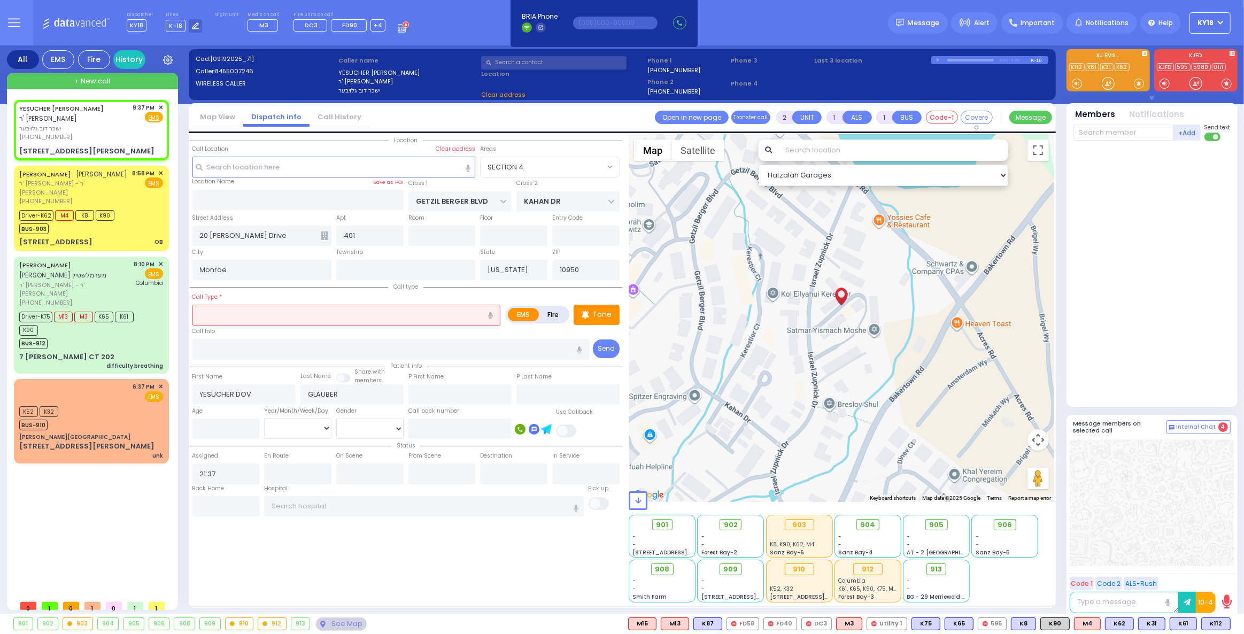
select select "SECTION 4"
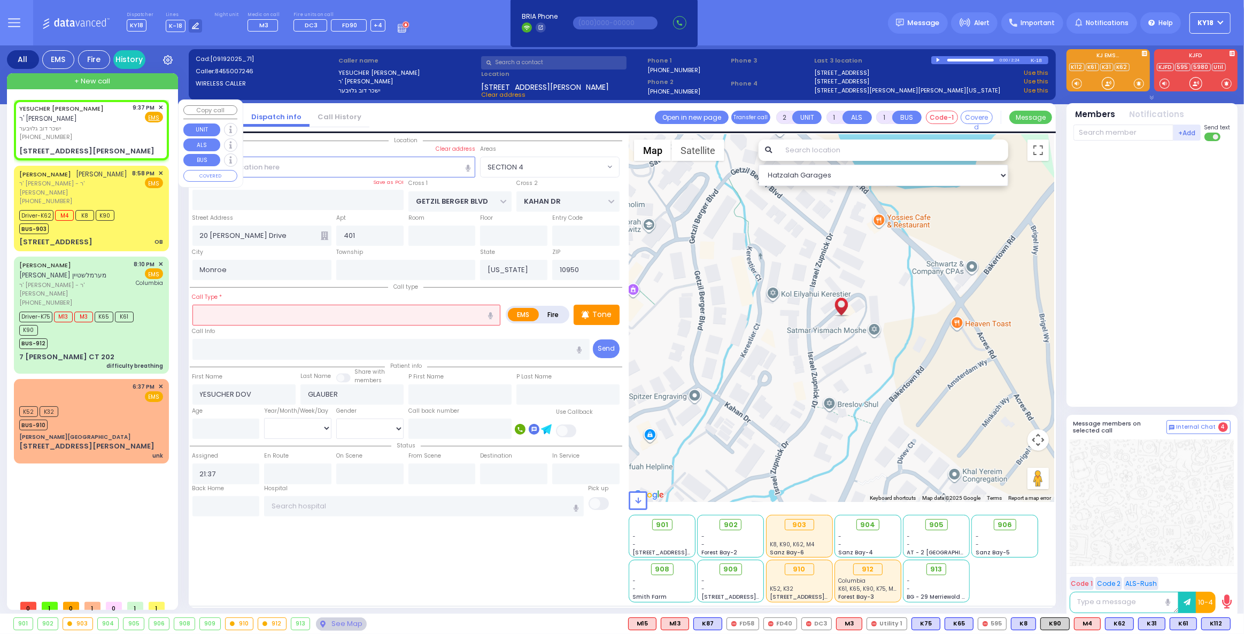
click at [106, 142] on div "YESUCHER DOV GLAUBER ר' חיים יעקב - ר' יואל רייך ישכר דוב גלויבער (845) 500-724…" at bounding box center [91, 130] width 151 height 57
select select
radio input "true"
select select
select select "Hatzalah Garages"
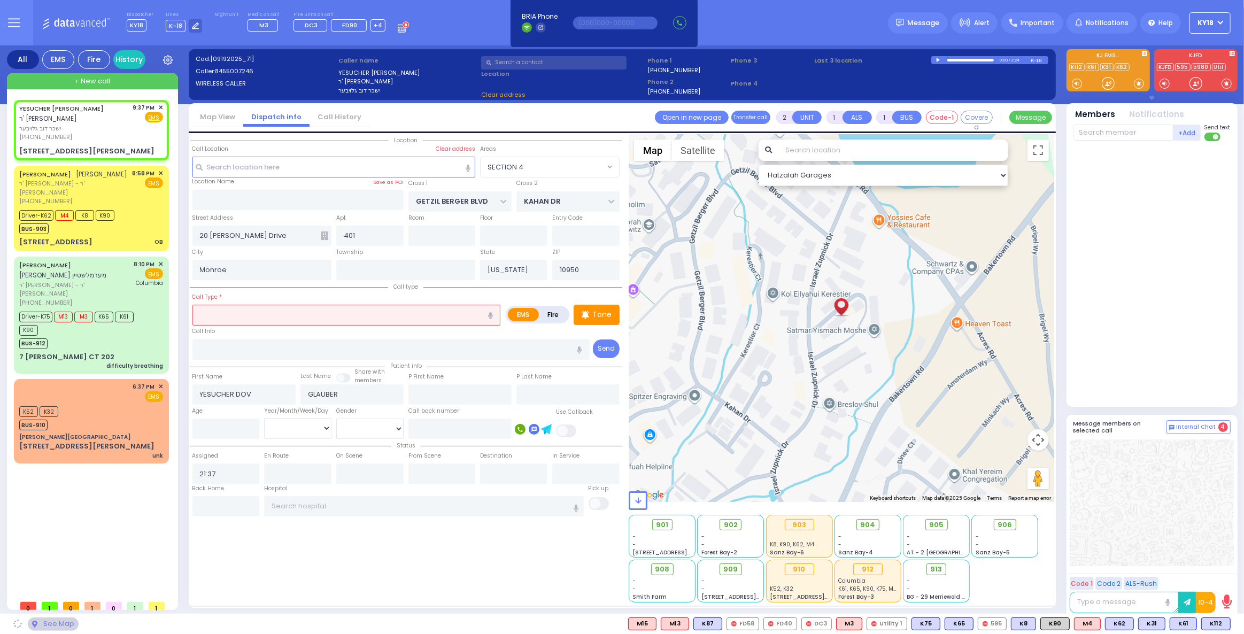
select select
radio input "true"
select select
select select "Hatzalah Garages"
select select "SECTION 4"
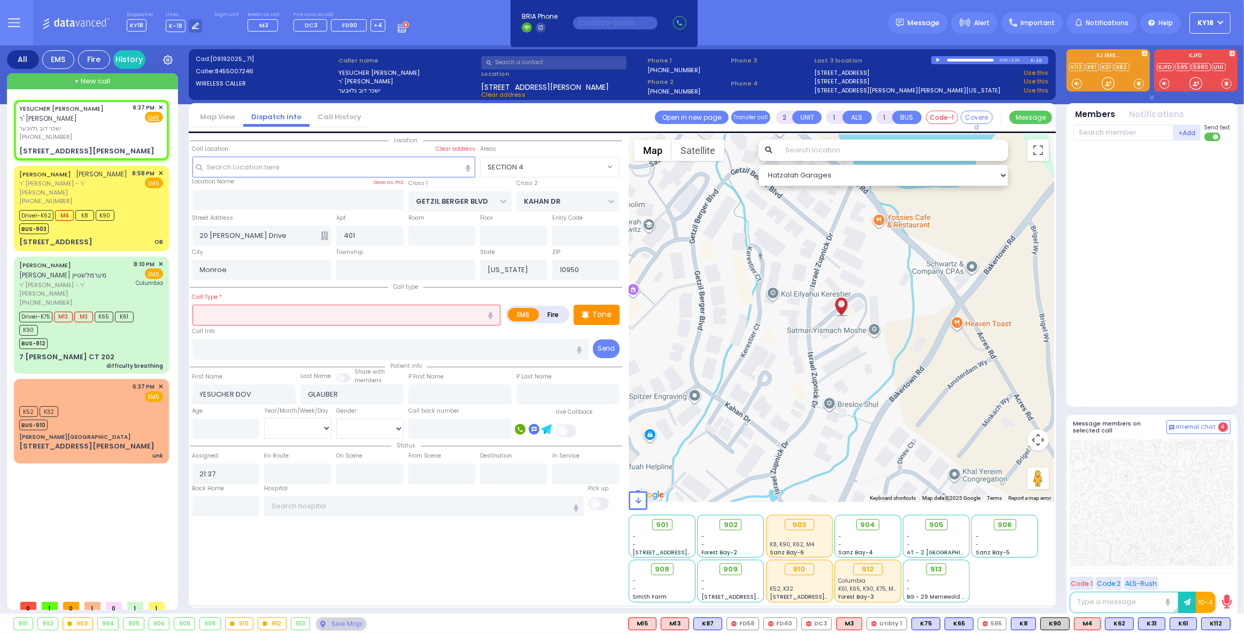
click at [254, 314] on input "text" at bounding box center [346, 315] width 308 height 20
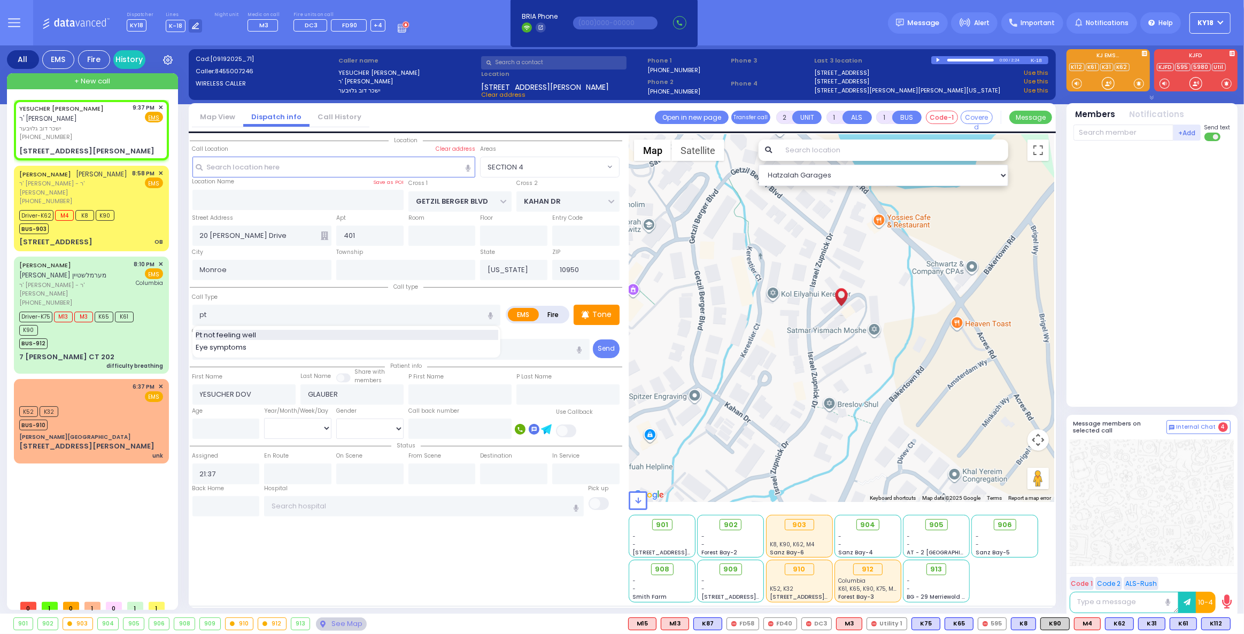
click at [252, 336] on span "Pt not feeling well" at bounding box center [228, 335] width 64 height 11
type input "Pt not feeling well"
type input "1"
type input "0"
click at [100, 131] on span "ישכר דוב גלויבער" at bounding box center [74, 128] width 110 height 9
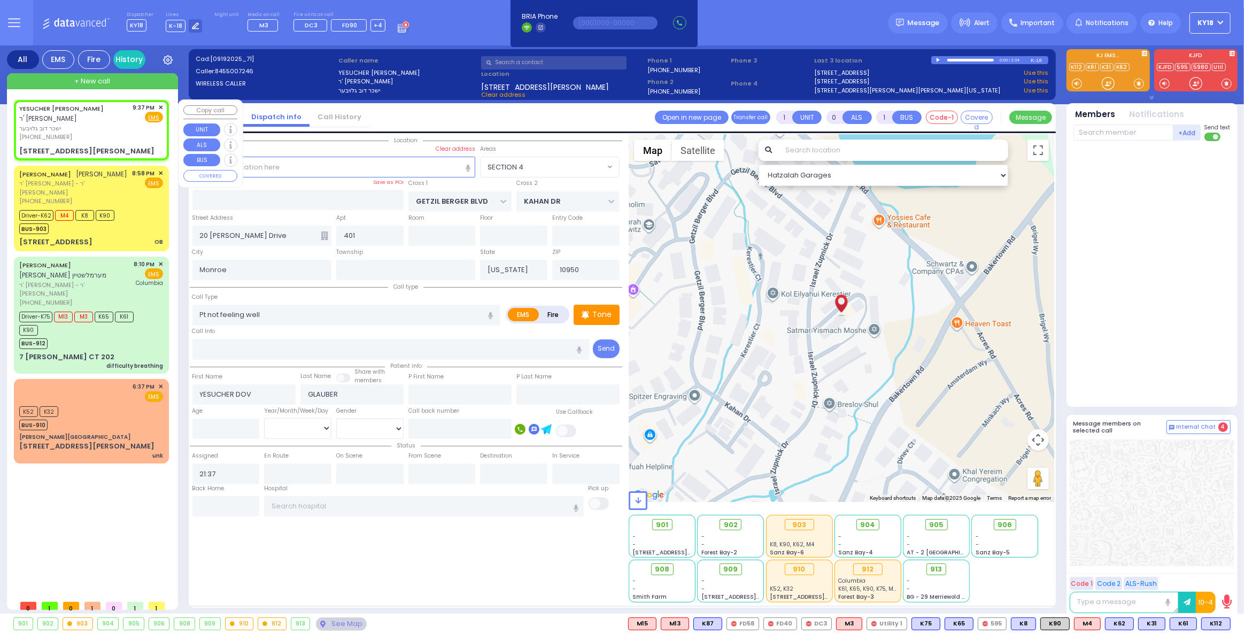
select select
radio input "true"
select select
select select "Hatzalah Garages"
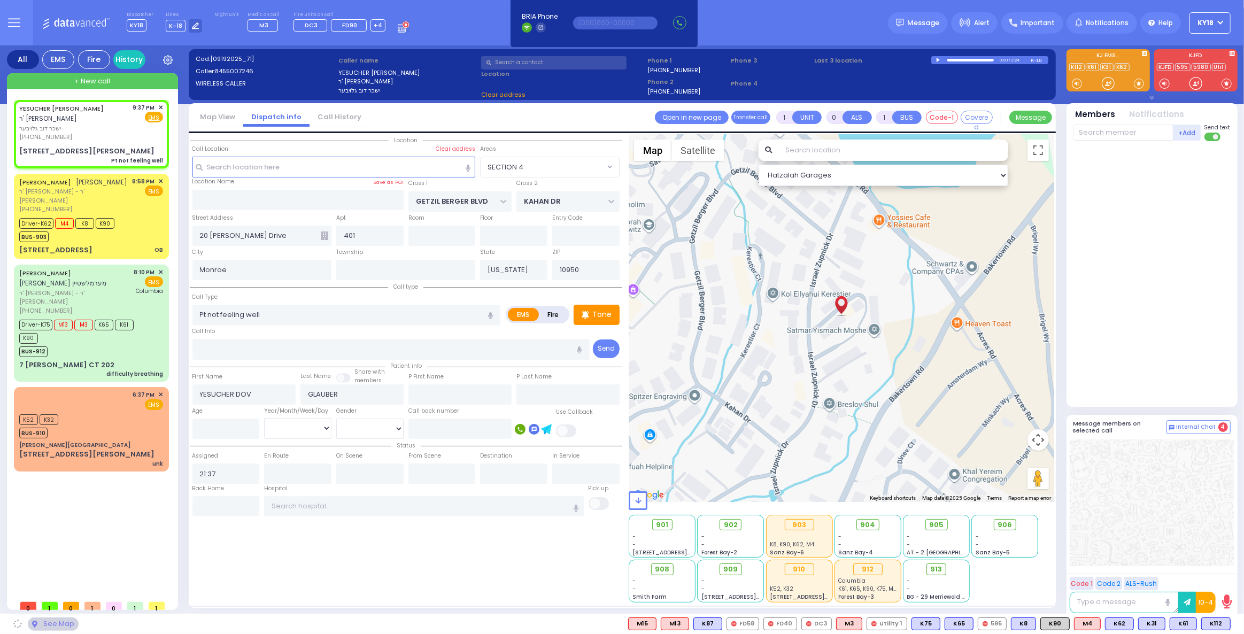
select select
radio input "true"
select select
select select "Hatzalah Garages"
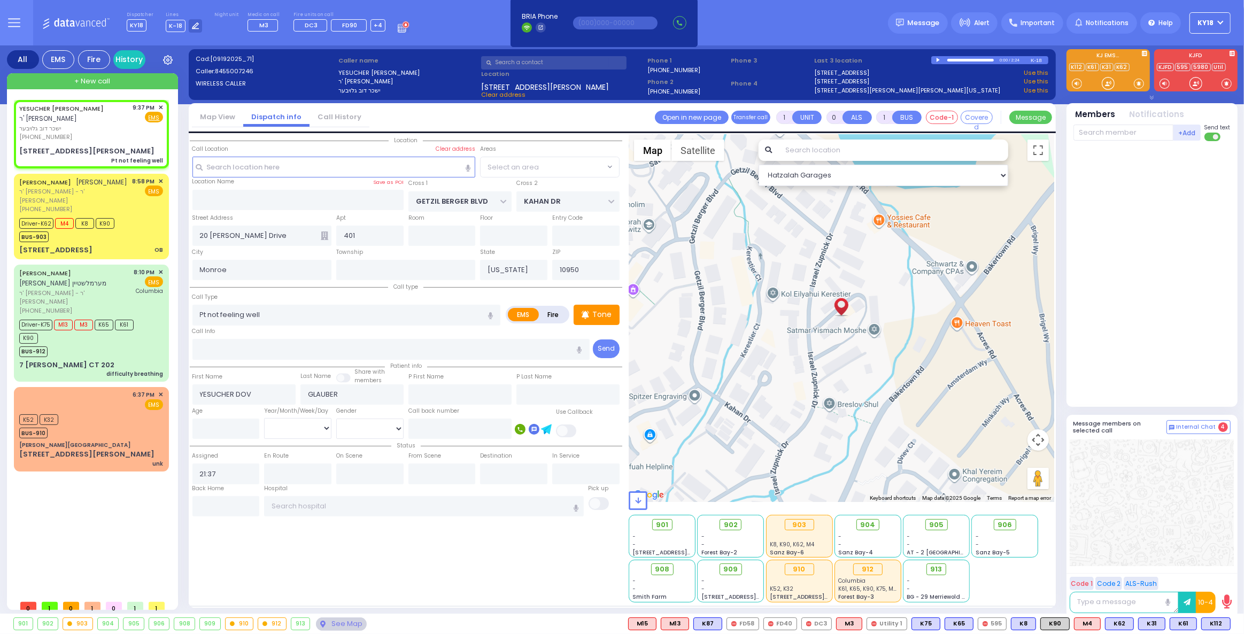
select select "SECTION 4"
click at [1102, 128] on input "text" at bounding box center [1123, 133] width 100 height 16
type input "58"
click at [1096, 157] on div "KY58" at bounding box center [1108, 154] width 53 height 11
select select
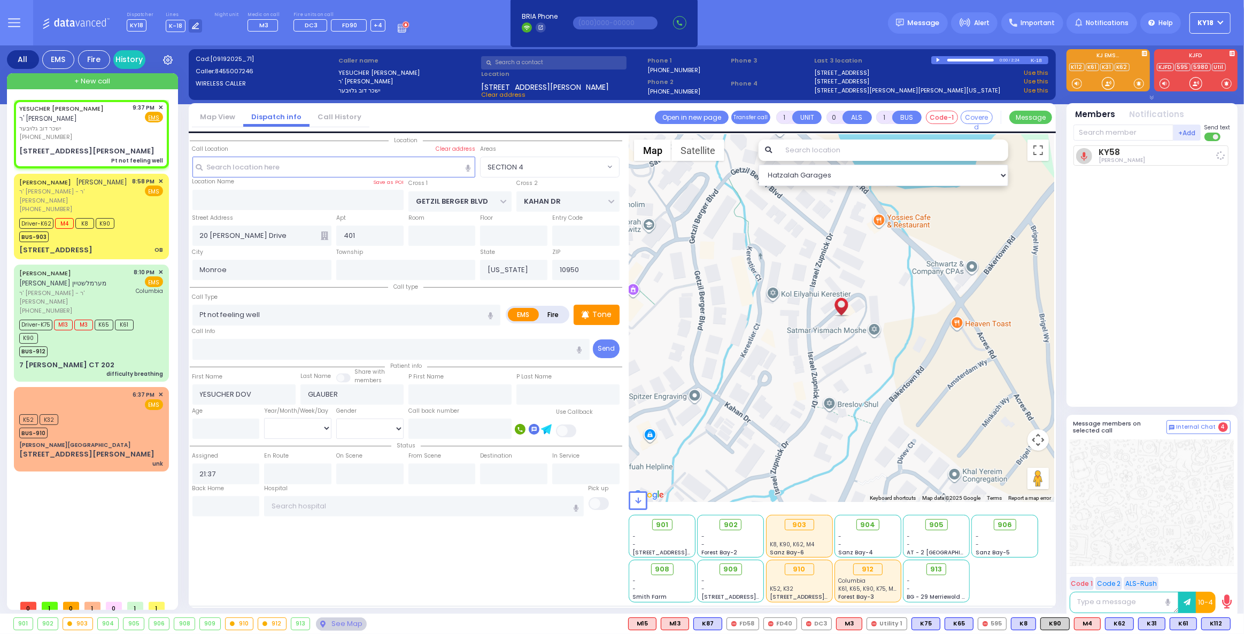
radio input "true"
select select
type input "21:41"
select select "Hatzalah Garages"
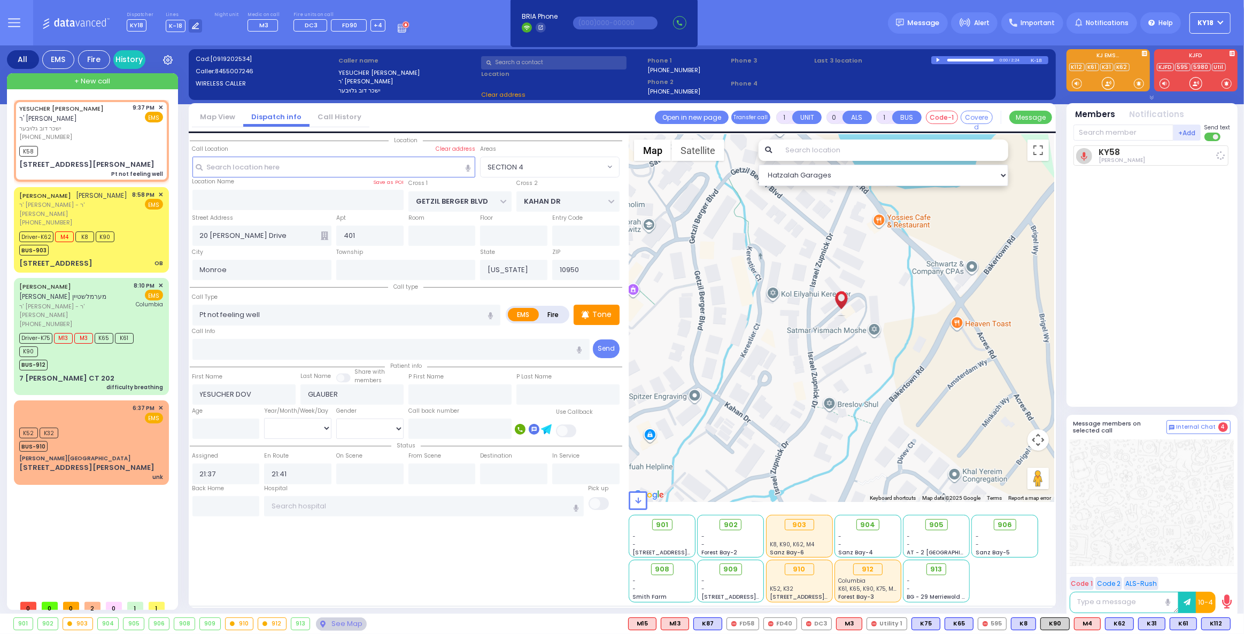
select select "SECTION 4"
click at [1147, 135] on input "text" at bounding box center [1123, 133] width 100 height 16
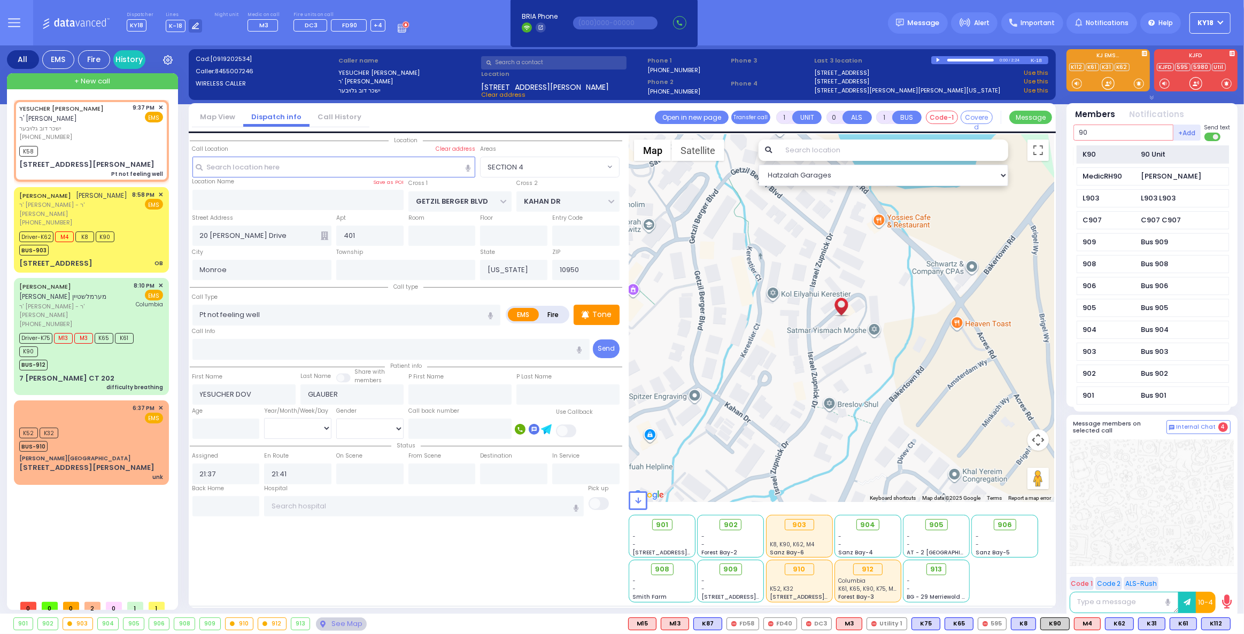
type input "90"
click at [1107, 155] on div "K90" at bounding box center [1108, 154] width 53 height 11
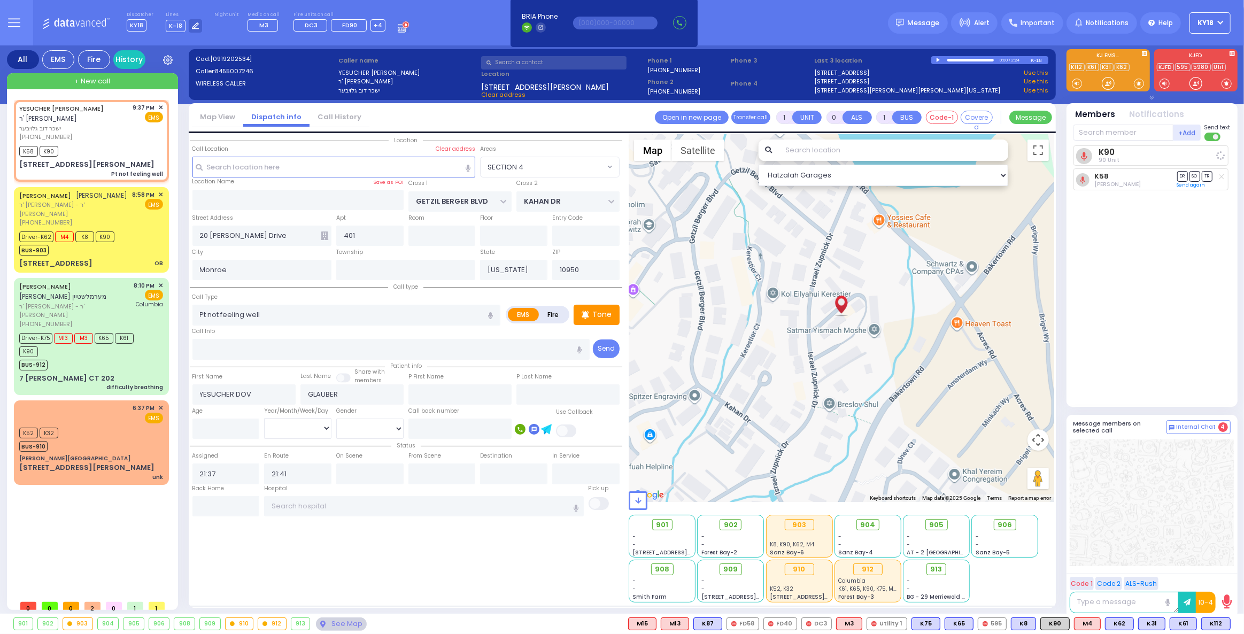
select select
radio input "true"
select select
select select "SECTION 4"
select select "Hatzalah Garages"
